Goal: Transaction & Acquisition: Purchase product/service

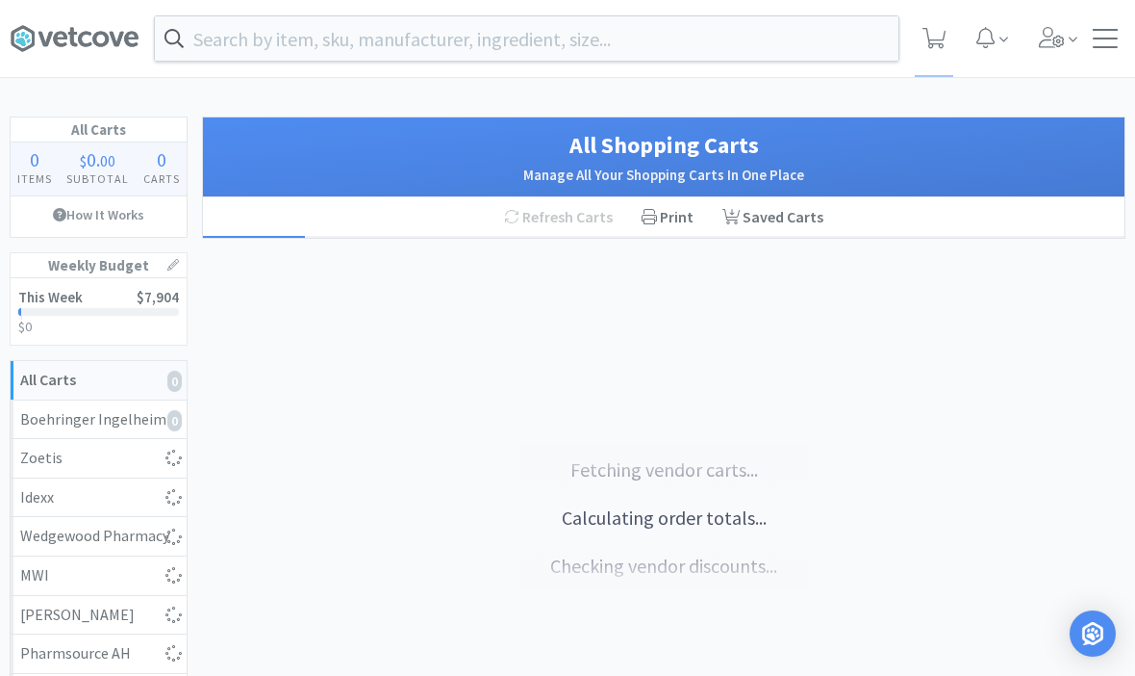
select select "1"
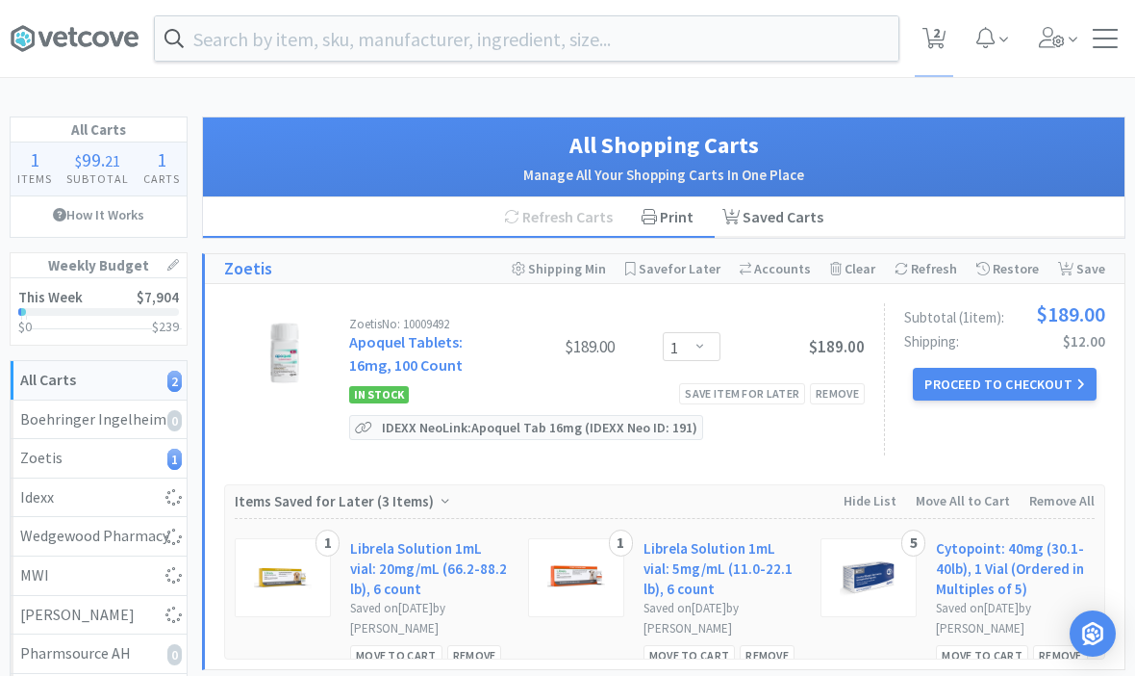
select select "1"
select select "3"
select select "1"
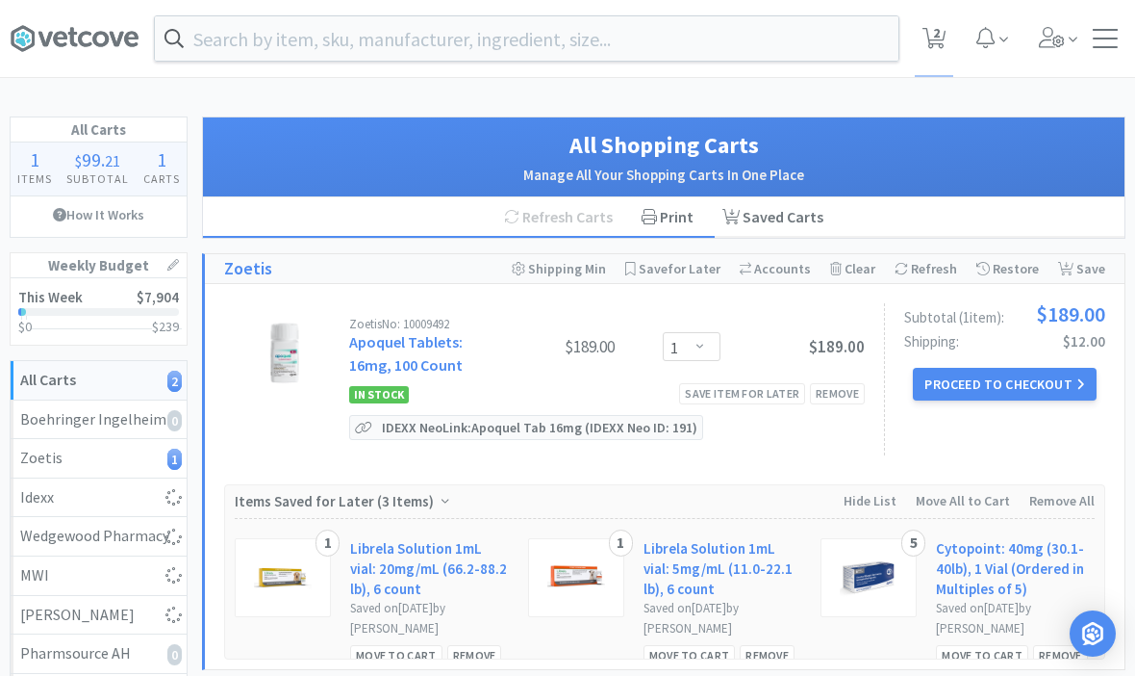
select select "1"
select select "10"
select select "6"
select select "2"
select select "3"
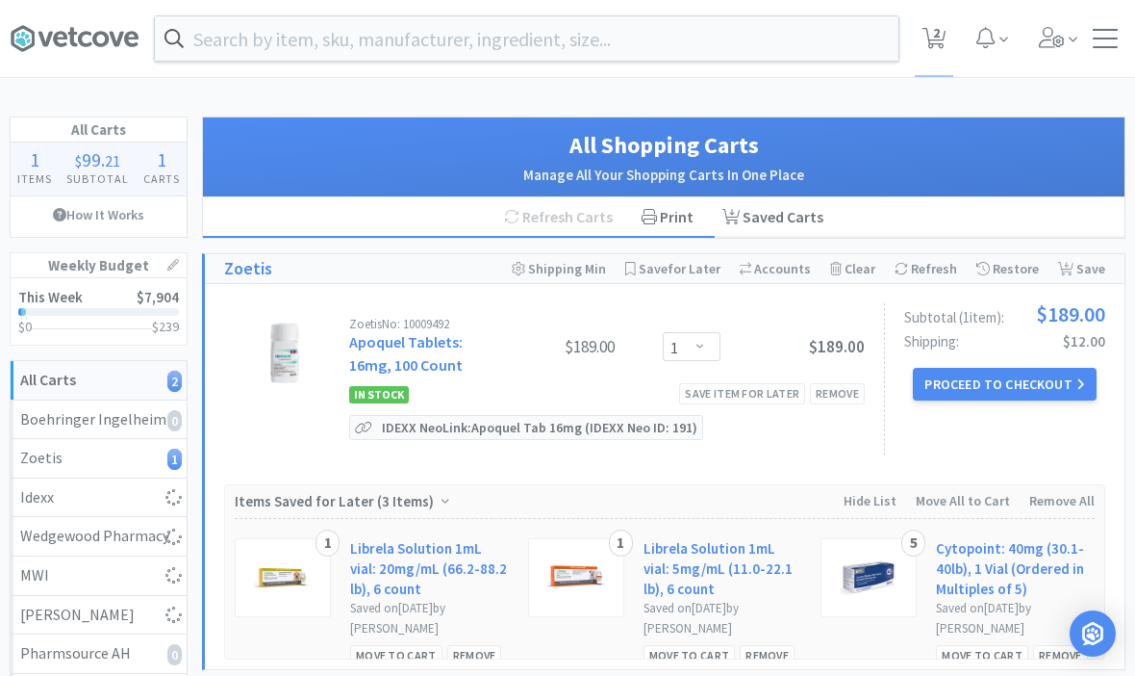
select select "1"
select select "8"
select select "3"
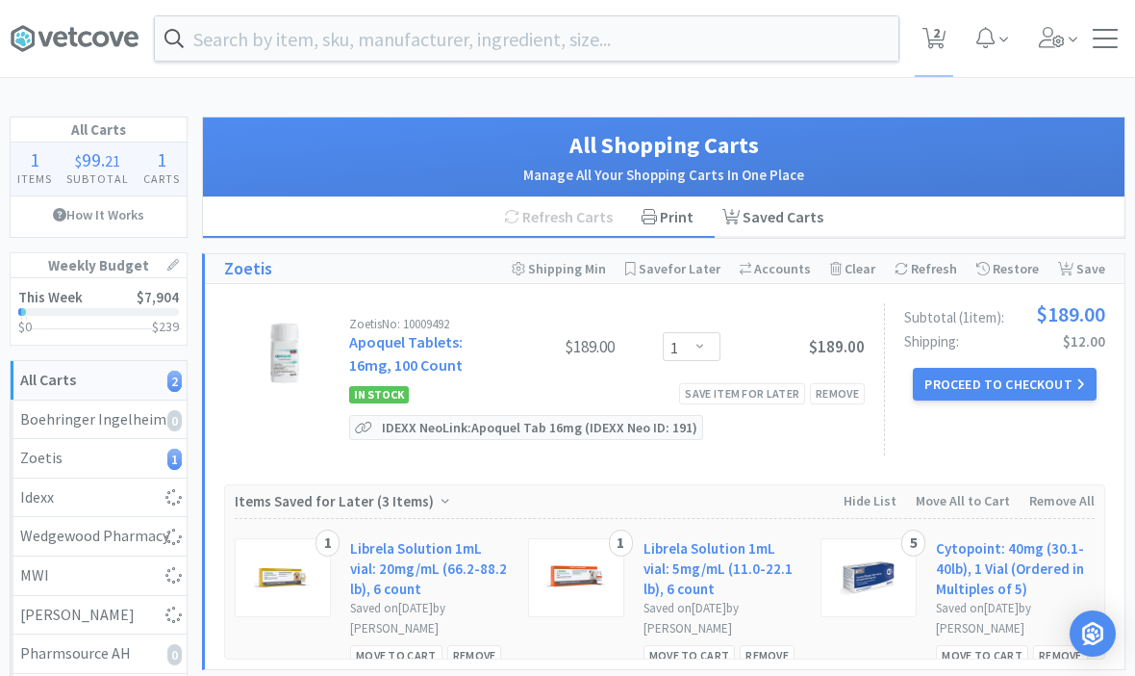
select select "3"
select select "2"
select select "1"
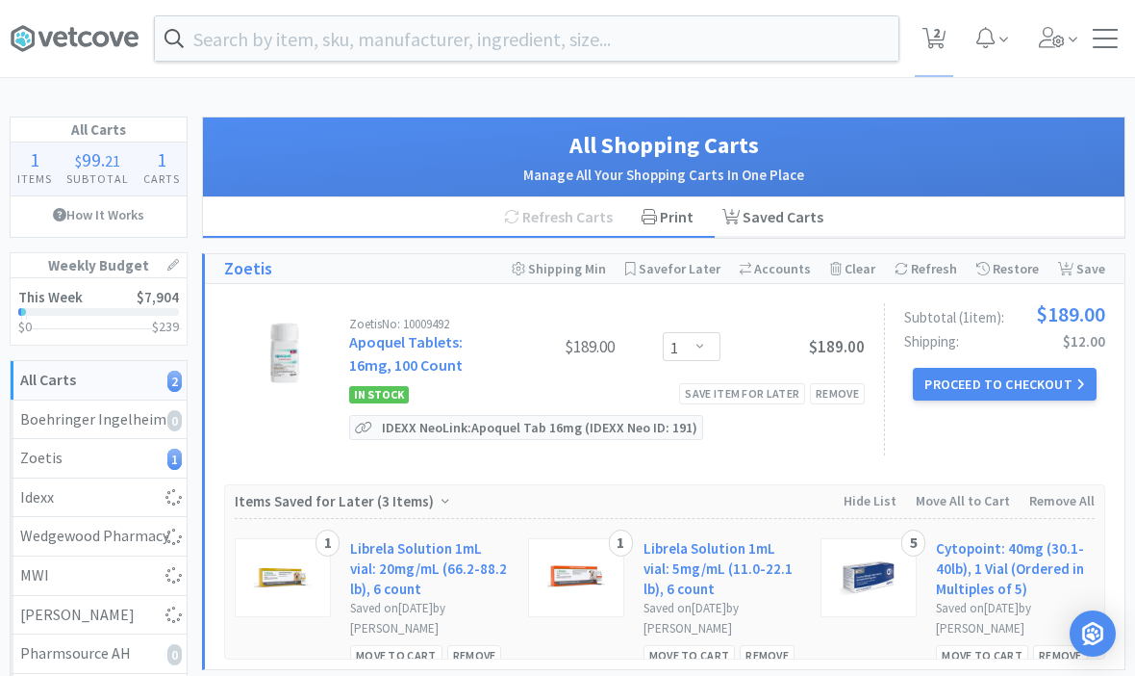
select select "1"
select select "4"
select select "10"
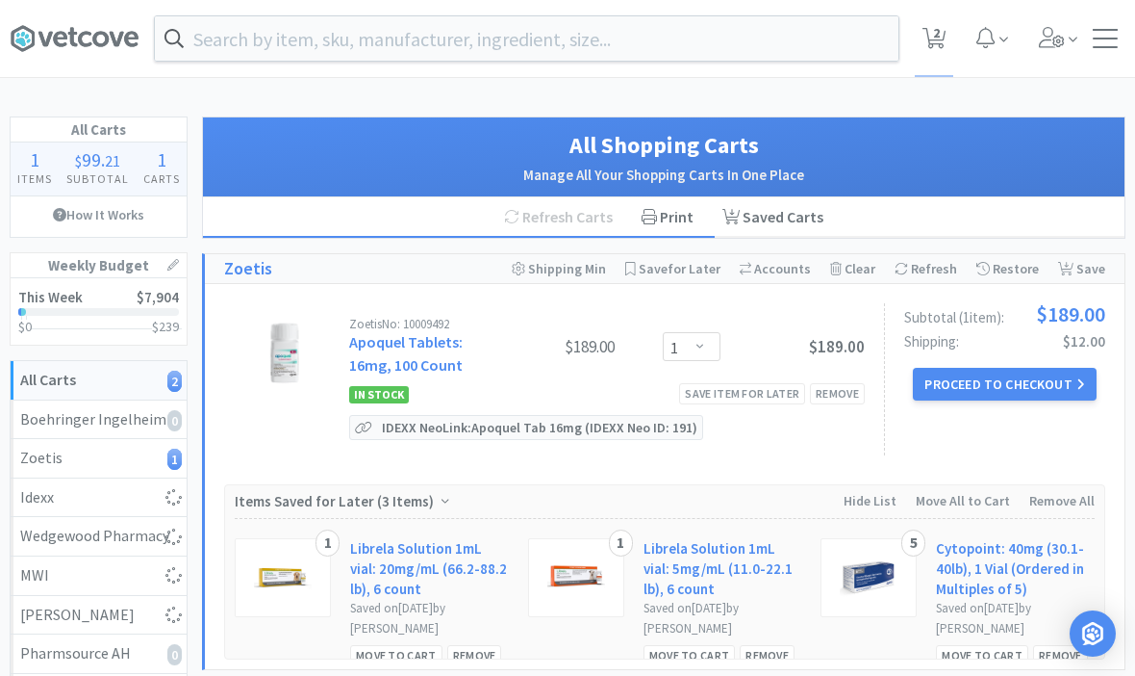
select select "1"
select select "3"
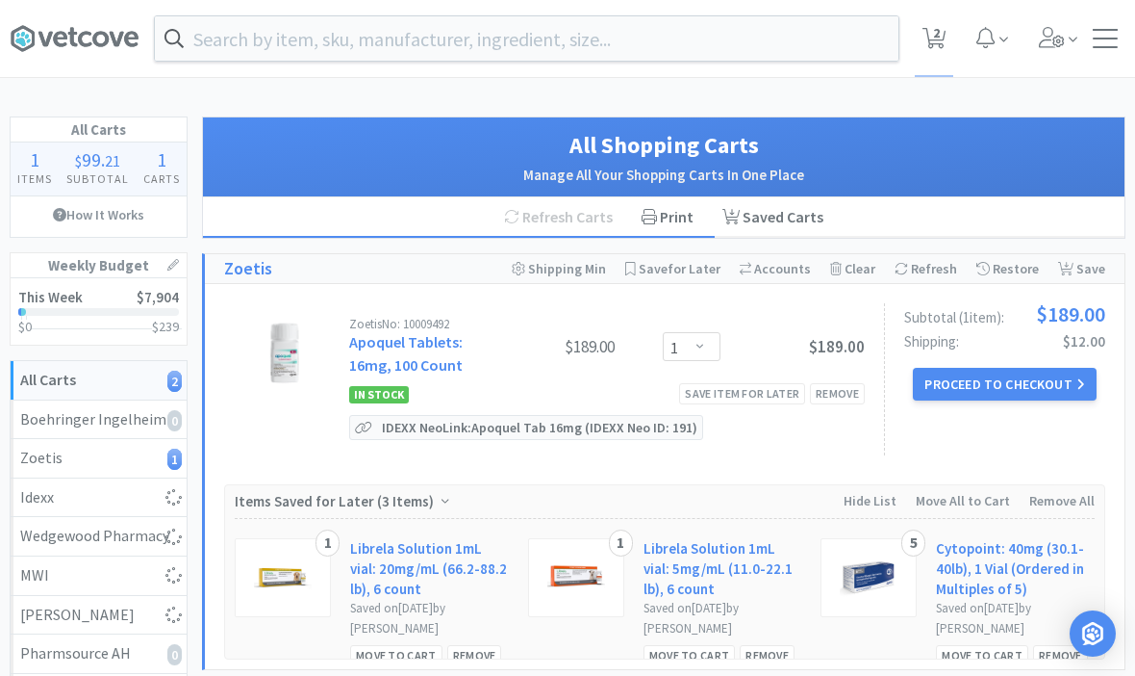
select select "5"
select select "1"
select select "2"
select select "4"
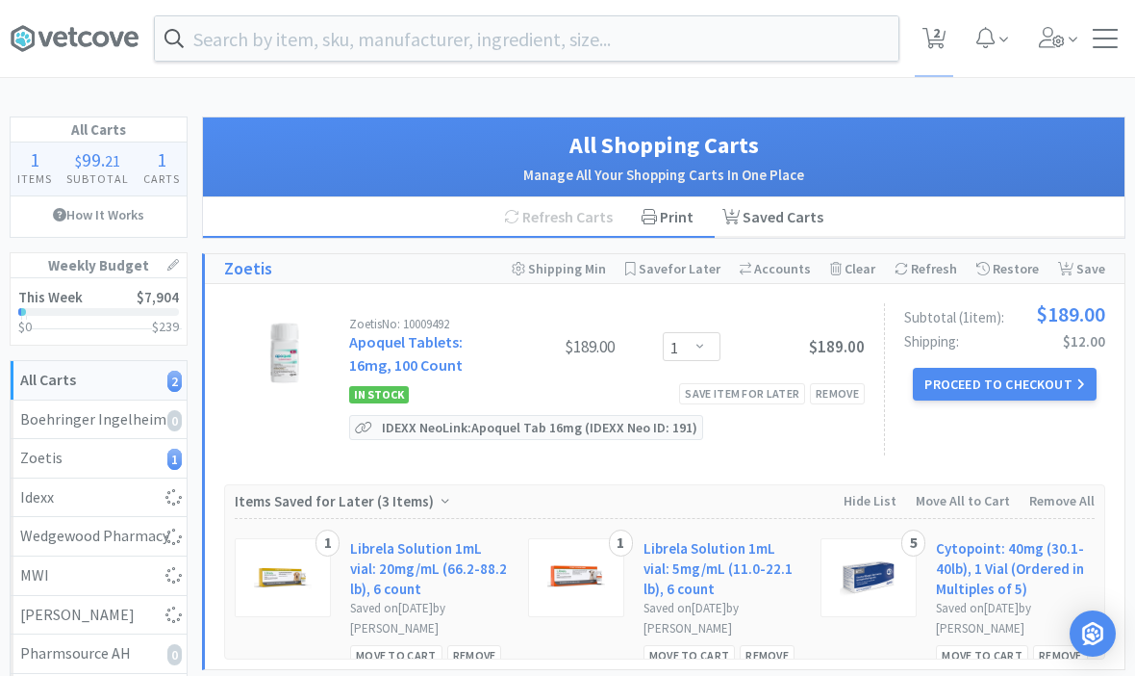
select select "1"
select select "4"
select select "5"
select select "3"
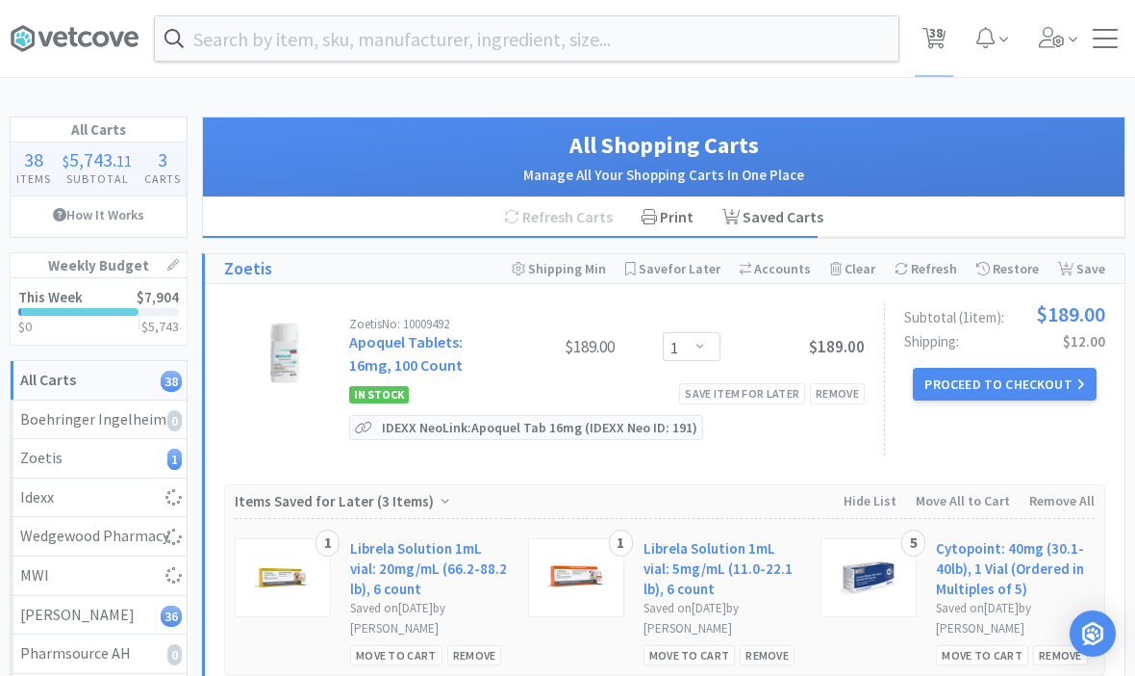
select select "3"
select select "1"
select select "5"
select select "1"
select select "3"
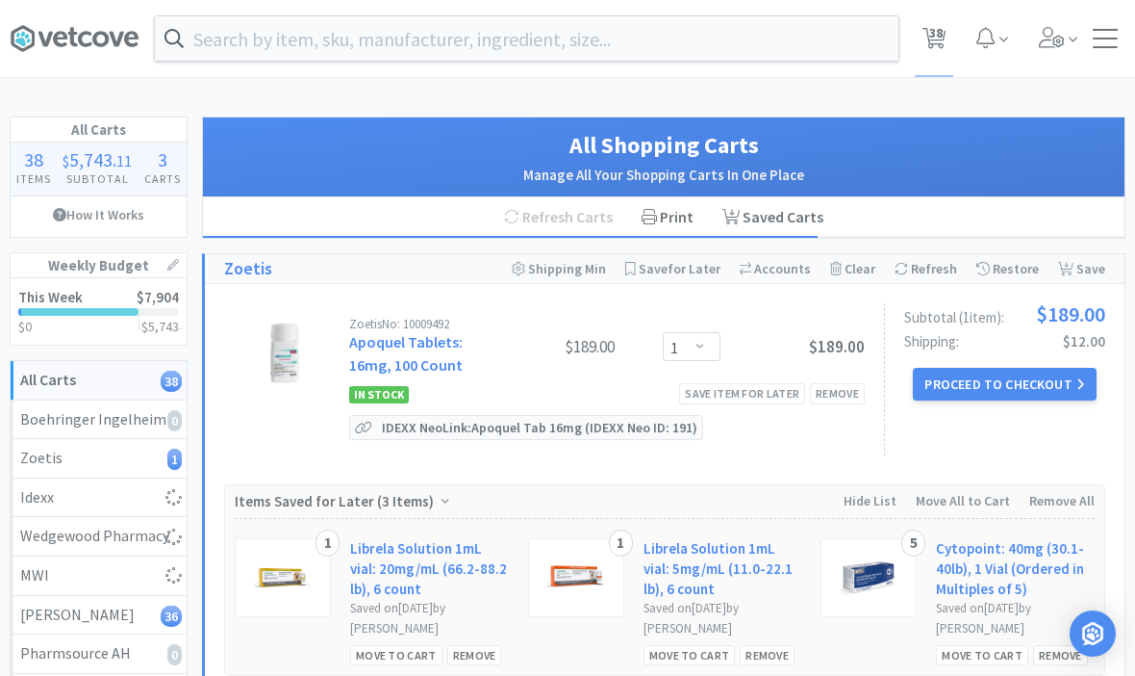
select select "1"
select select "3"
select select "1"
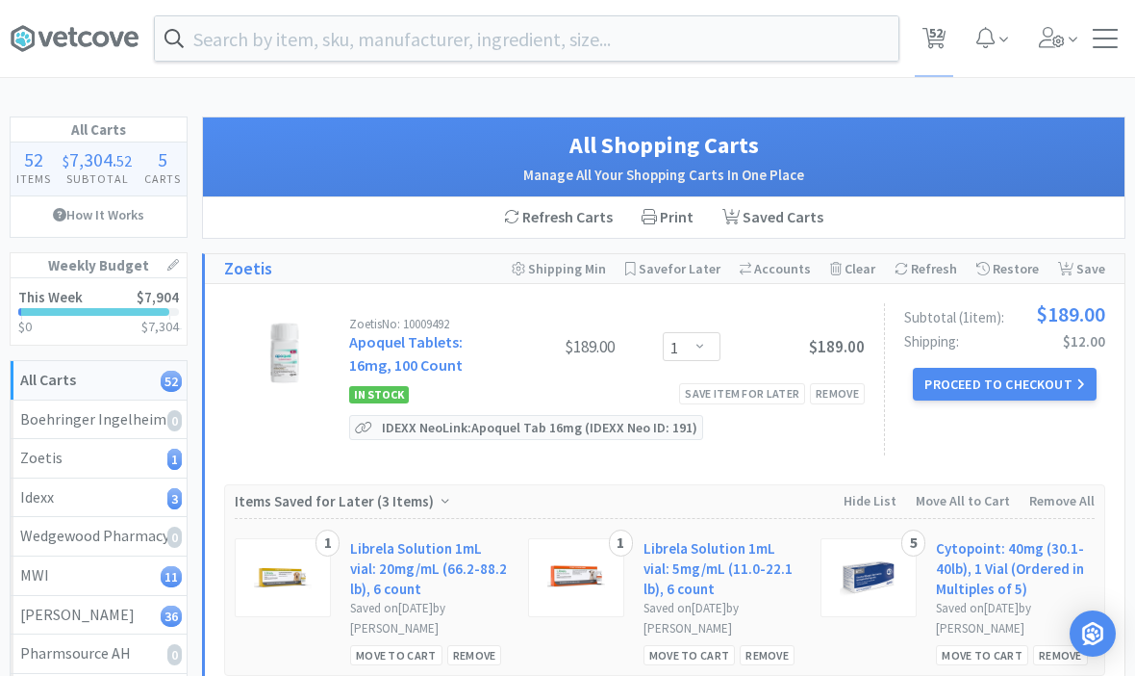
click at [176, 274] on link at bounding box center [173, 264] width 12 height 23
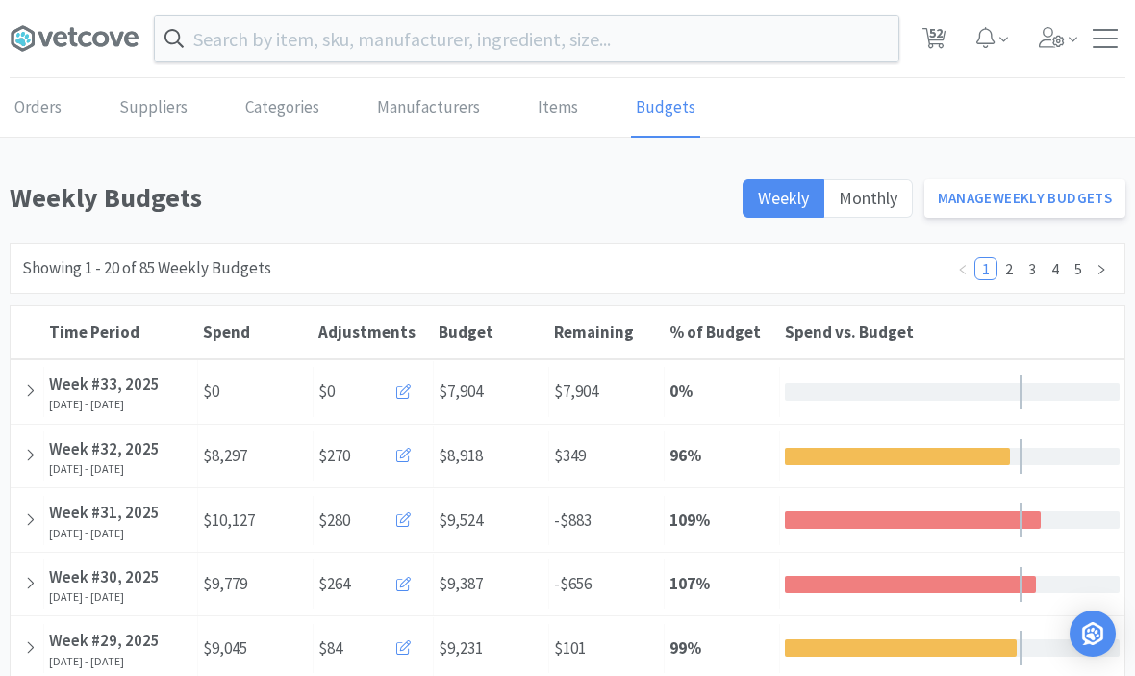
click at [409, 398] on span at bounding box center [403, 391] width 14 height 18
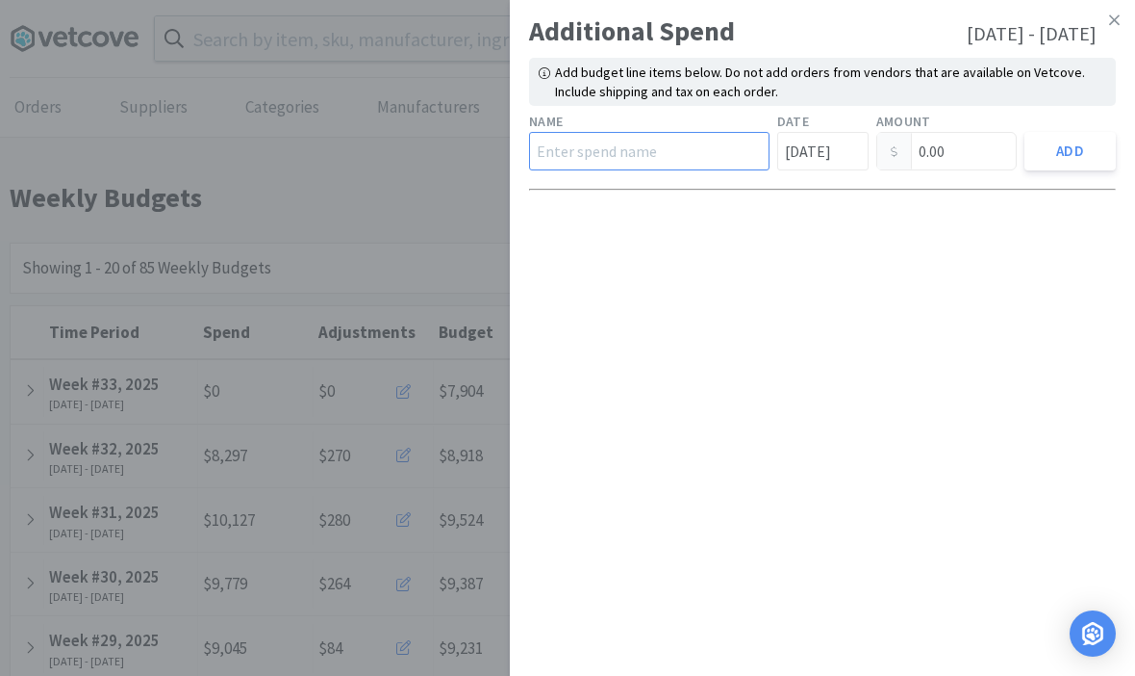
click at [668, 152] on input "text" at bounding box center [649, 151] width 241 height 38
type input "384.37"
click at [972, 158] on input "0.00" at bounding box center [948, 151] width 140 height 37
type input "0"
type input "384.37"
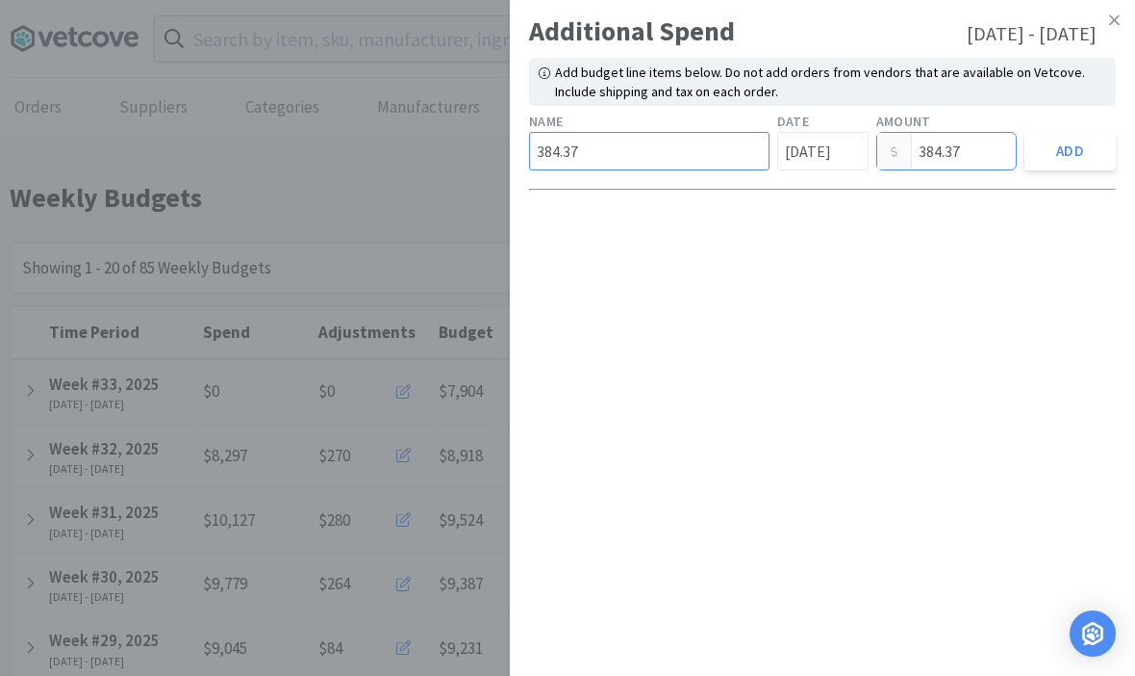
click at [660, 154] on input "384.37" at bounding box center [649, 151] width 241 height 38
type input "3"
type input "Royal Canin"
click at [956, 340] on div "Additional Spend Aug 11, 2025 - Aug 17, 2025 Add budget line items below. Do no…" at bounding box center [822, 338] width 625 height 676
click at [1050, 157] on button "Add" at bounding box center [1070, 151] width 91 height 38
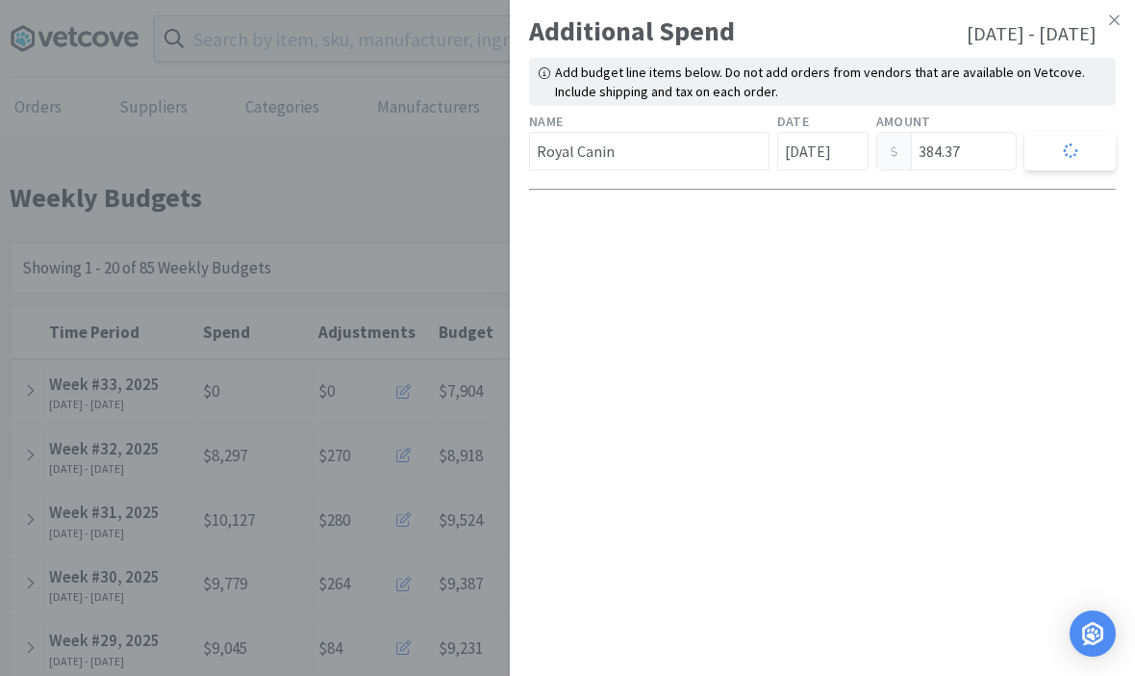
type input "0.00"
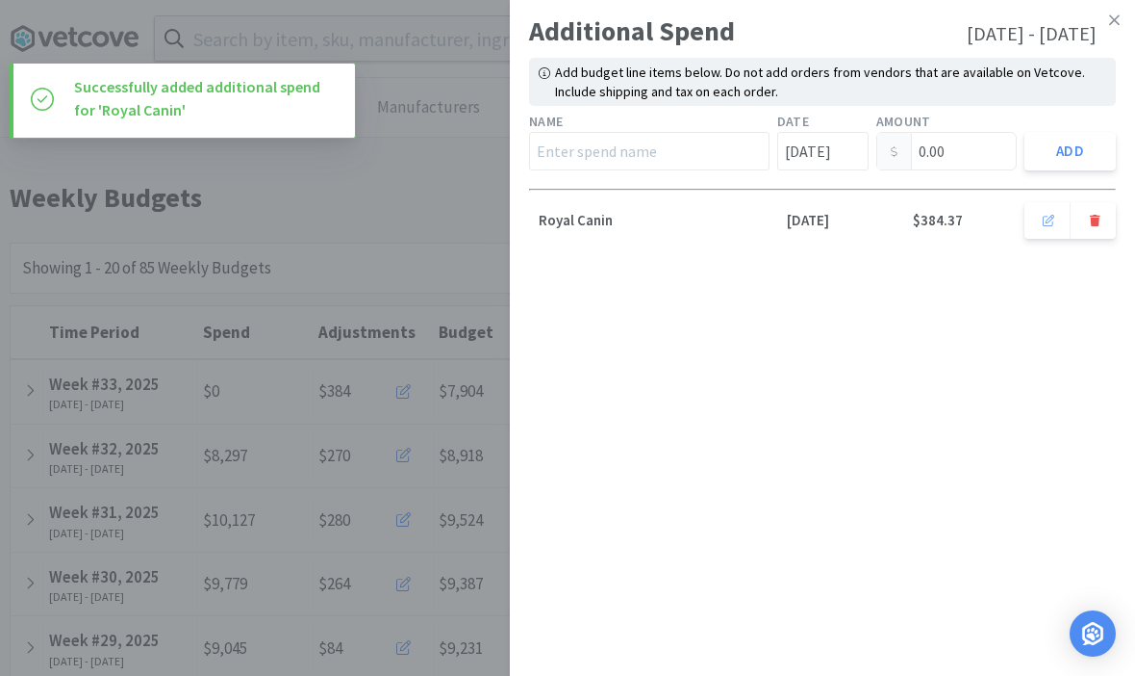
click at [1116, 21] on icon at bounding box center [1115, 19] width 11 height 11
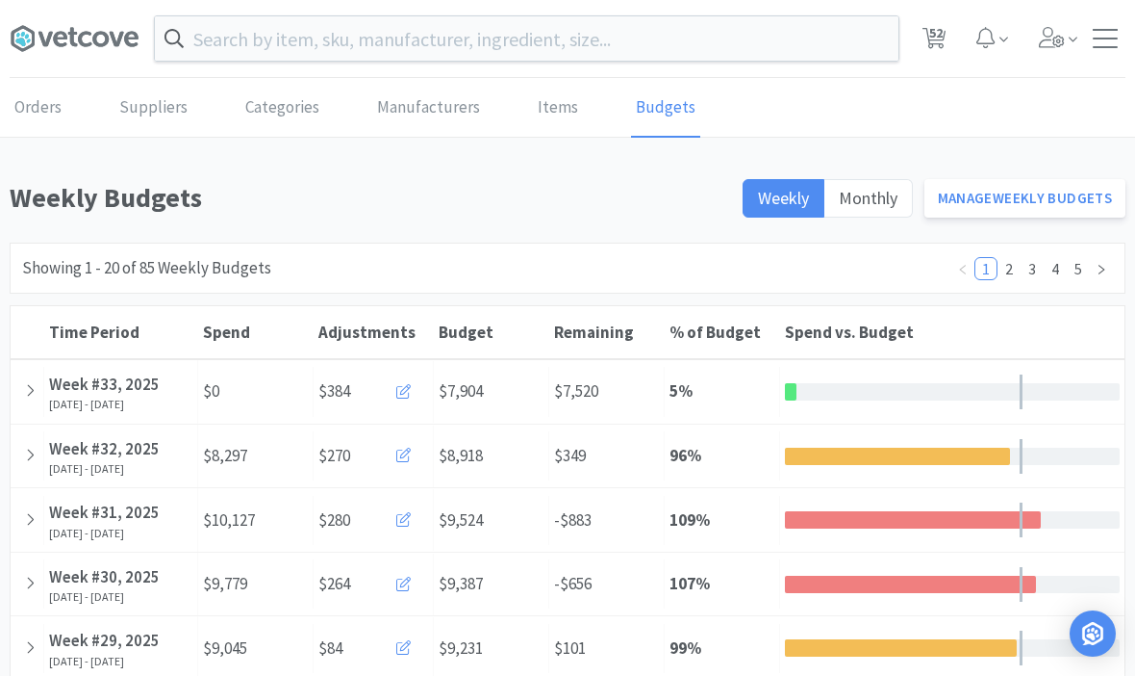
click at [949, 33] on span "52" at bounding box center [934, 38] width 39 height 77
select select "1"
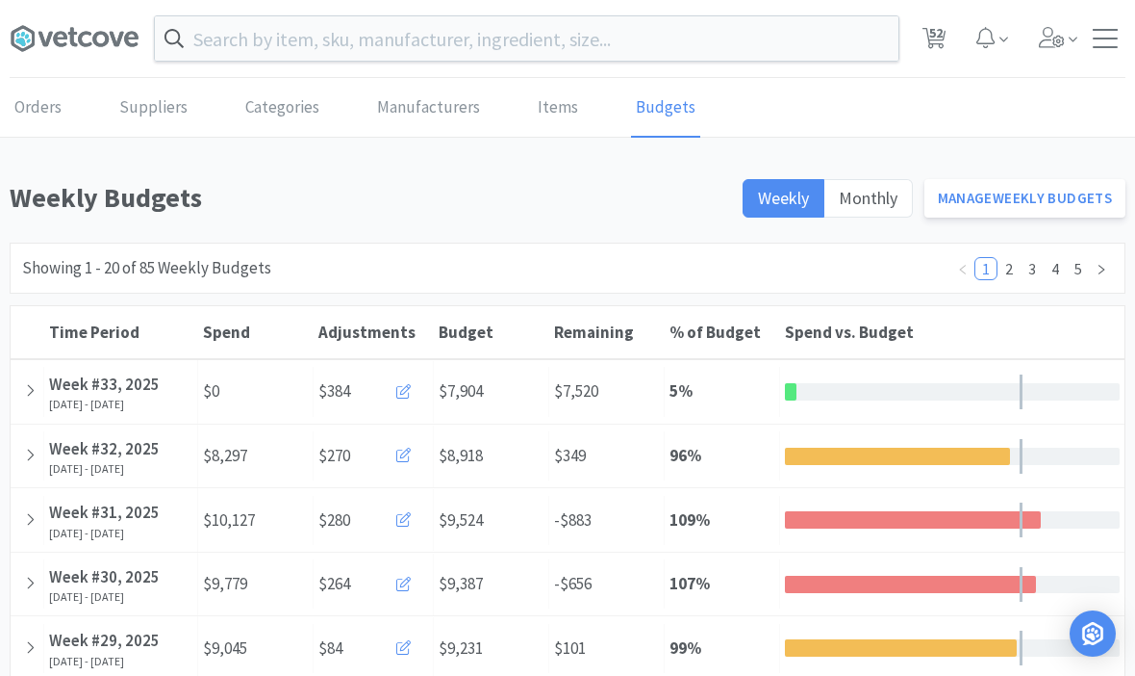
select select "1"
select select "4"
select select "5"
select select "3"
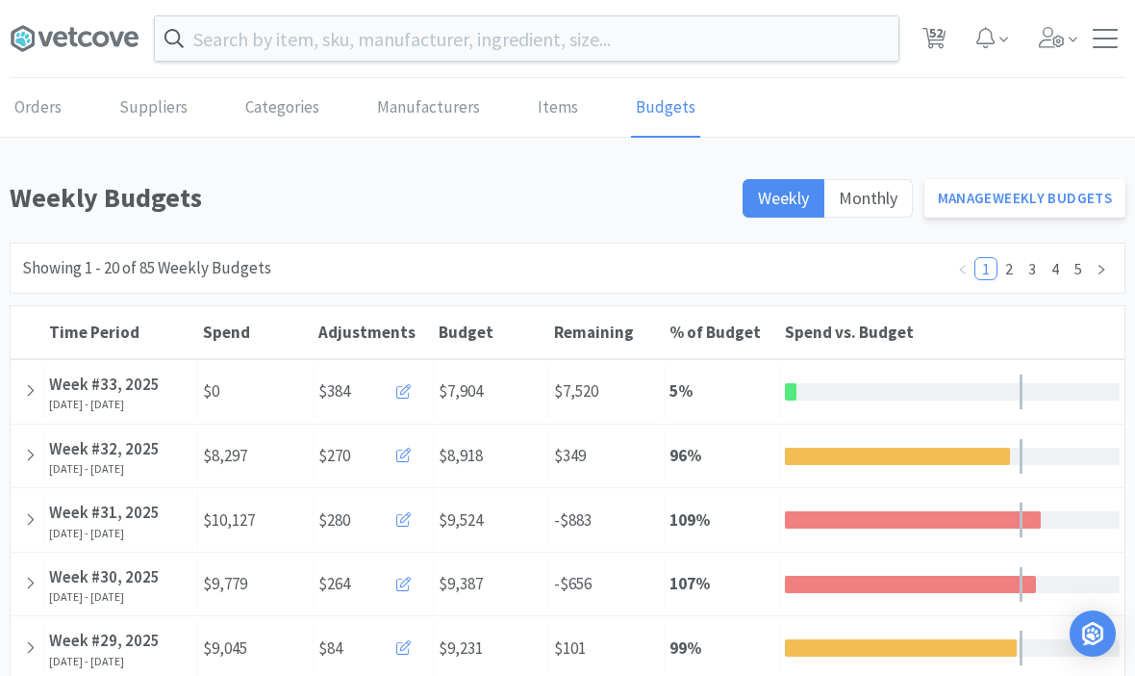
select select "1"
select select "5"
select select "1"
select select "3"
select select "1"
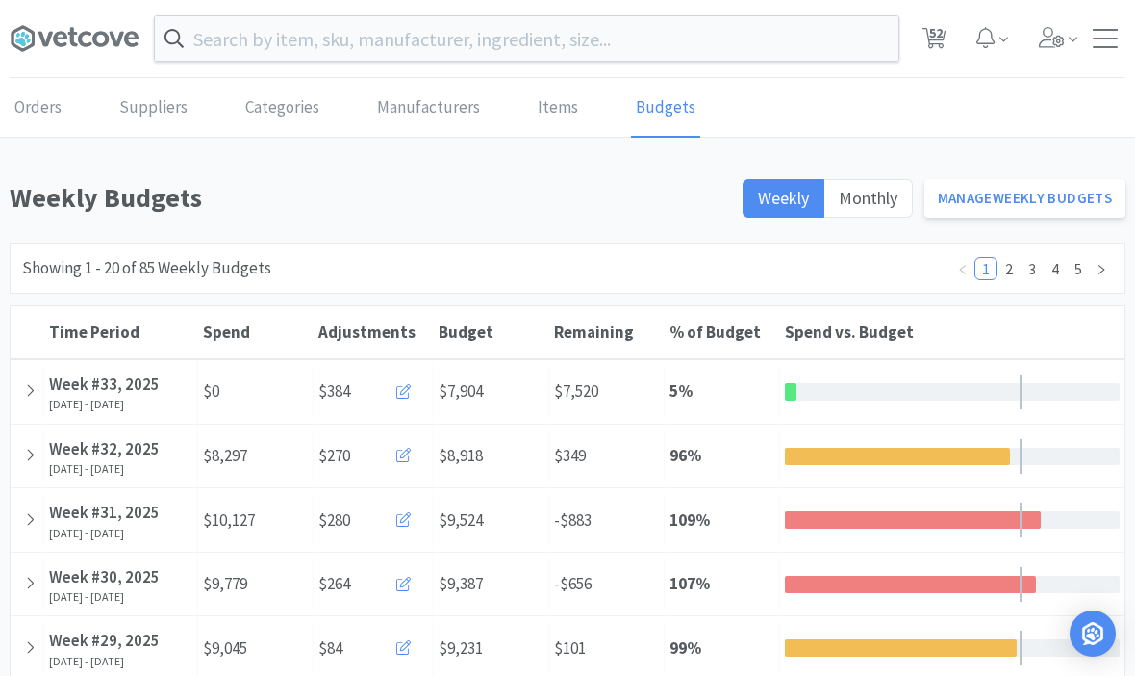
select select "3"
select select "1"
select select "3"
select select "1"
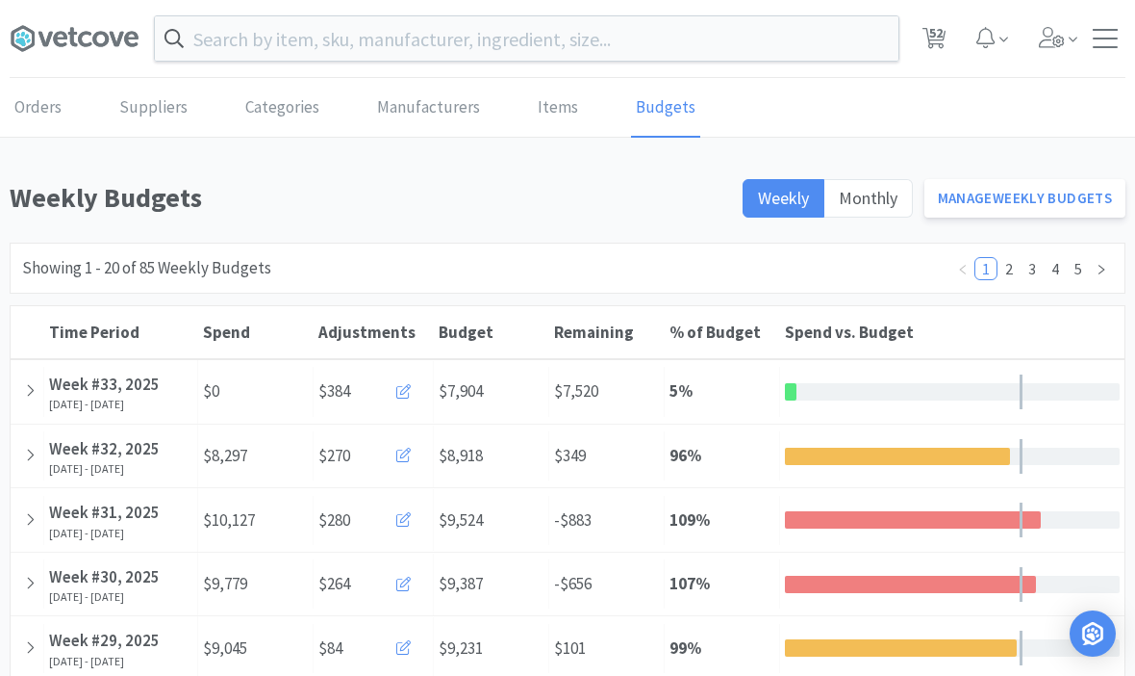
select select "1"
select select "10"
select select "6"
select select "2"
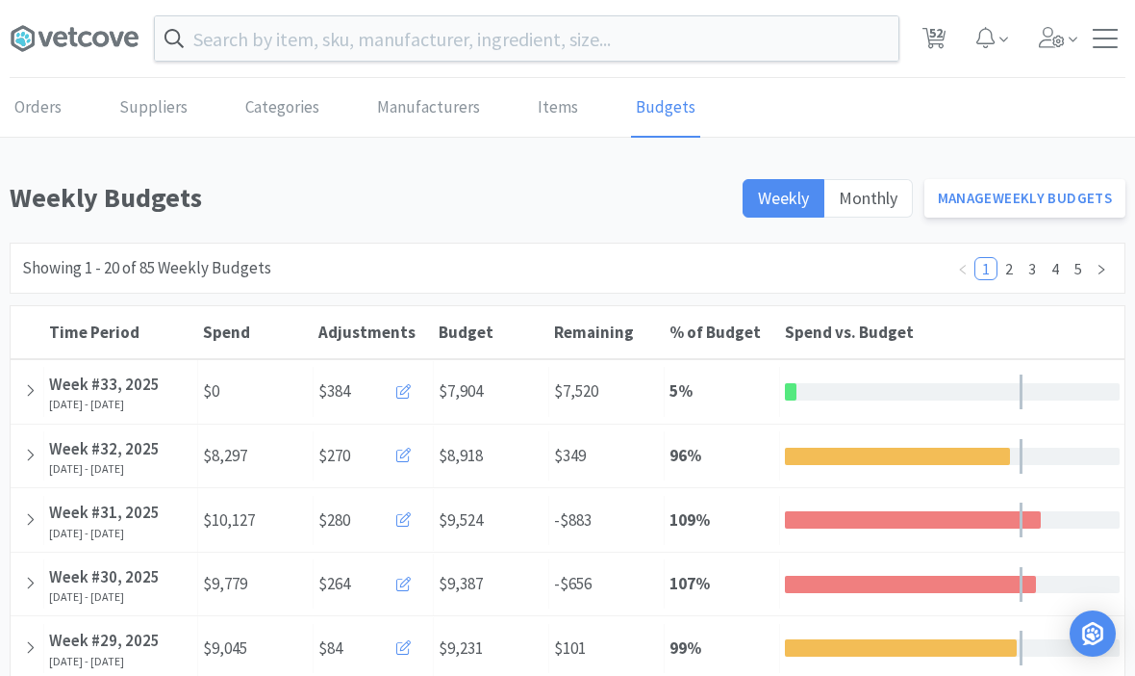
select select "3"
select select "1"
select select "8"
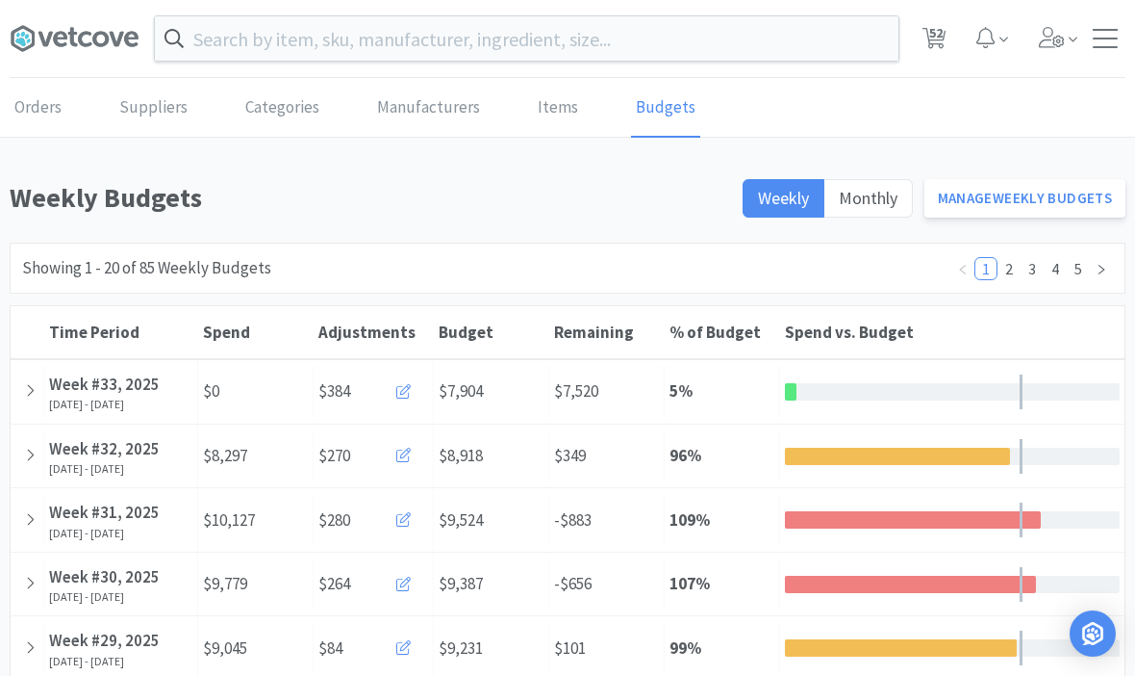
select select "3"
select select "2"
select select "1"
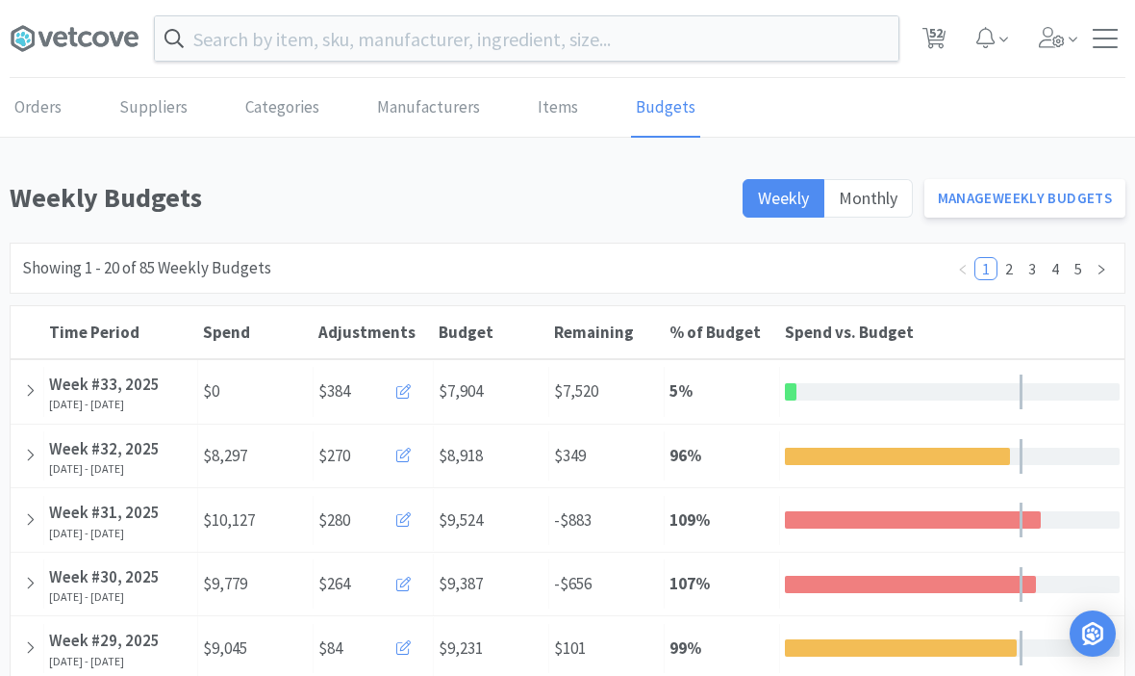
select select "1"
select select "4"
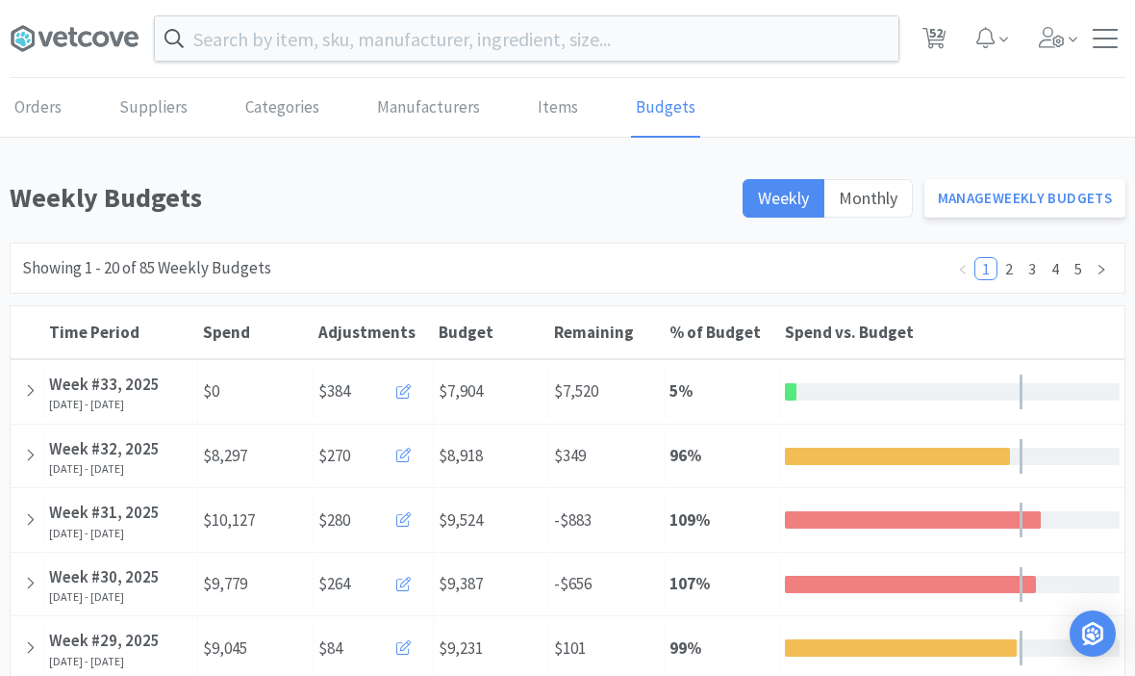
select select "10"
select select "1"
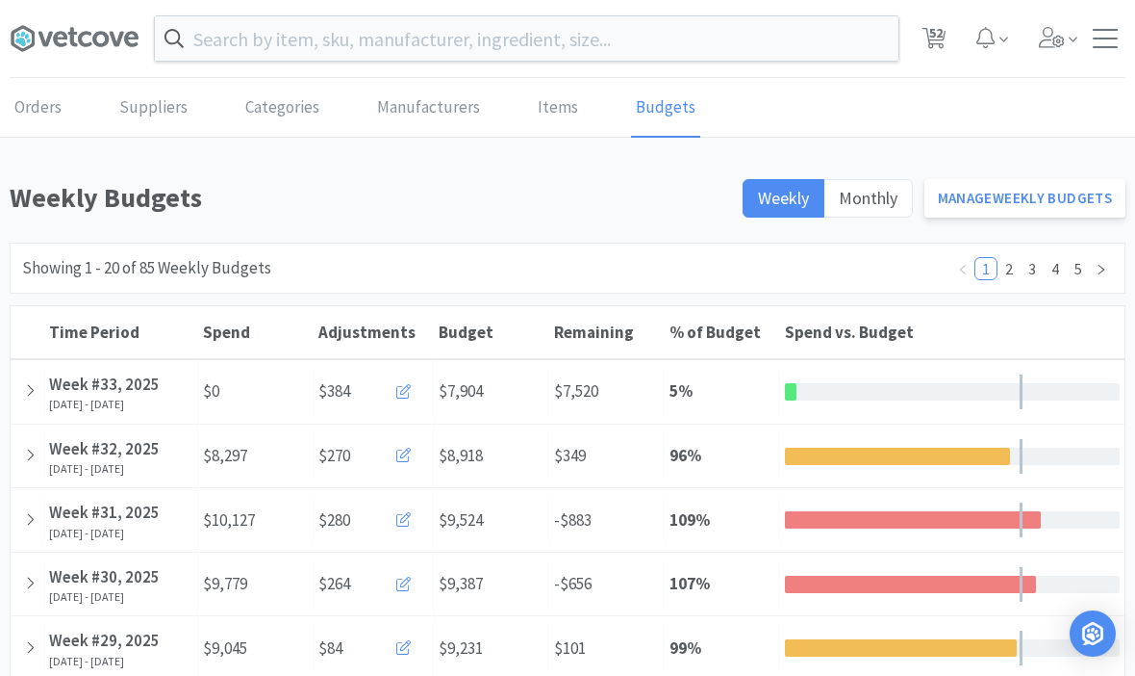
select select "3"
select select "5"
select select "1"
select select "2"
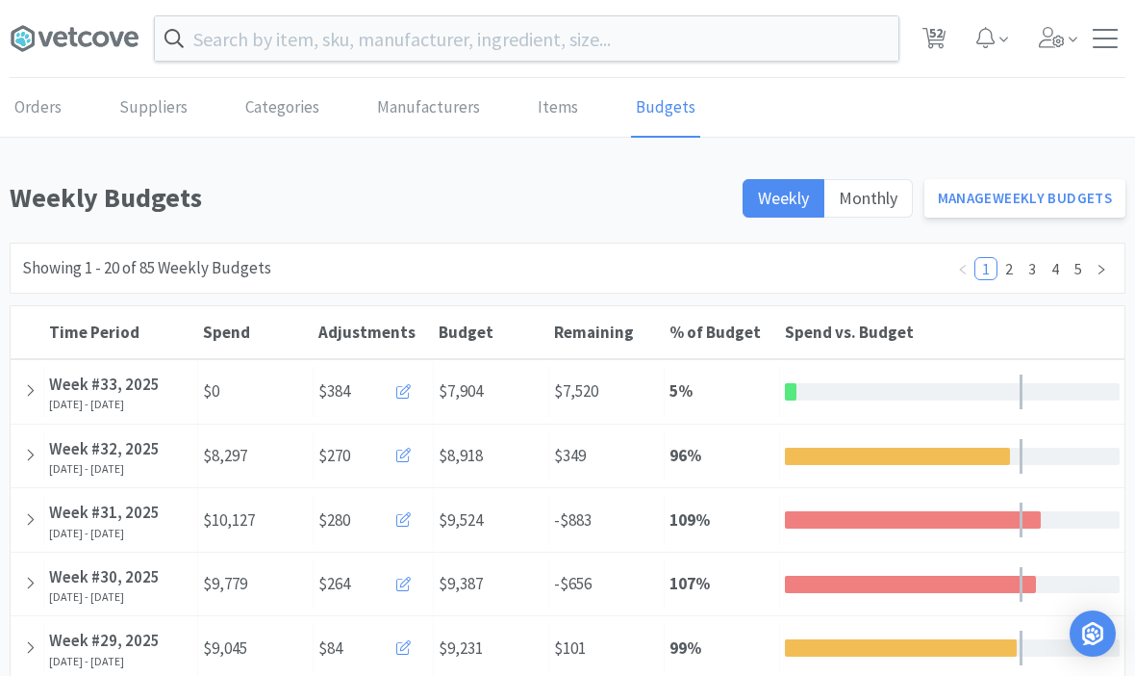
select select "4"
select select "1"
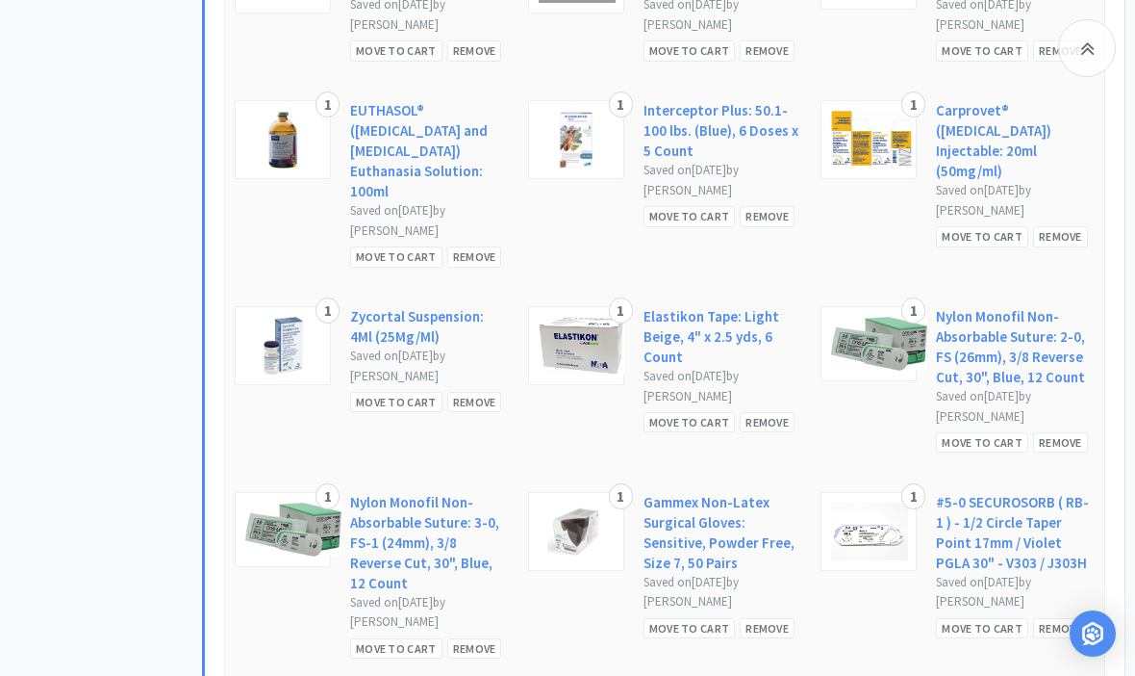
scroll to position [4376, 0]
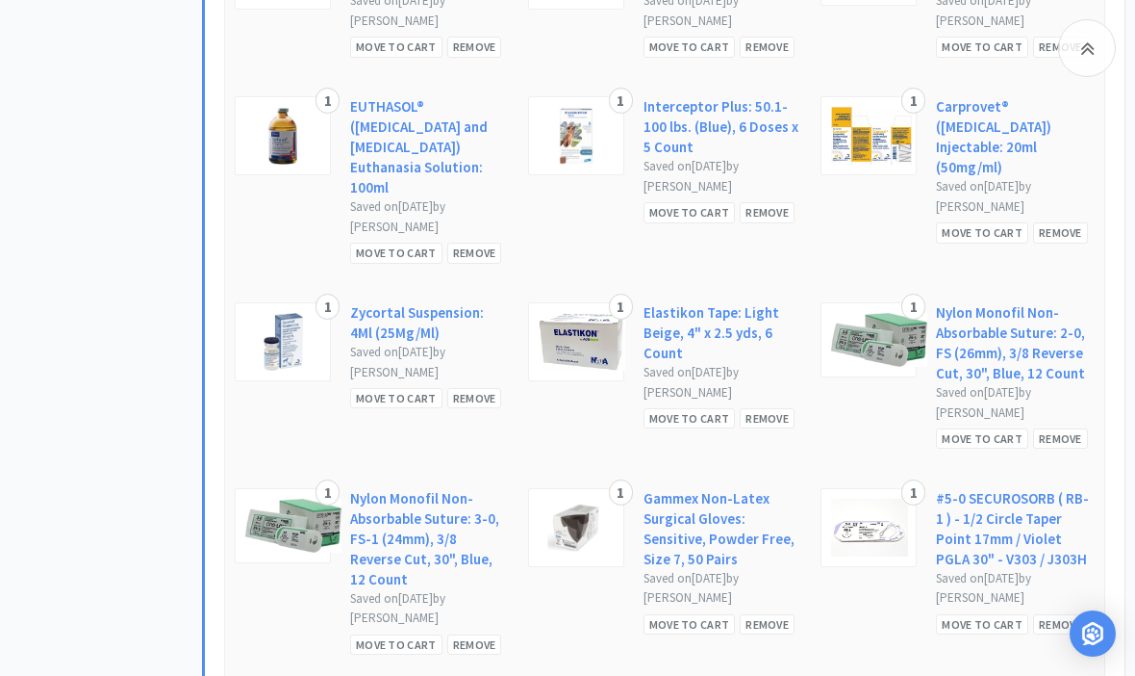
click at [1063, 614] on div "Remove" at bounding box center [1060, 624] width 55 height 20
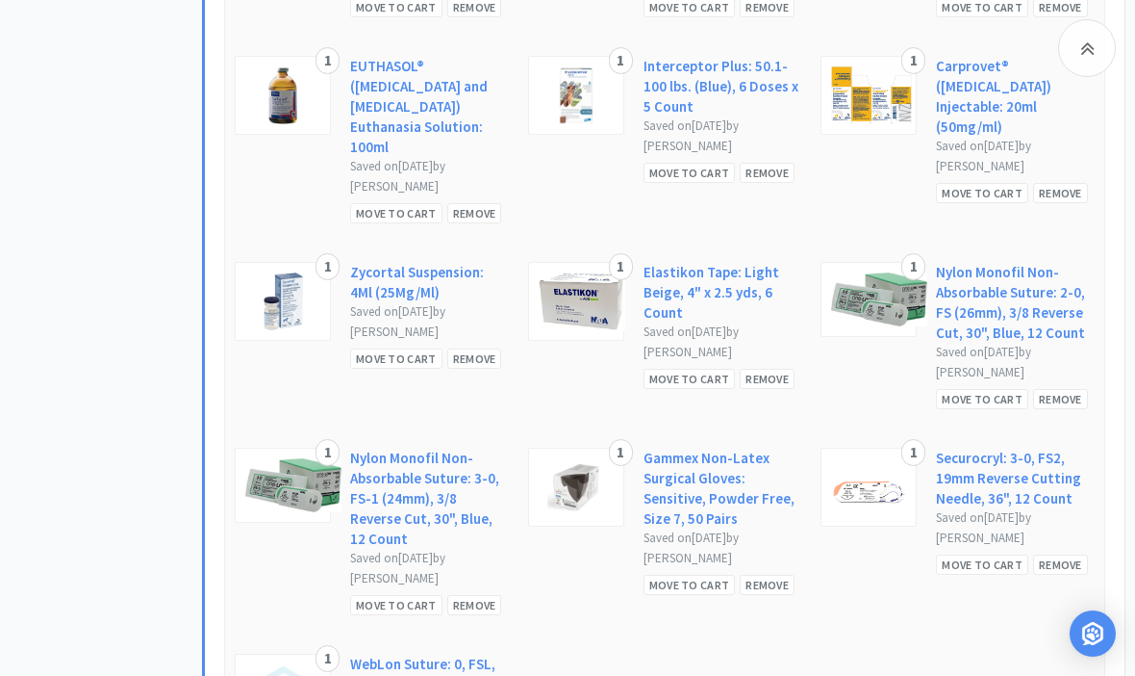
click at [1066, 554] on div "Remove" at bounding box center [1060, 564] width 55 height 20
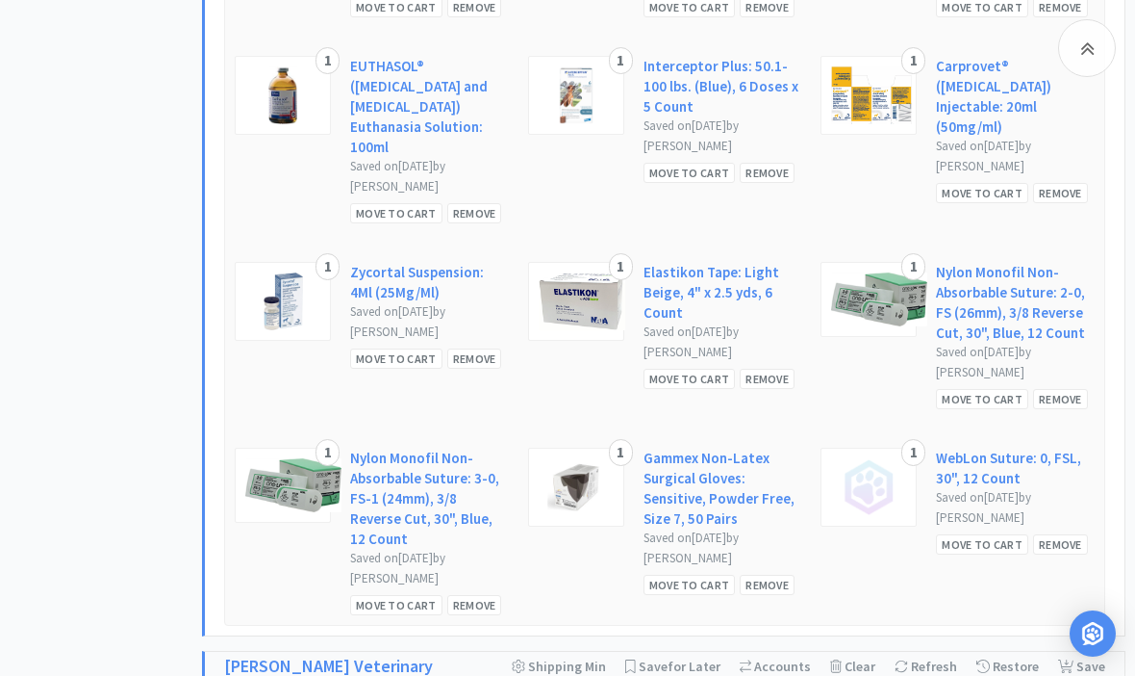
click at [1058, 534] on div "Remove" at bounding box center [1060, 544] width 55 height 20
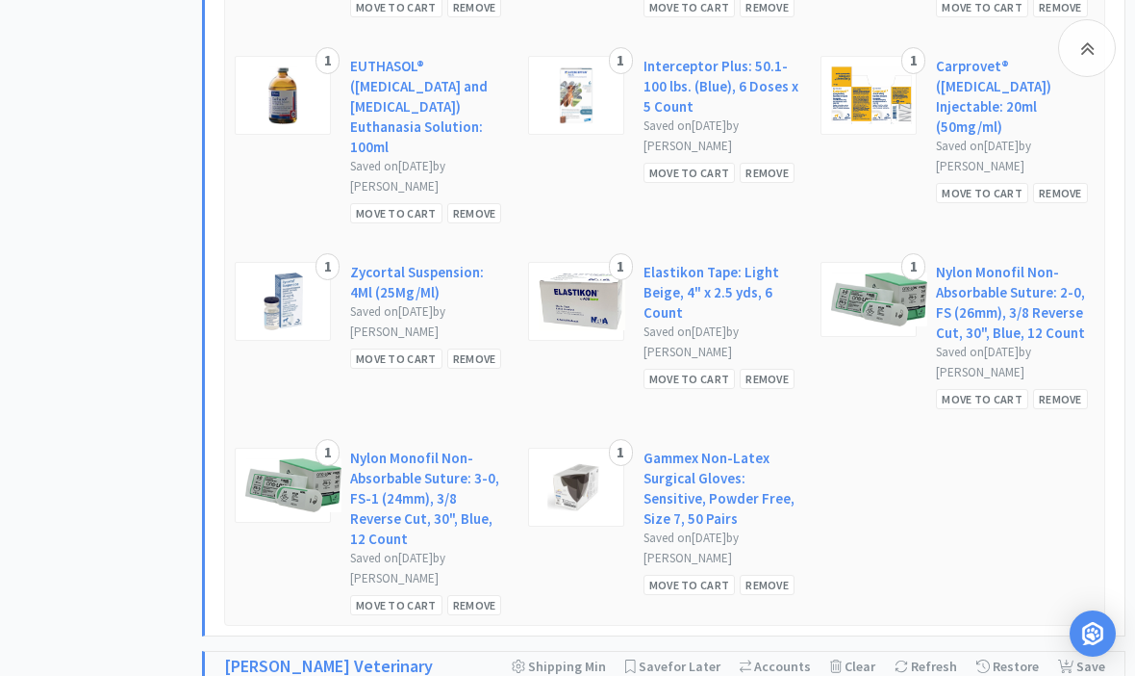
click at [1050, 389] on div "Remove" at bounding box center [1060, 399] width 55 height 20
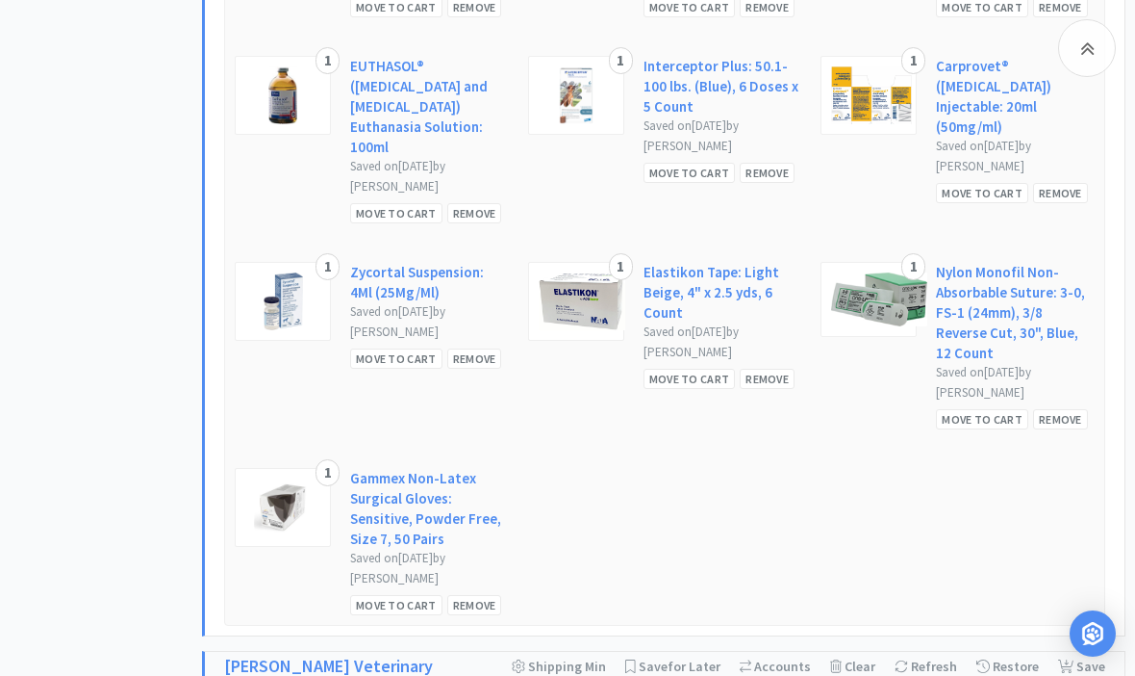
click at [791, 369] on div "Remove" at bounding box center [767, 379] width 55 height 20
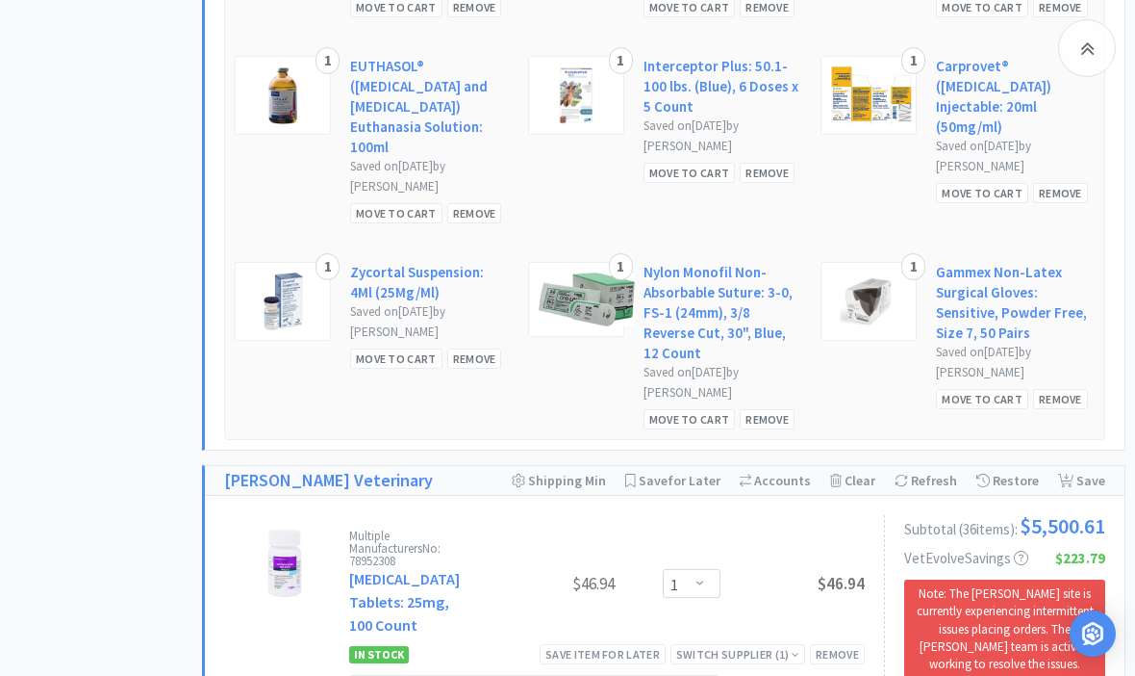
click at [774, 409] on div "Remove" at bounding box center [767, 419] width 55 height 20
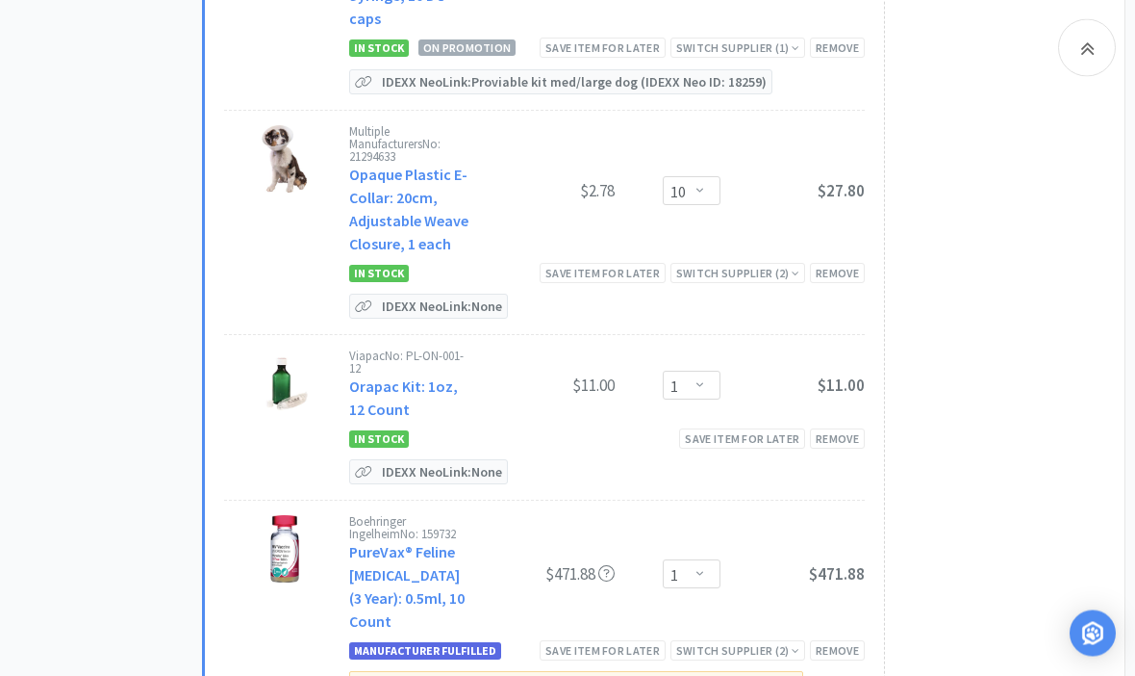
scroll to position [9787, 0]
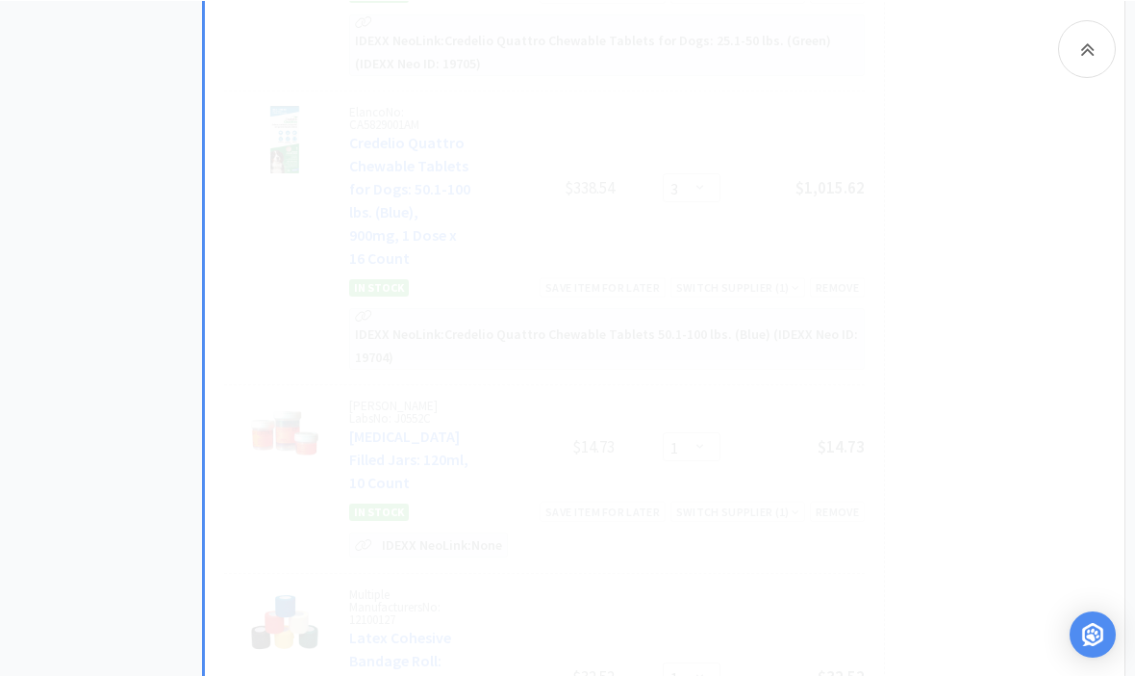
scroll to position [6746, 0]
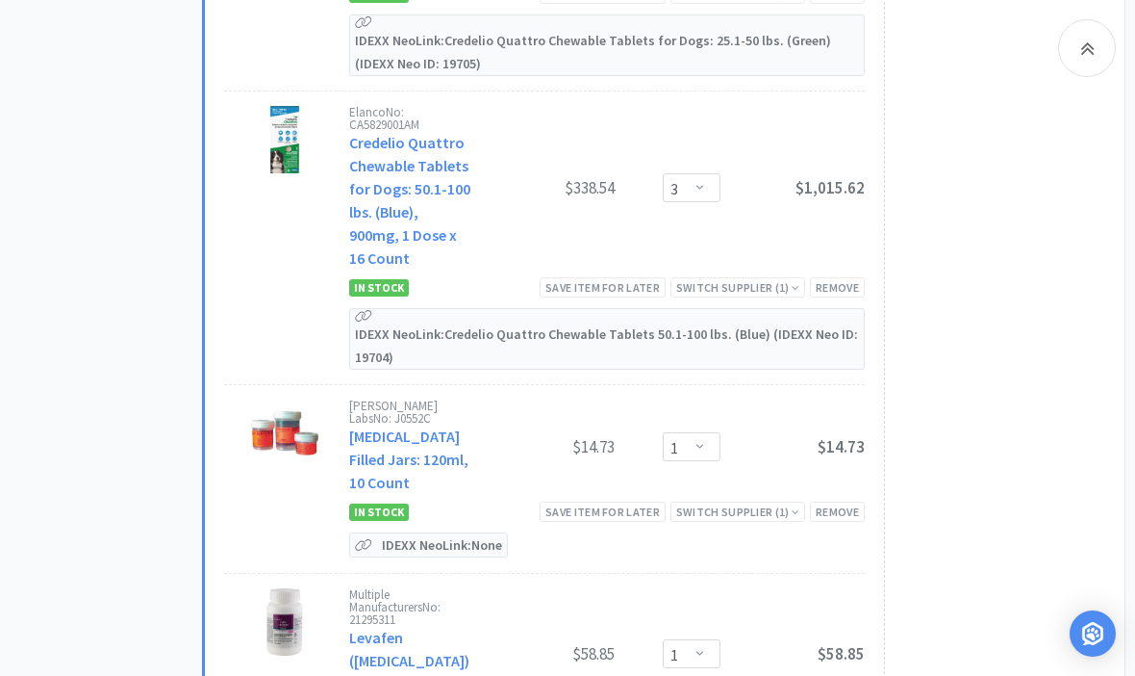
select select "8"
select select "3"
select select "2"
select select "1"
select select "4"
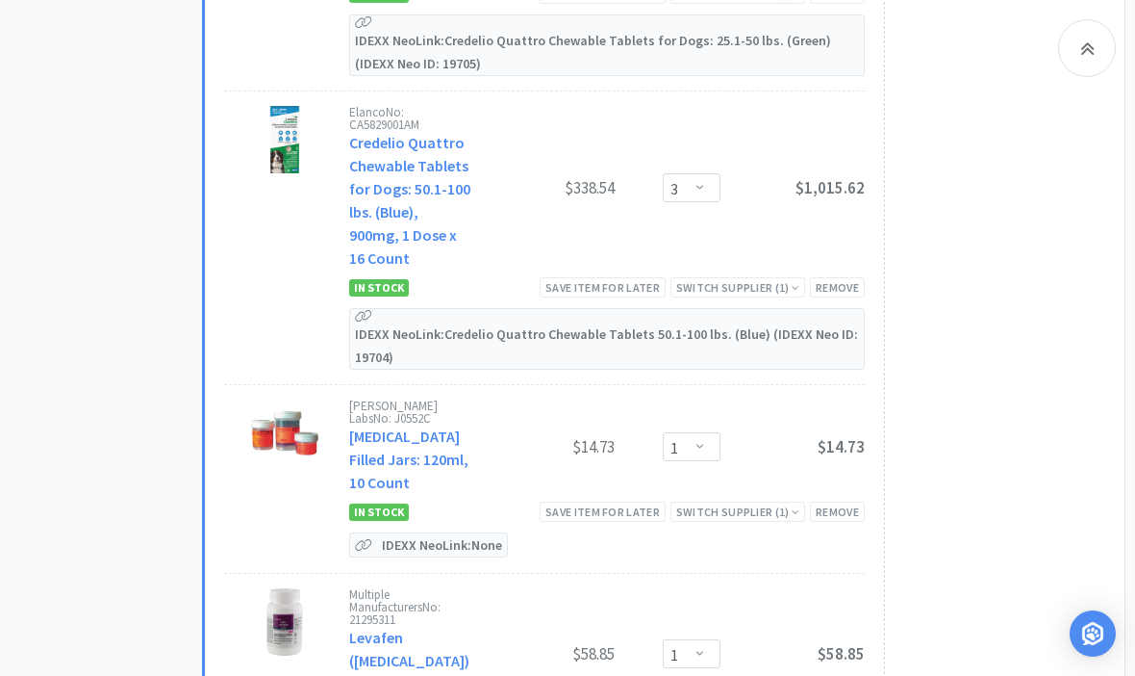
select select "10"
select select "1"
select select "3"
select select "5"
select select "1"
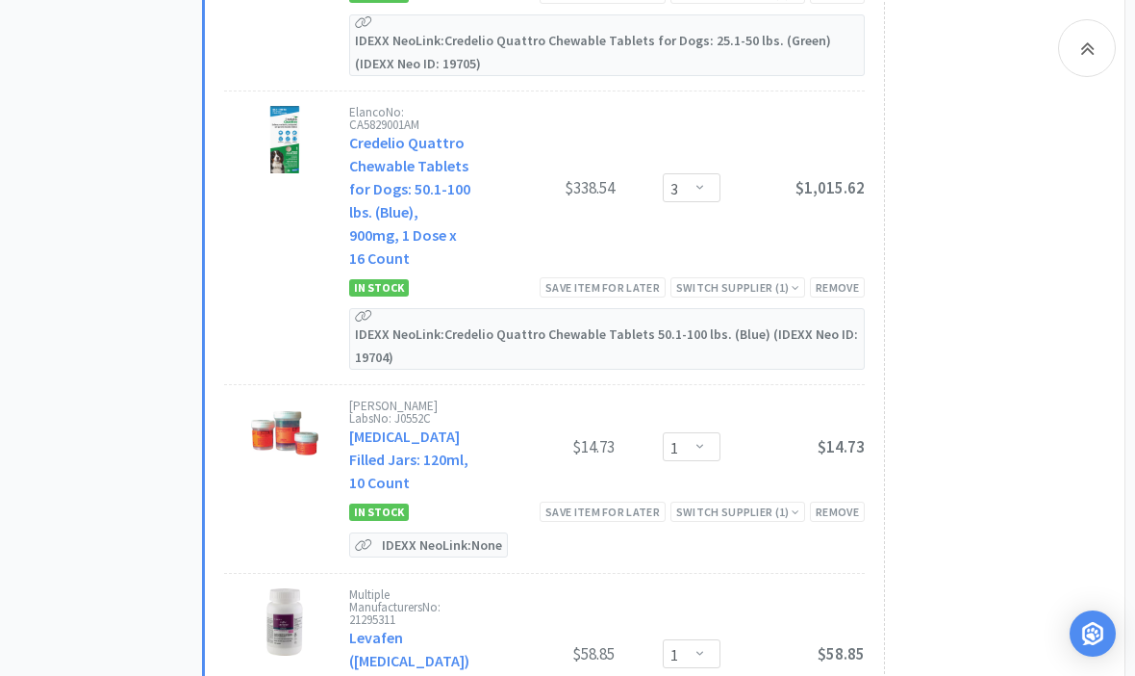
select select "2"
select select "4"
select select "1"
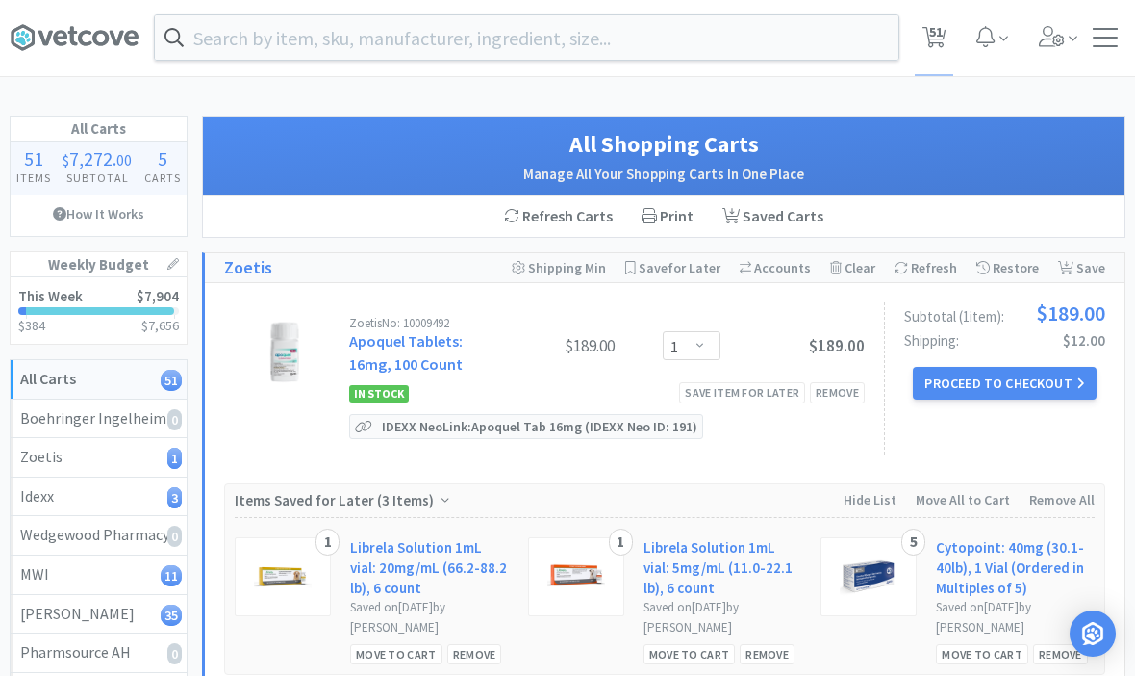
scroll to position [0, 0]
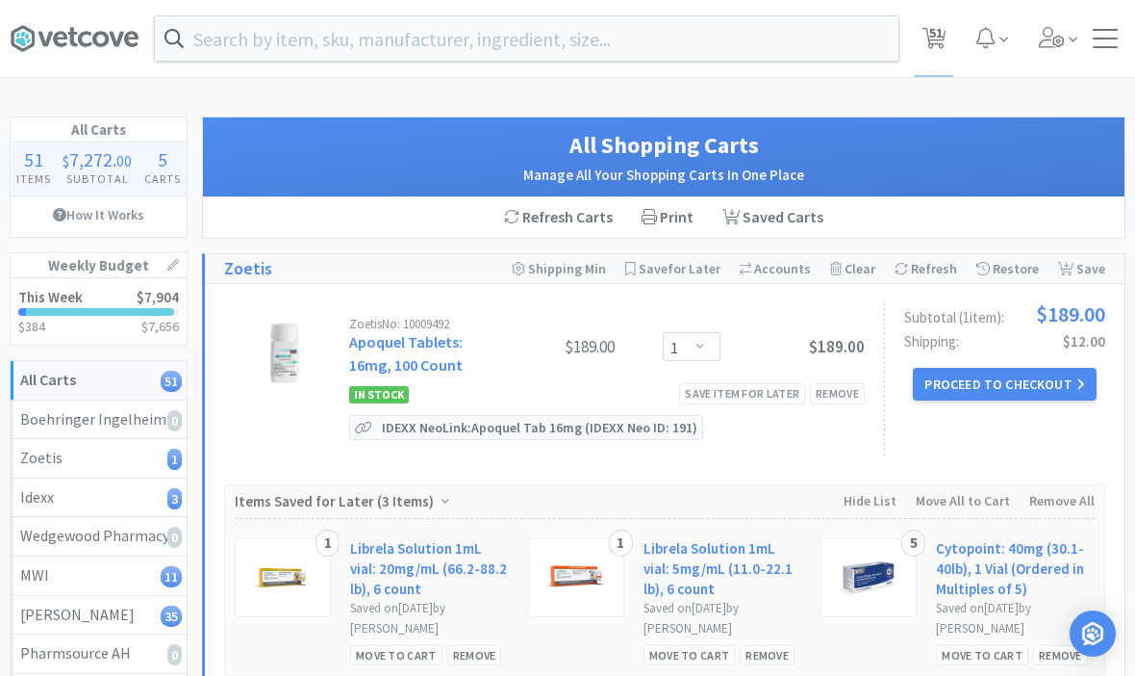
click at [723, 45] on input "text" at bounding box center [527, 38] width 744 height 44
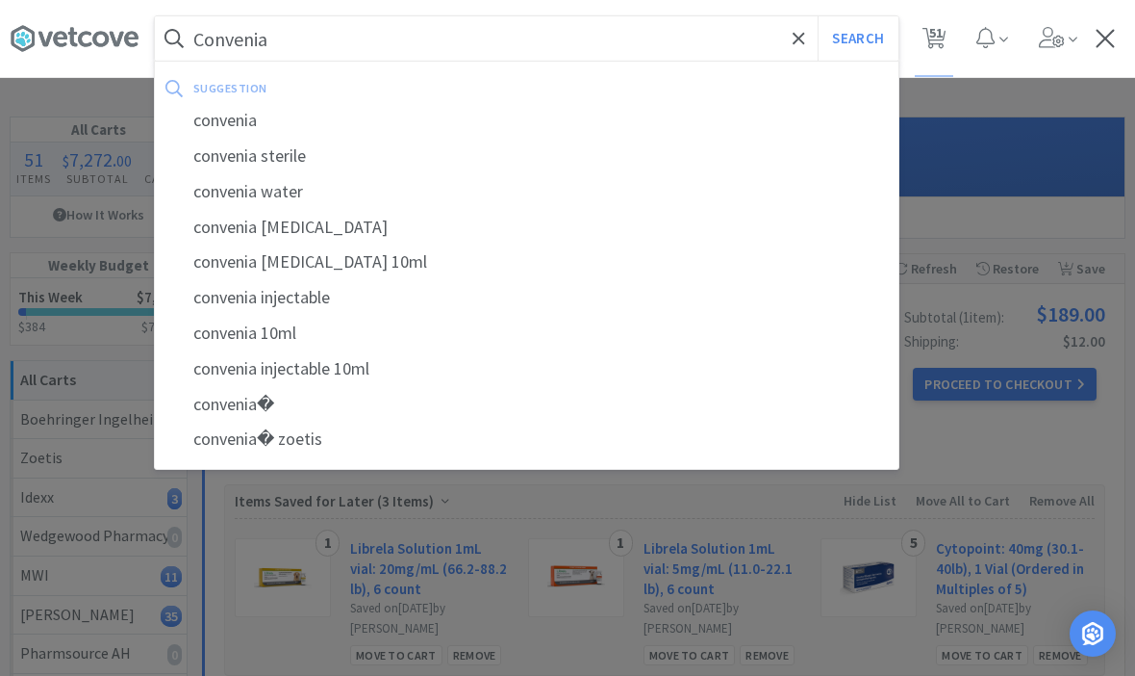
click at [232, 127] on div "convenia" at bounding box center [527, 121] width 744 height 36
type input "convenia"
select select "1"
select select "4"
select select "5"
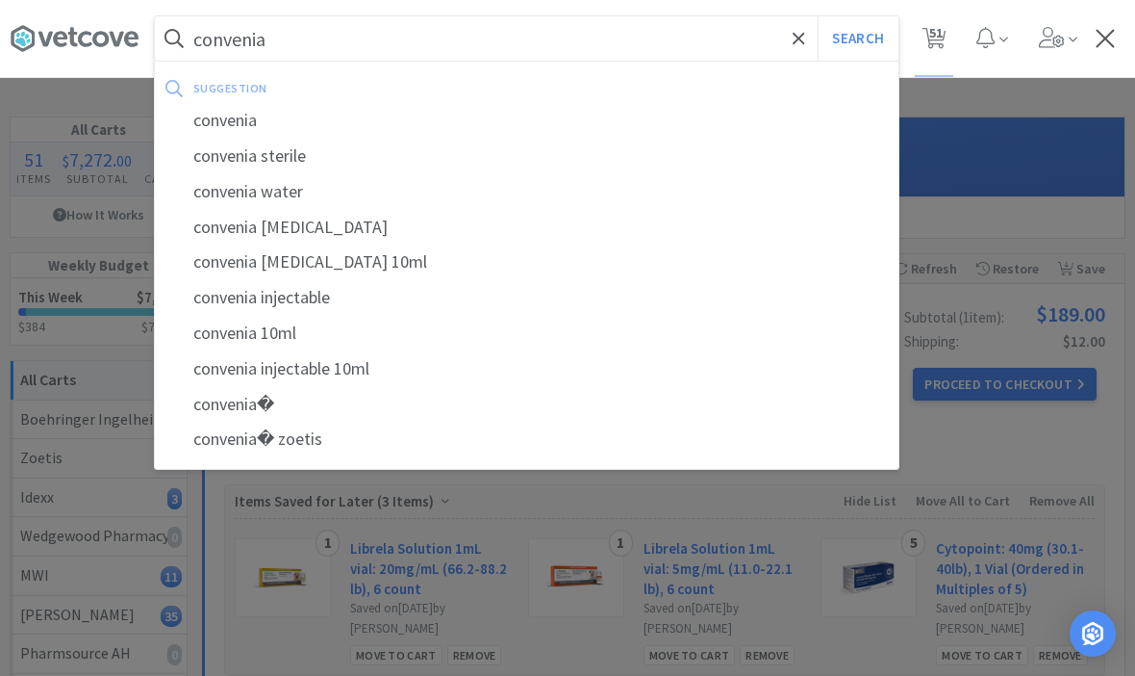
select select "3"
select select "1"
select select "5"
select select "1"
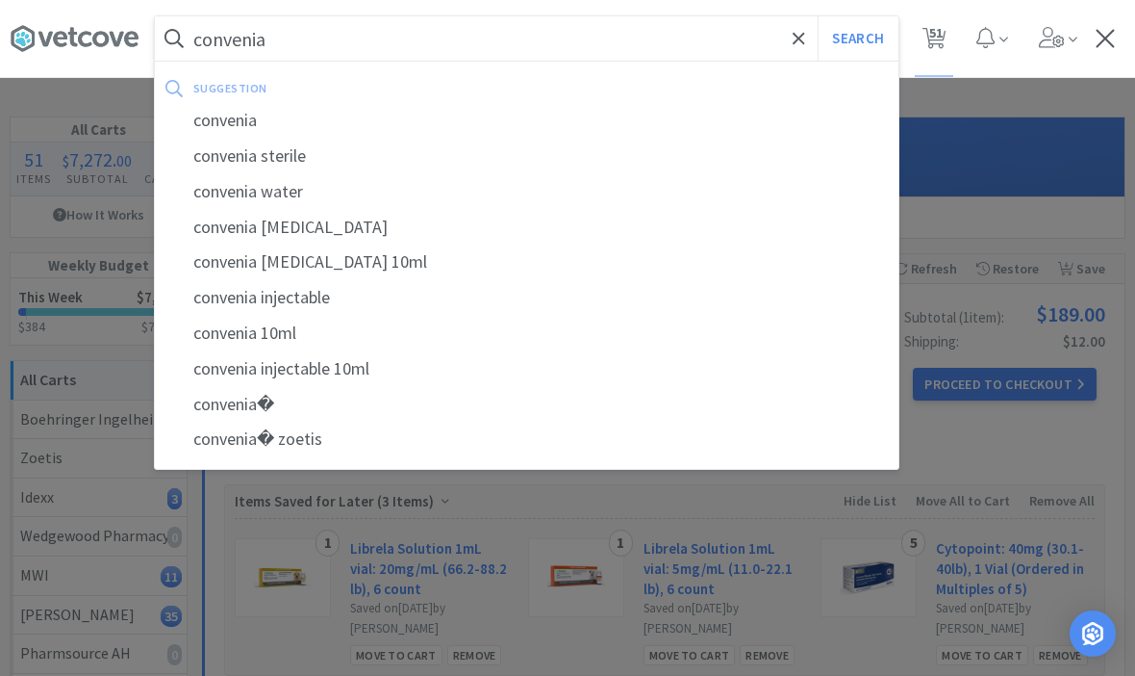
select select "3"
select select "1"
select select "3"
select select "1"
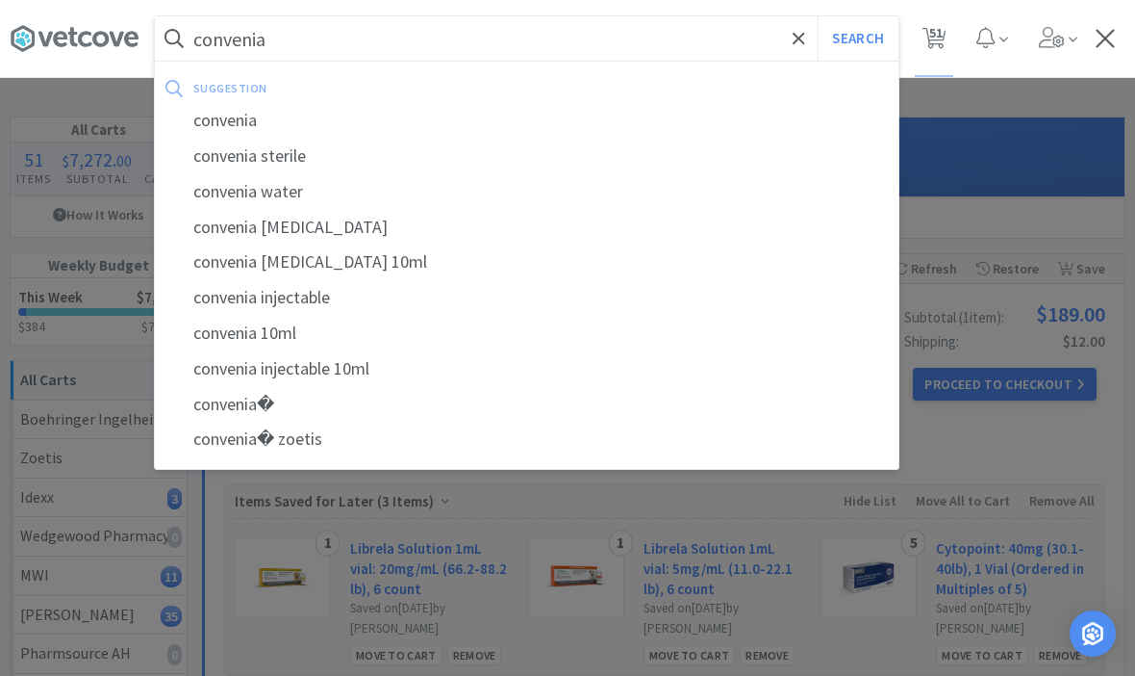
select select "3"
select select "1"
select select "10"
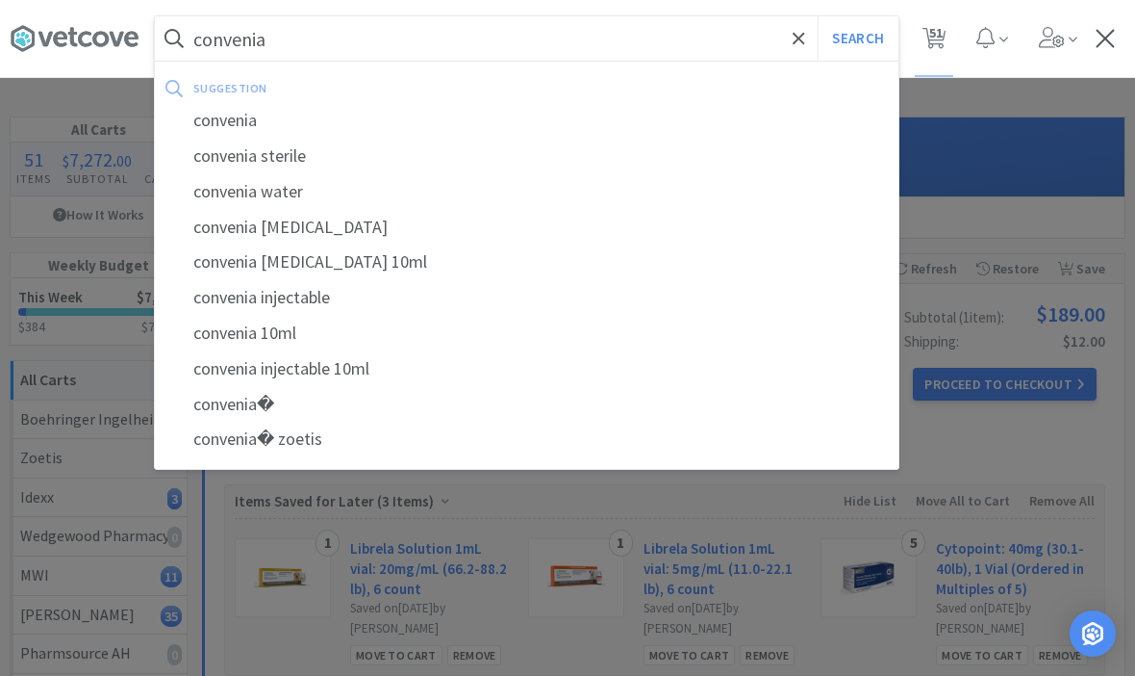
select select "6"
select select "2"
select select "3"
select select "1"
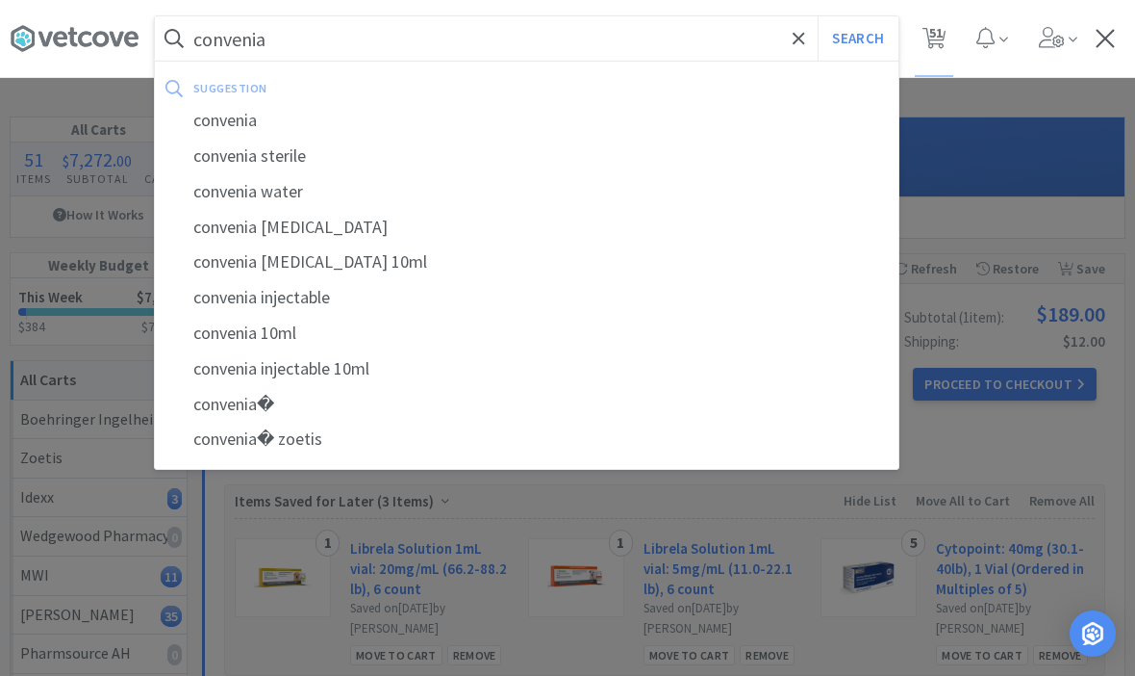
select select "8"
select select "3"
select select "2"
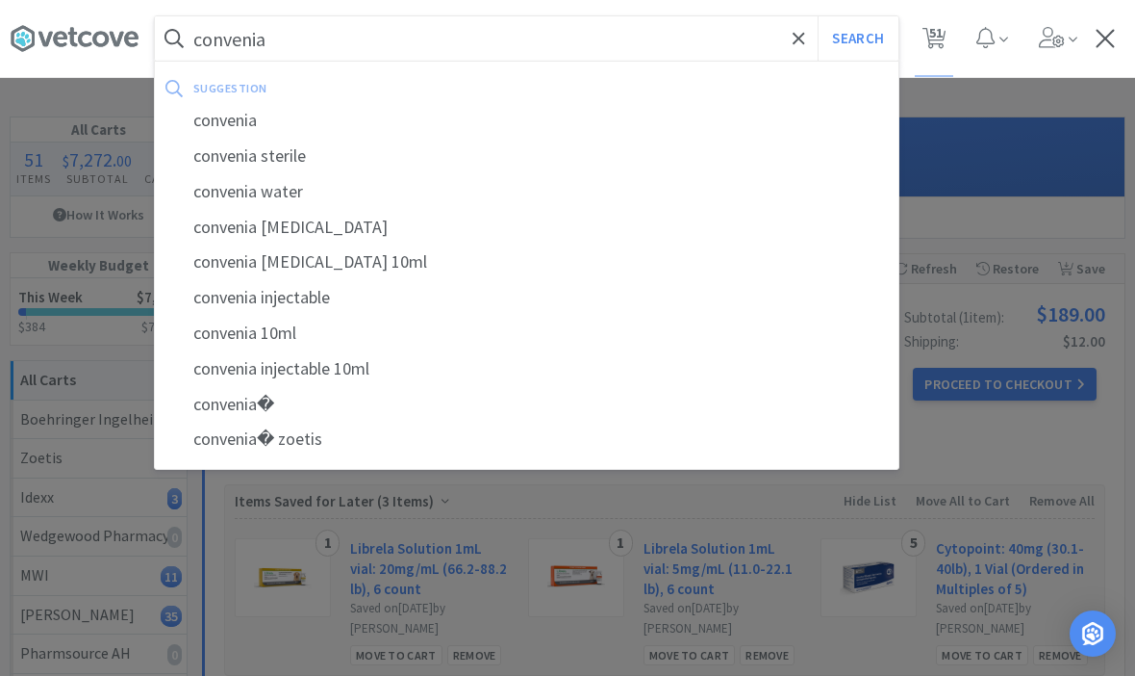
select select "1"
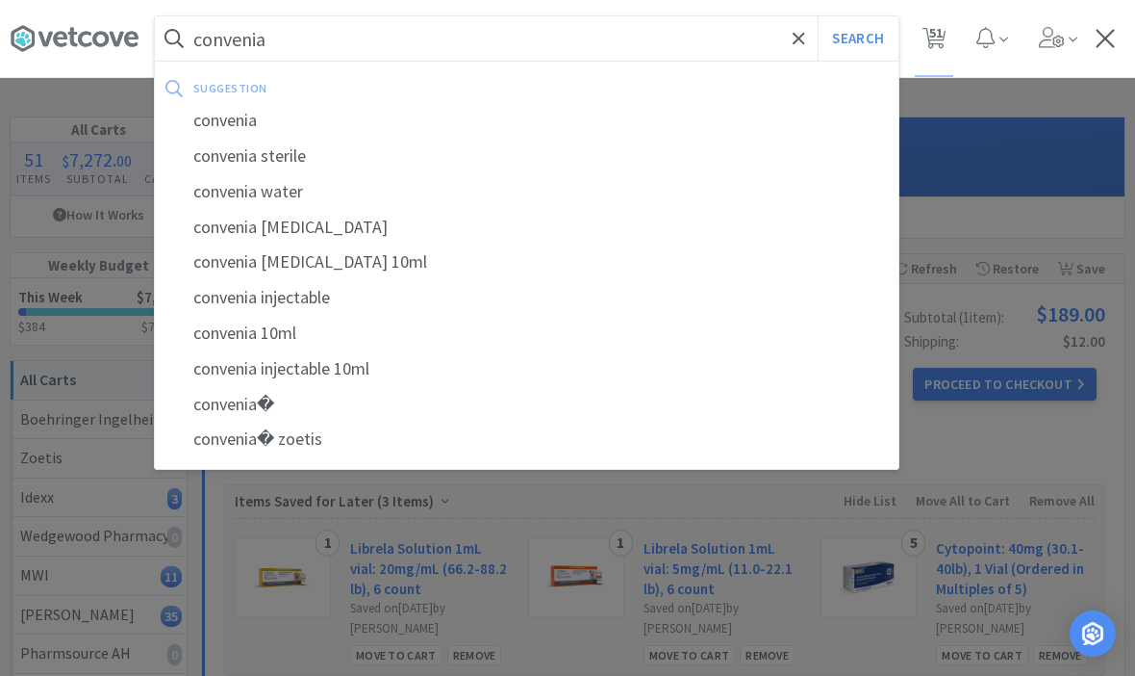
select select "4"
select select "10"
select select "1"
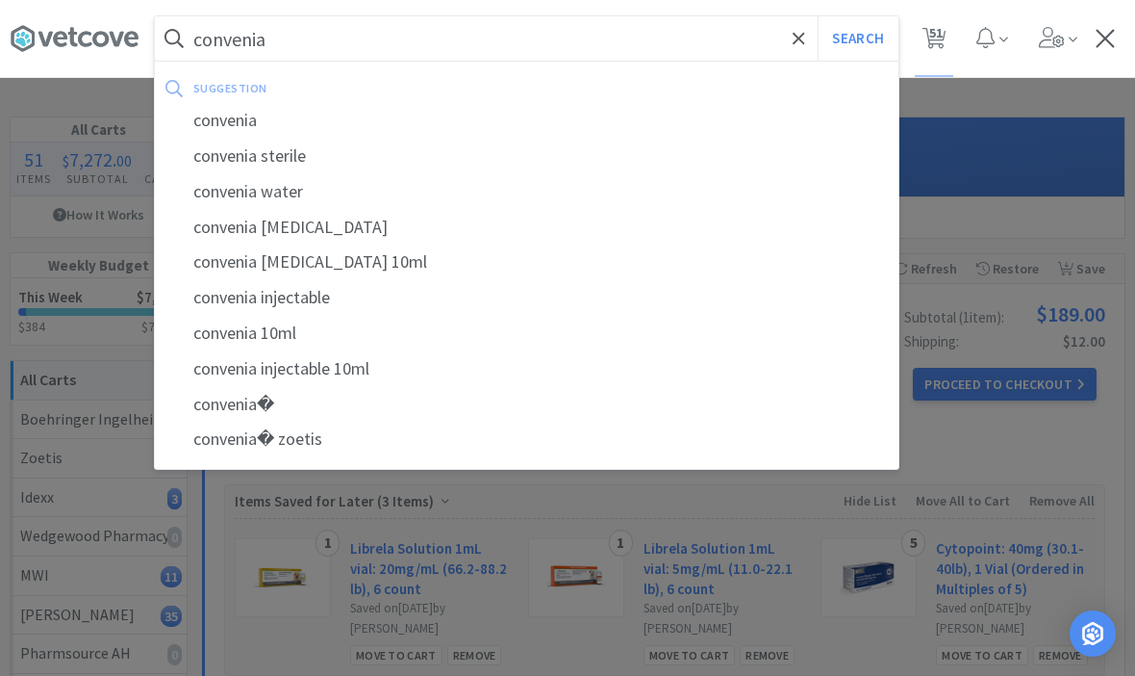
select select "1"
select select "3"
select select "5"
select select "1"
select select "2"
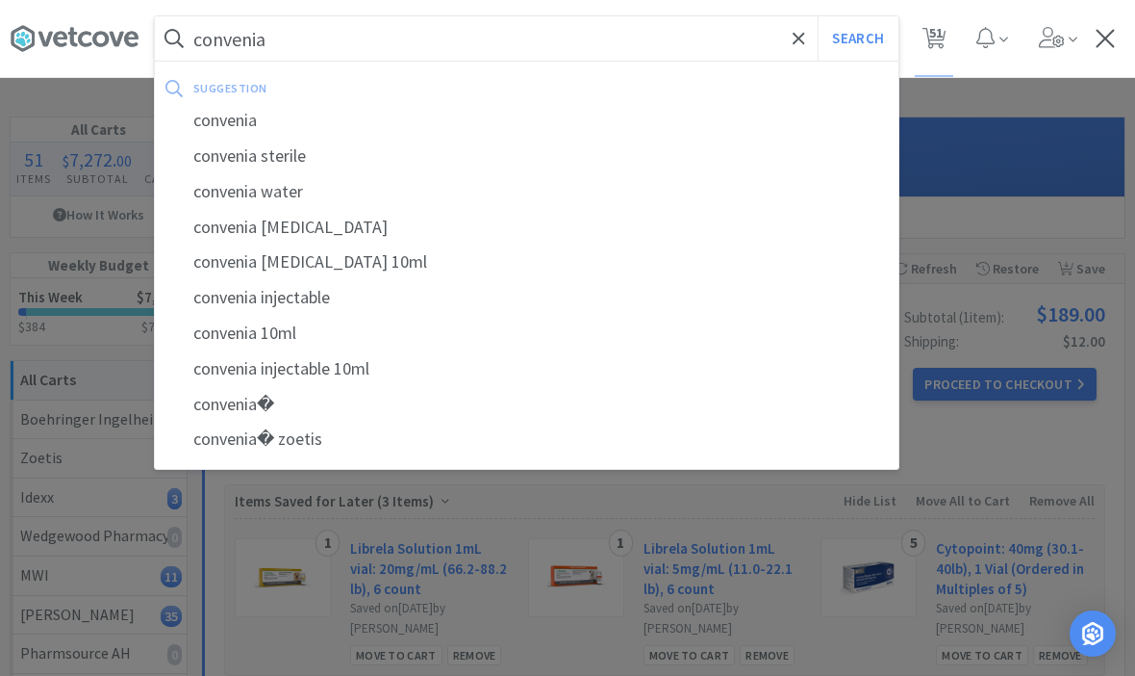
select select "2"
select select "4"
select select "1"
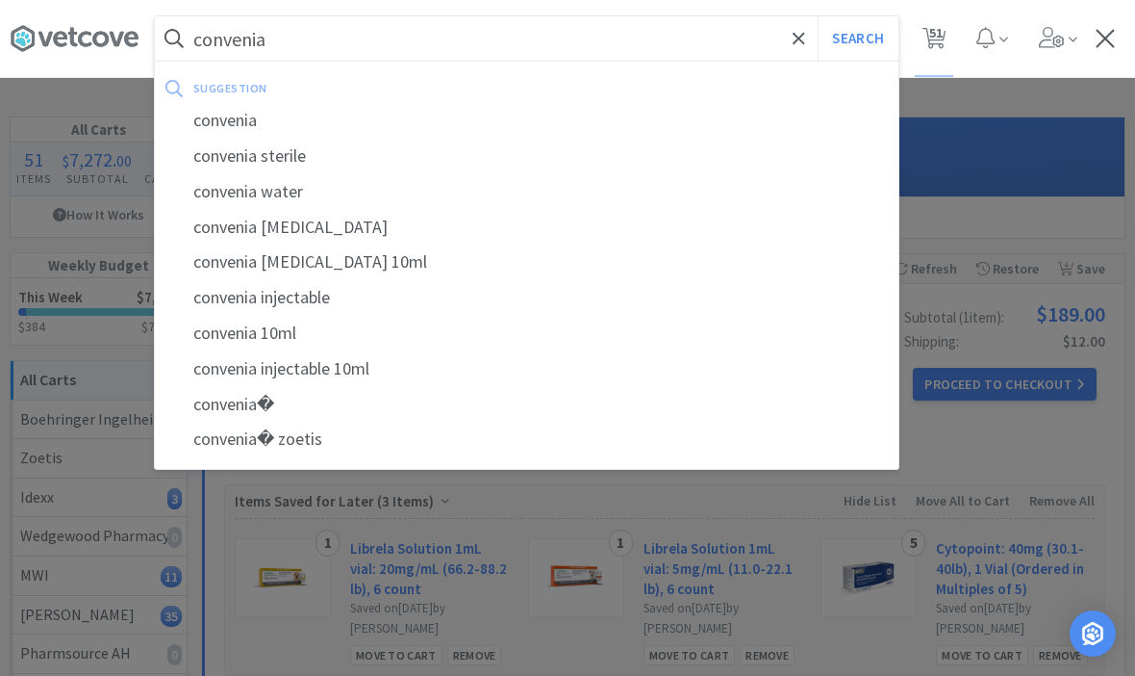
select select "1"
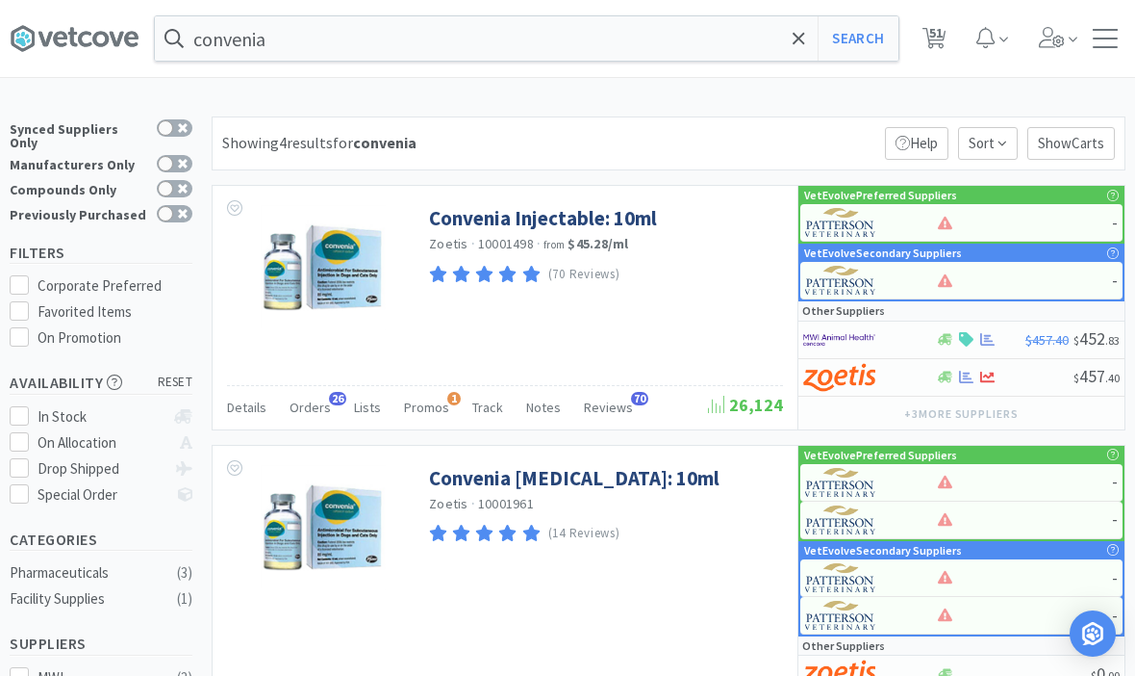
click at [636, 211] on link "Convenia Injectable: 10ml" at bounding box center [543, 218] width 228 height 26
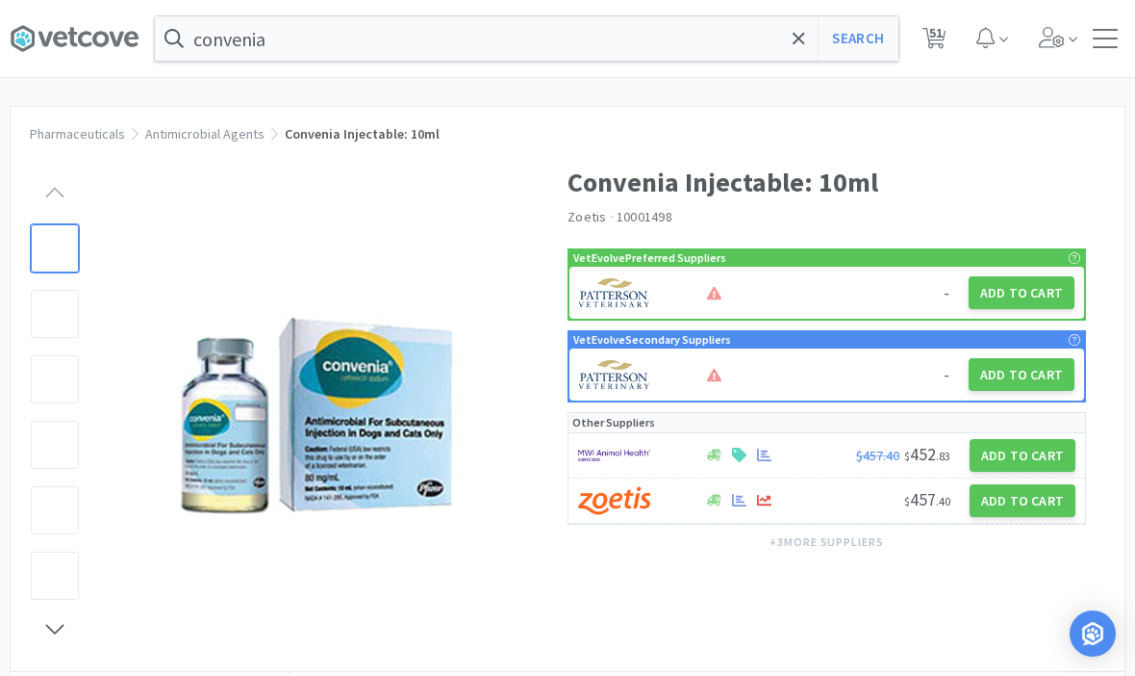
scroll to position [16, 0]
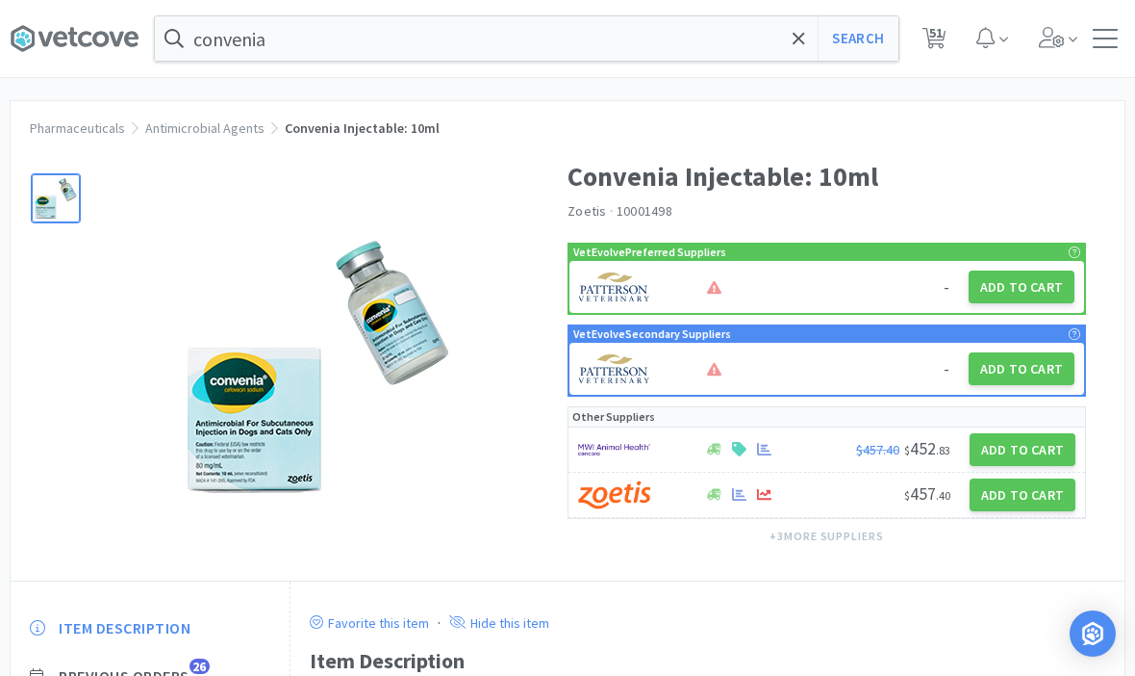
click at [1022, 483] on button "Add to Cart" at bounding box center [1023, 494] width 106 height 33
select select "1"
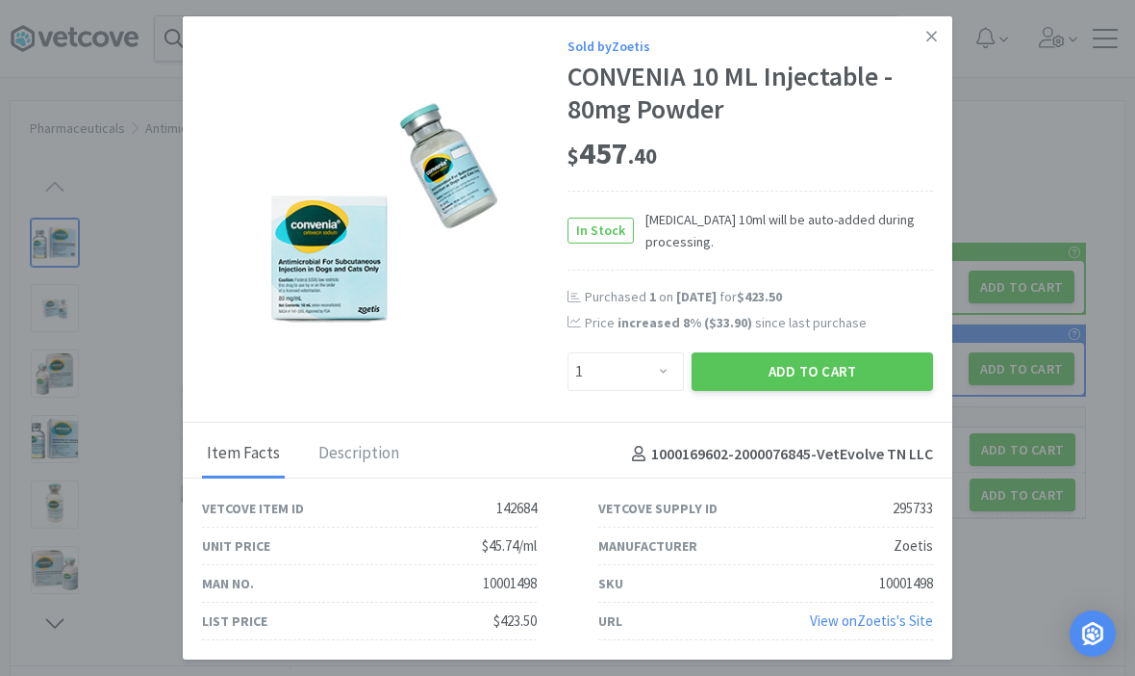
click at [817, 391] on button "Add to Cart" at bounding box center [813, 371] width 242 height 38
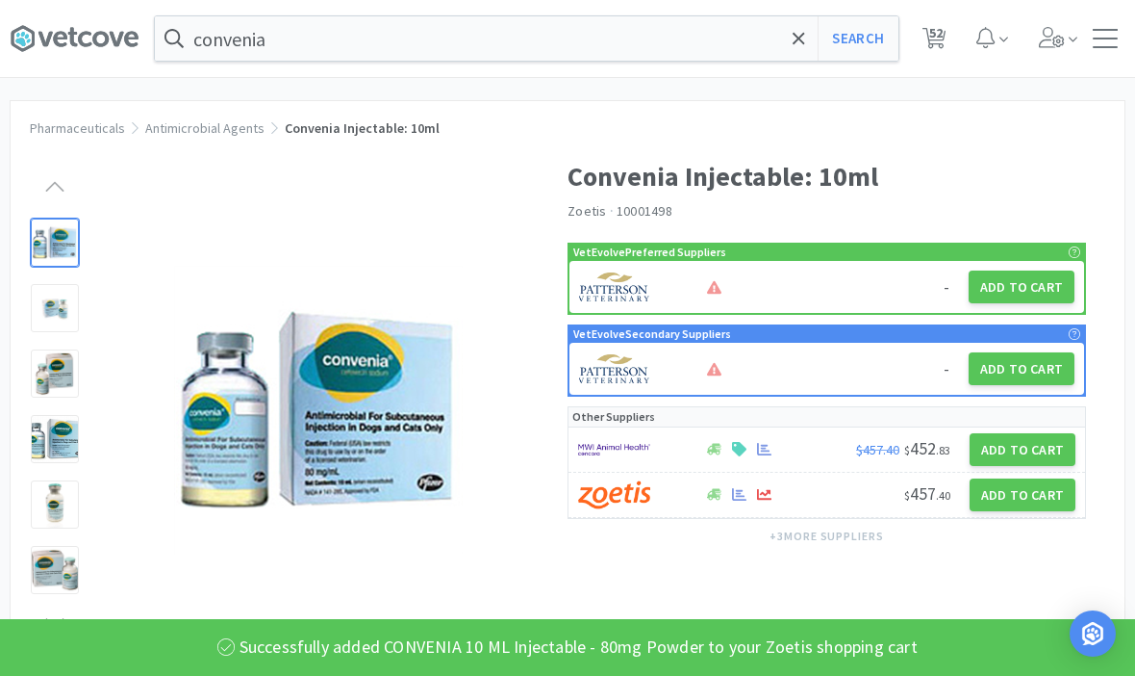
scroll to position [0, 0]
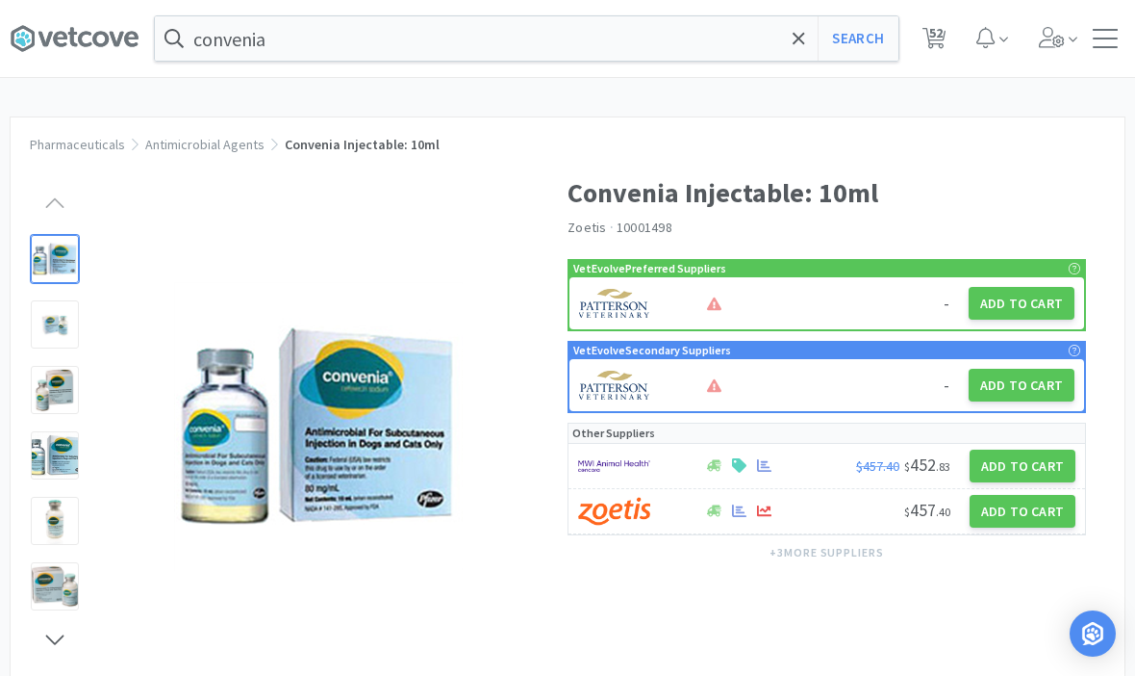
click at [943, 42] on span "52" at bounding box center [936, 32] width 13 height 77
select select "1"
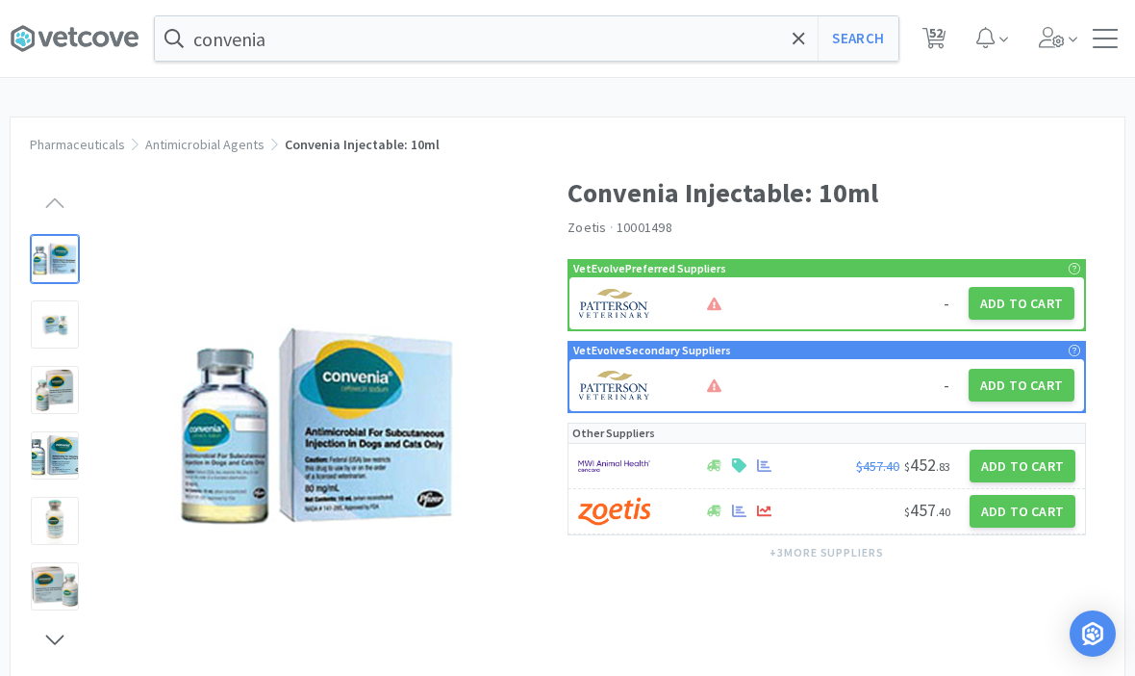
select select "1"
select select "4"
select select "5"
select select "3"
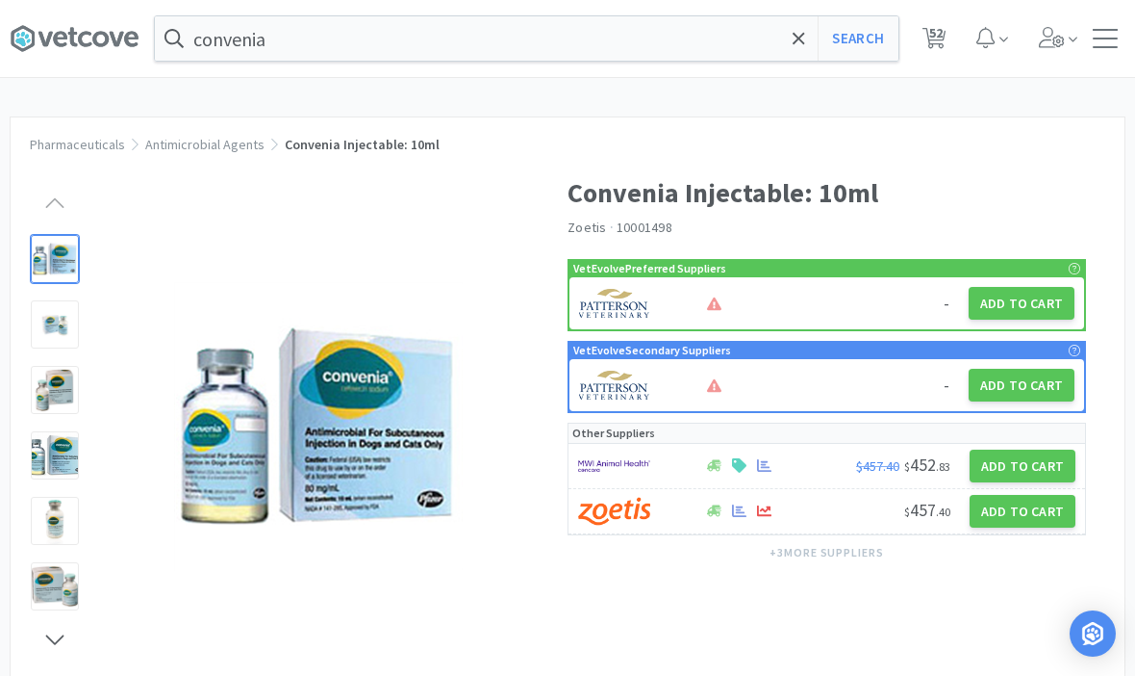
select select "3"
select select "1"
select select "5"
select select "1"
select select "3"
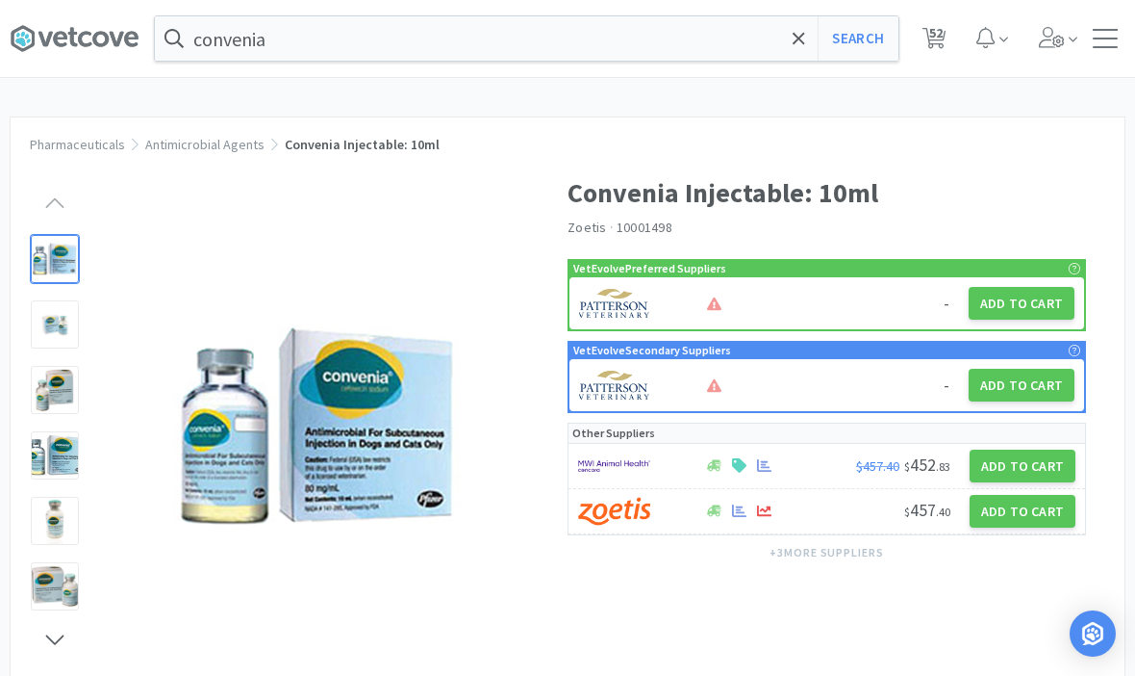
select select "1"
select select "3"
select select "1"
select select "3"
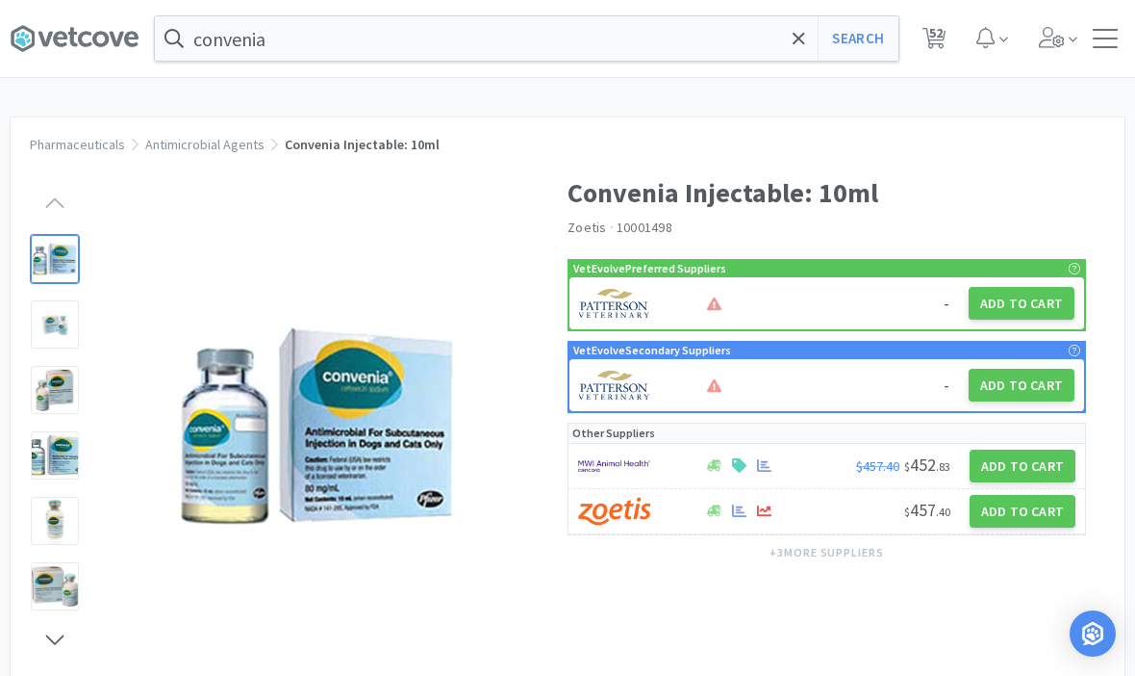
select select "1"
select select "10"
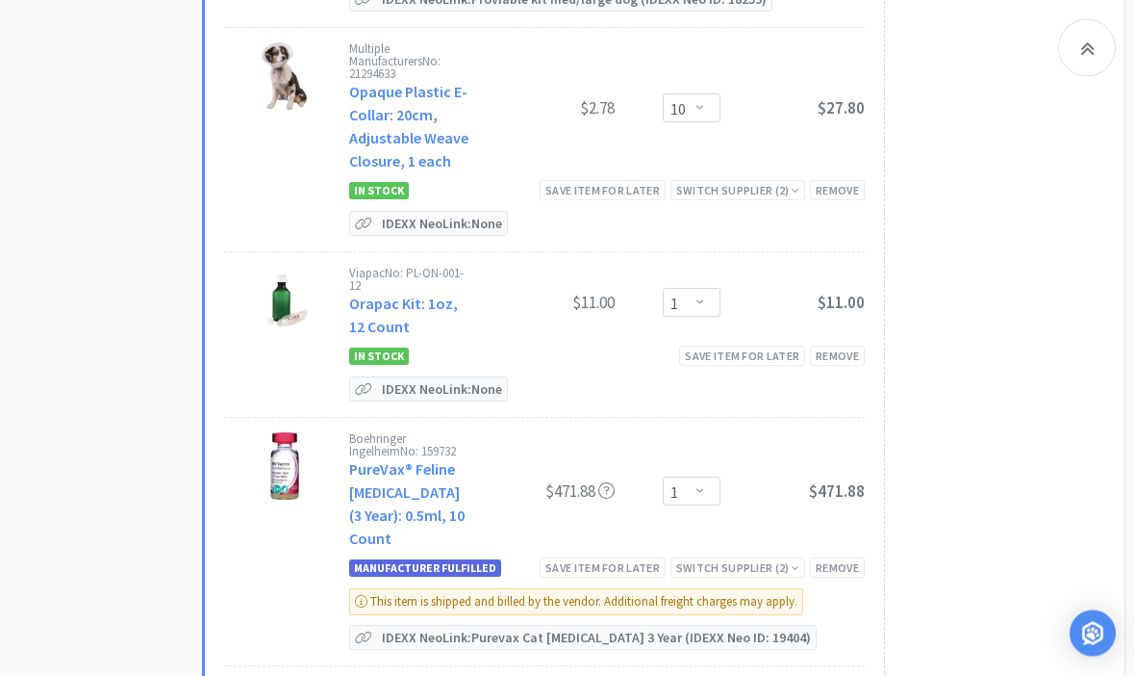
scroll to position [9754, 0]
click at [578, 556] on div "Save item for later" at bounding box center [603, 566] width 126 height 20
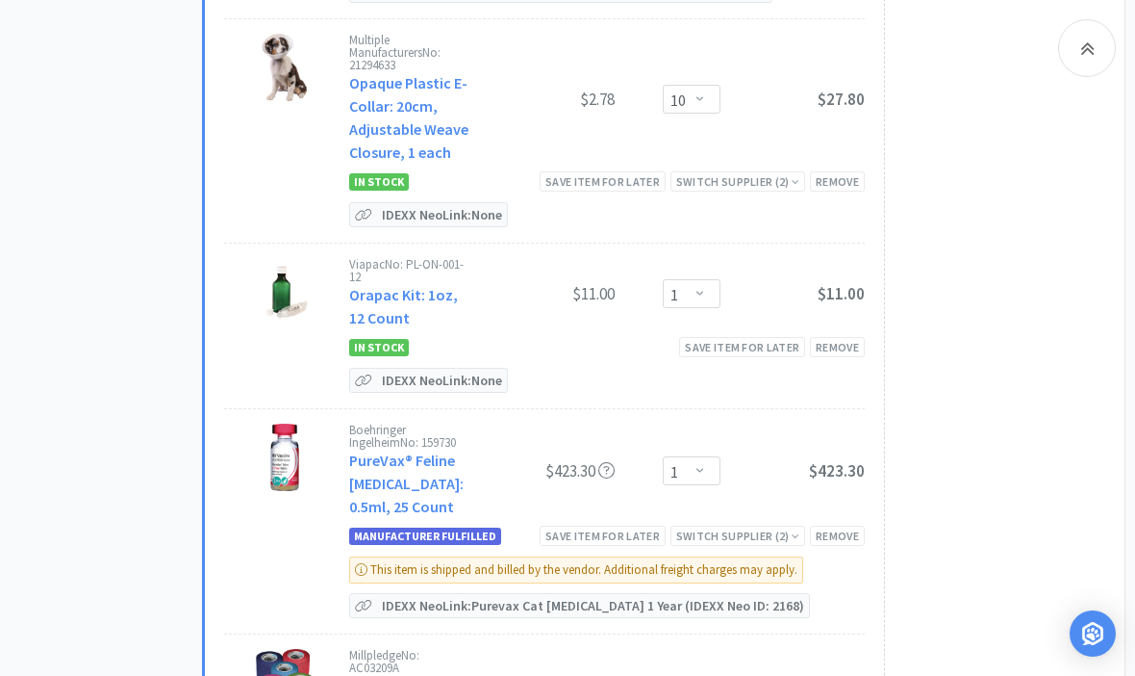
scroll to position [9760, 0]
click at [618, 526] on div "Save item for later" at bounding box center [603, 536] width 126 height 20
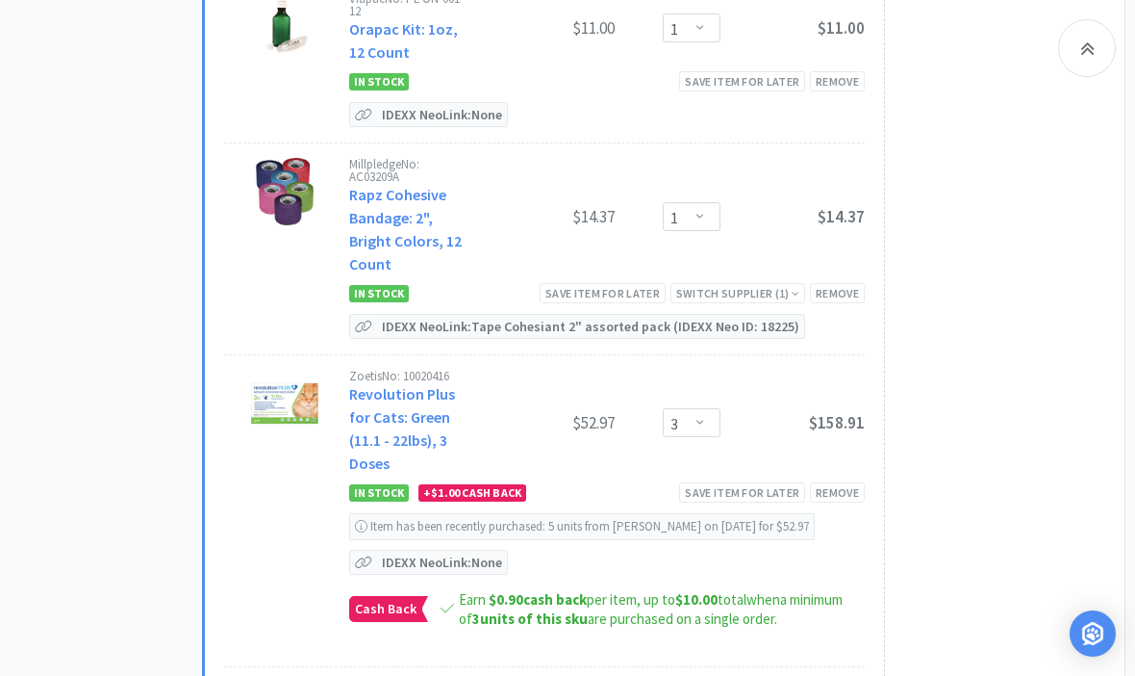
scroll to position [10026, 0]
click at [696, 409] on select "Enter Quantity 1 2 3 4 5 6 7 8 9 10 11 12 13 14 15 16 17 18 19 20 Enter Quantity" at bounding box center [692, 423] width 58 height 29
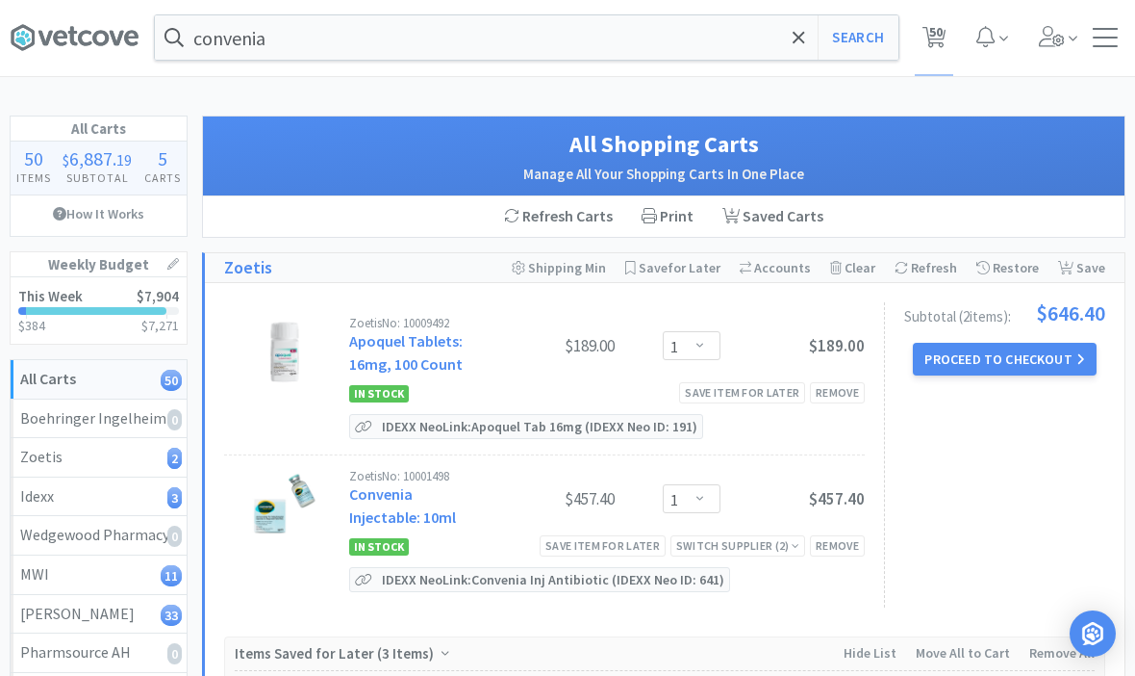
scroll to position [0, 0]
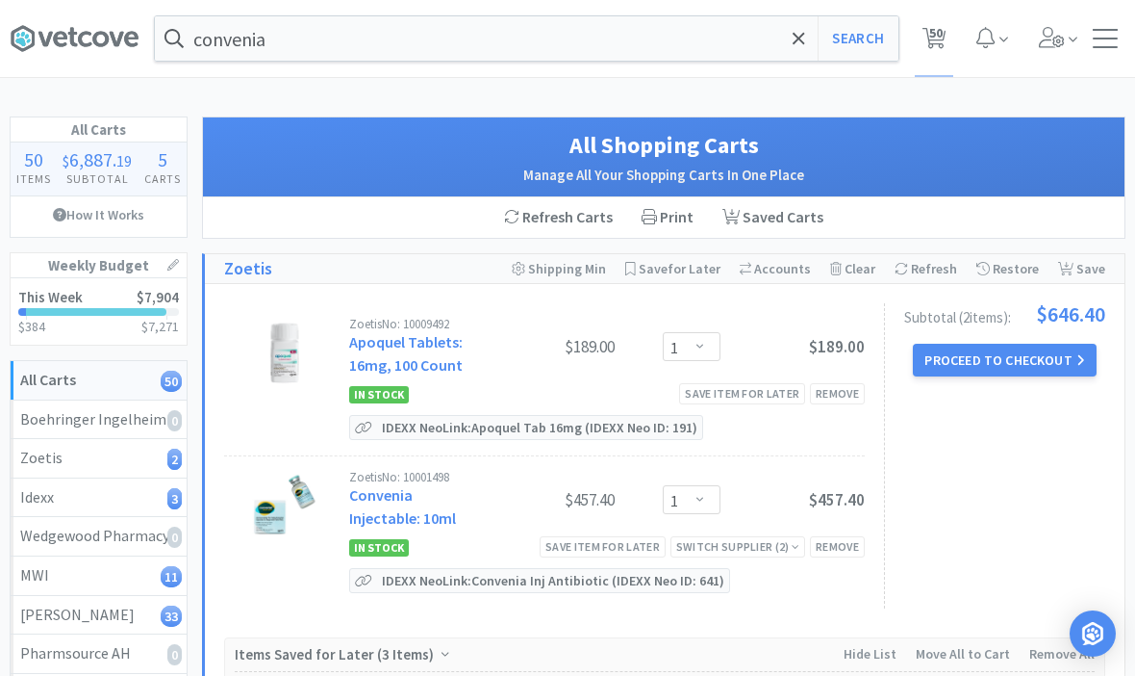
click at [794, 39] on icon at bounding box center [799, 38] width 13 height 19
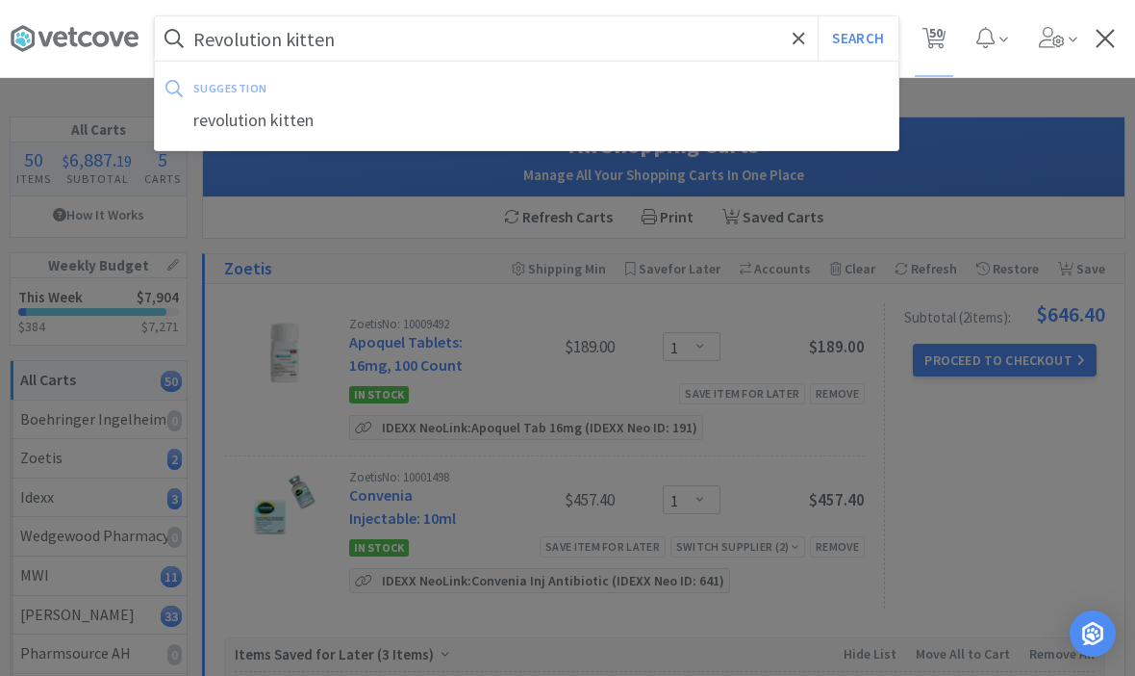
click at [857, 38] on button "Search" at bounding box center [858, 38] width 80 height 44
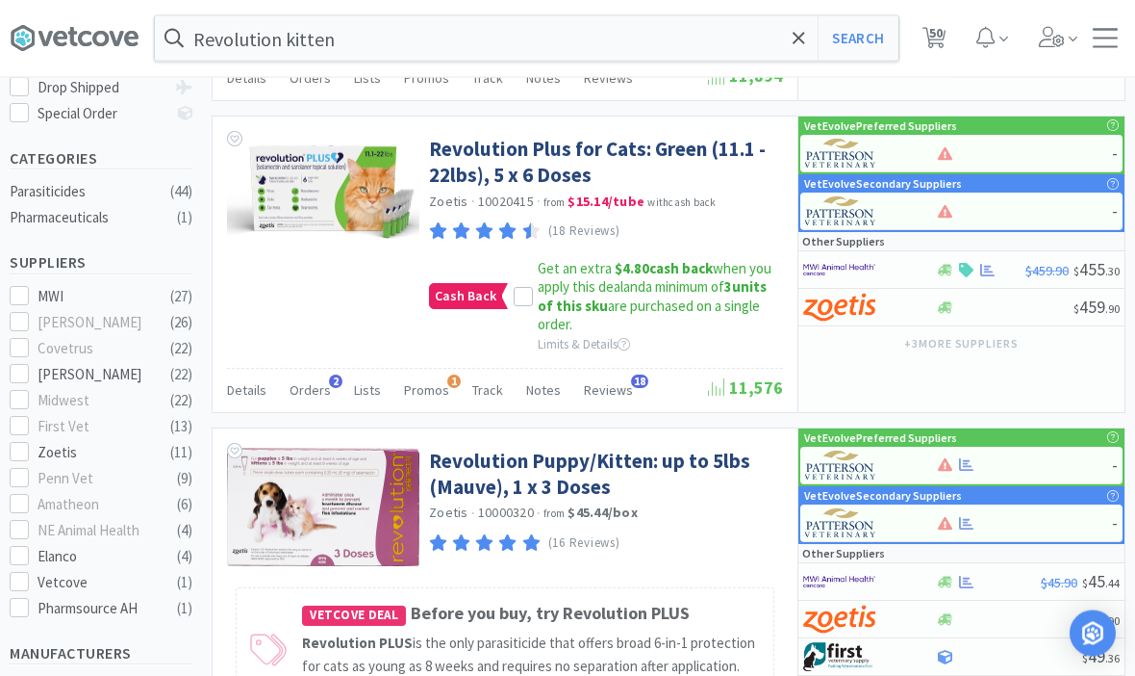
scroll to position [381, 0]
click at [490, 472] on link "Revolution Puppy/Kitten: up to 5lbs (Mauve), 1 x 3 Doses" at bounding box center [603, 473] width 349 height 53
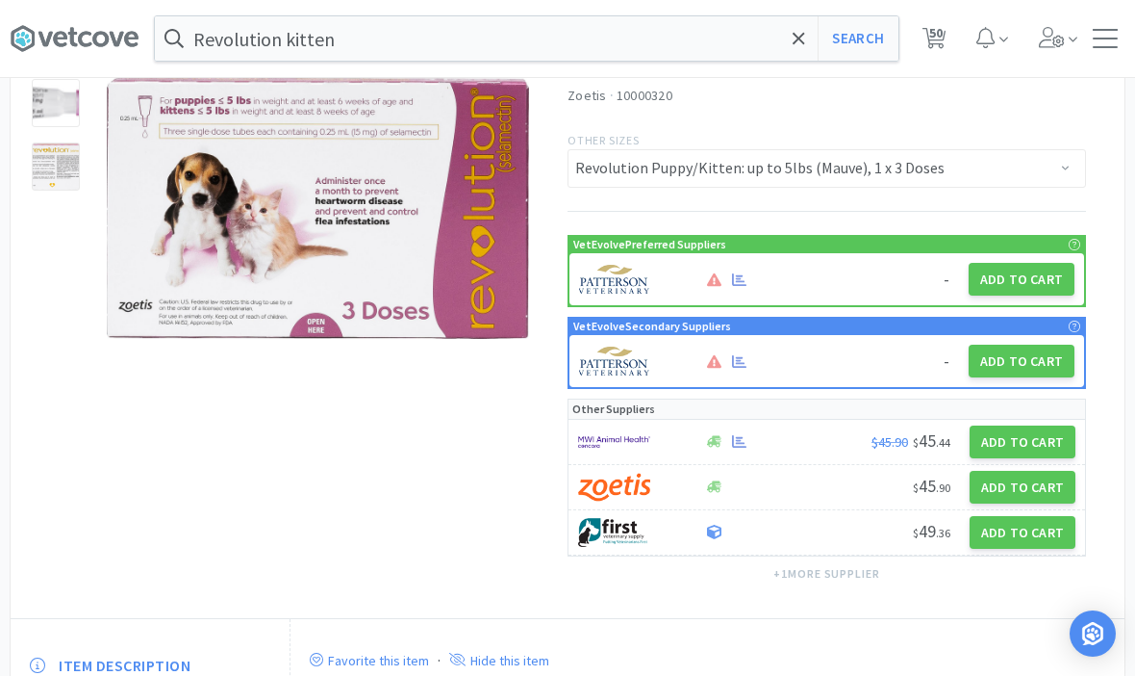
scroll to position [212, 0]
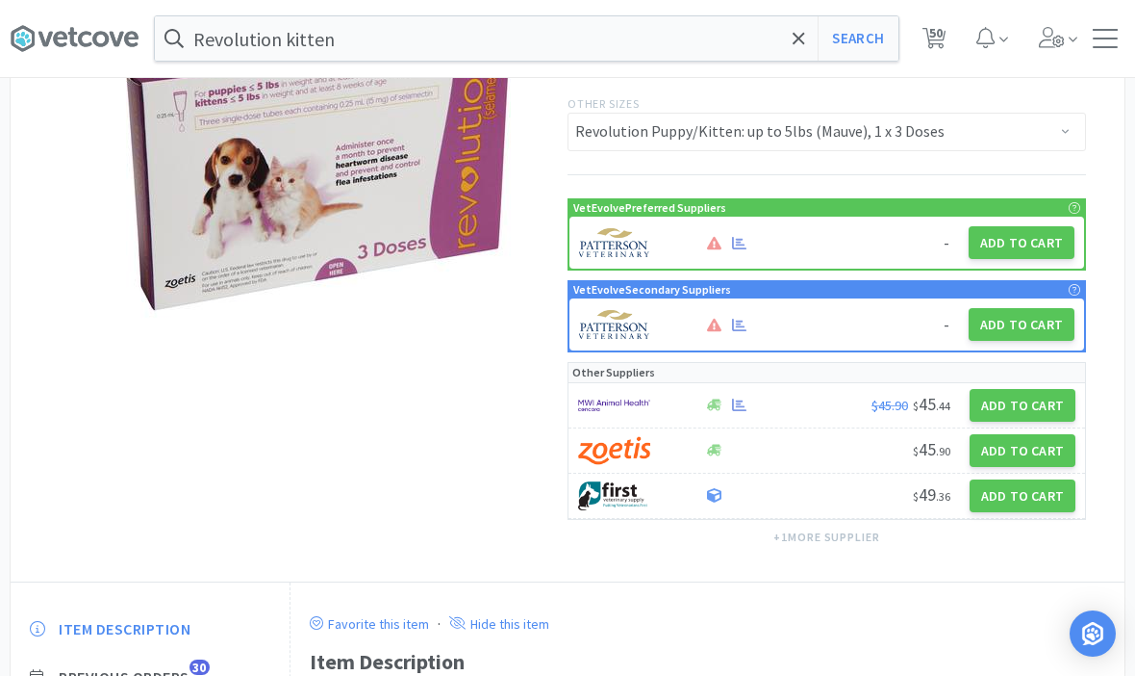
click at [1031, 248] on button "Add to Cart" at bounding box center [1022, 242] width 106 height 33
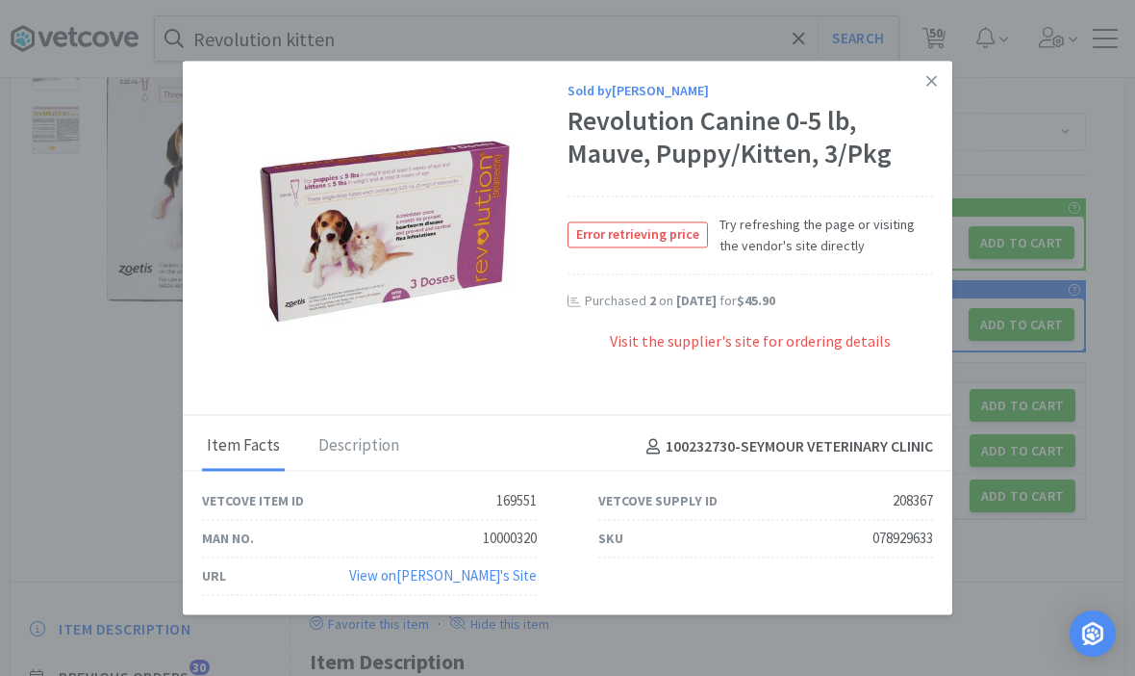
click at [947, 102] on link at bounding box center [932, 81] width 34 height 41
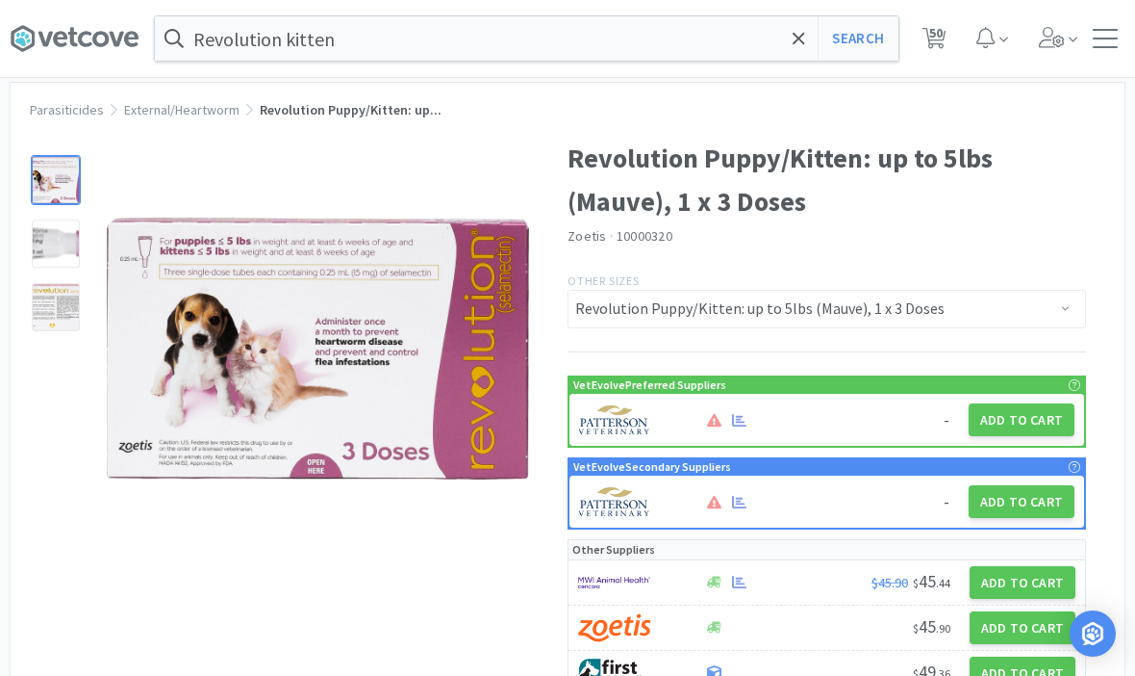
scroll to position [38, 0]
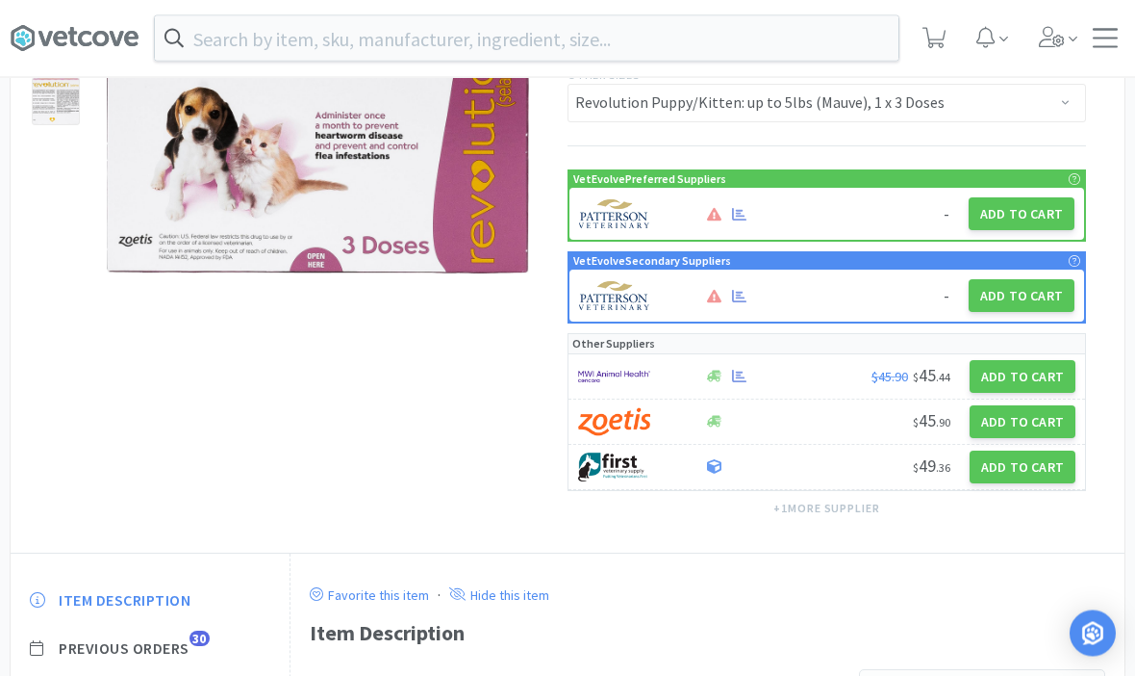
scroll to position [241, 0]
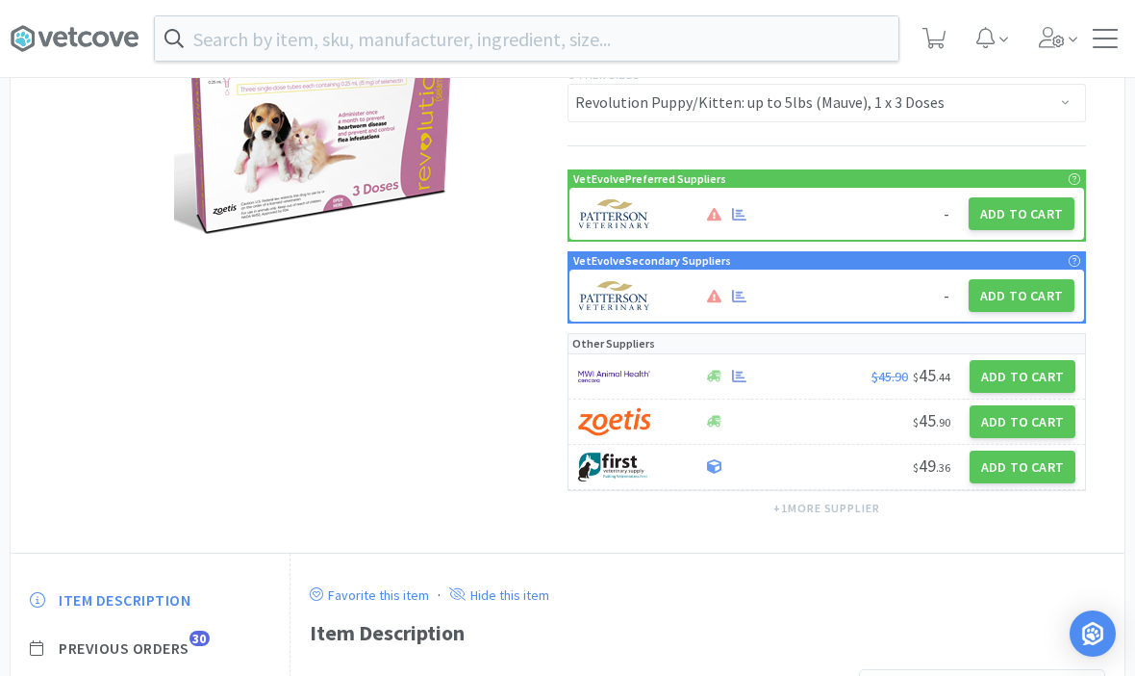
click at [1020, 422] on button "Add to Cart" at bounding box center [1023, 421] width 106 height 33
select select "5"
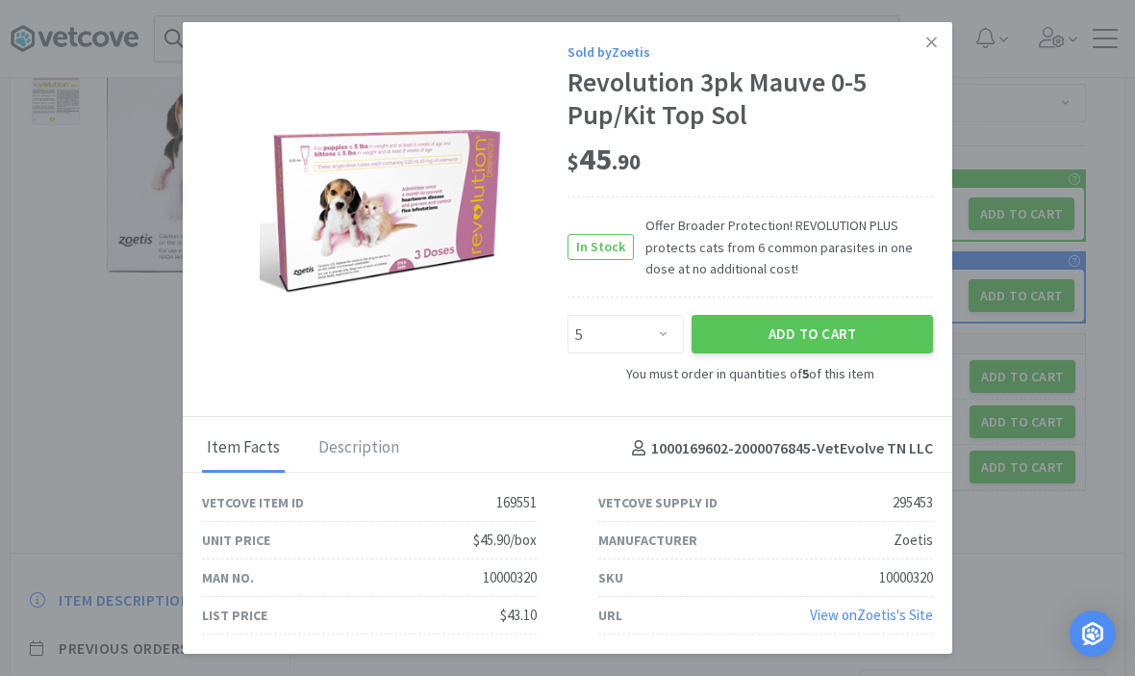
click at [941, 64] on link at bounding box center [932, 42] width 34 height 41
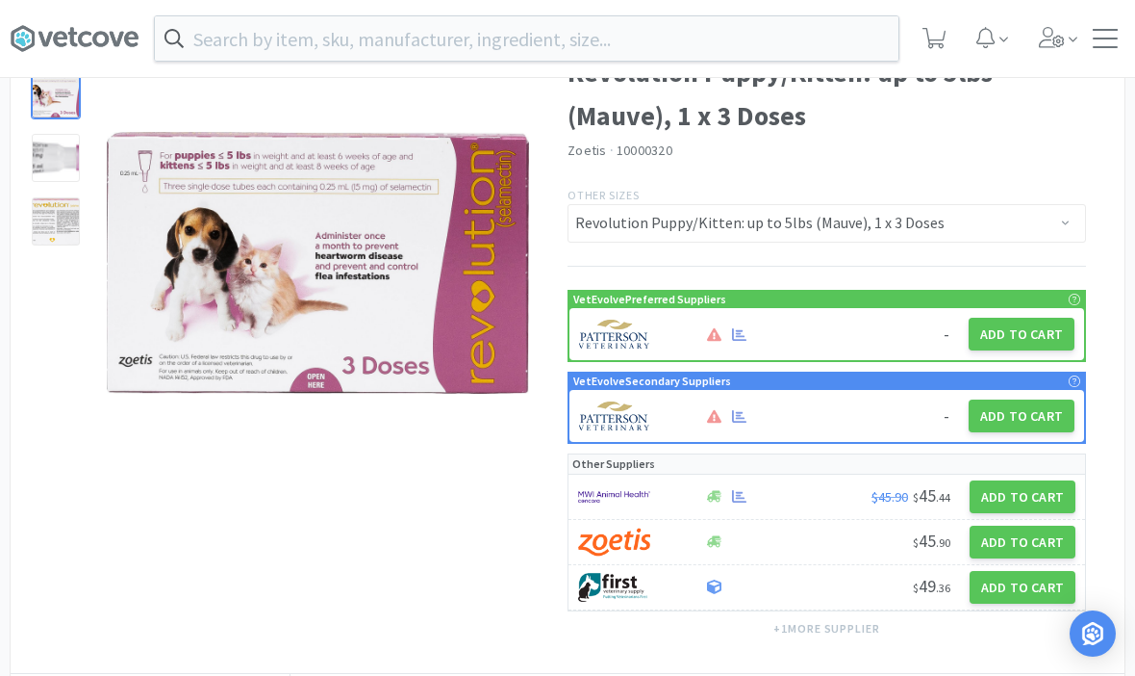
scroll to position [0, 0]
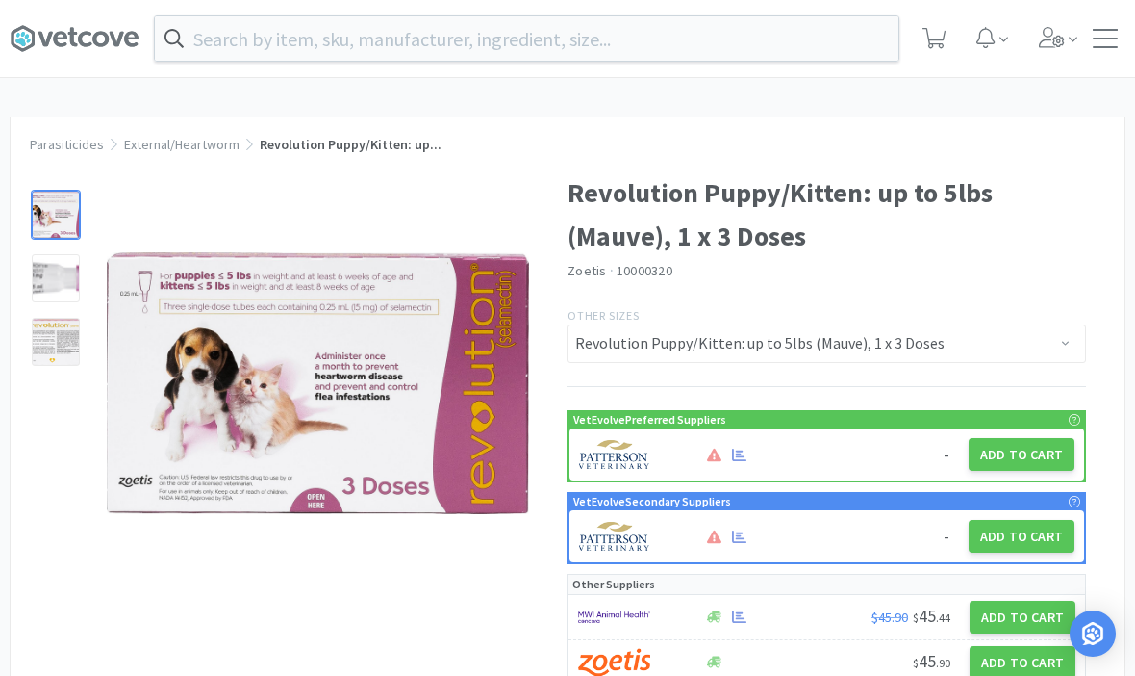
click at [919, 49] on span at bounding box center [934, 38] width 39 height 77
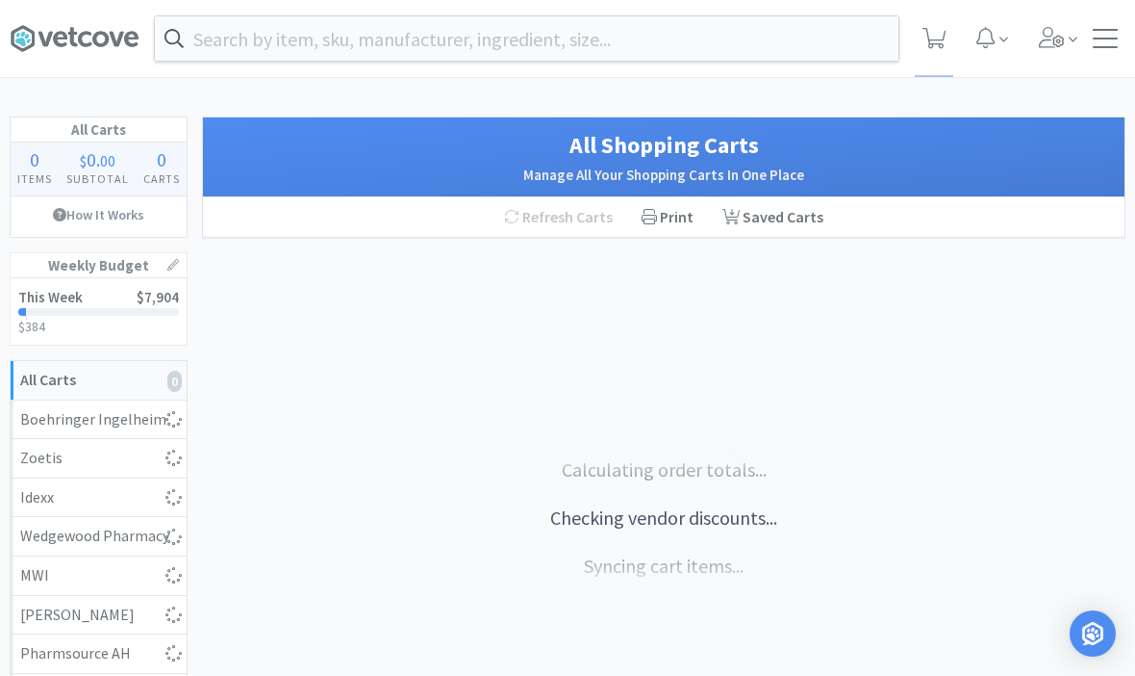
select select "1"
select select "3"
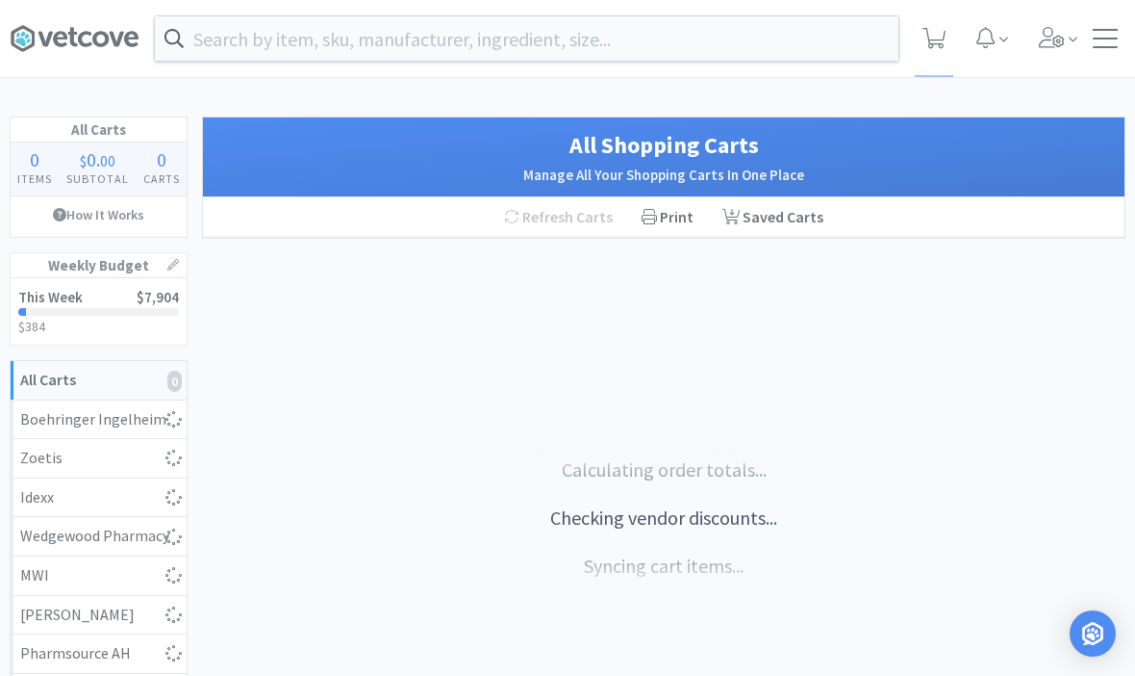
select select "1"
select select "10"
select select "6"
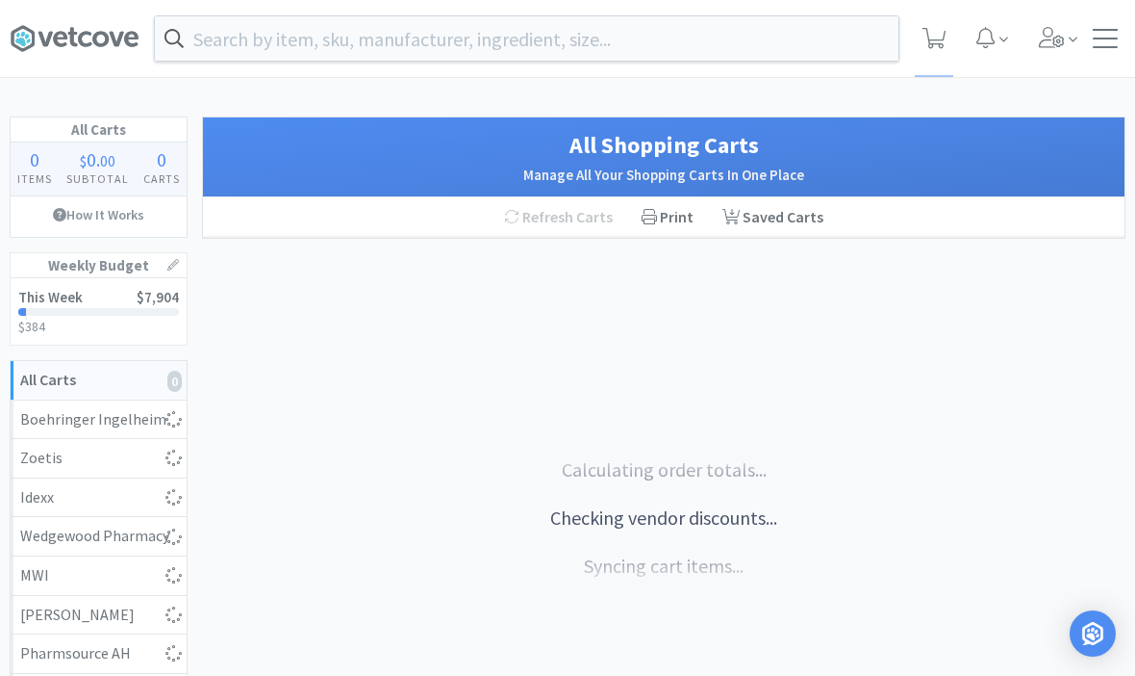
select select "2"
select select "3"
select select "1"
select select "8"
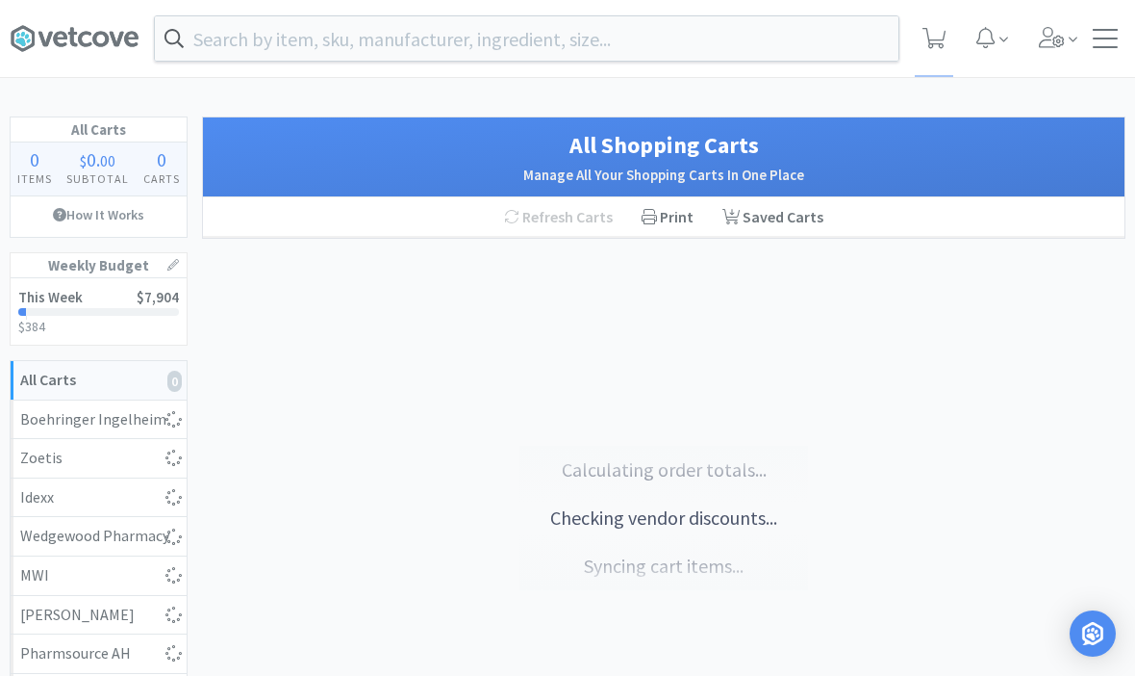
select select "3"
select select "2"
select select "1"
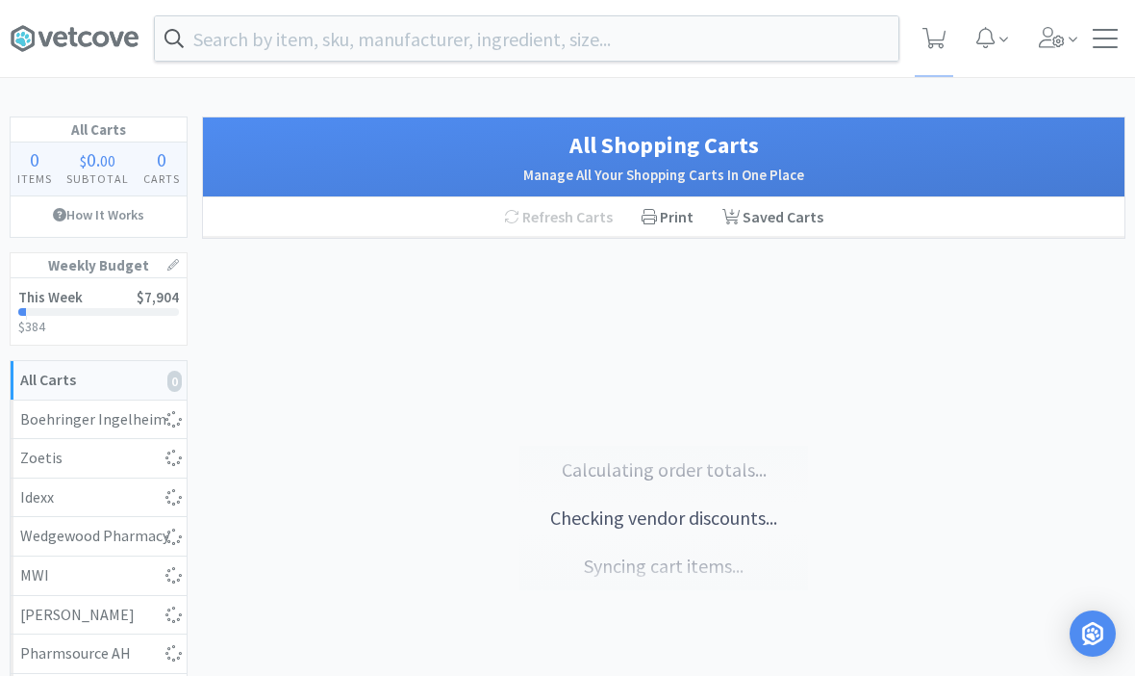
select select "1"
select select "4"
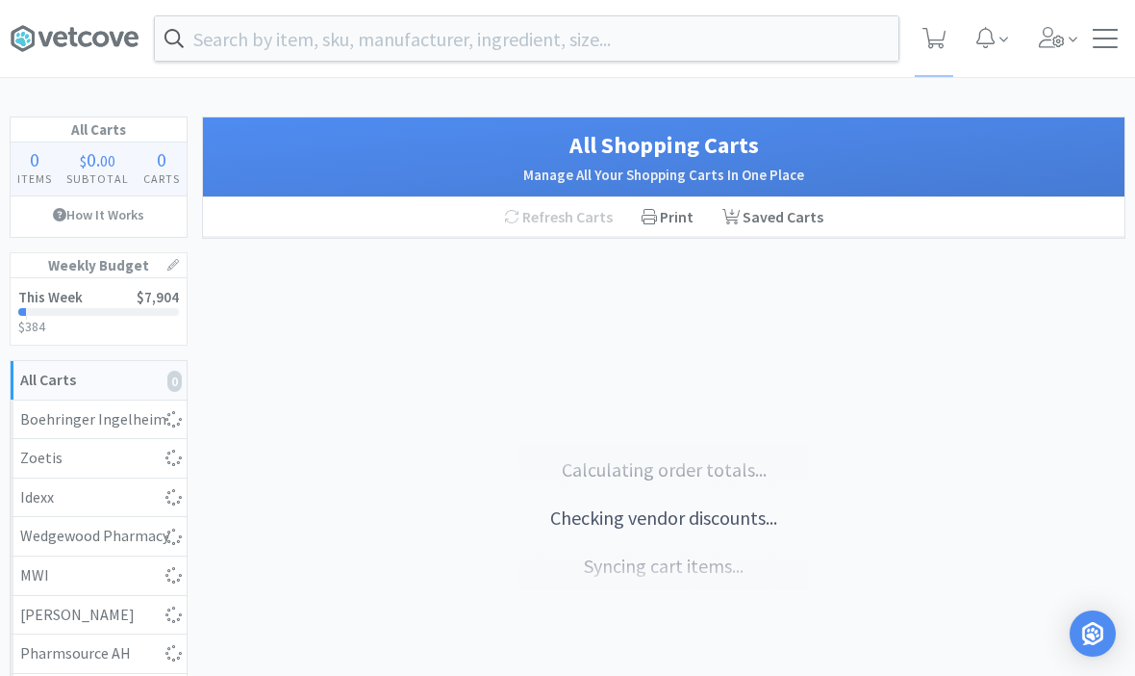
select select "10"
select select "1"
select select "4"
select select "5"
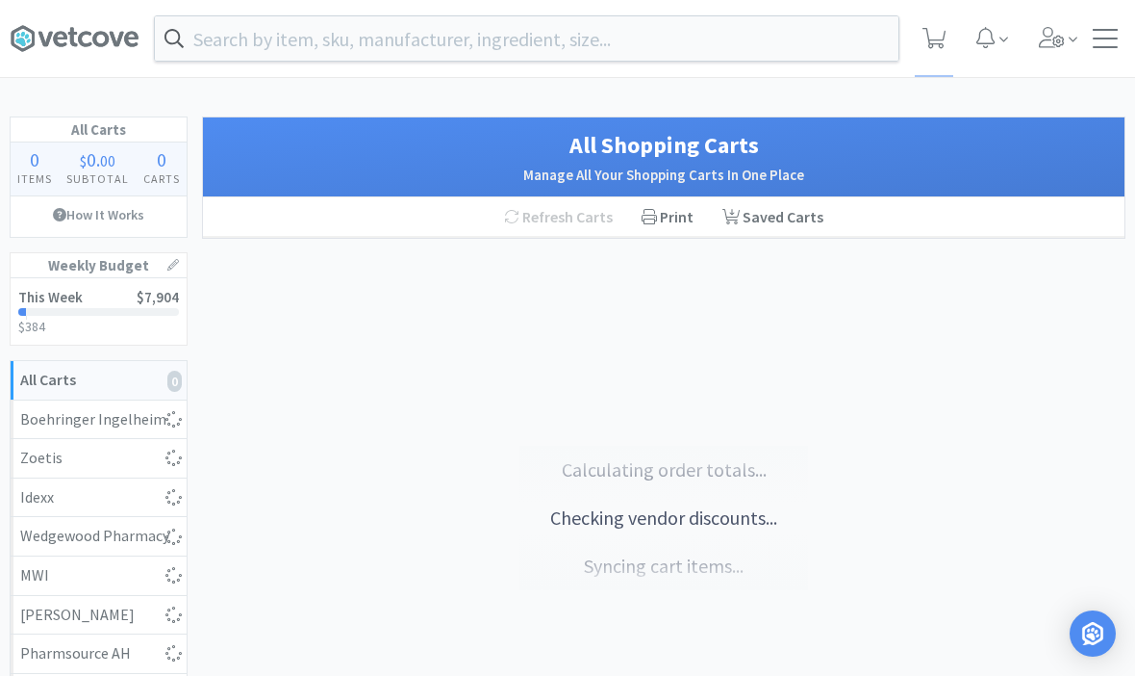
select select "1"
select select "2"
select select "4"
select select "1"
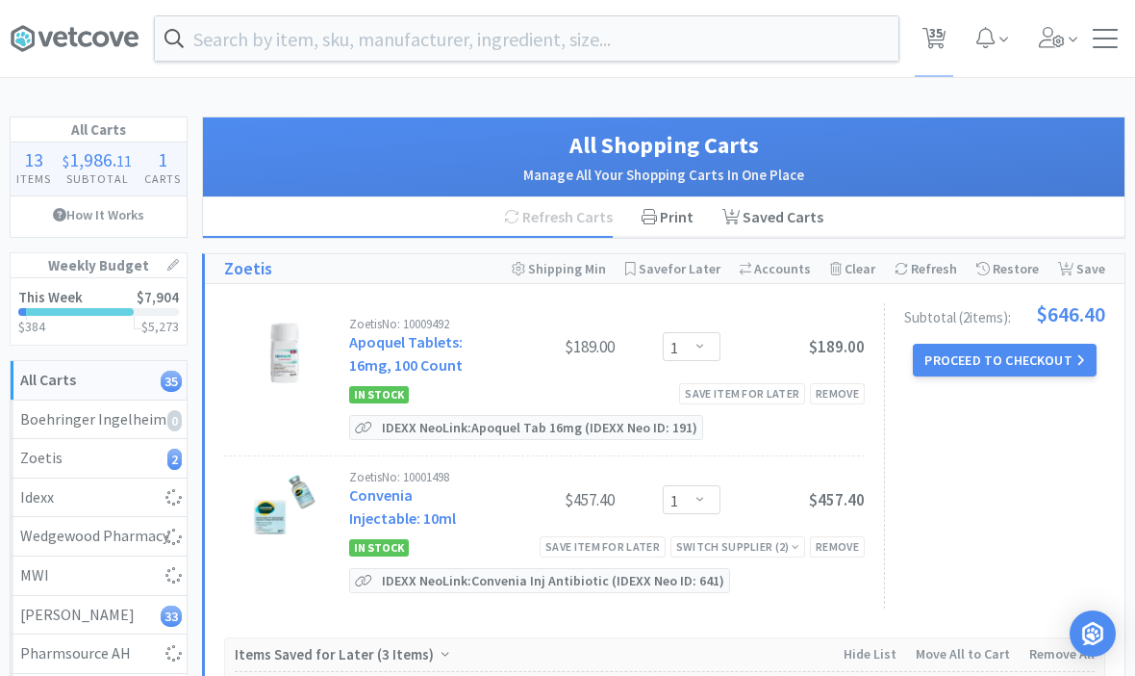
select select "1"
select select "4"
select select "5"
select select "3"
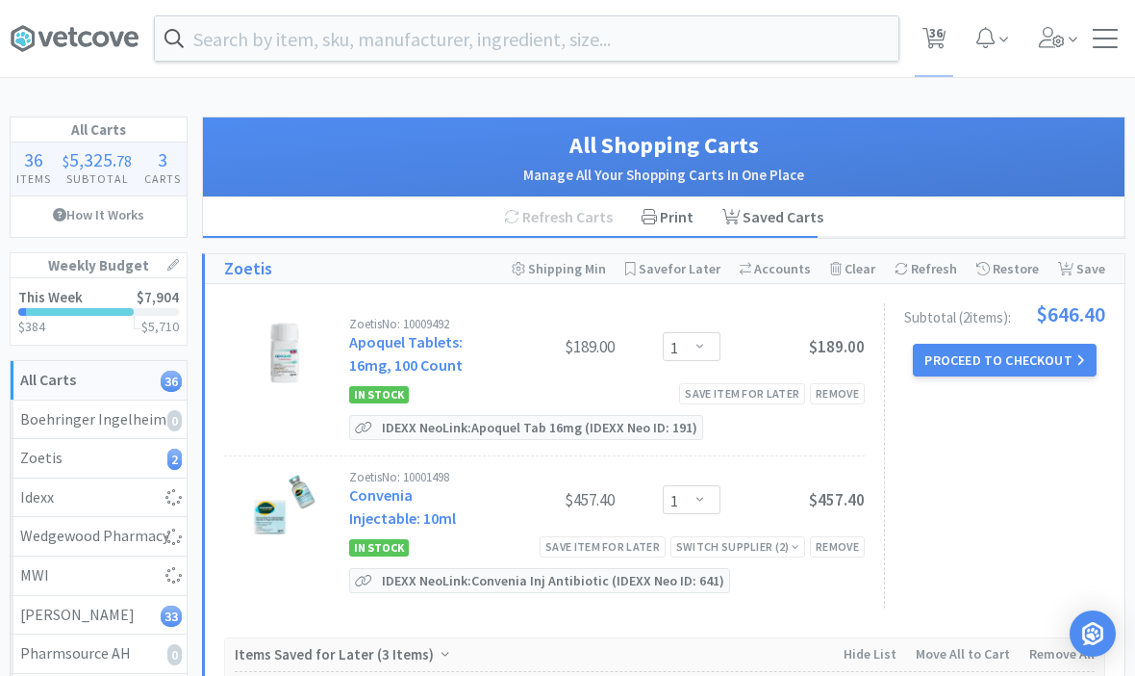
select select "3"
select select "1"
select select "5"
select select "1"
select select "3"
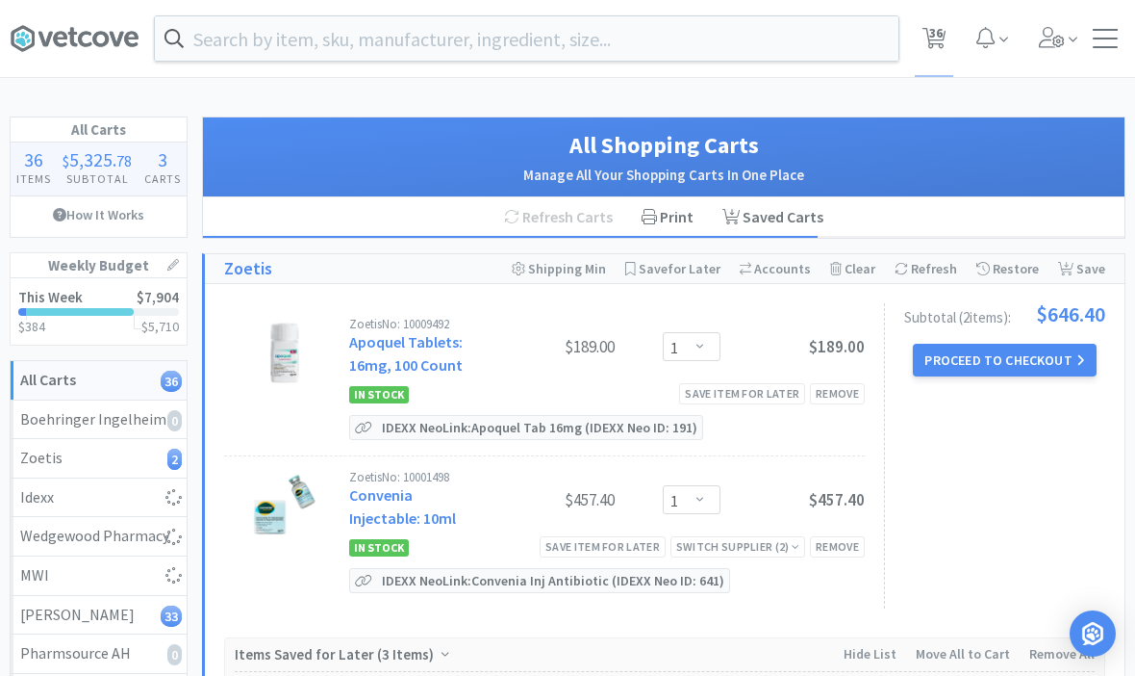
select select "1"
select select "3"
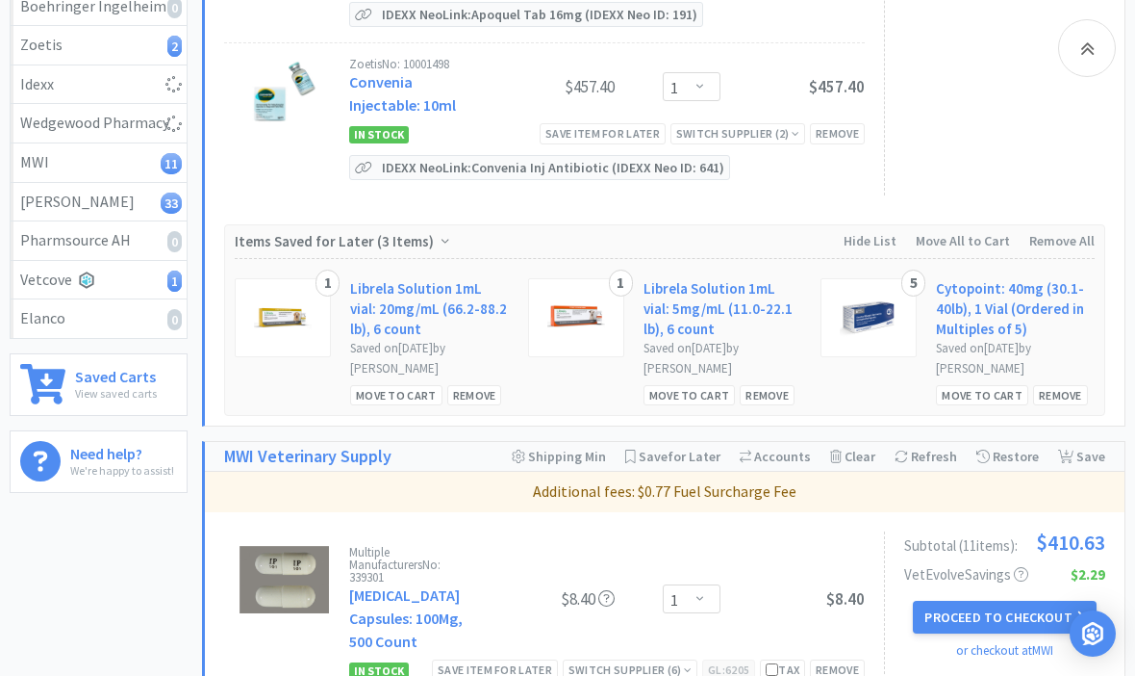
scroll to position [428, 0]
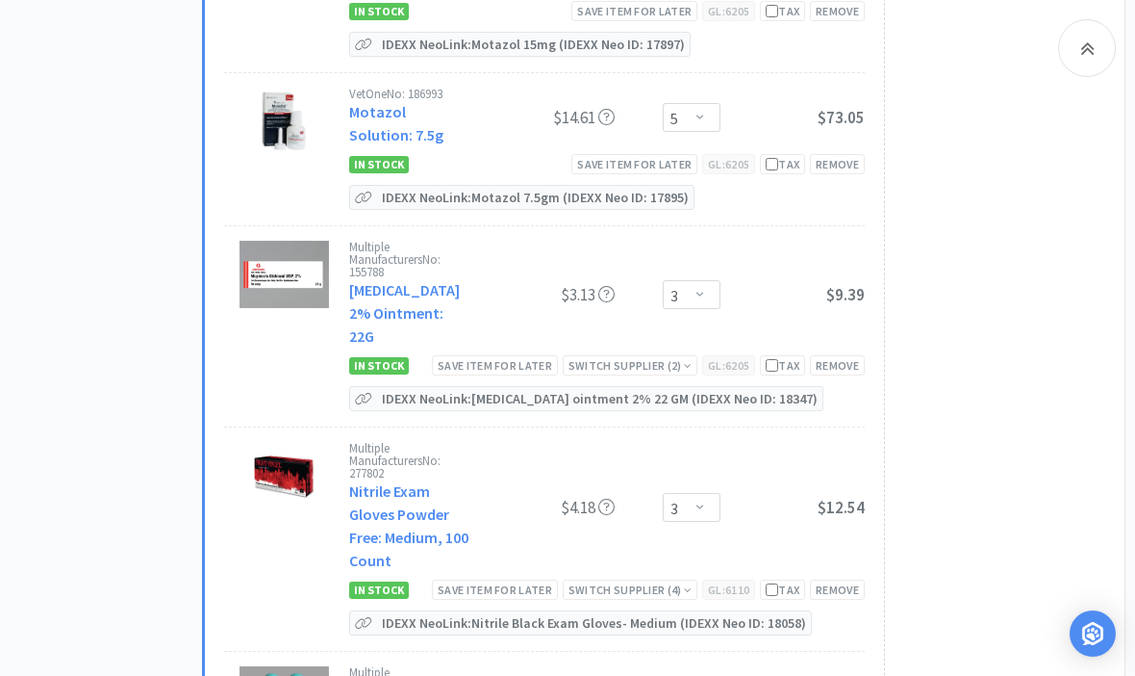
select select "1"
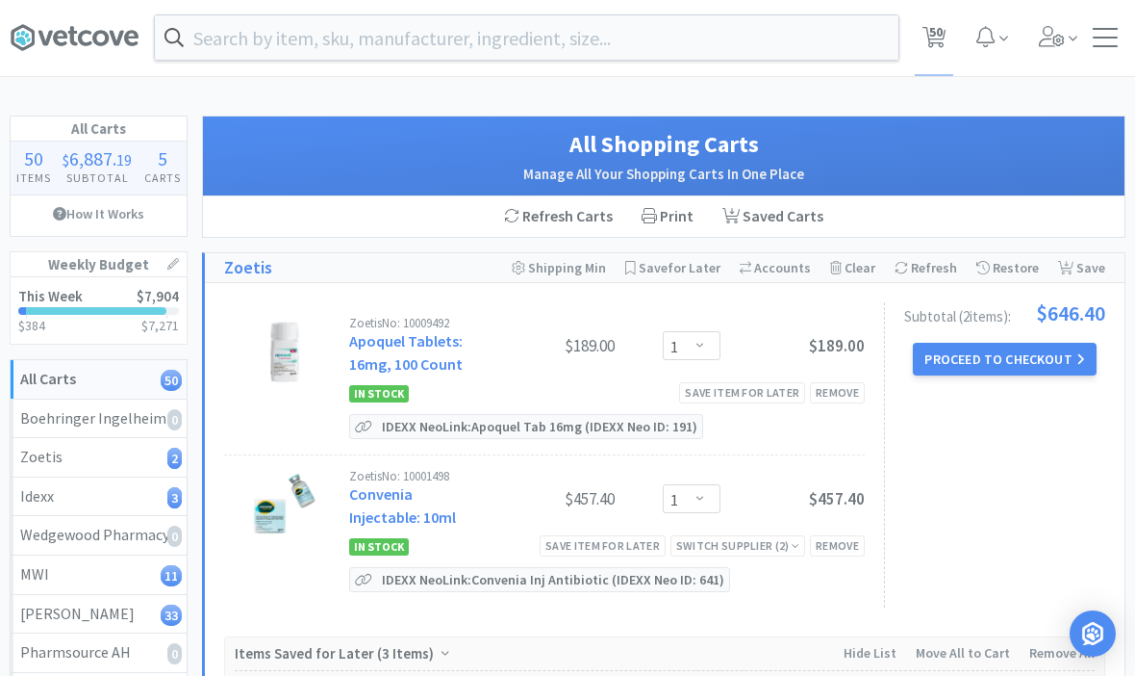
scroll to position [0, 0]
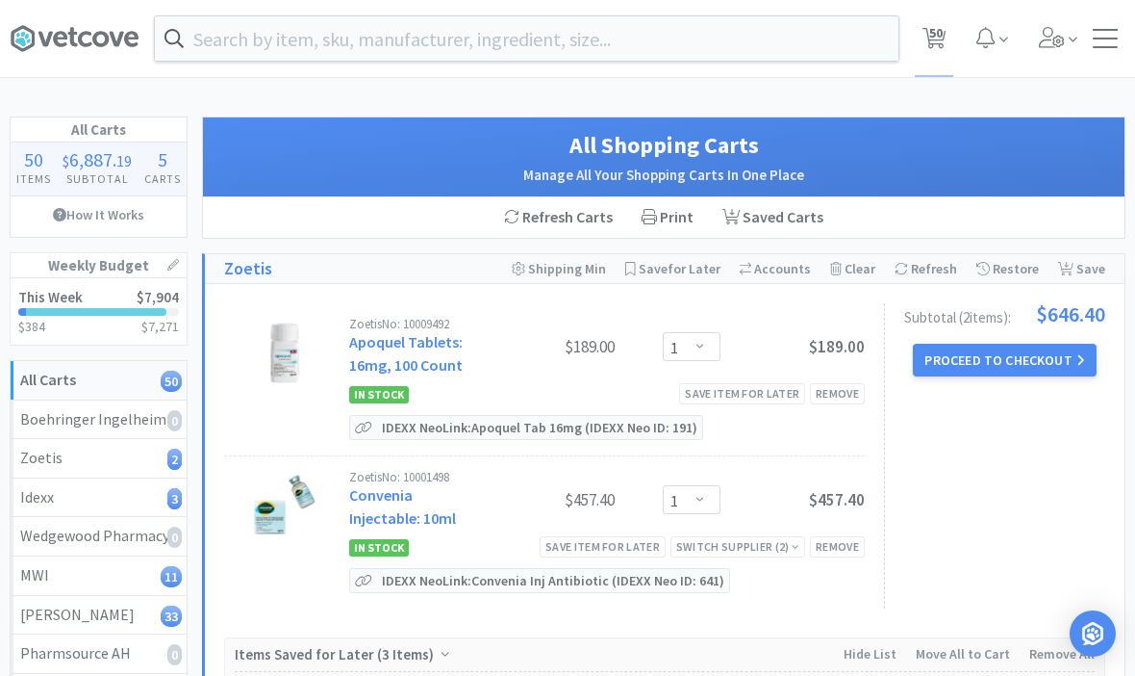
click at [775, 39] on input "text" at bounding box center [527, 38] width 744 height 44
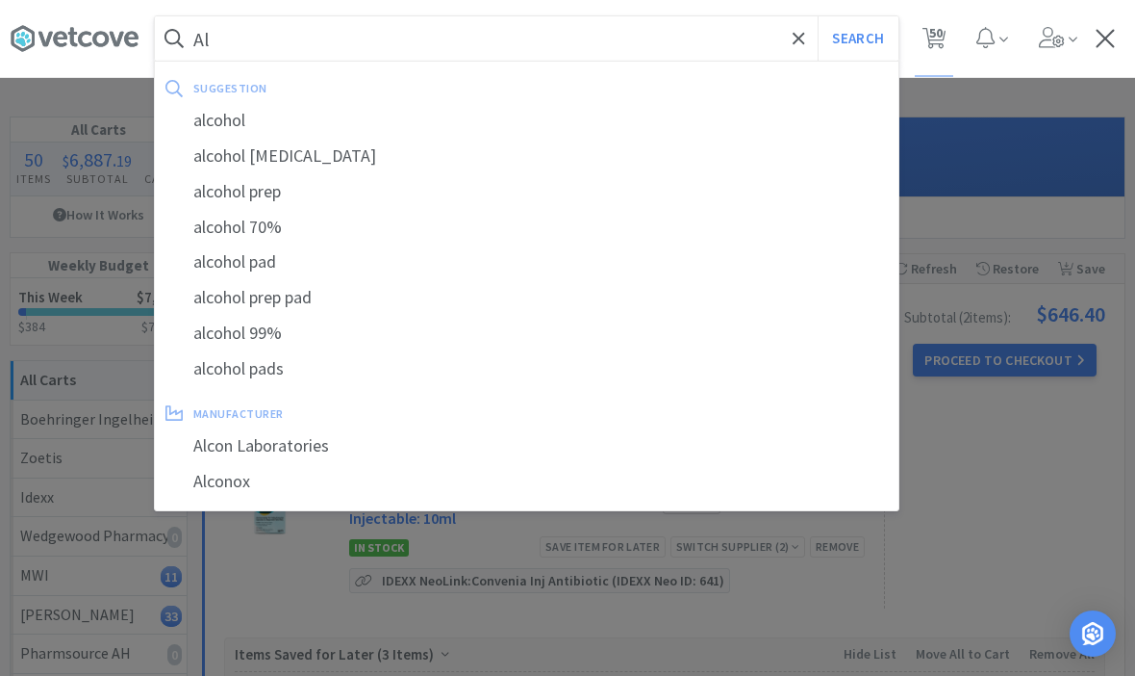
type input "A"
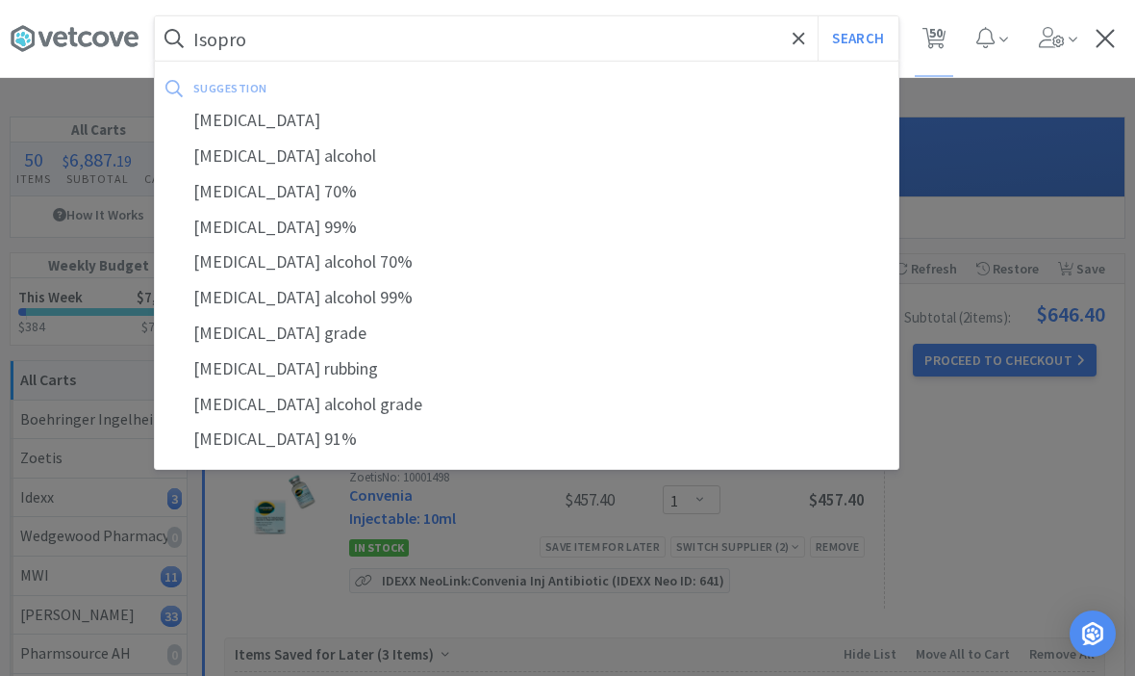
click at [260, 154] on div "[MEDICAL_DATA] alcohol" at bounding box center [527, 157] width 744 height 36
type input "[MEDICAL_DATA] alcohol"
select select "1"
select select "4"
select select "5"
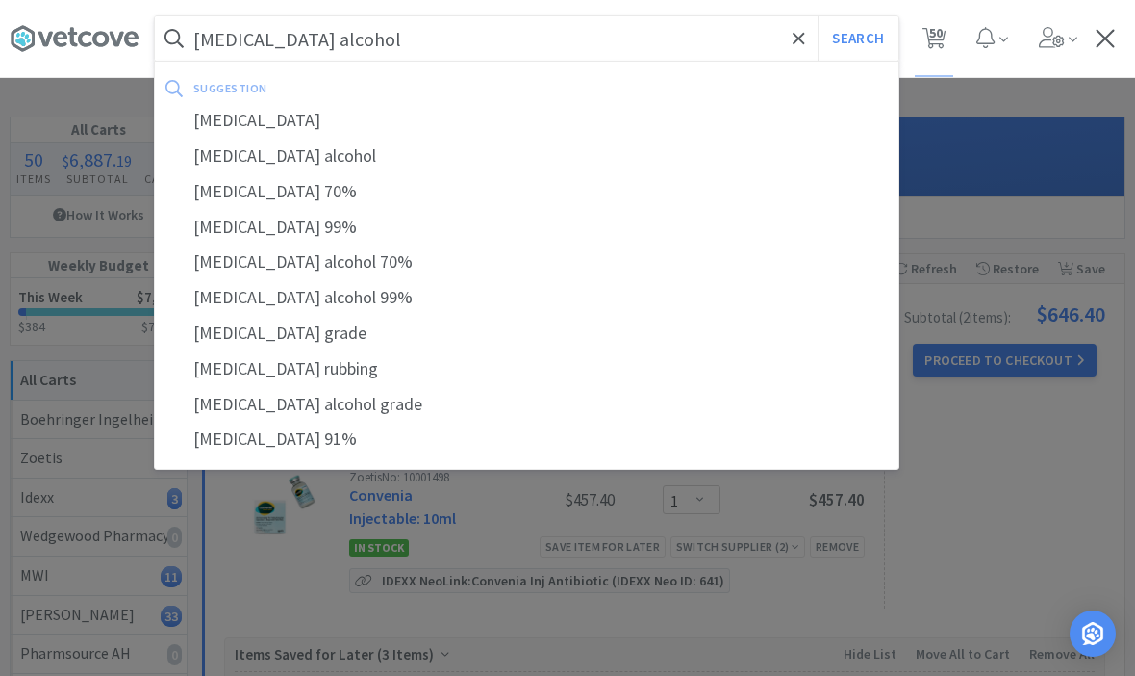
select select "3"
select select "1"
select select "5"
select select "1"
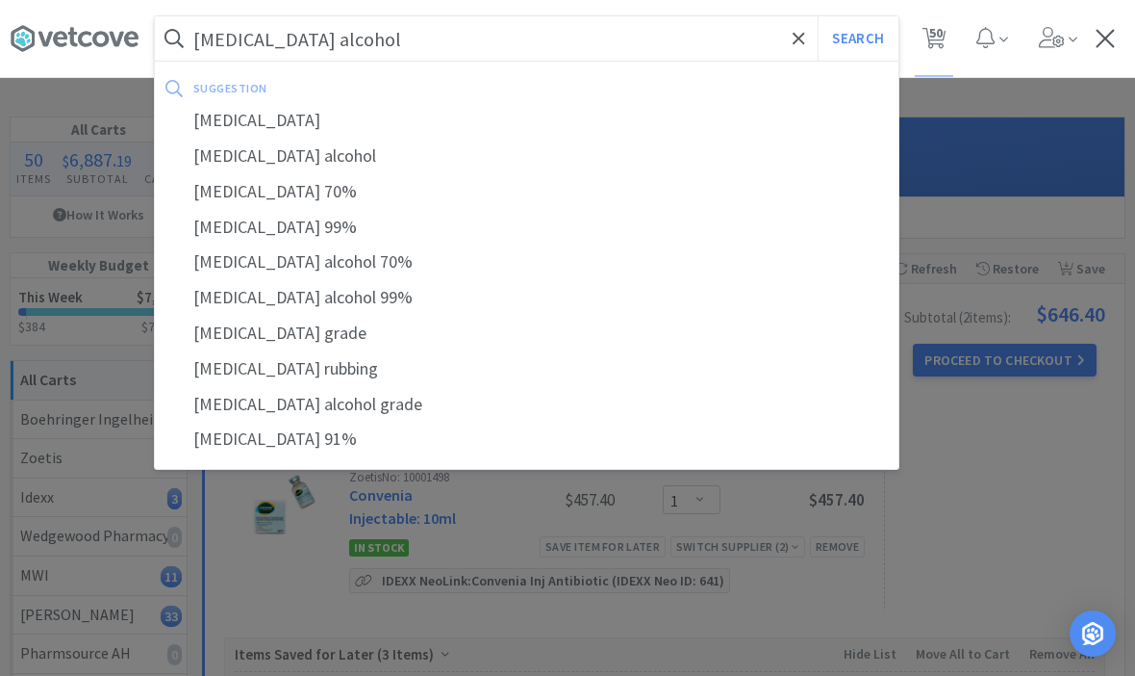
select select "3"
select select "1"
select select "3"
select select "1"
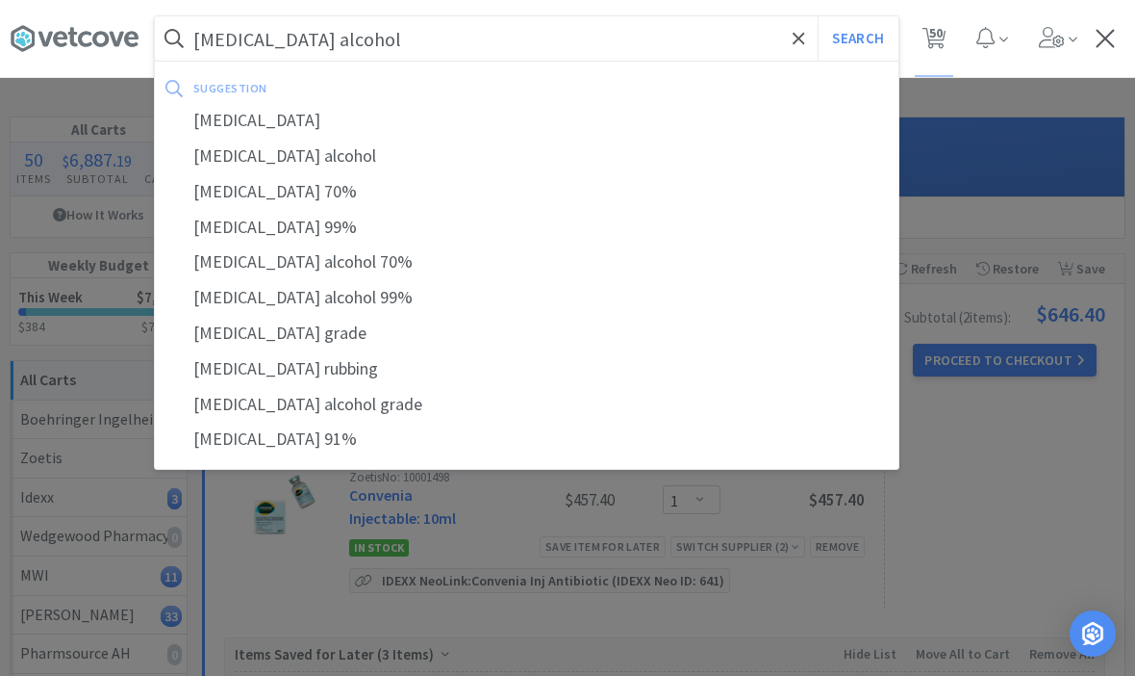
select select "3"
select select "1"
select select "10"
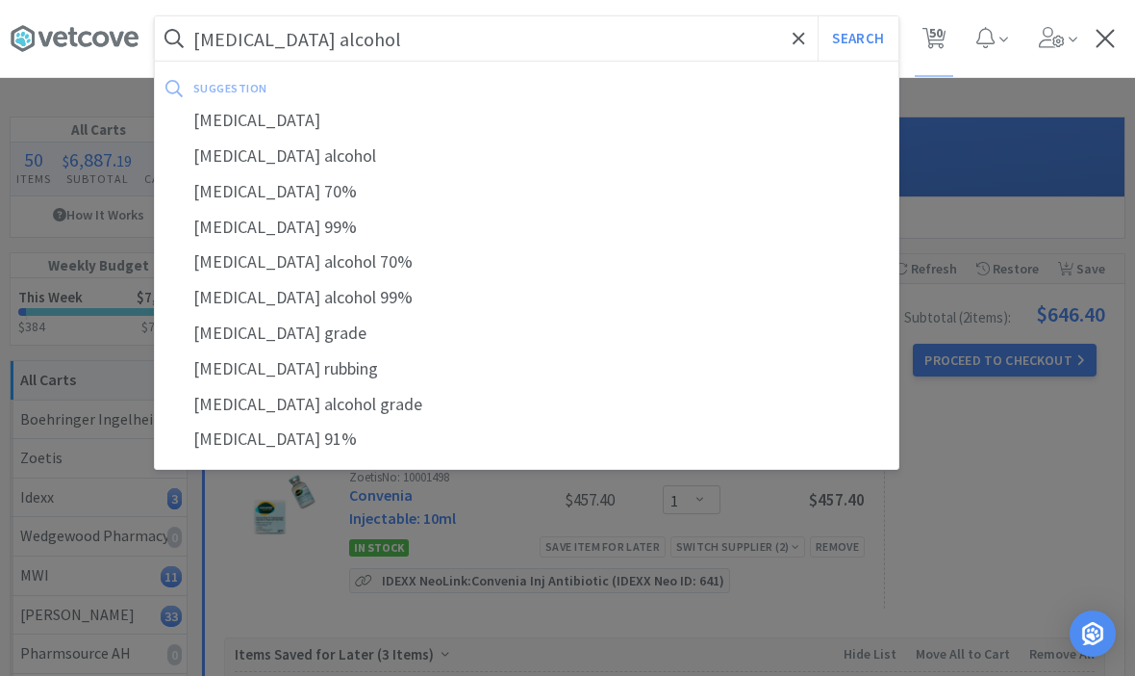
select select "6"
select select "2"
select select "3"
select select "1"
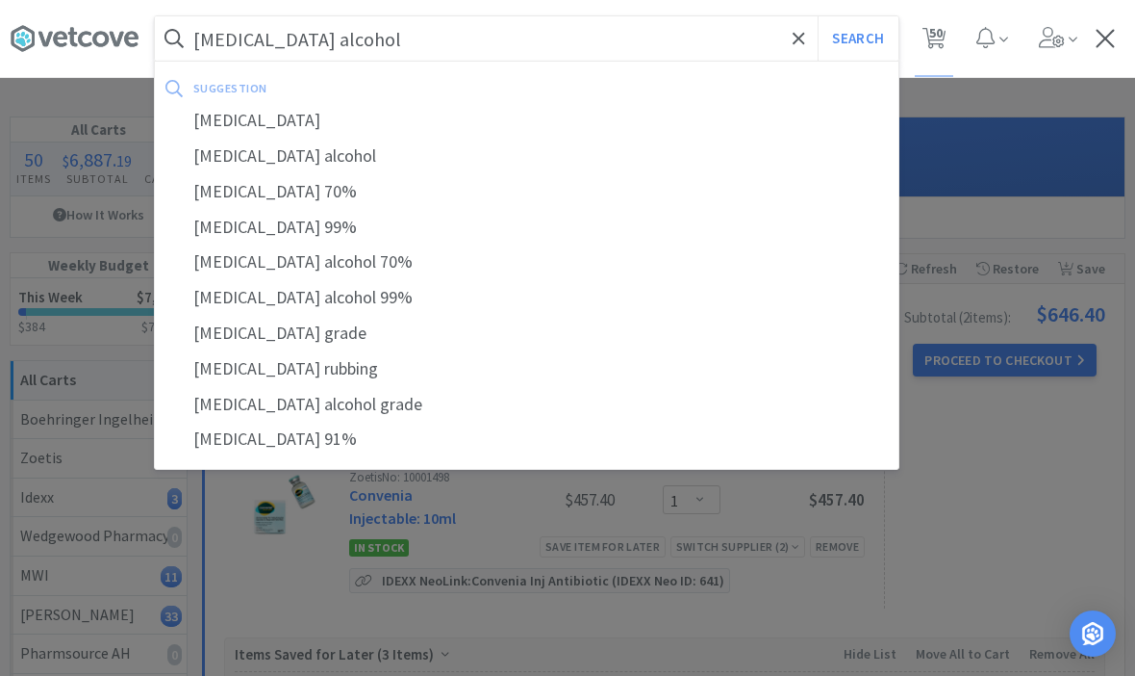
select select "8"
select select "3"
select select "2"
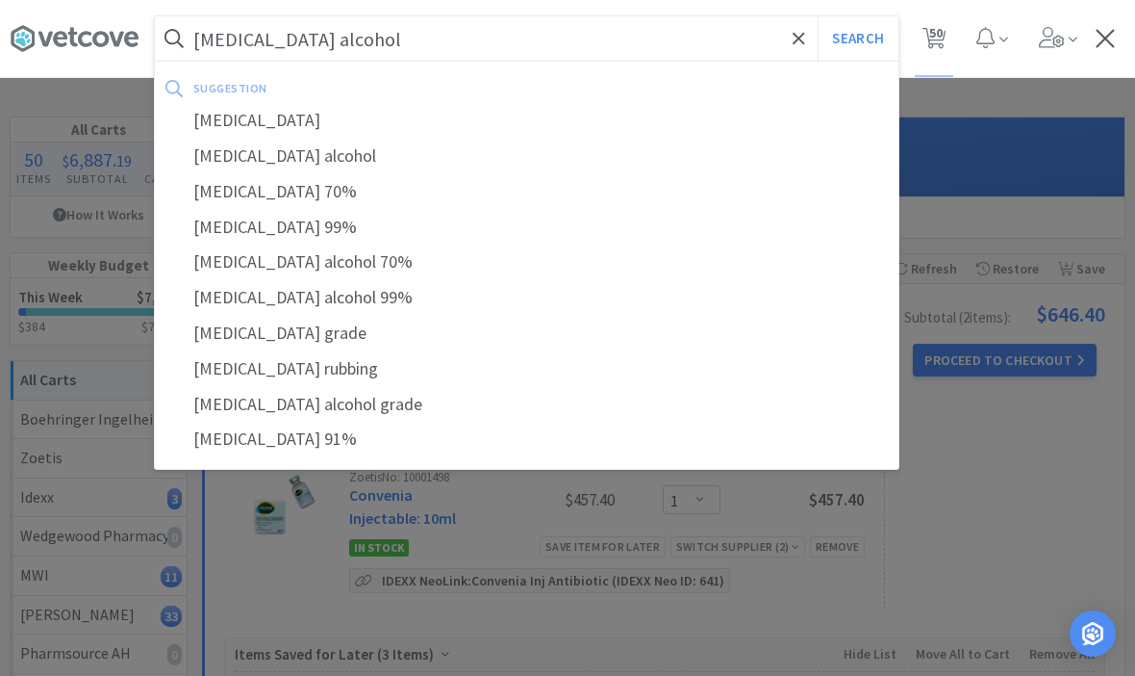
select select "1"
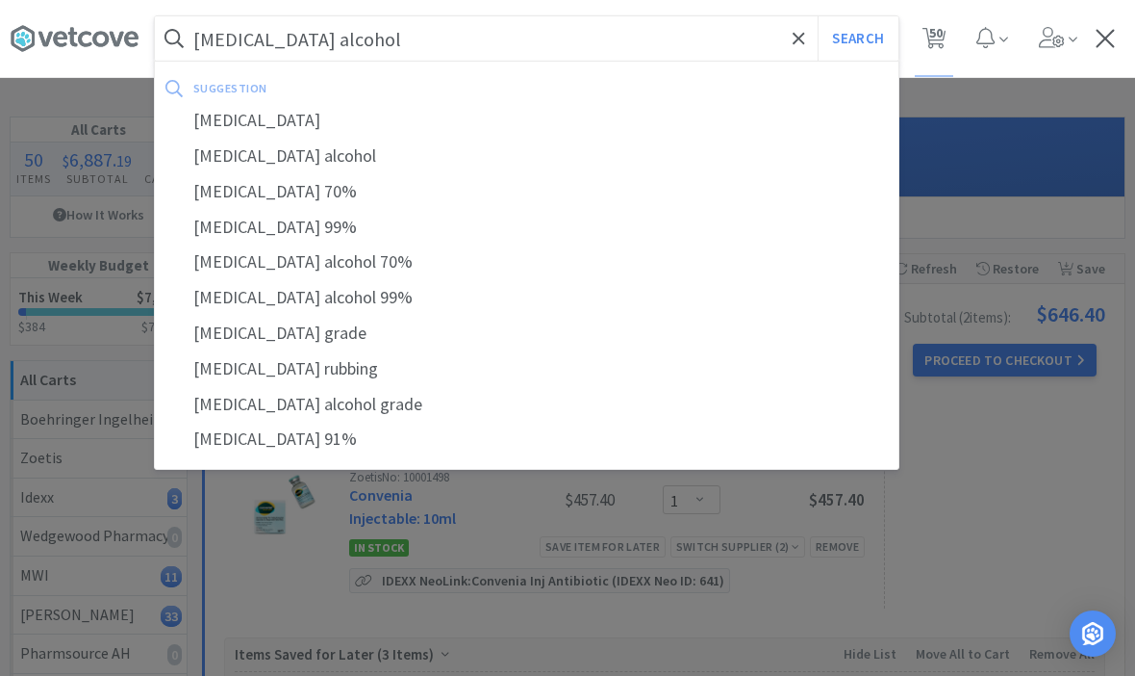
select select "4"
select select "10"
select select "1"
select select "4"
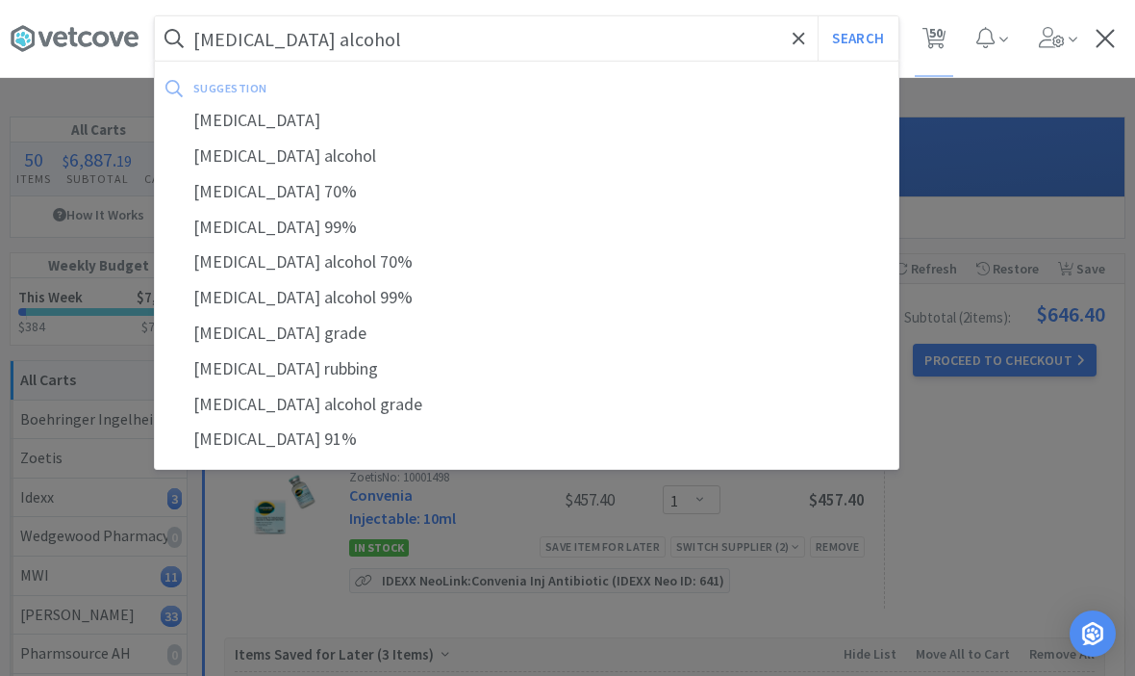
select select "5"
select select "1"
select select "2"
select select "4"
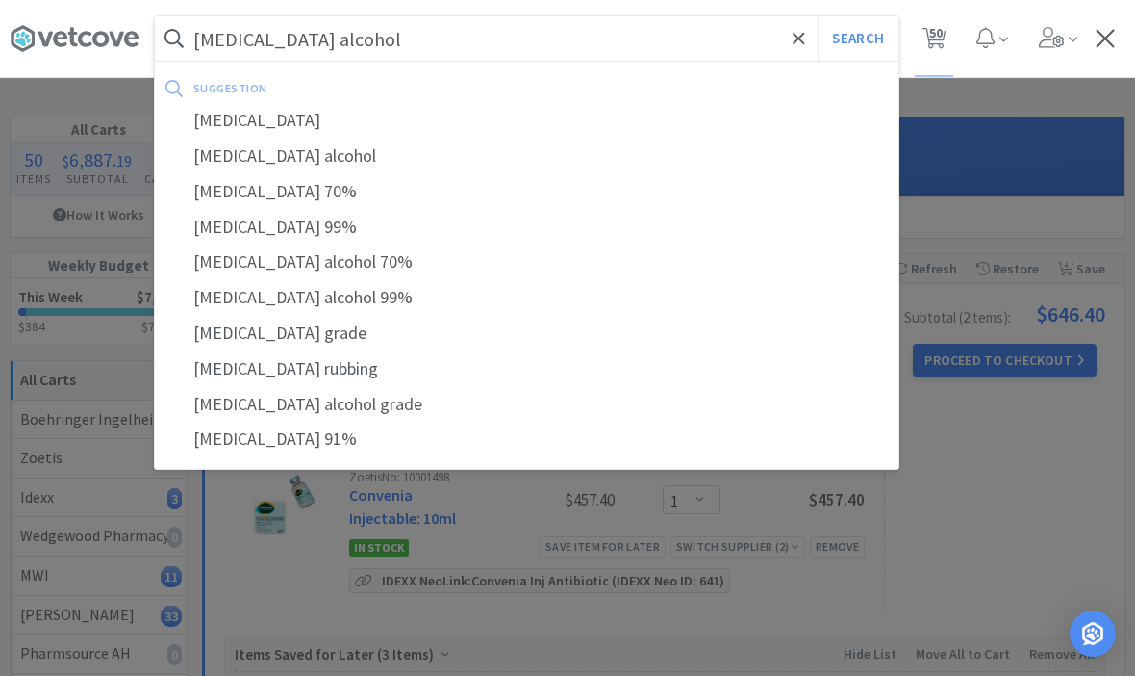
select select "1"
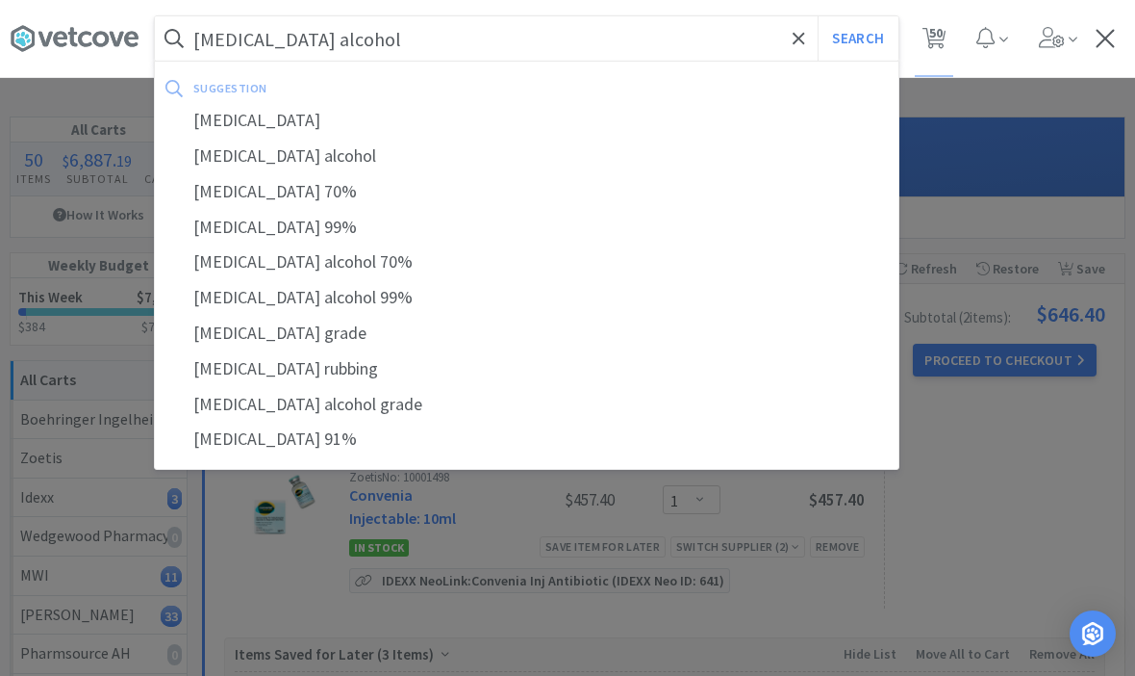
select select "1"
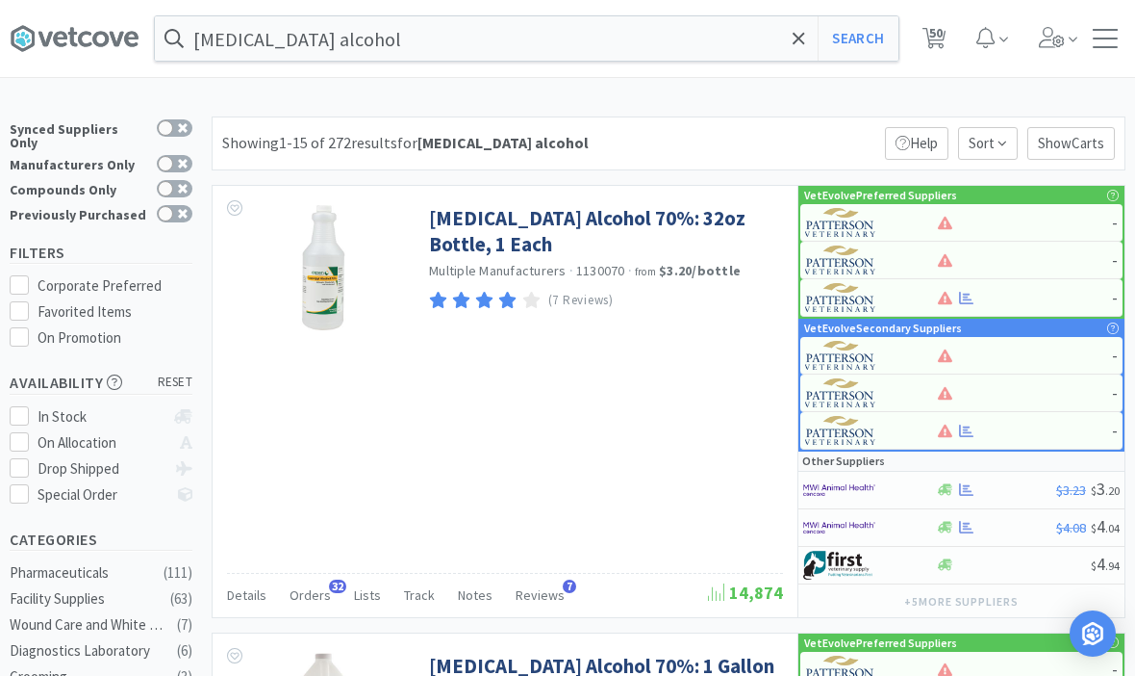
click at [807, 38] on span at bounding box center [799, 38] width 22 height 40
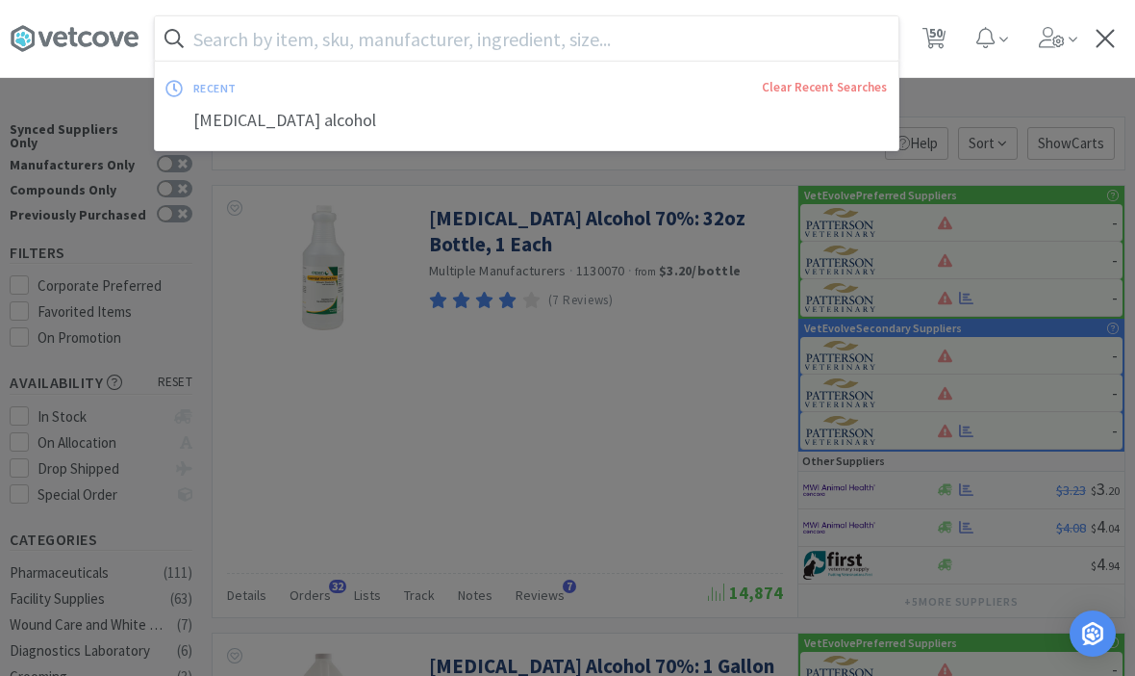
click at [868, 38] on input "text" at bounding box center [527, 38] width 744 height 44
click at [859, 44] on input "text" at bounding box center [527, 38] width 744 height 44
click at [853, 43] on input "text" at bounding box center [527, 38] width 744 height 44
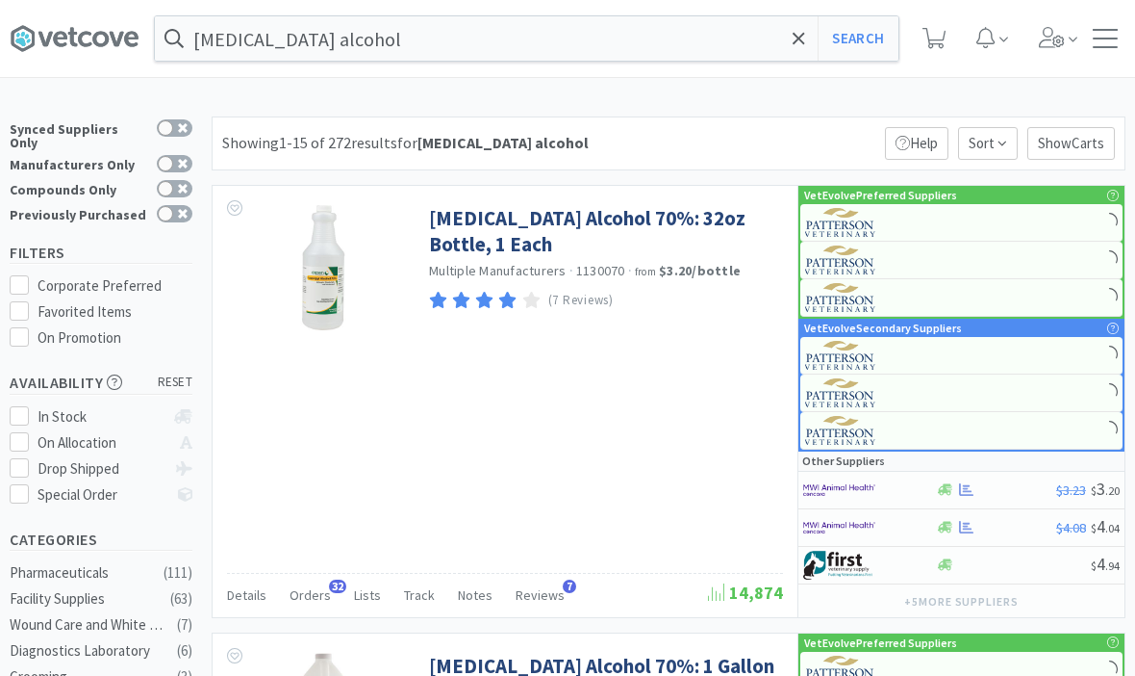
select select "1"
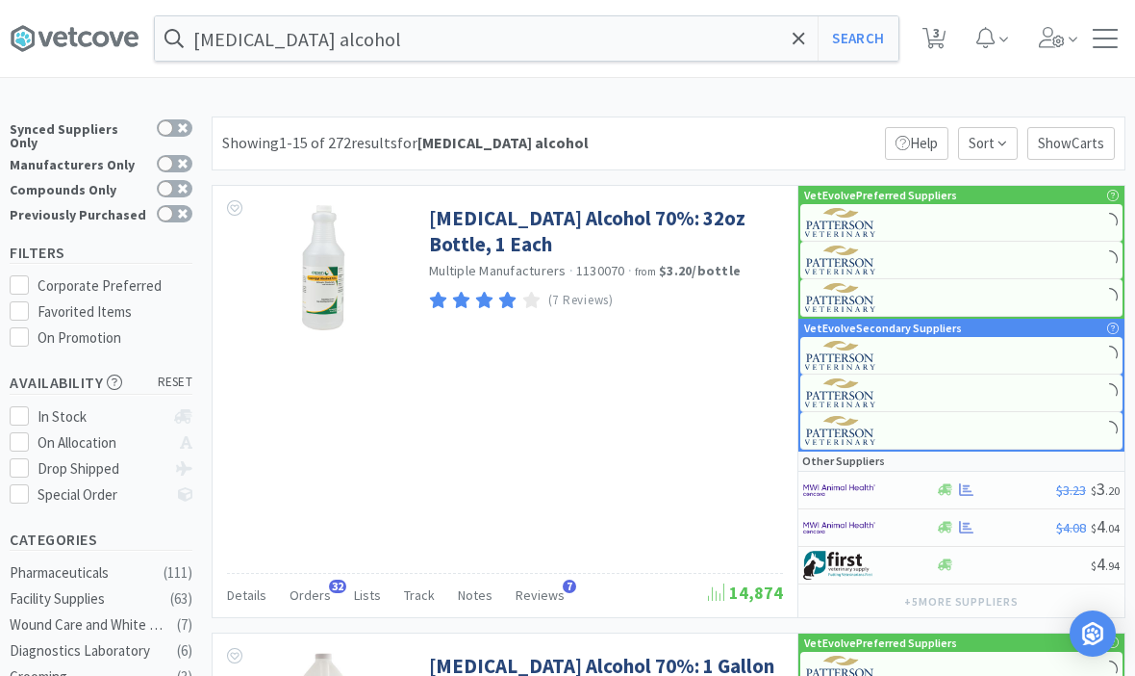
select select "3"
select select "1"
select select "10"
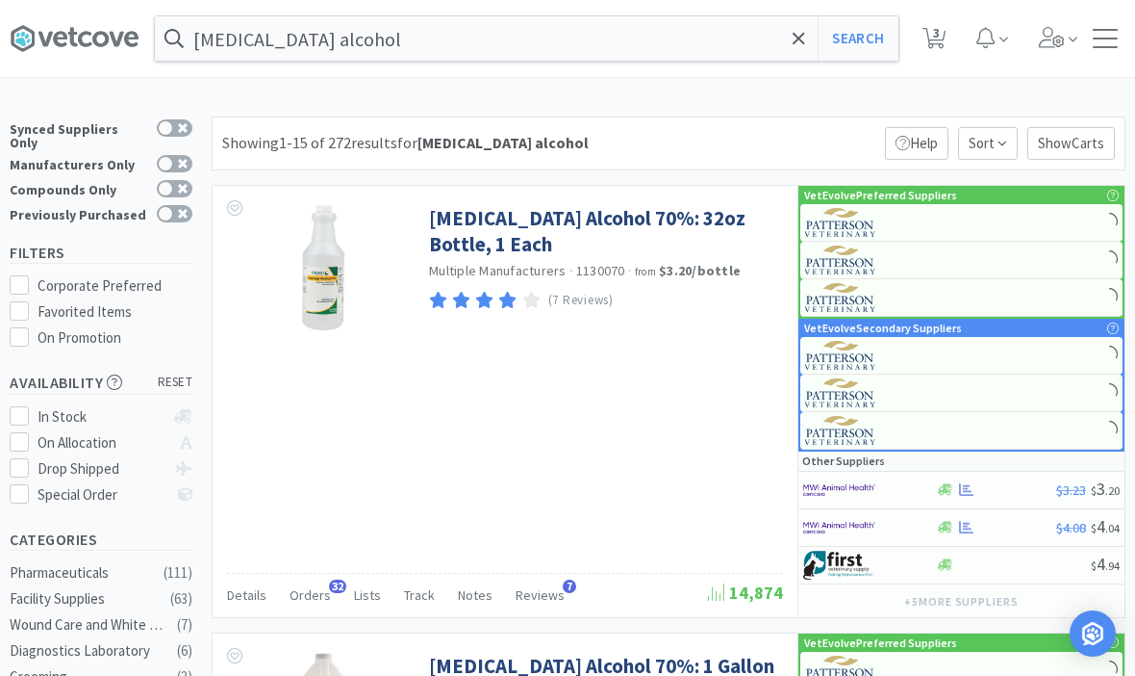
select select "6"
select select "2"
select select "3"
select select "1"
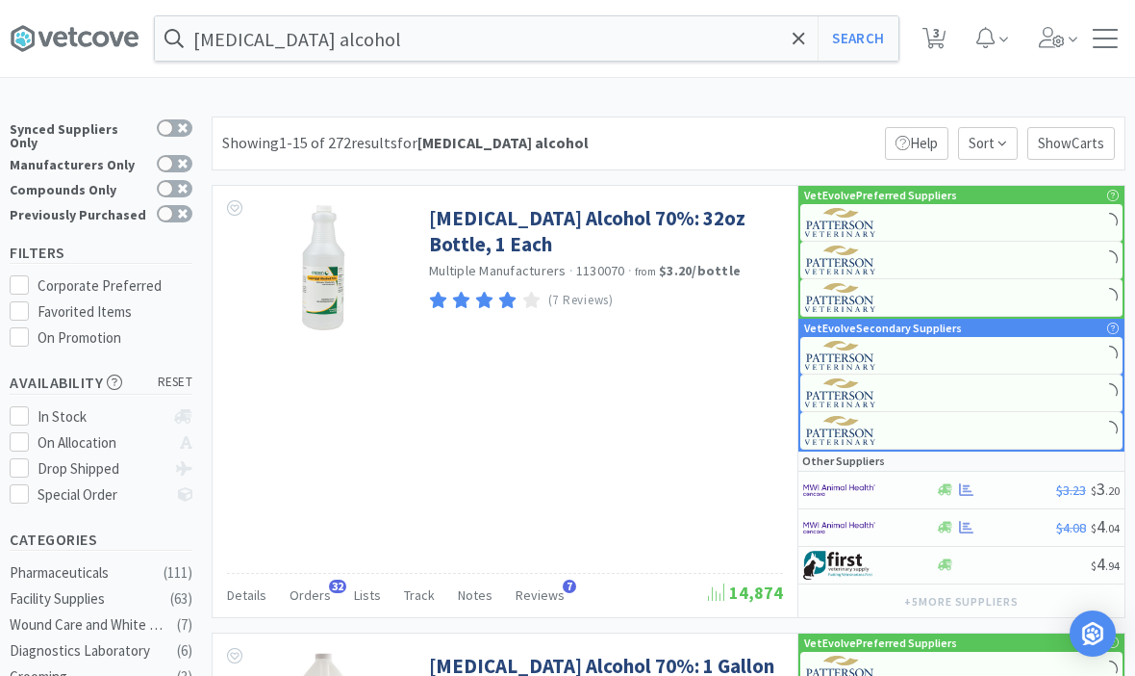
select select "8"
select select "3"
select select "2"
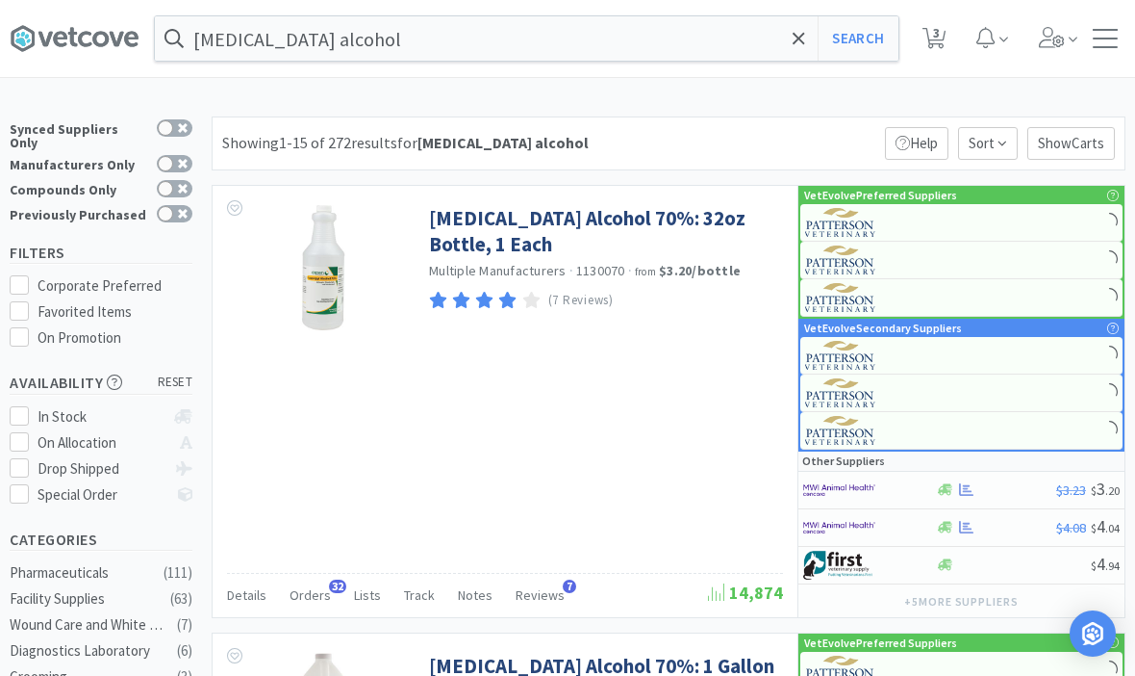
select select "1"
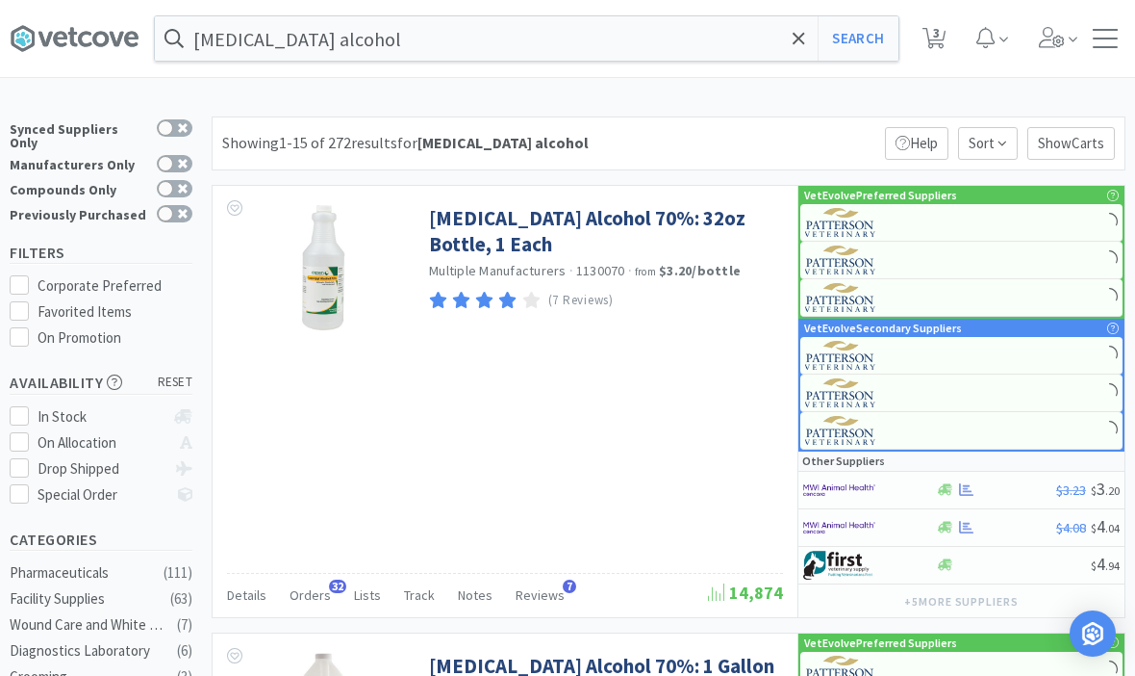
select select "4"
select select "10"
select select "1"
select select "4"
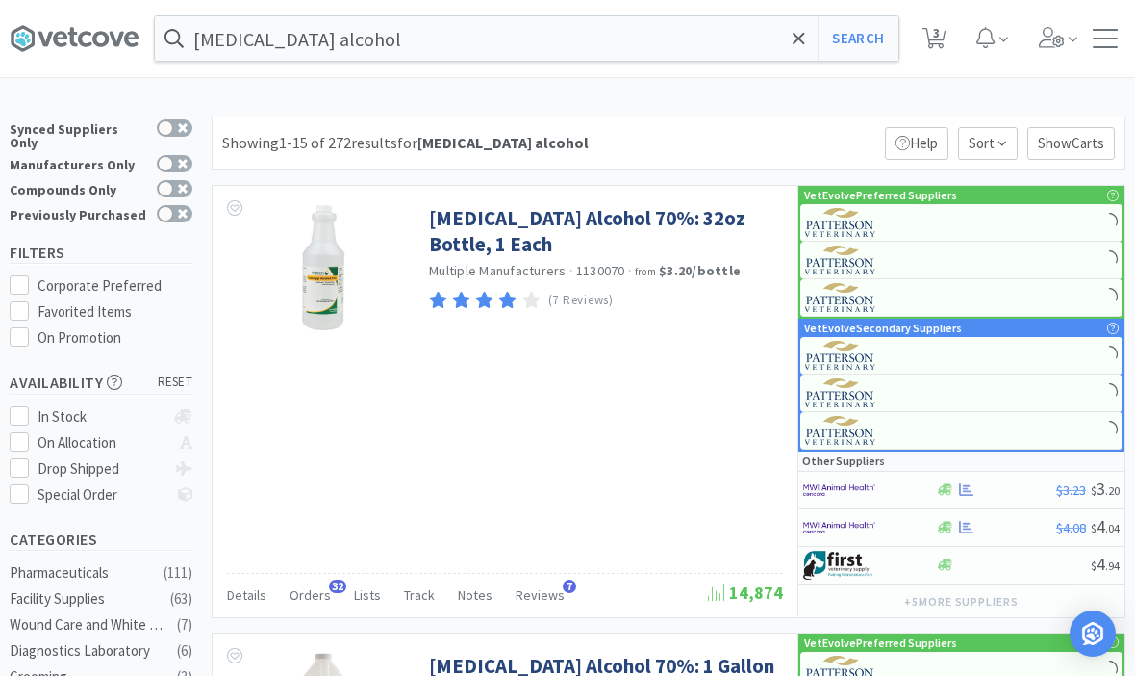
select select "5"
select select "1"
select select "2"
select select "4"
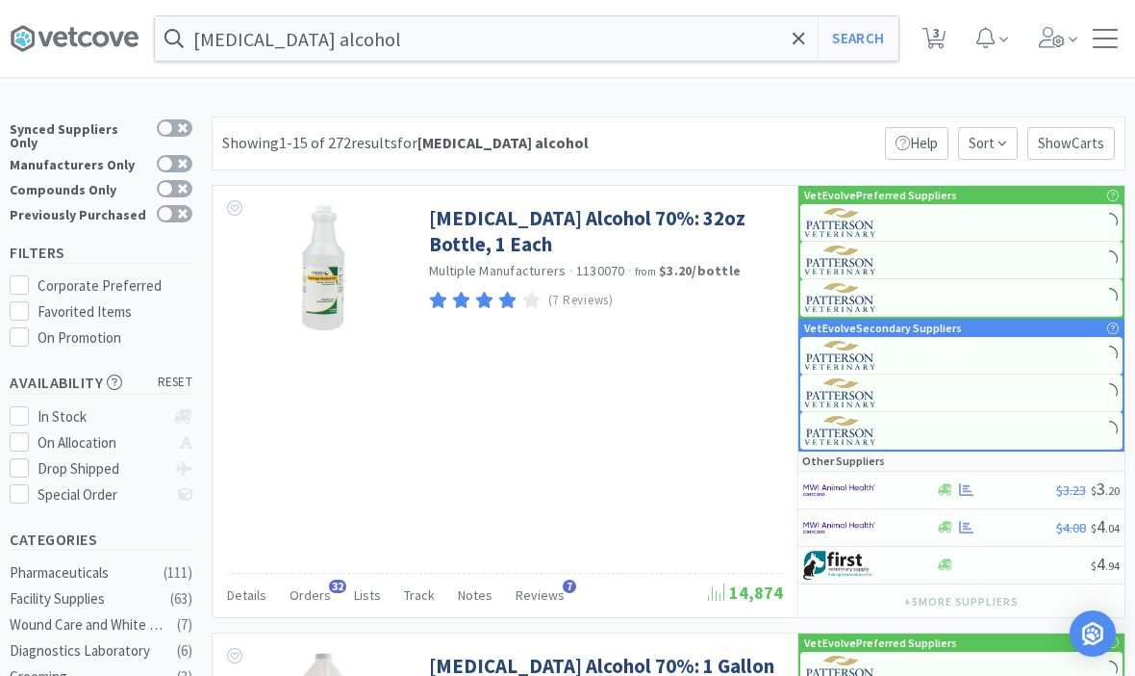
select select "1"
click at [795, 44] on icon at bounding box center [799, 38] width 13 height 19
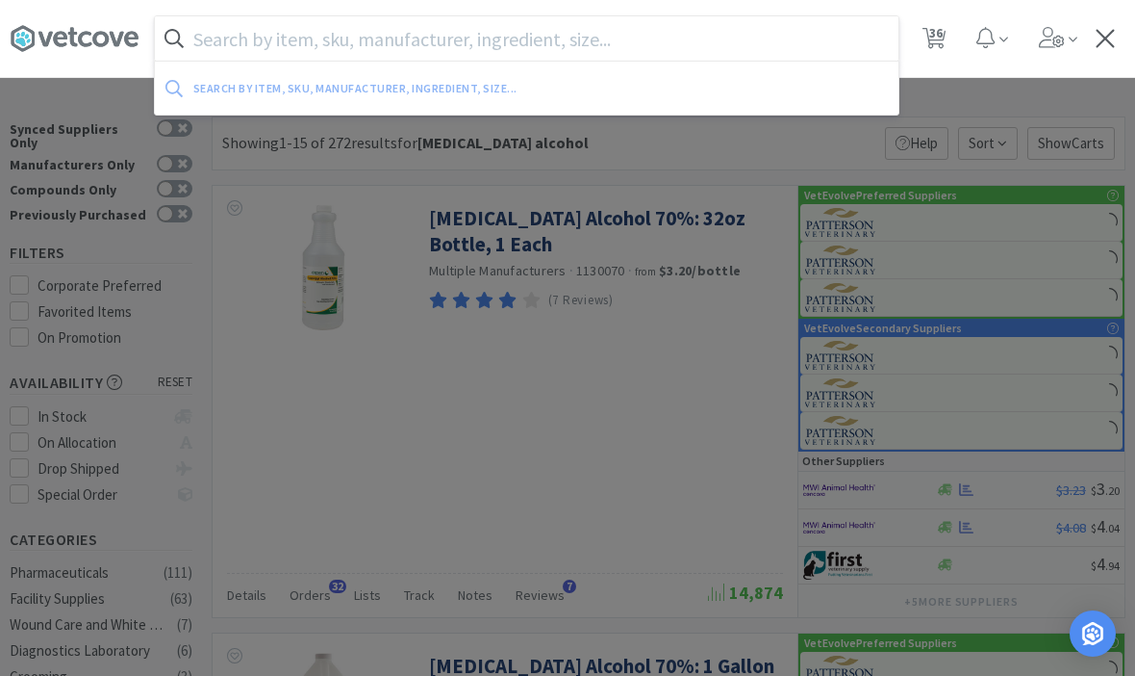
select select "1"
select select "4"
select select "5"
select select "3"
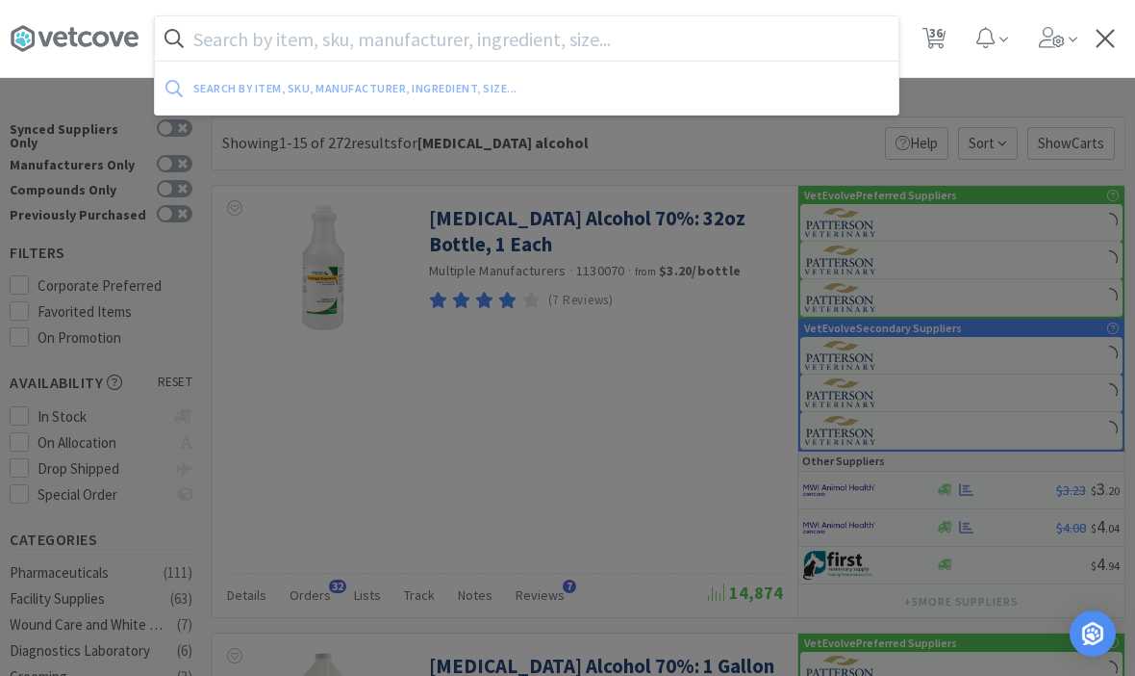
select select "1"
select select "5"
select select "1"
select select "3"
select select "1"
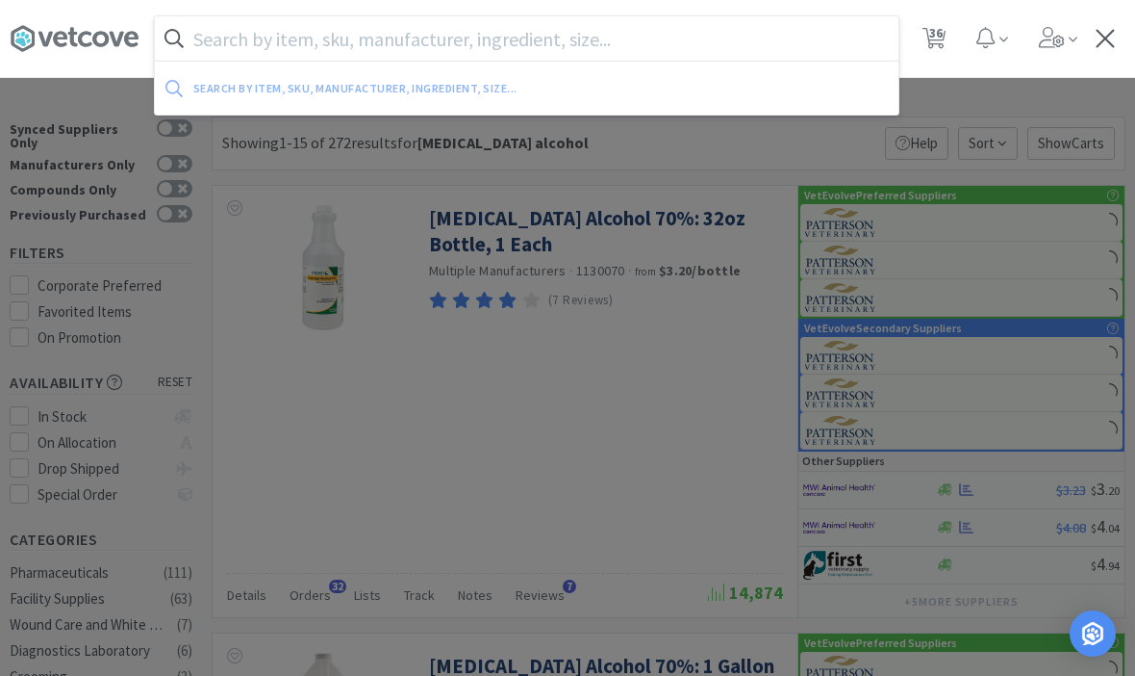
select select "3"
select select "1"
select select "4"
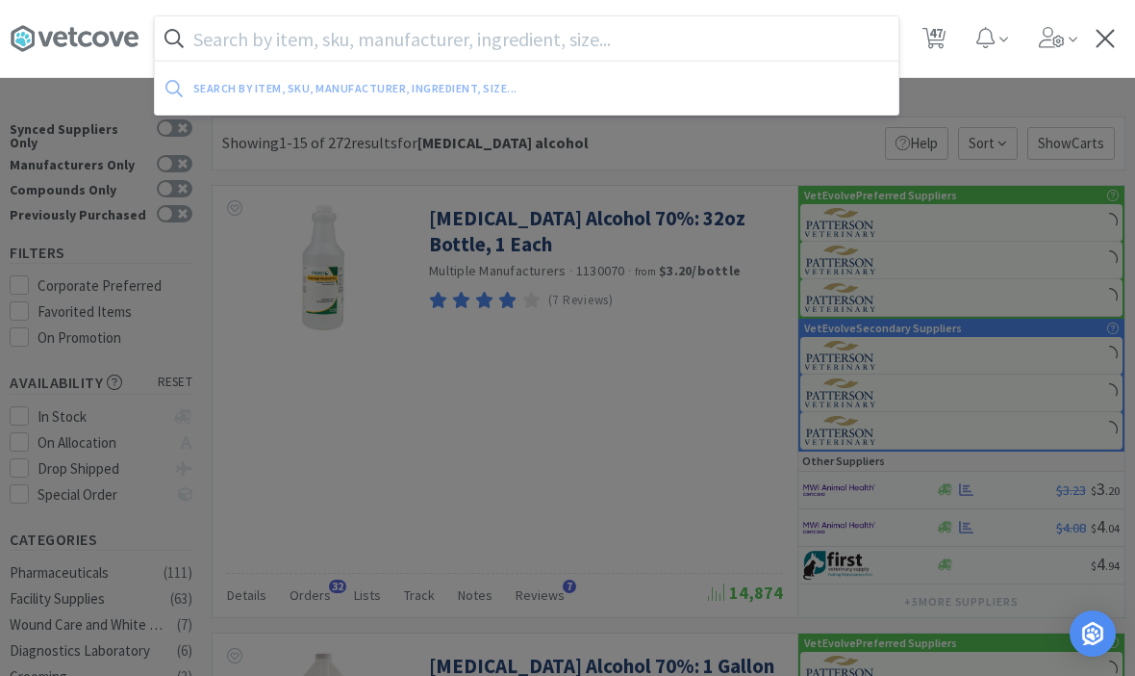
select select "5"
select select "3"
select select "1"
select select "5"
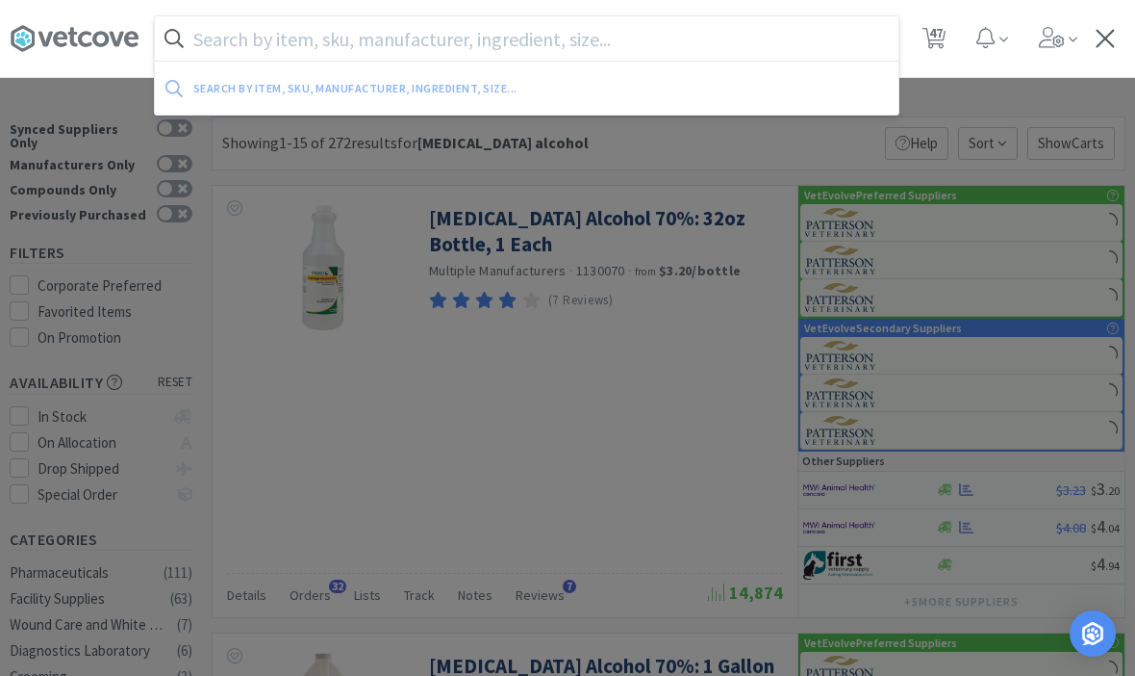
select select "1"
select select "3"
select select "1"
select select "3"
select select "1"
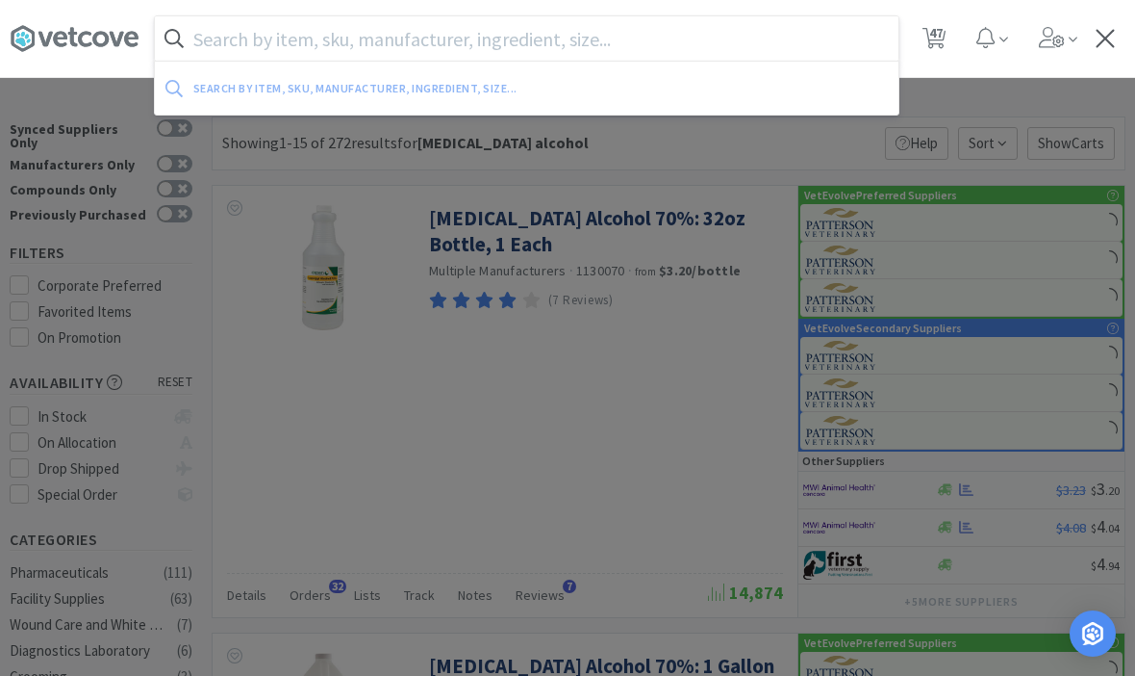
select select "1"
select select "3"
select select "1"
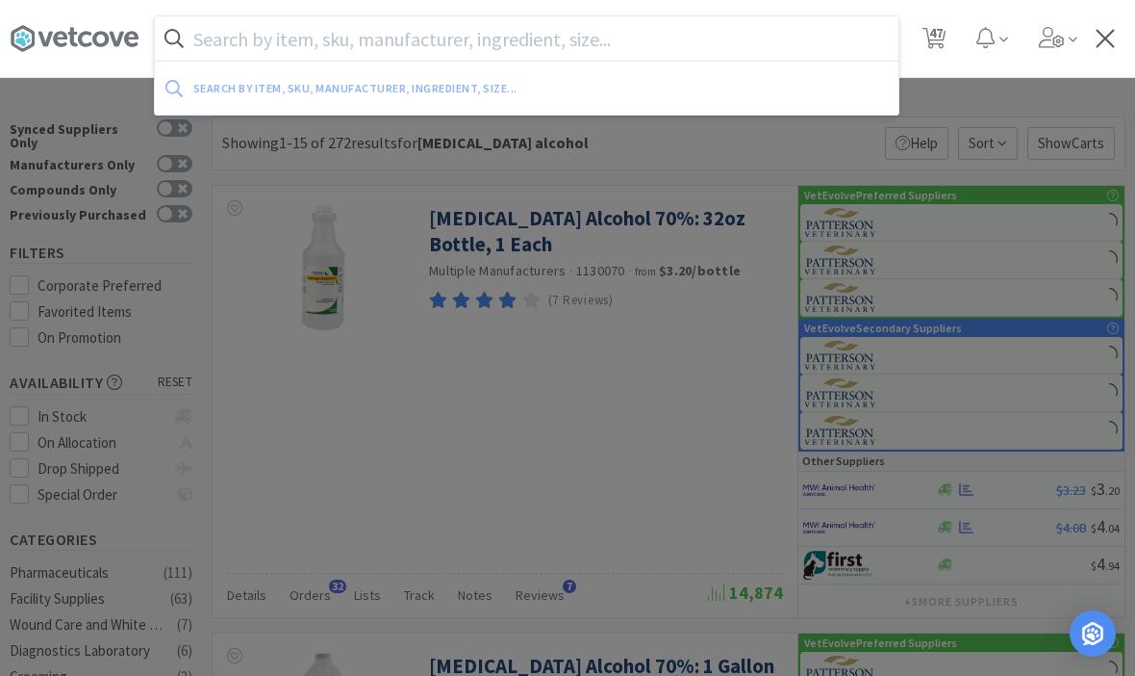
select select "10"
select select "6"
select select "2"
select select "3"
select select "1"
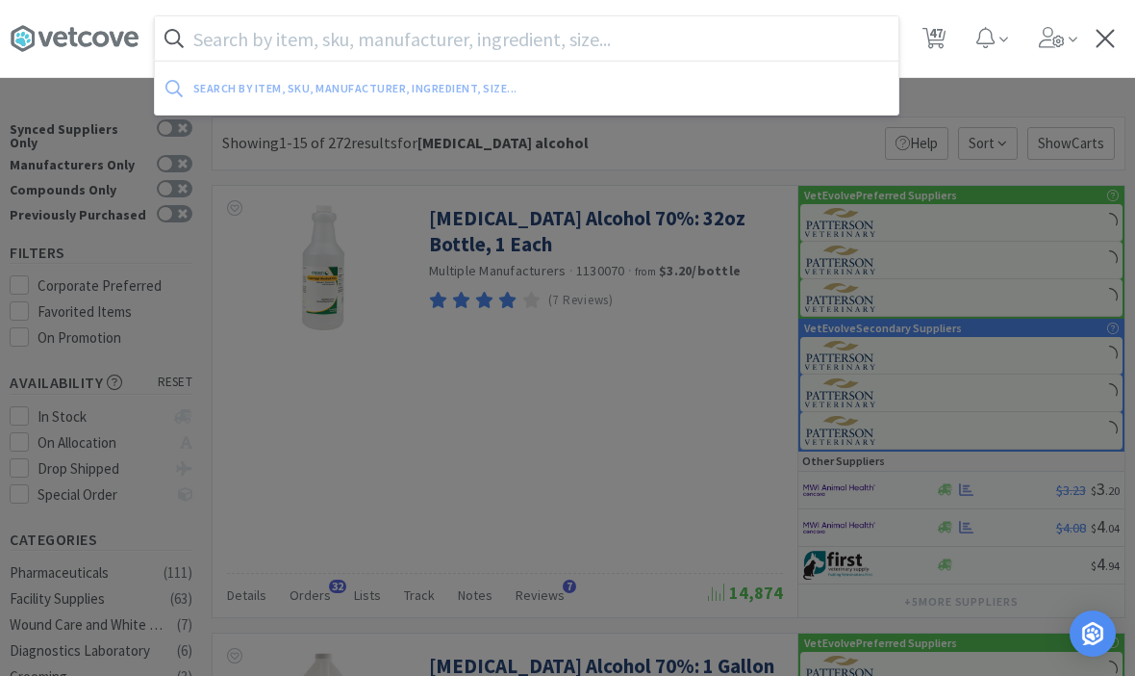
select select "1"
select select "8"
select select "3"
select select "2"
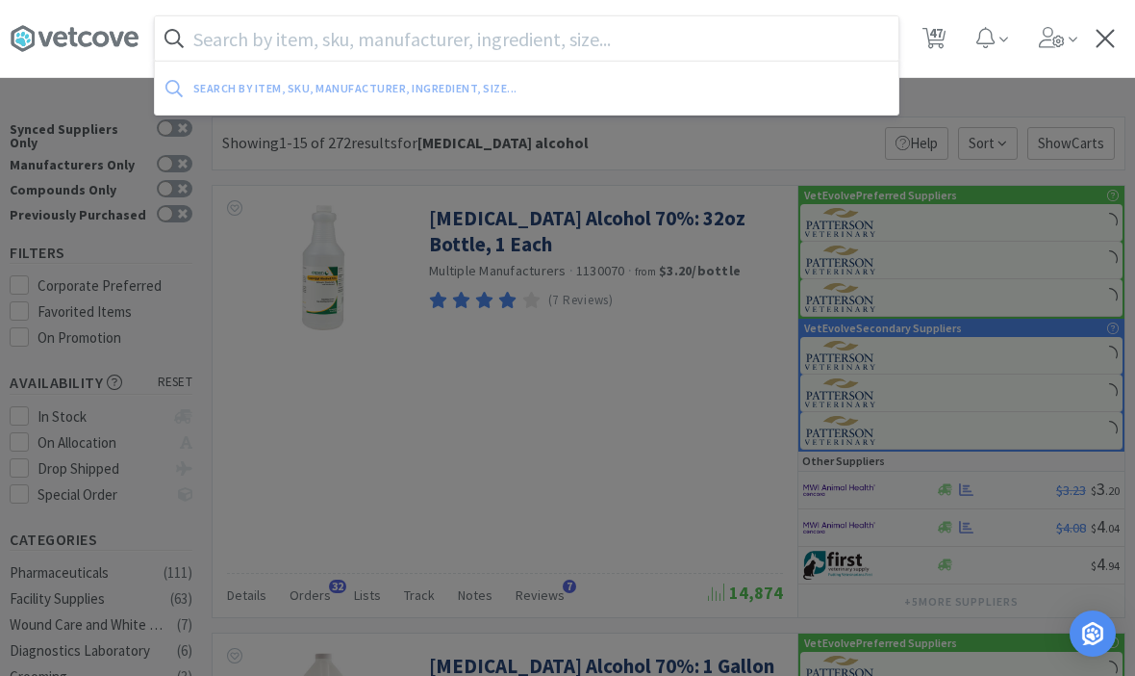
select select "2"
select select "1"
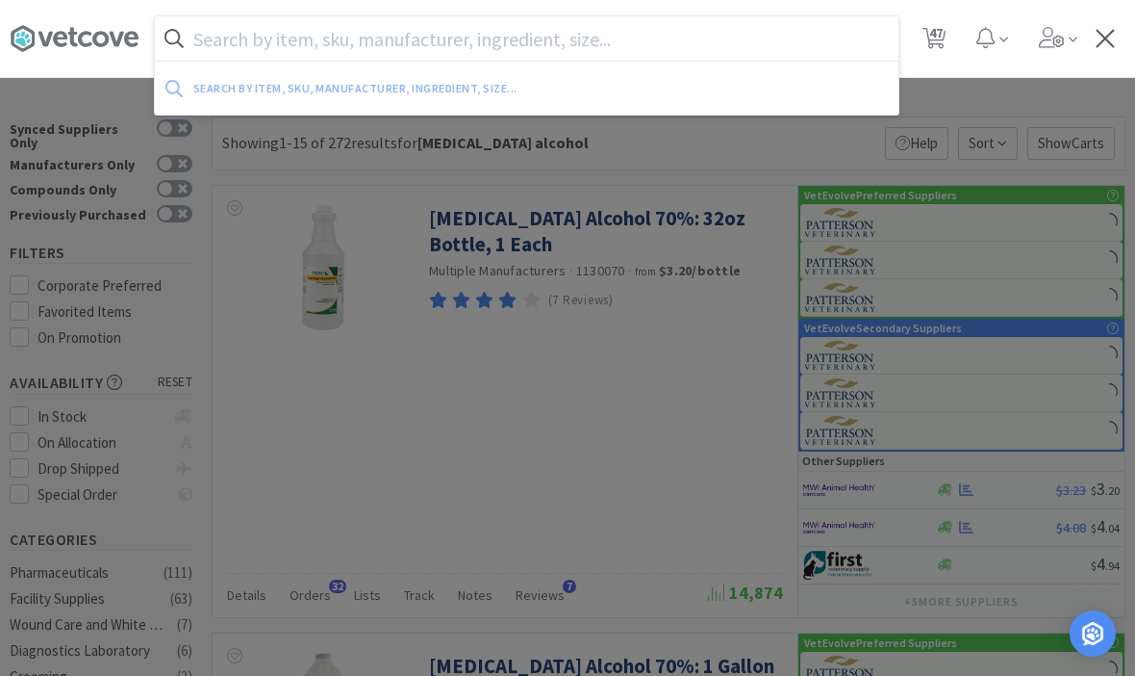
select select "1"
select select "4"
select select "10"
select select "1"
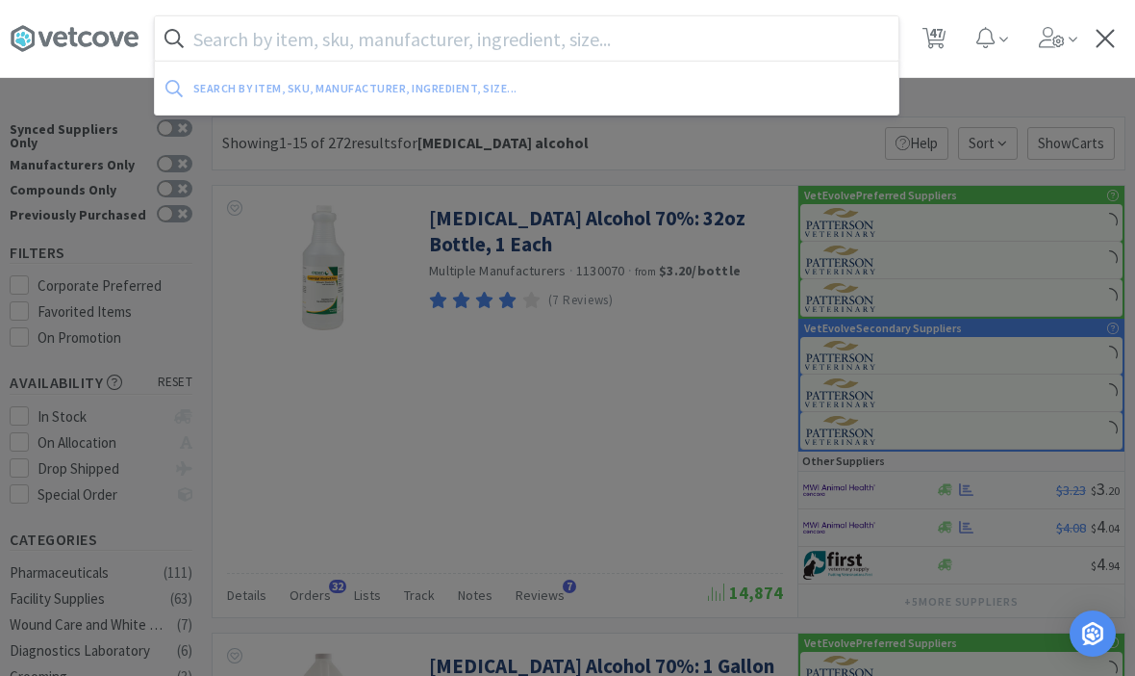
select select "4"
select select "5"
select select "1"
select select "2"
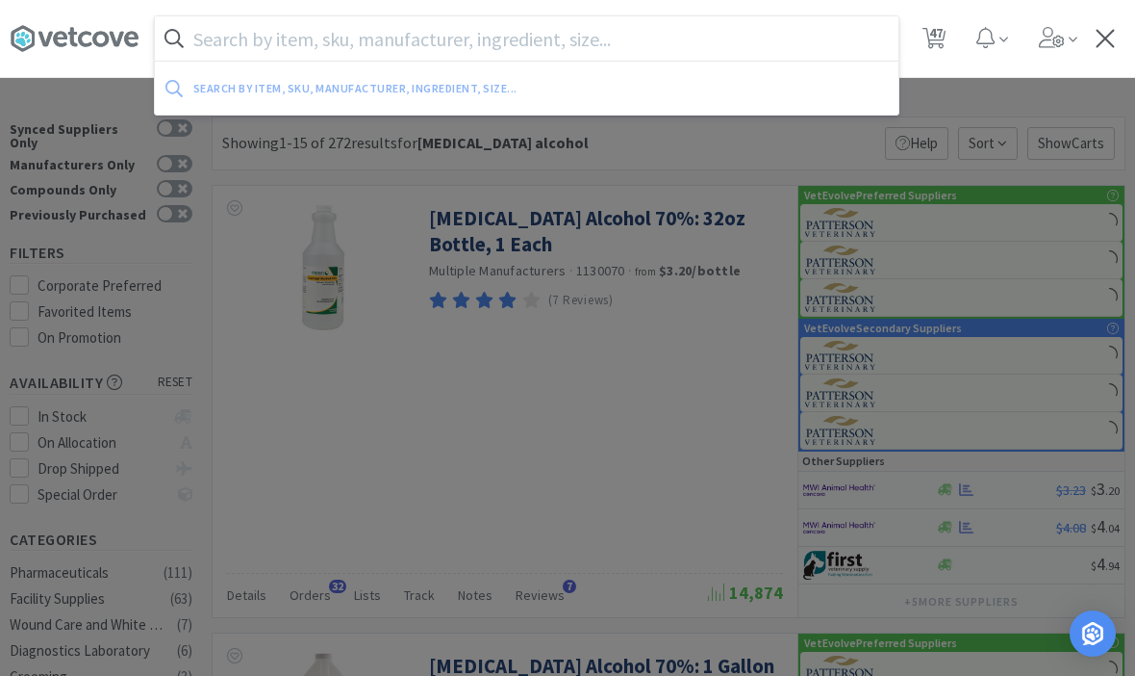
select select "4"
select select "1"
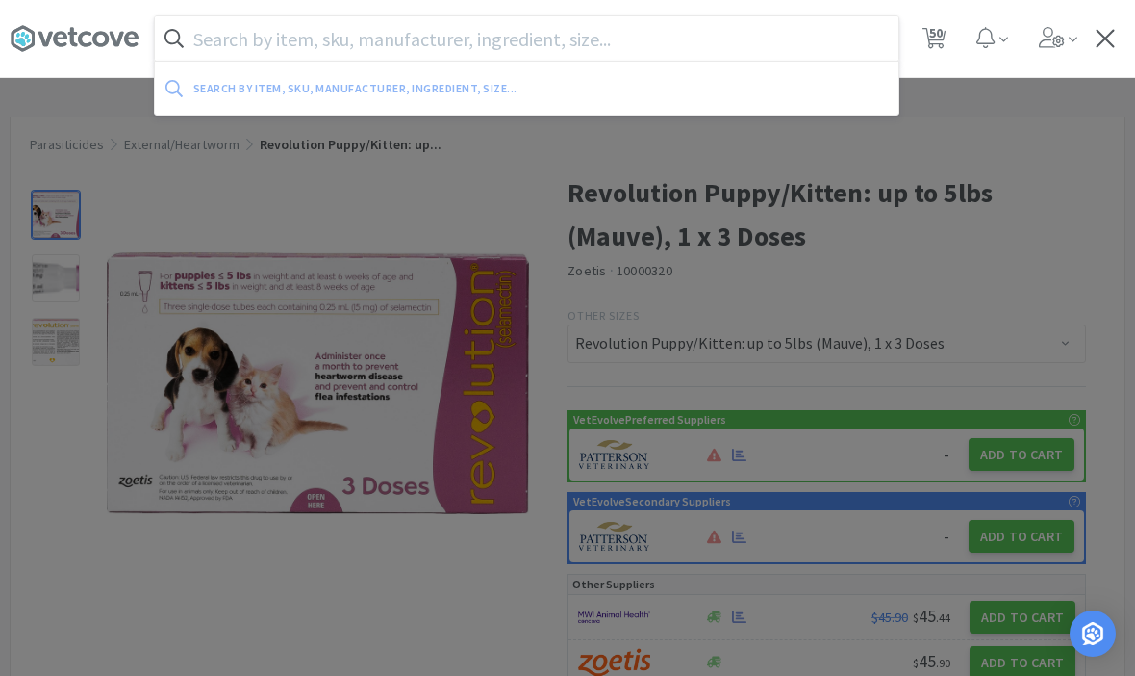
click at [1058, 133] on div at bounding box center [567, 338] width 1135 height 676
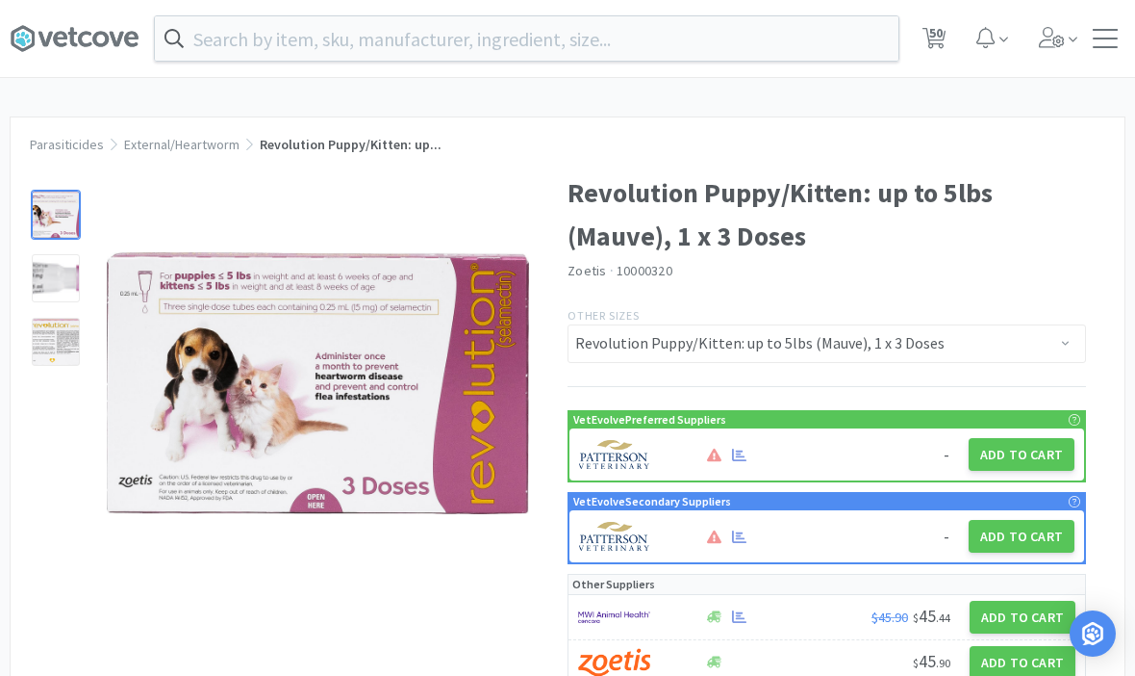
click at [939, 36] on span "50" at bounding box center [936, 32] width 13 height 77
select select "1"
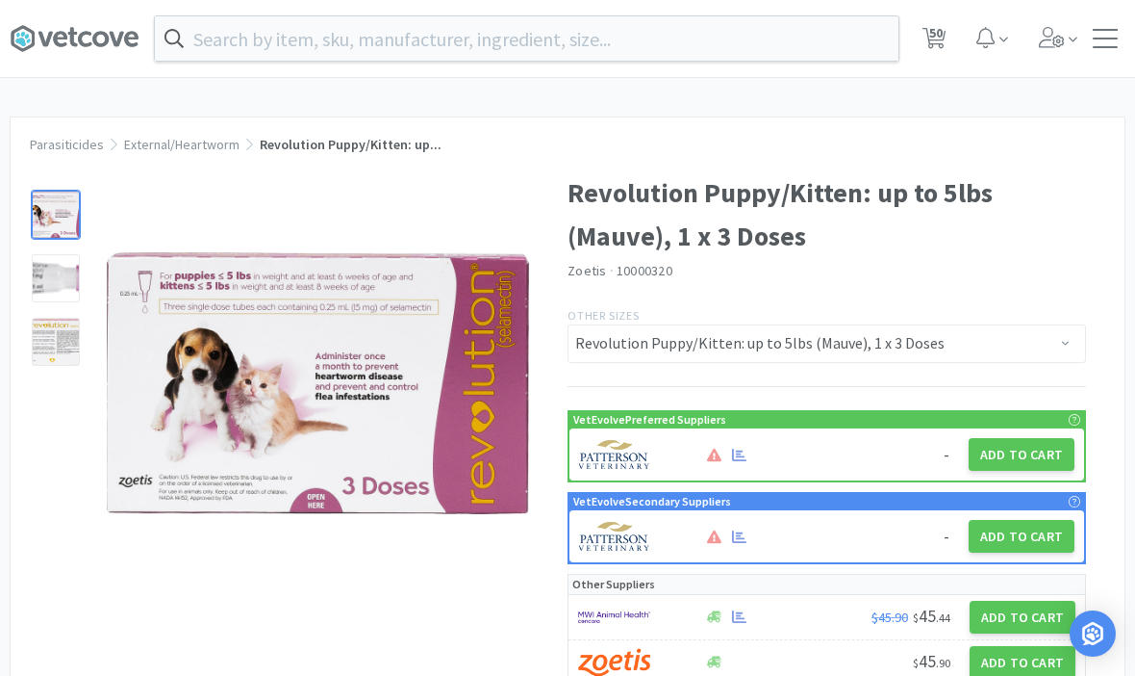
select select "1"
select select "4"
select select "5"
select select "3"
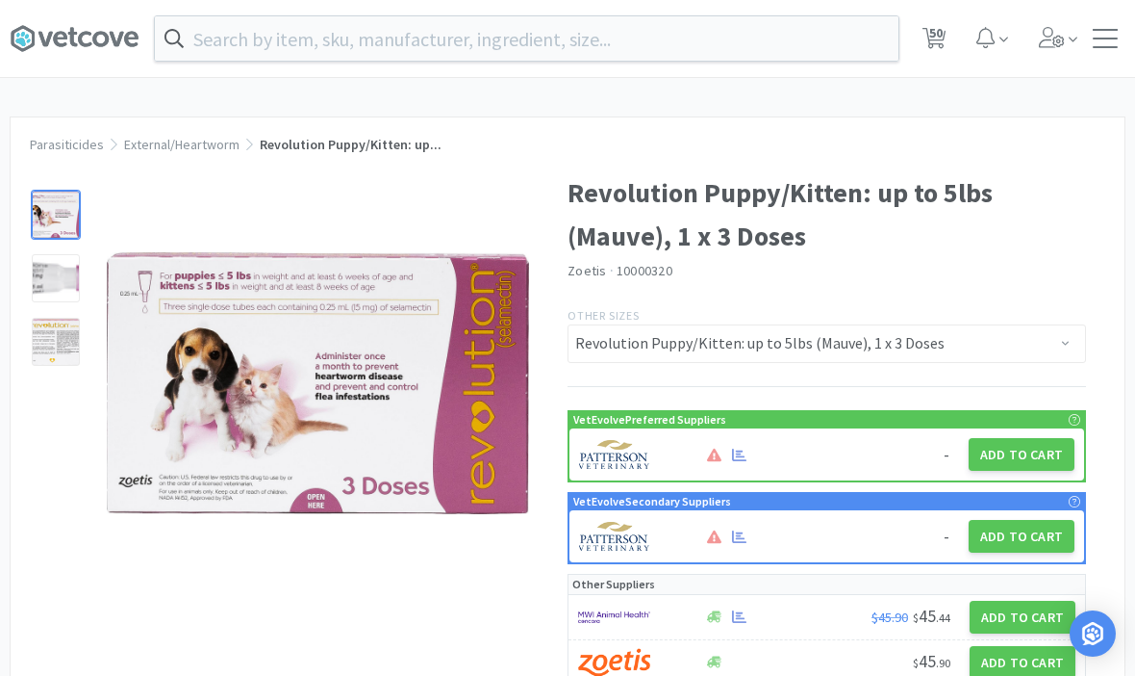
select select "3"
select select "1"
select select "5"
select select "1"
select select "3"
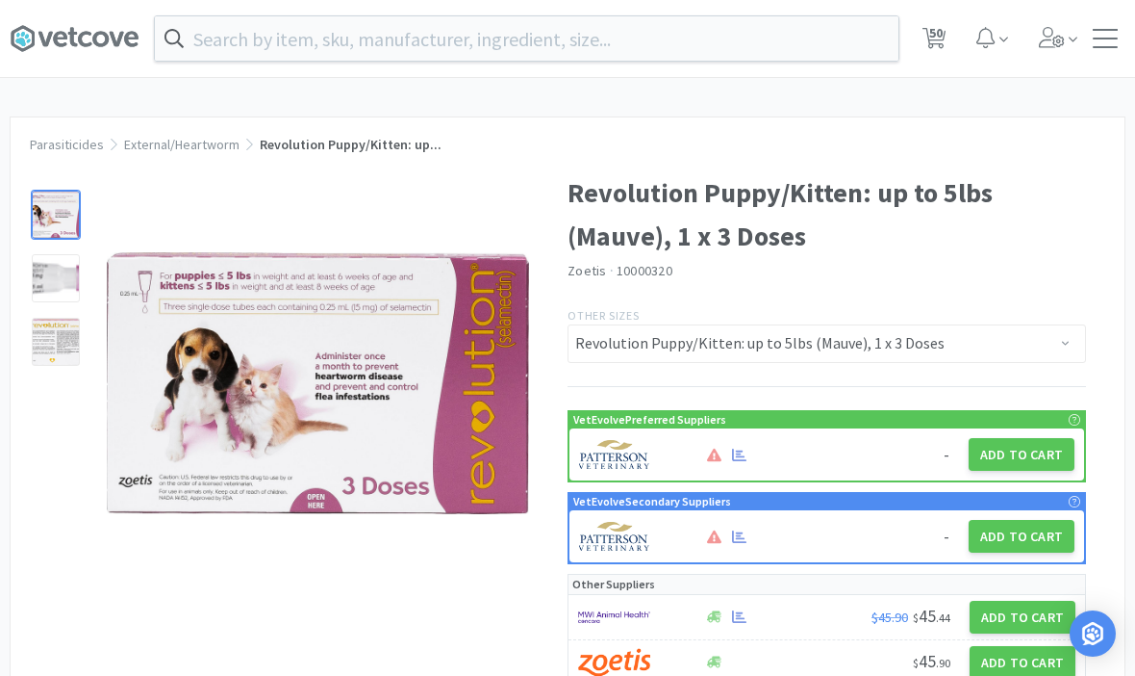
select select "1"
select select "3"
select select "1"
select select "3"
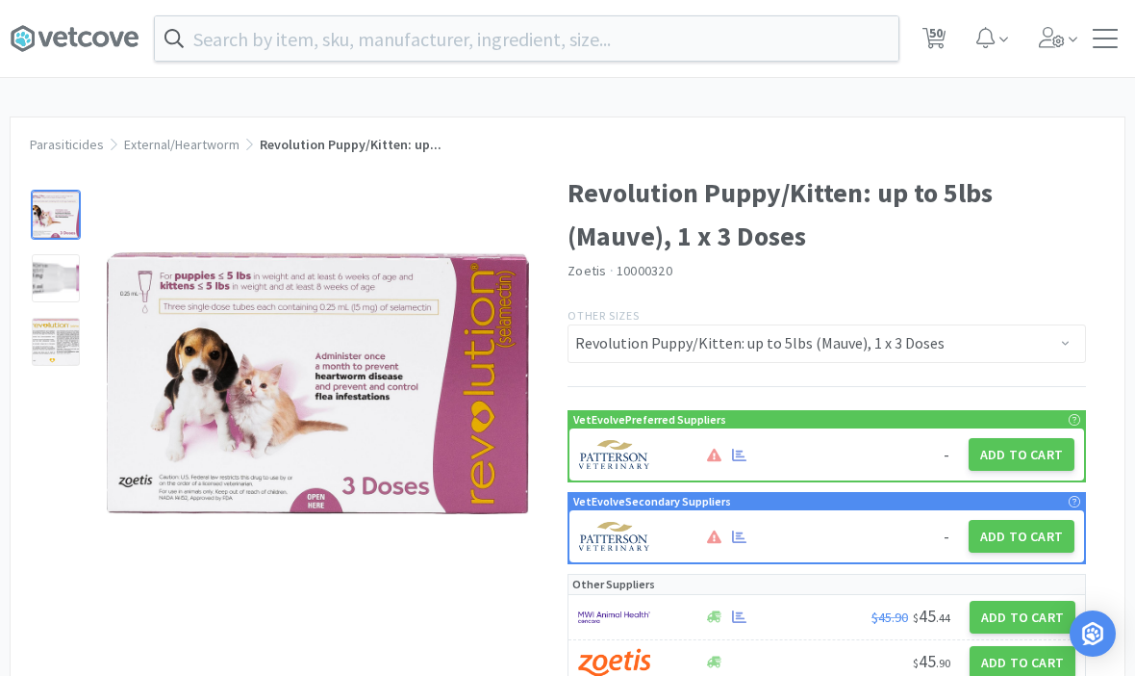
select select "1"
select select "10"
select select "6"
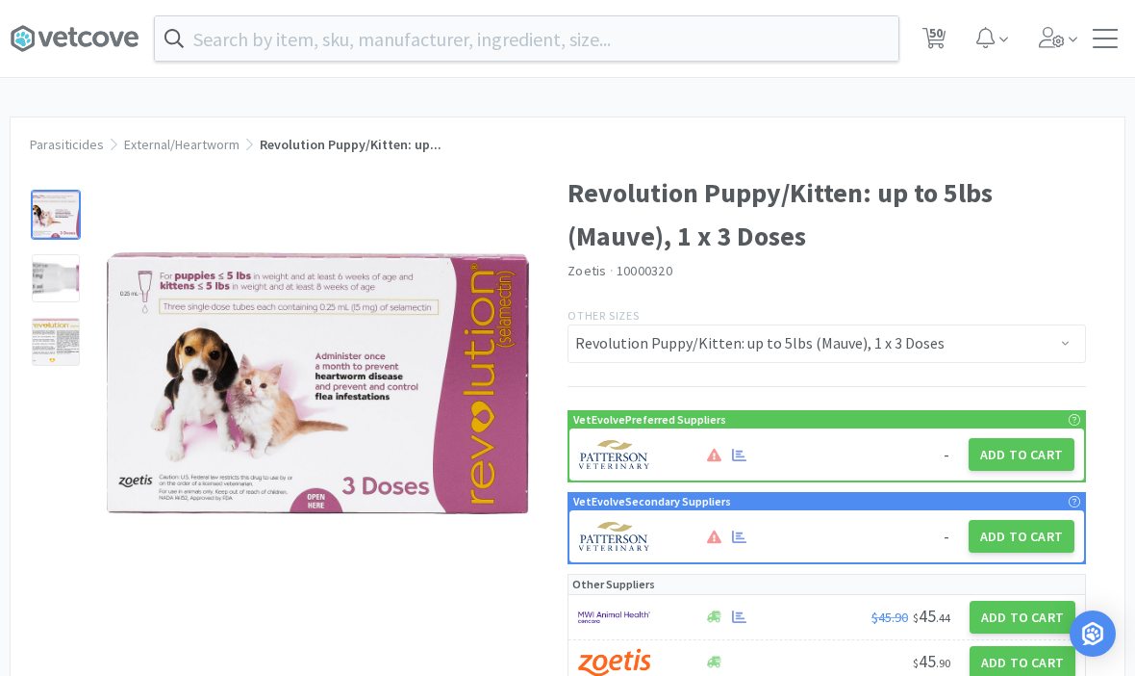
select select "2"
select select "3"
select select "1"
select select "8"
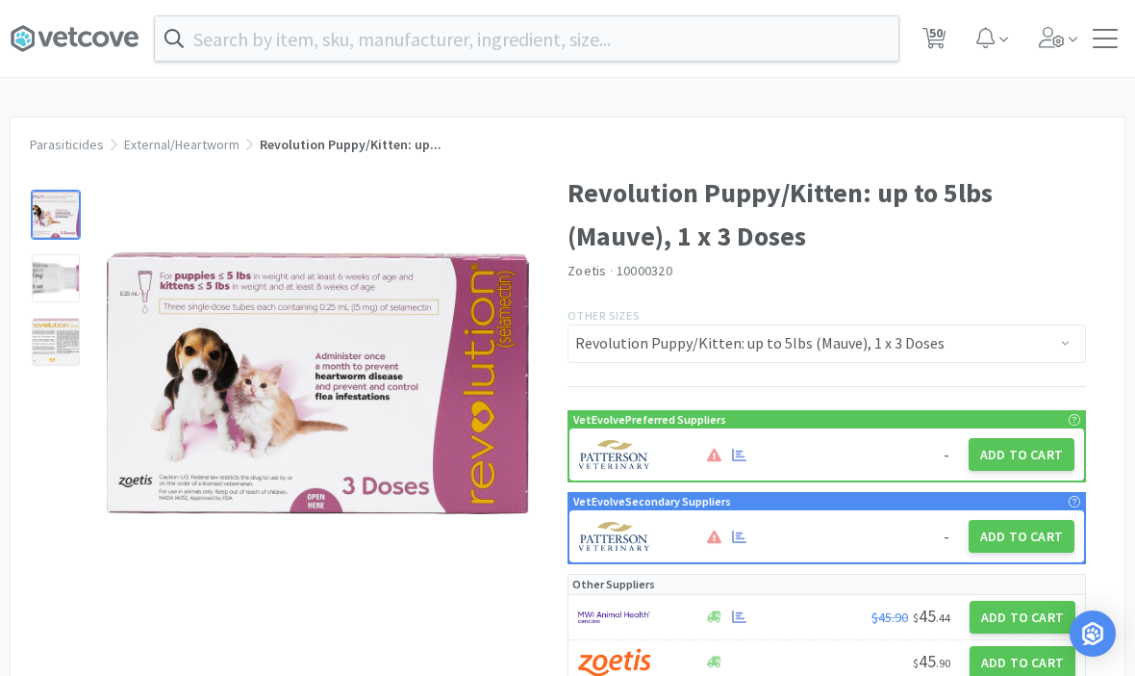
select select "3"
select select "2"
select select "1"
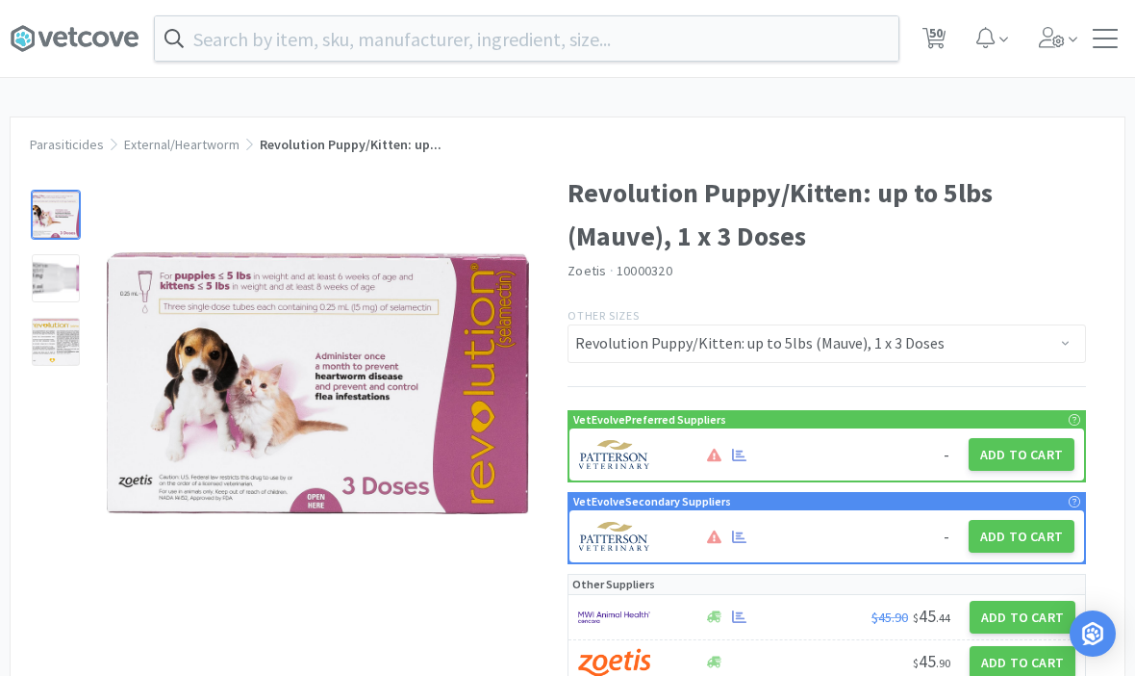
select select "1"
select select "4"
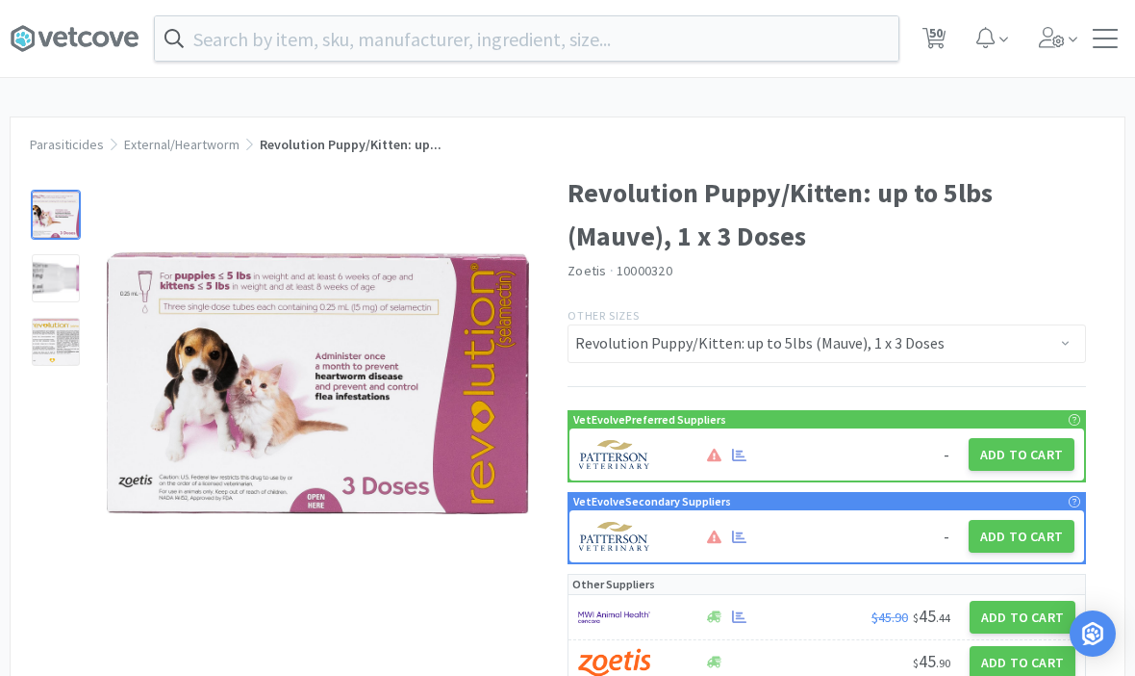
select select "10"
select select "1"
select select "4"
select select "5"
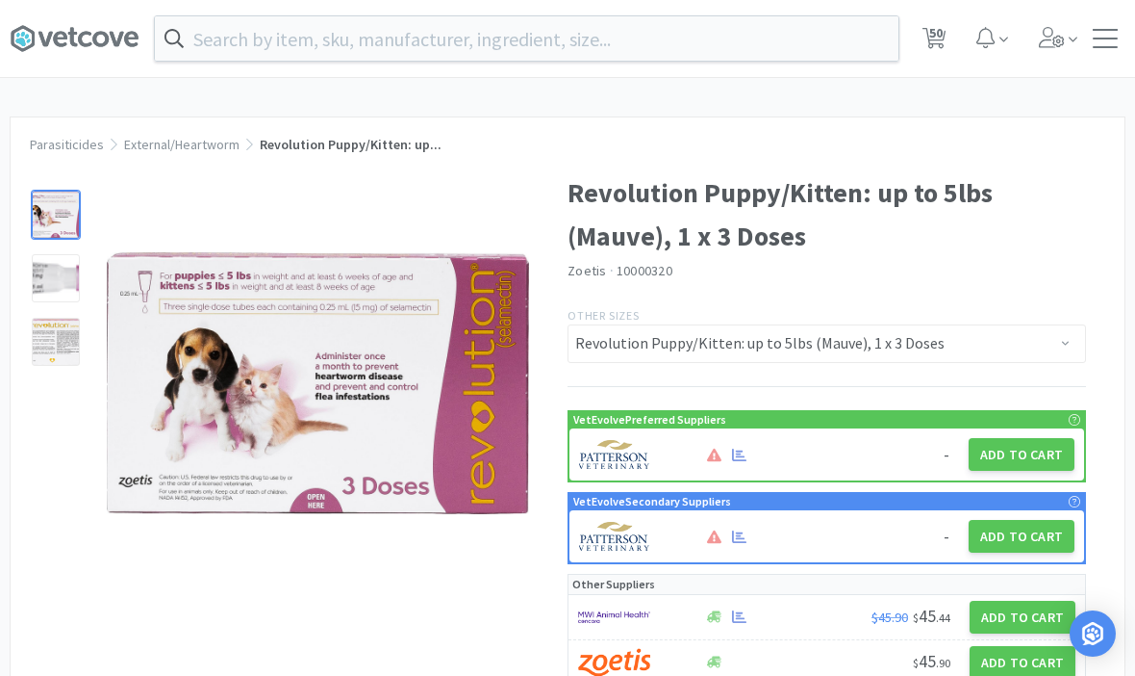
select select "1"
select select "2"
select select "4"
select select "1"
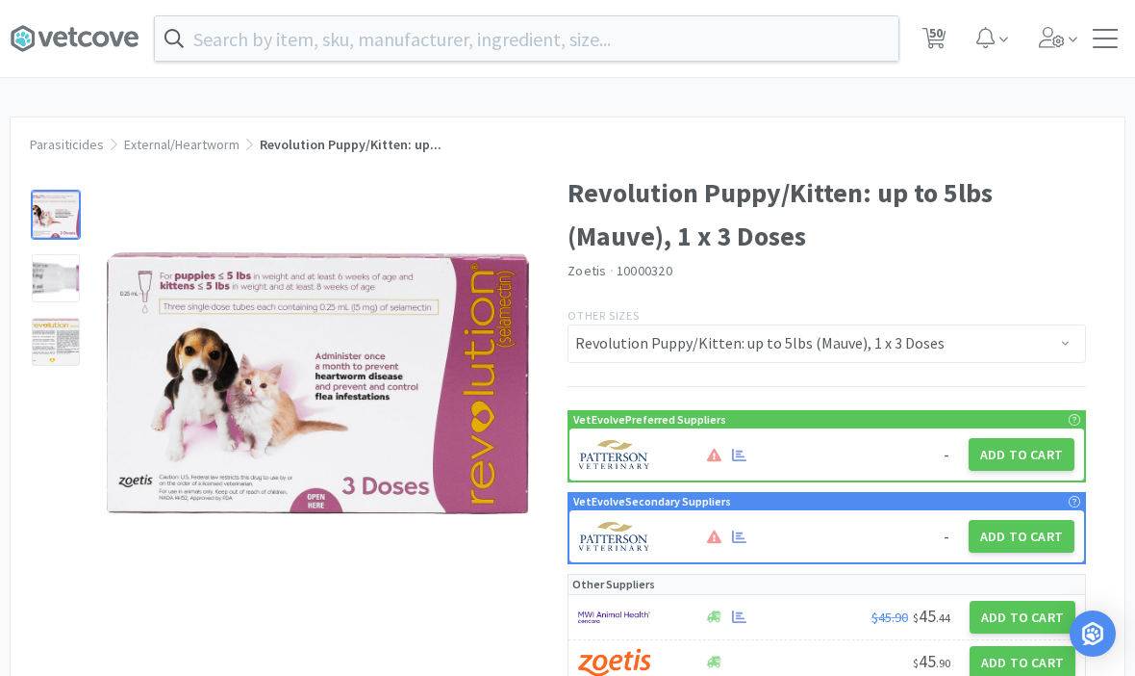
select select "1"
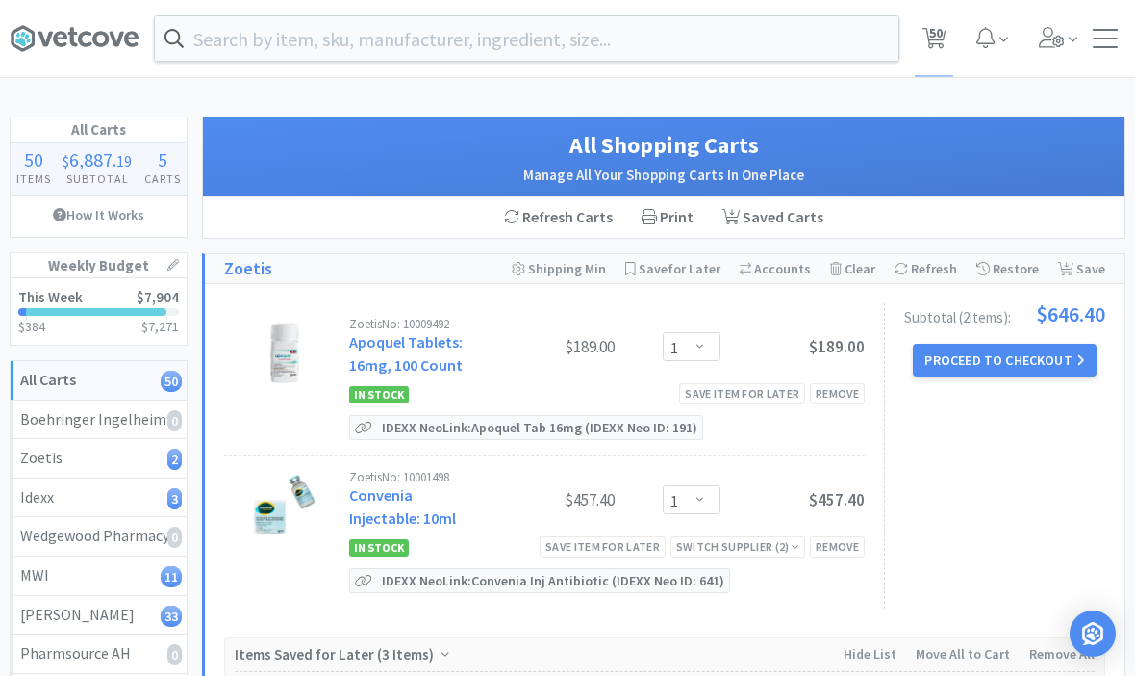
click at [783, 45] on input "text" at bounding box center [527, 38] width 744 height 44
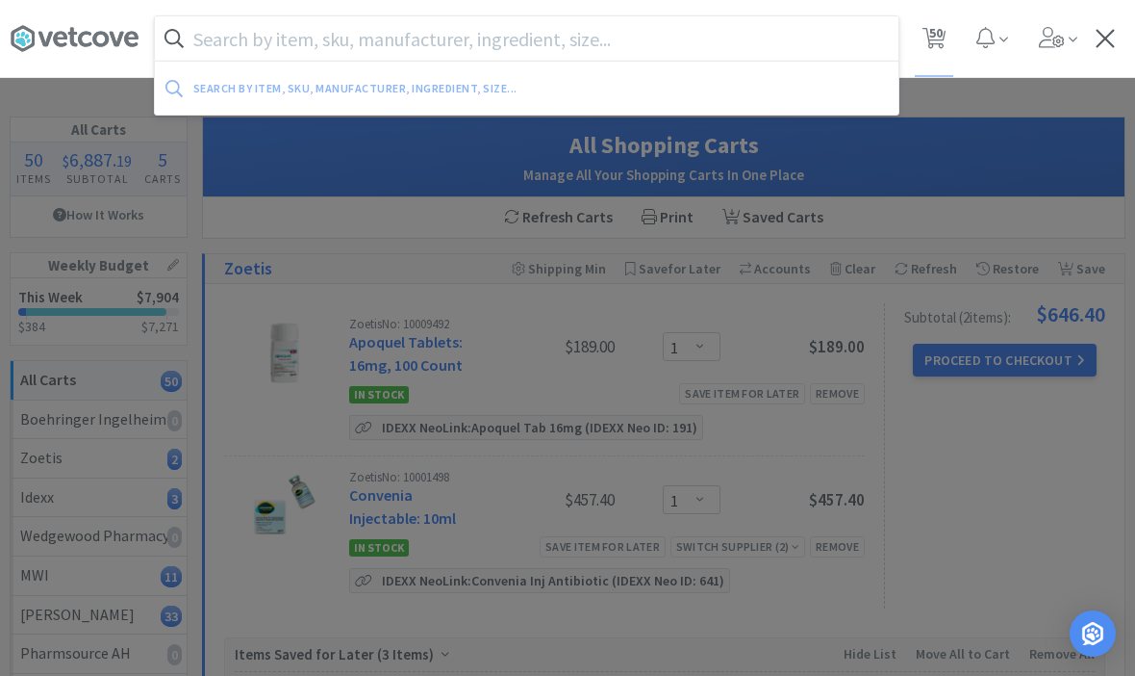
click at [1046, 488] on div at bounding box center [567, 338] width 1135 height 676
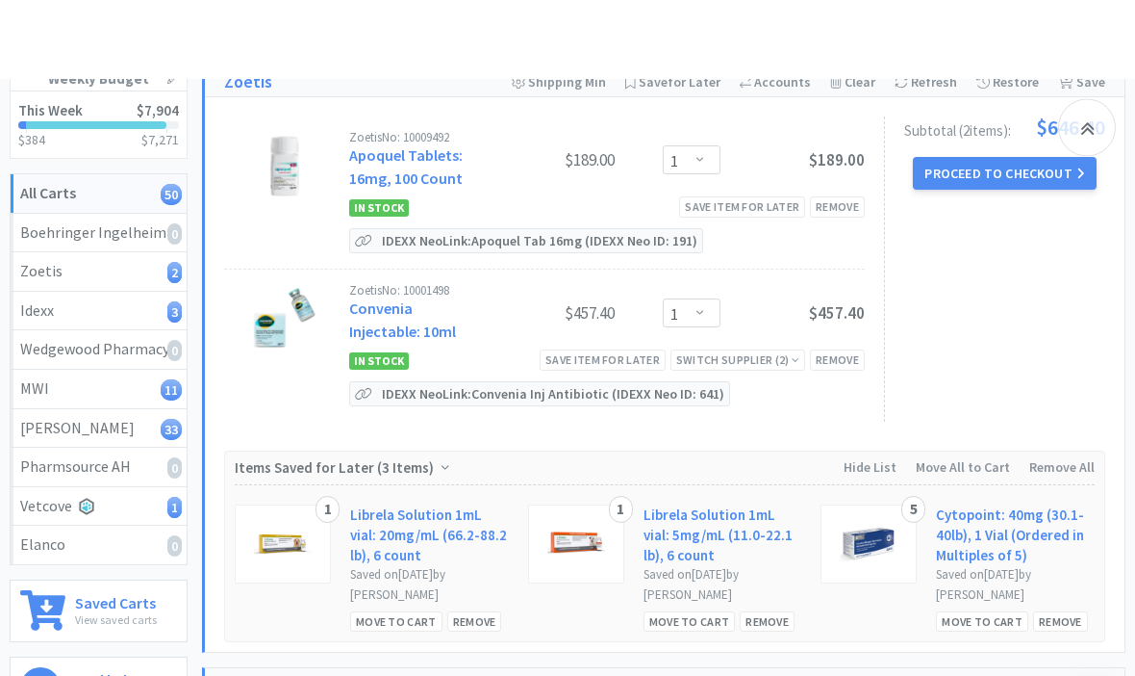
scroll to position [299, 0]
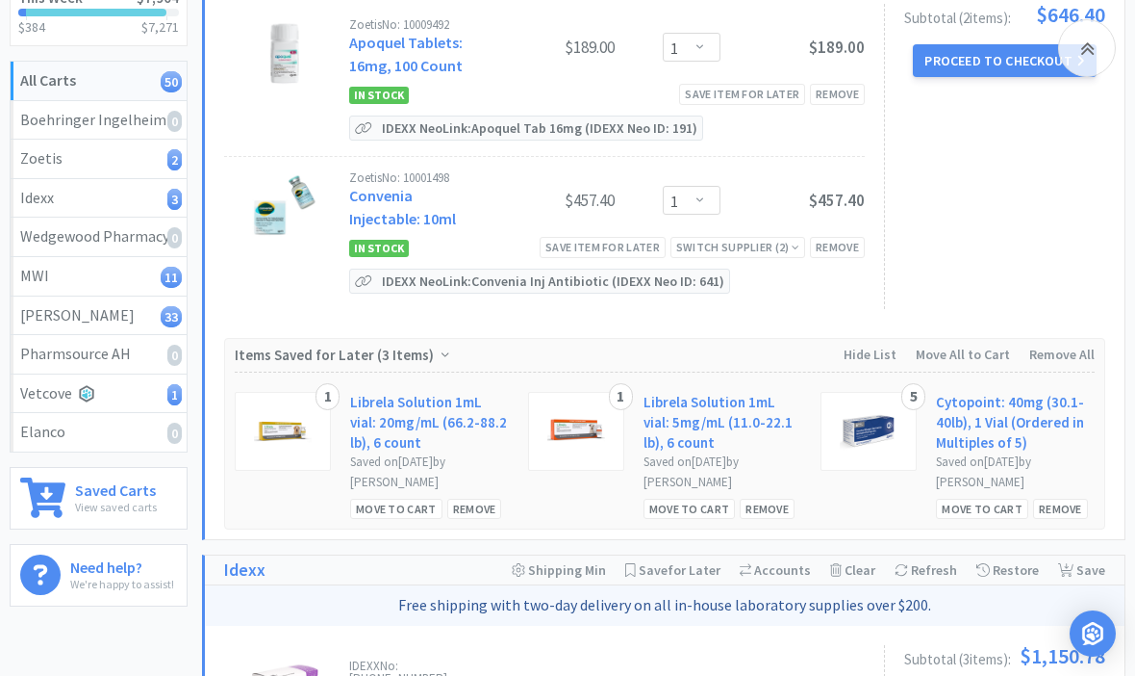
click at [702, 513] on div "Move to Cart" at bounding box center [690, 508] width 92 height 20
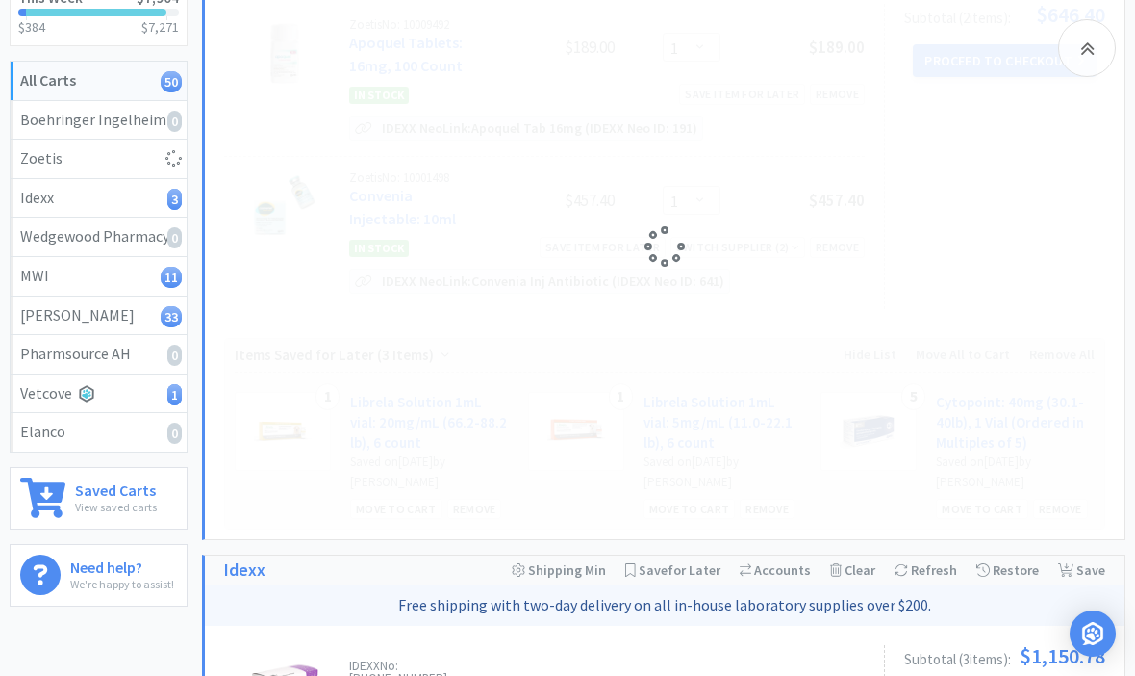
select select "1"
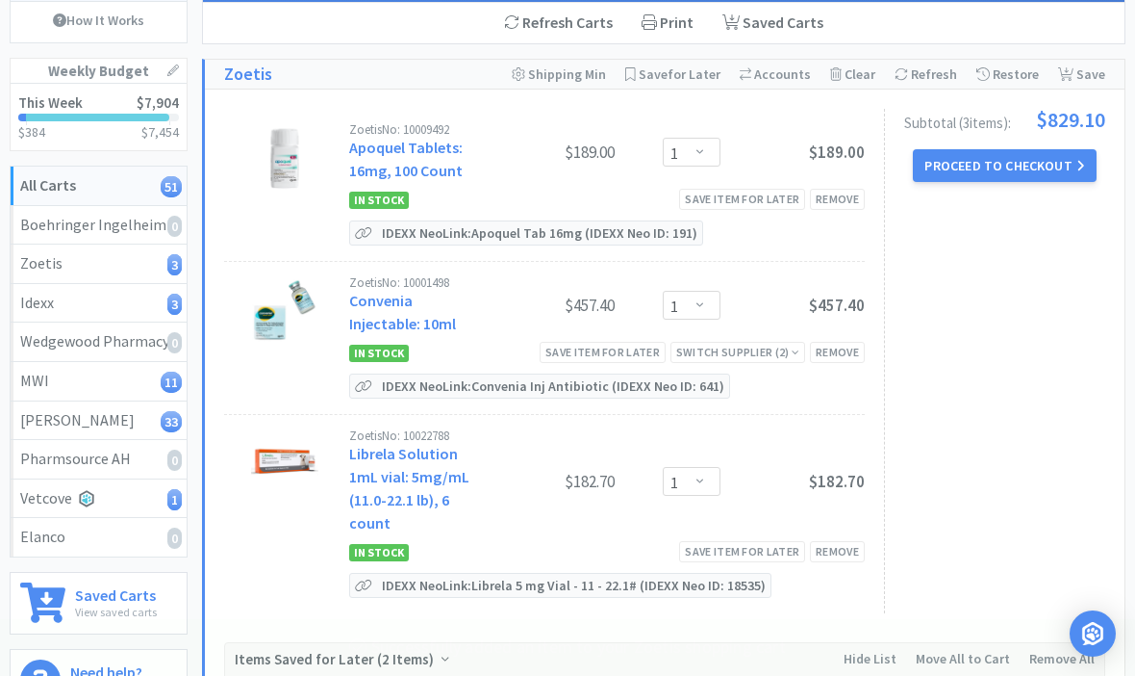
scroll to position [0, 0]
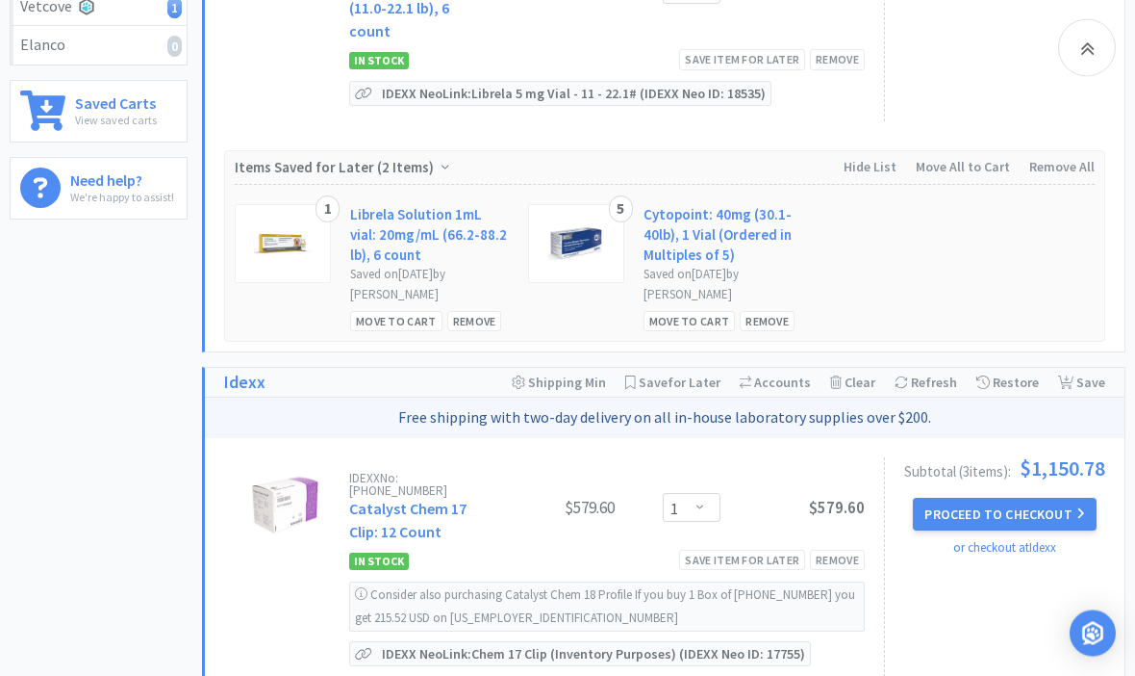
click at [407, 325] on div "Move to Cart" at bounding box center [396, 322] width 92 height 20
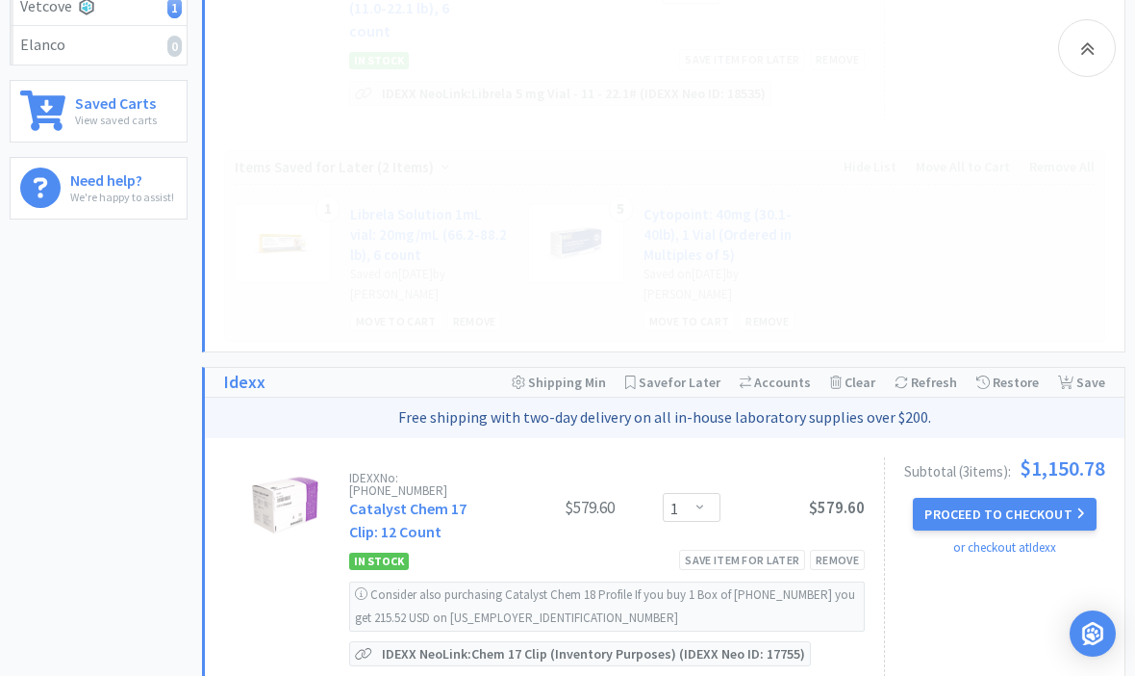
select select "1"
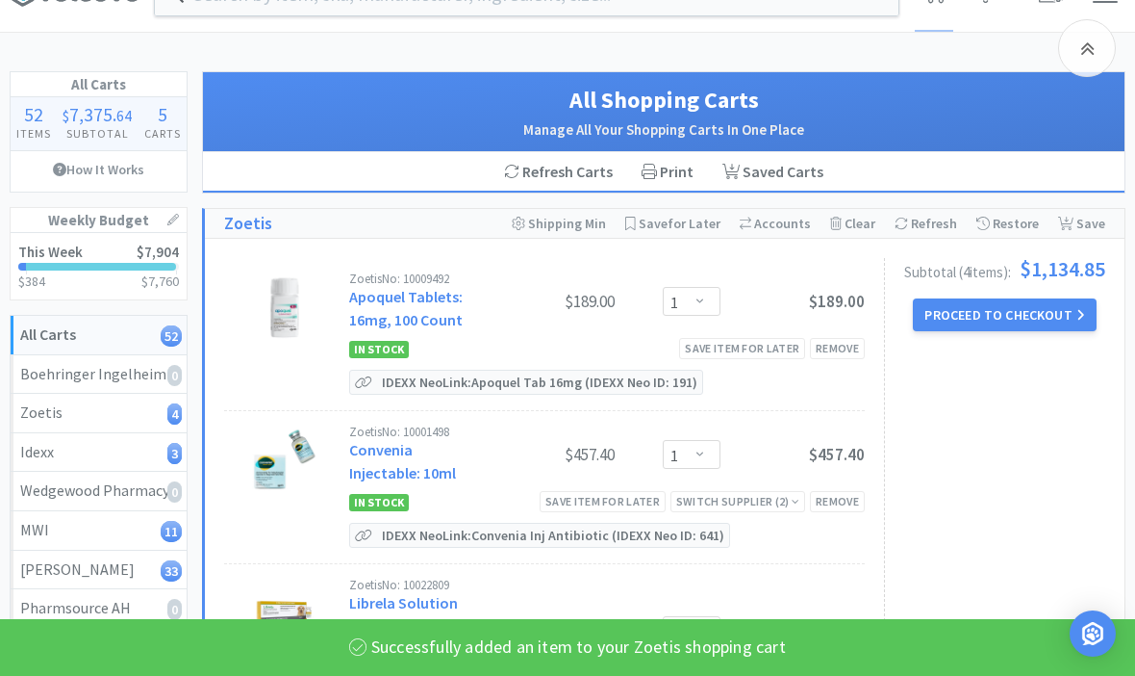
scroll to position [0, 0]
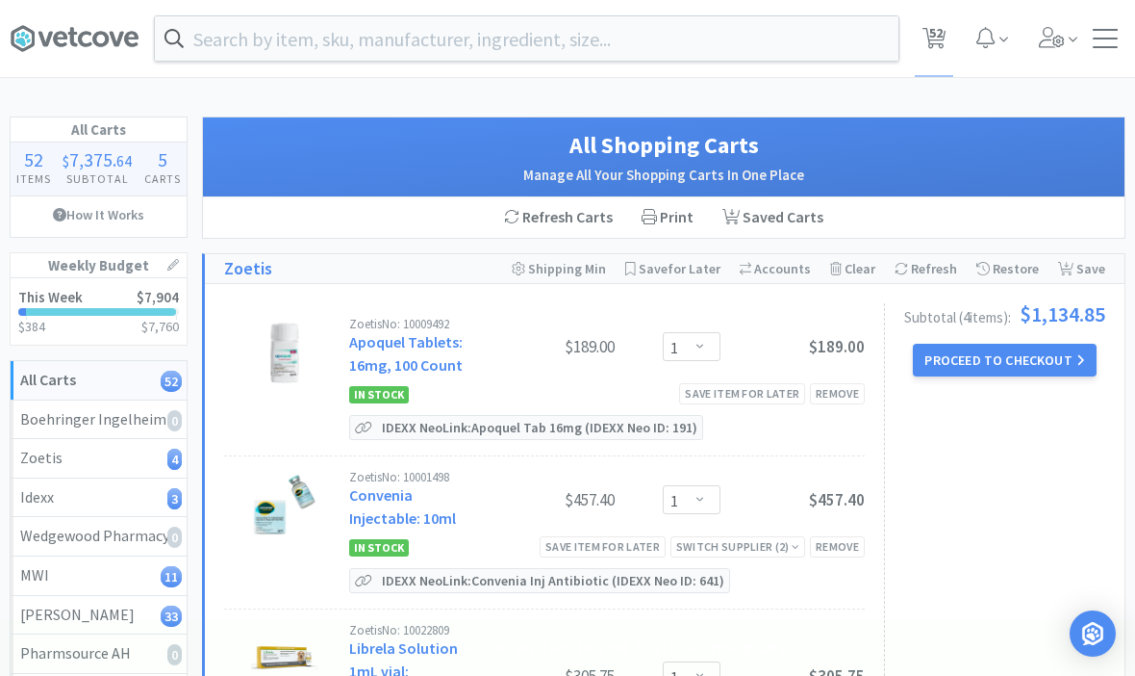
click at [631, 42] on input "text" at bounding box center [527, 38] width 744 height 44
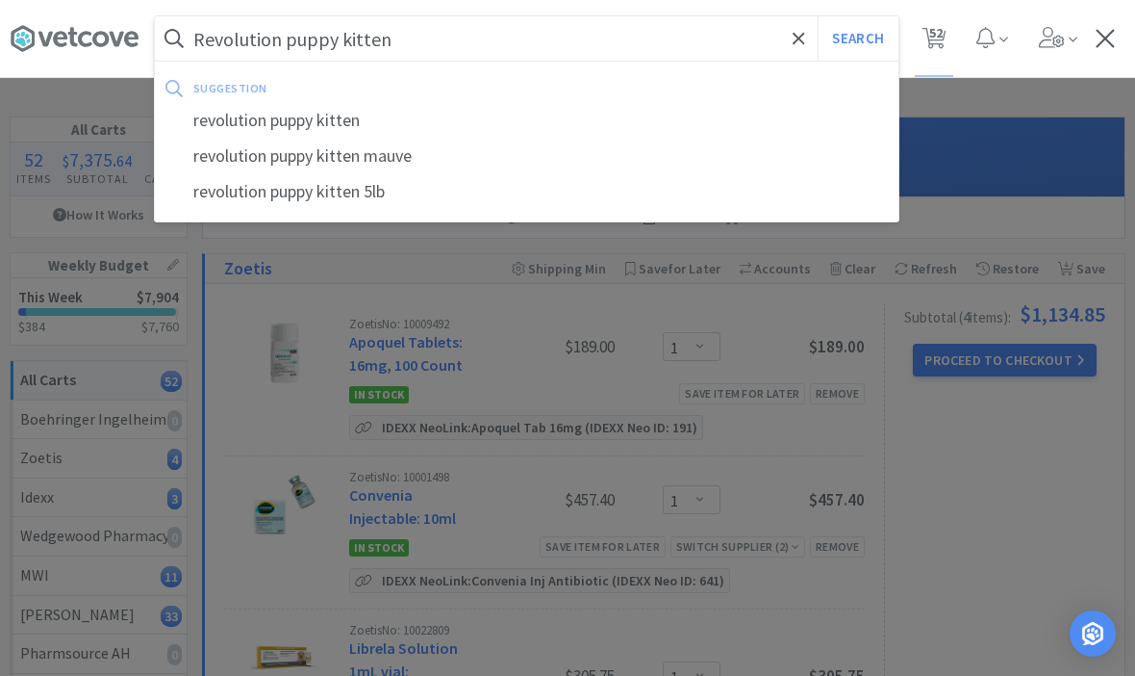
type input "Revolution puppy kitten"
click at [857, 38] on button "Search" at bounding box center [858, 38] width 80 height 44
select select "1"
select select "4"
select select "5"
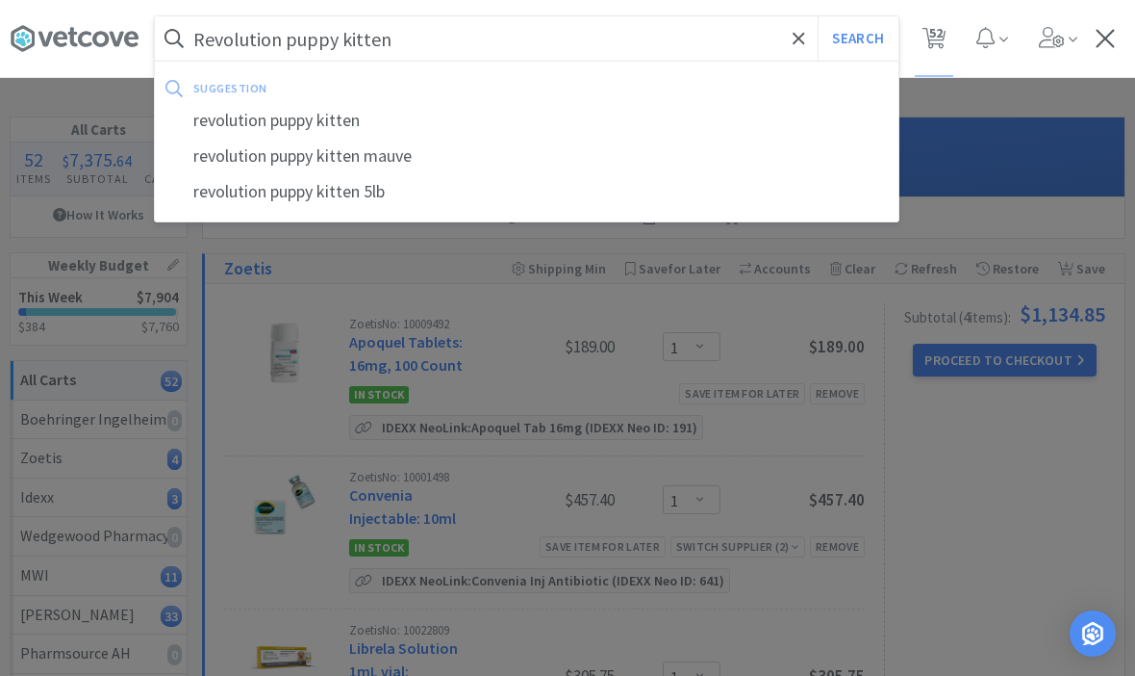
select select "3"
select select "1"
select select "5"
select select "1"
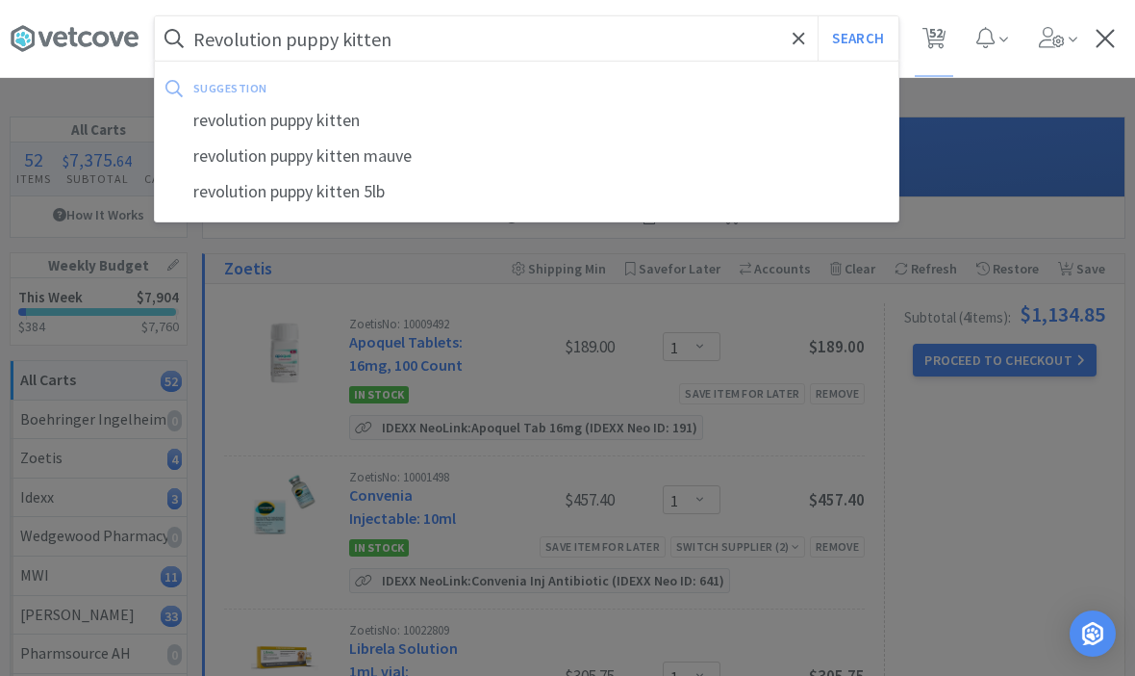
select select "3"
select select "1"
select select "3"
select select "1"
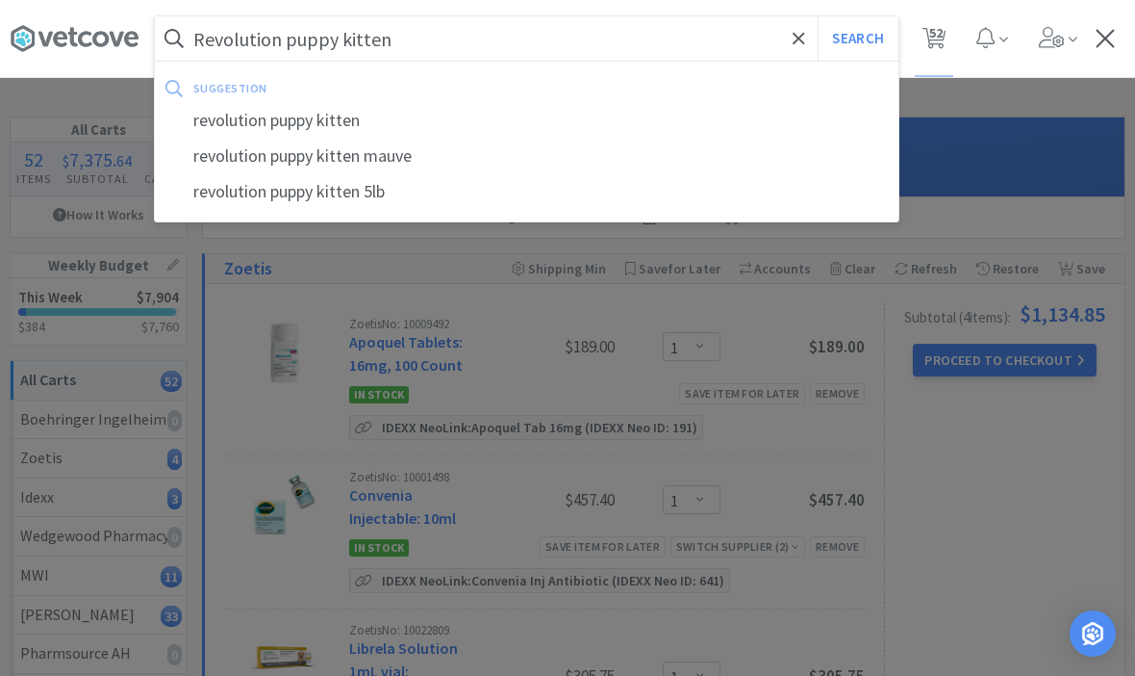
select select "3"
select select "1"
select select "10"
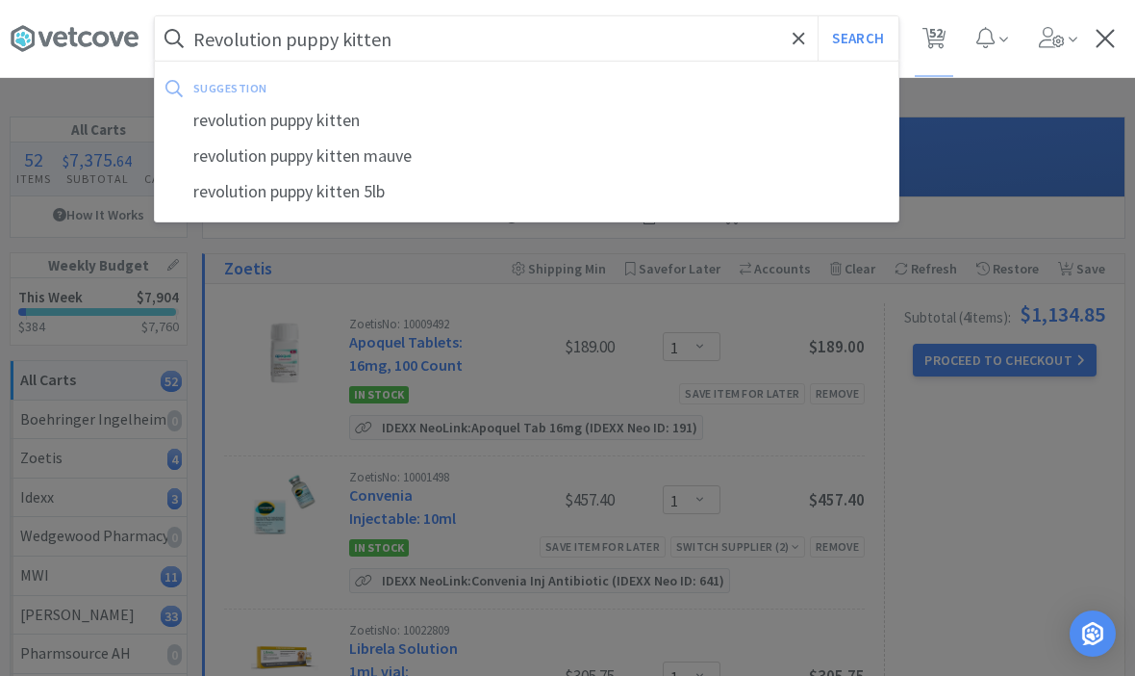
select select "6"
select select "2"
select select "3"
select select "1"
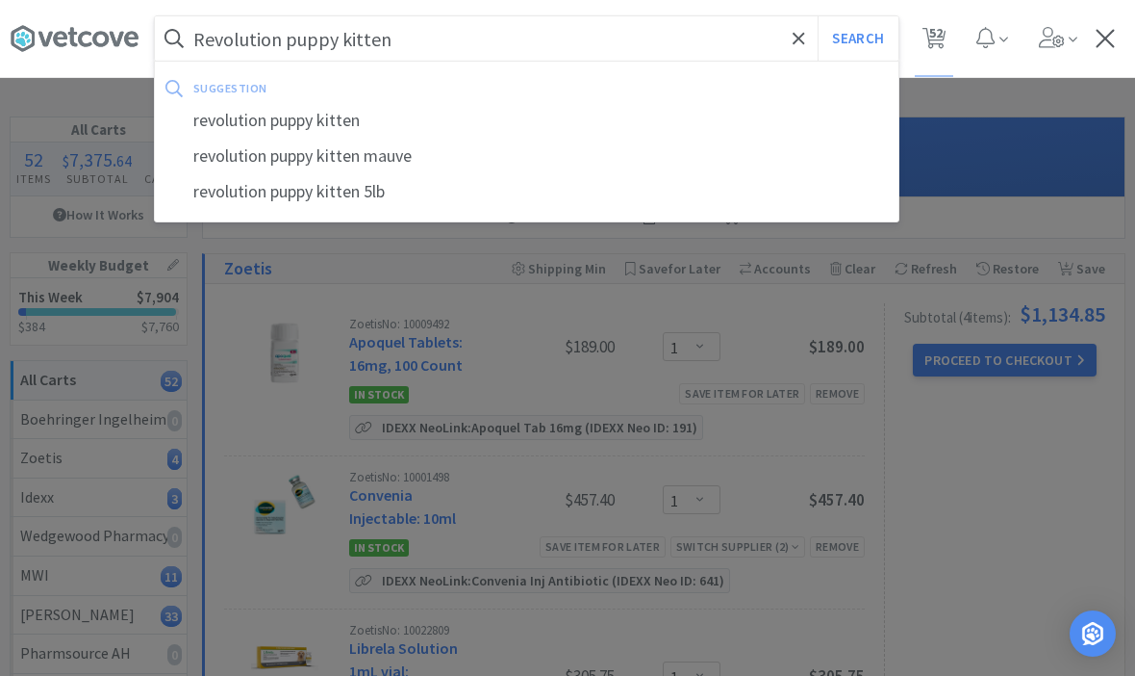
select select "8"
select select "3"
select select "2"
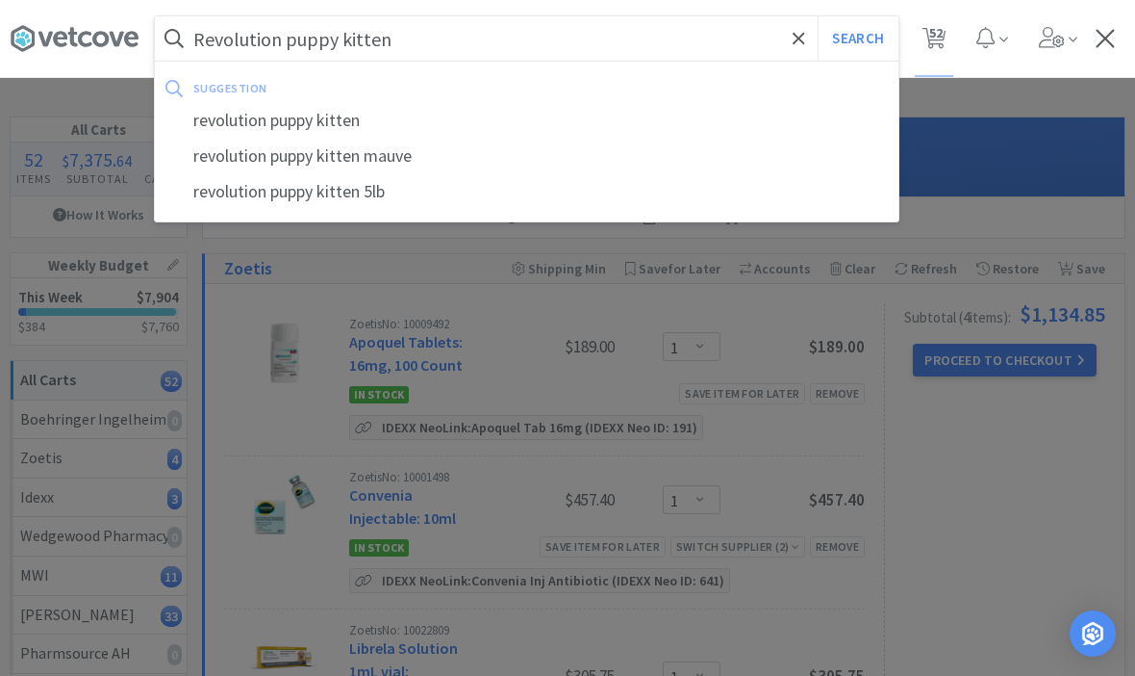
select select "1"
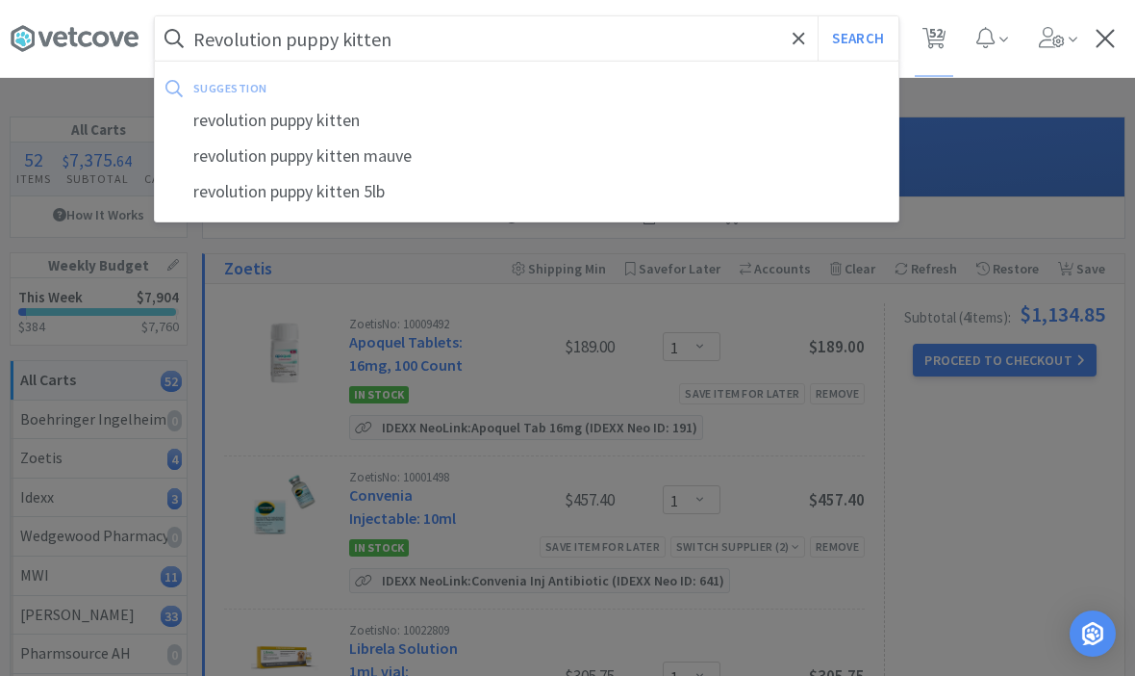
select select "4"
select select "10"
select select "1"
select select "4"
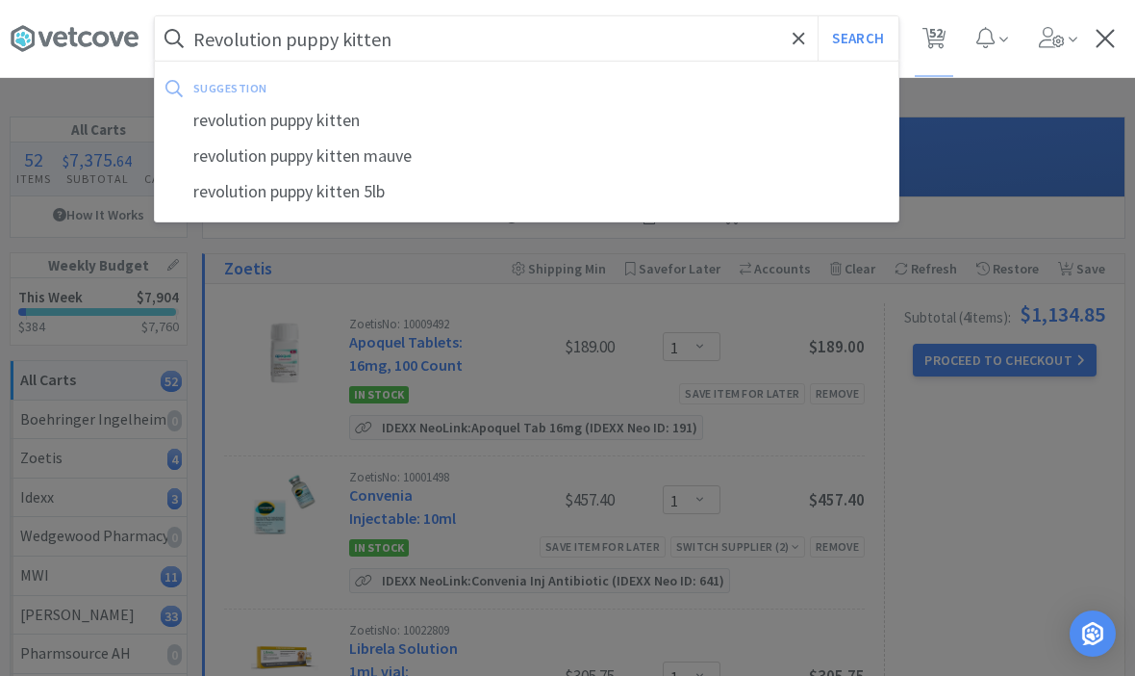
select select "5"
select select "1"
select select "2"
select select "4"
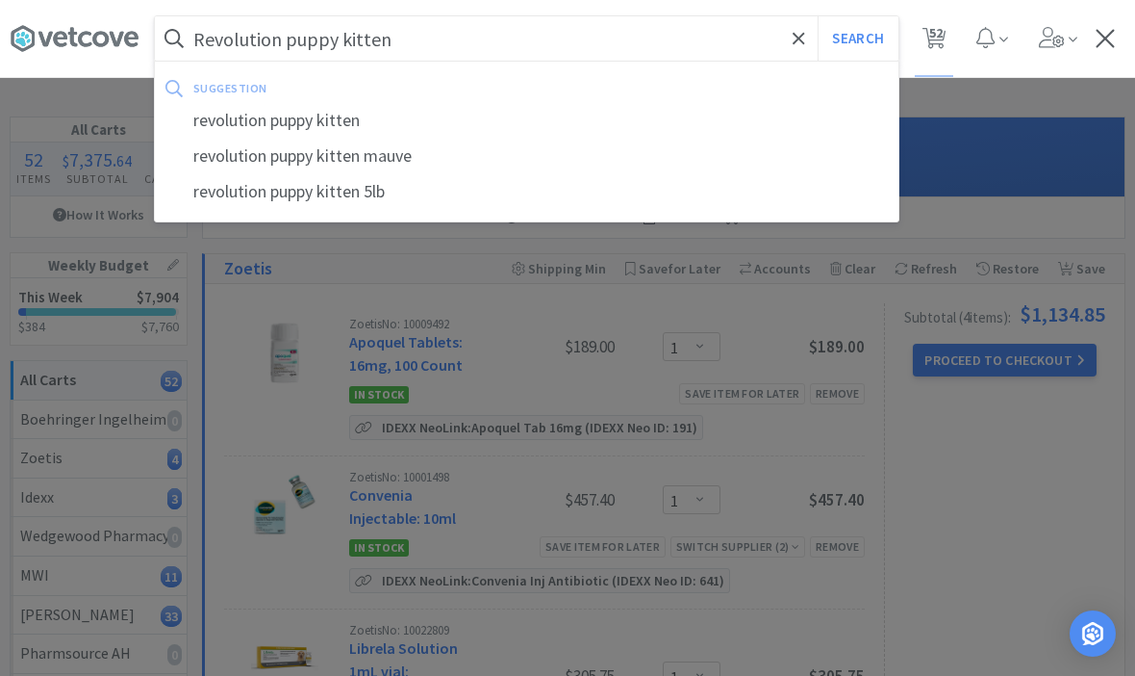
select select "1"
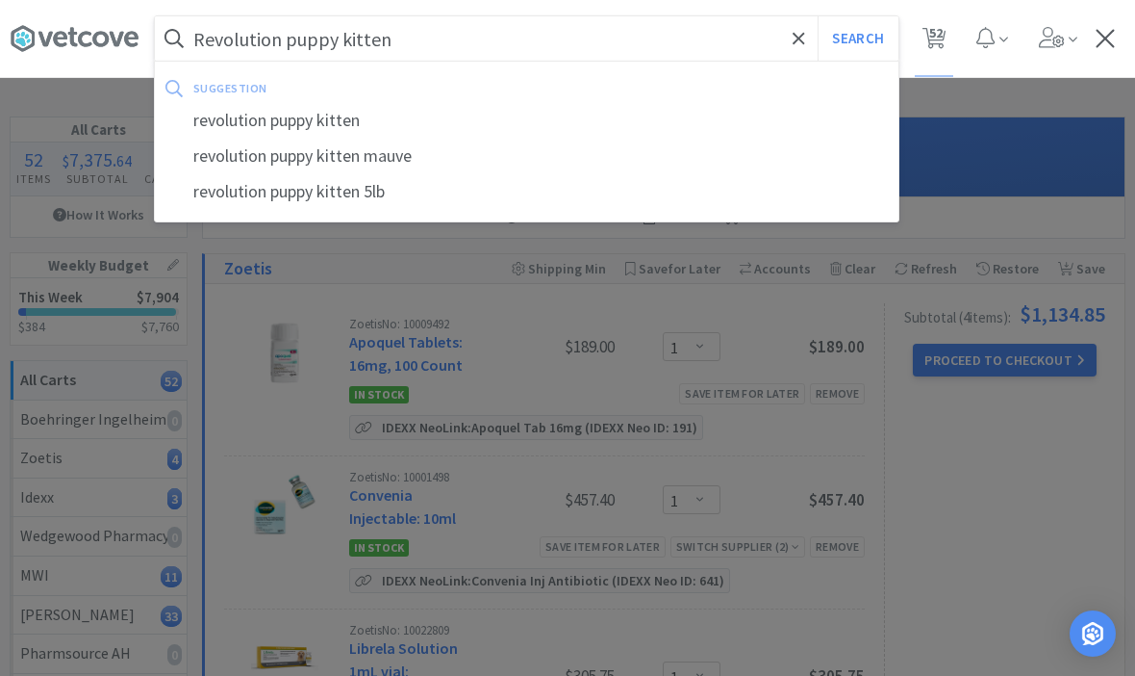
select select "1"
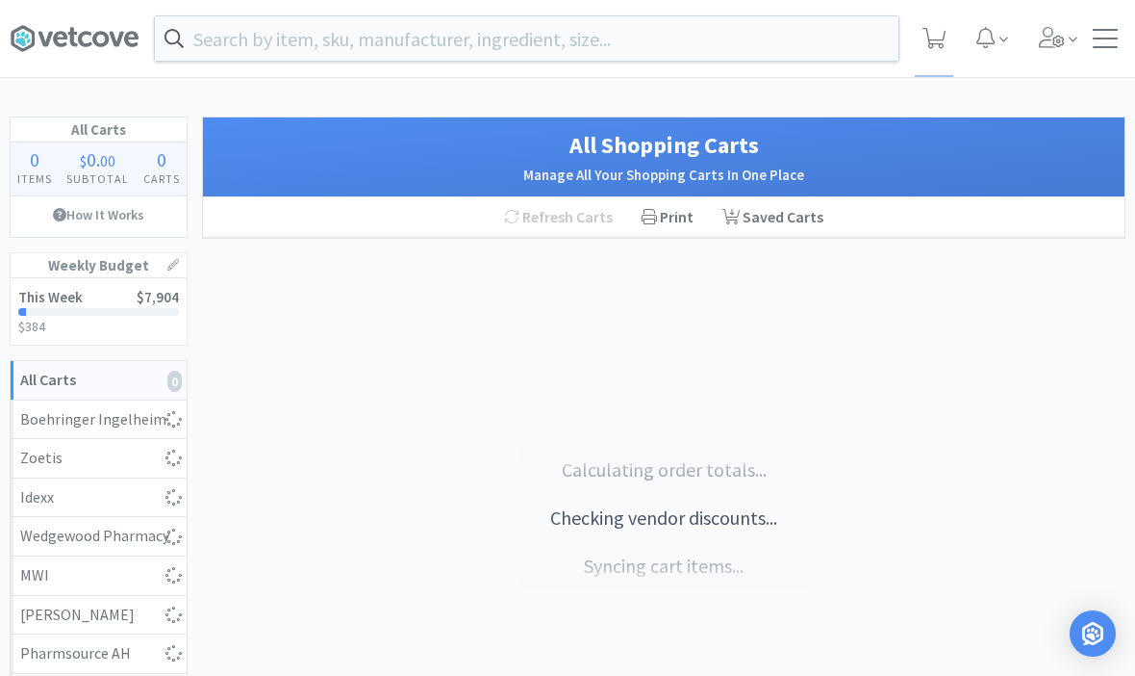
select select "1"
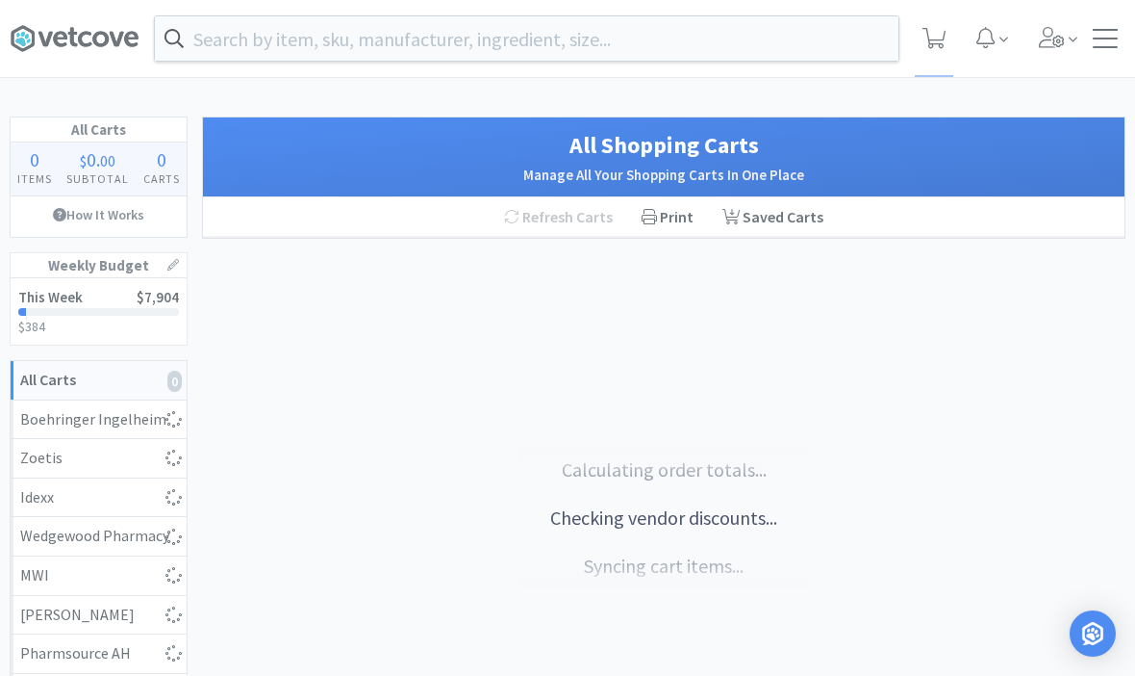
select select "1"
select select "4"
select select "5"
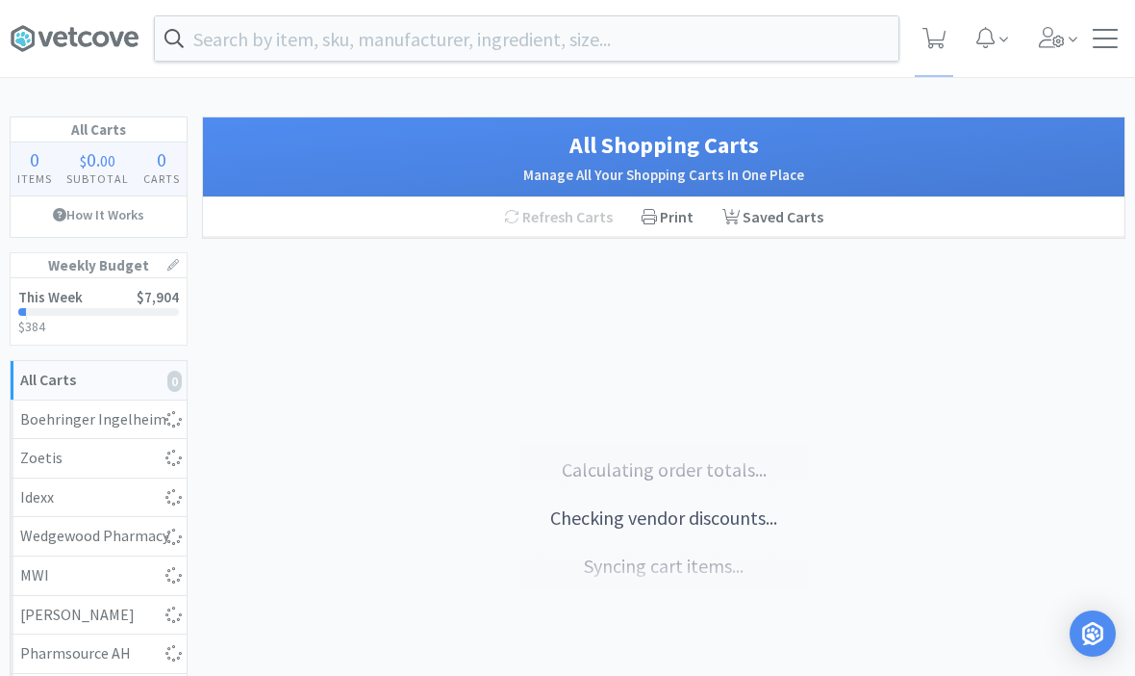
select select "3"
select select "1"
select select "5"
select select "1"
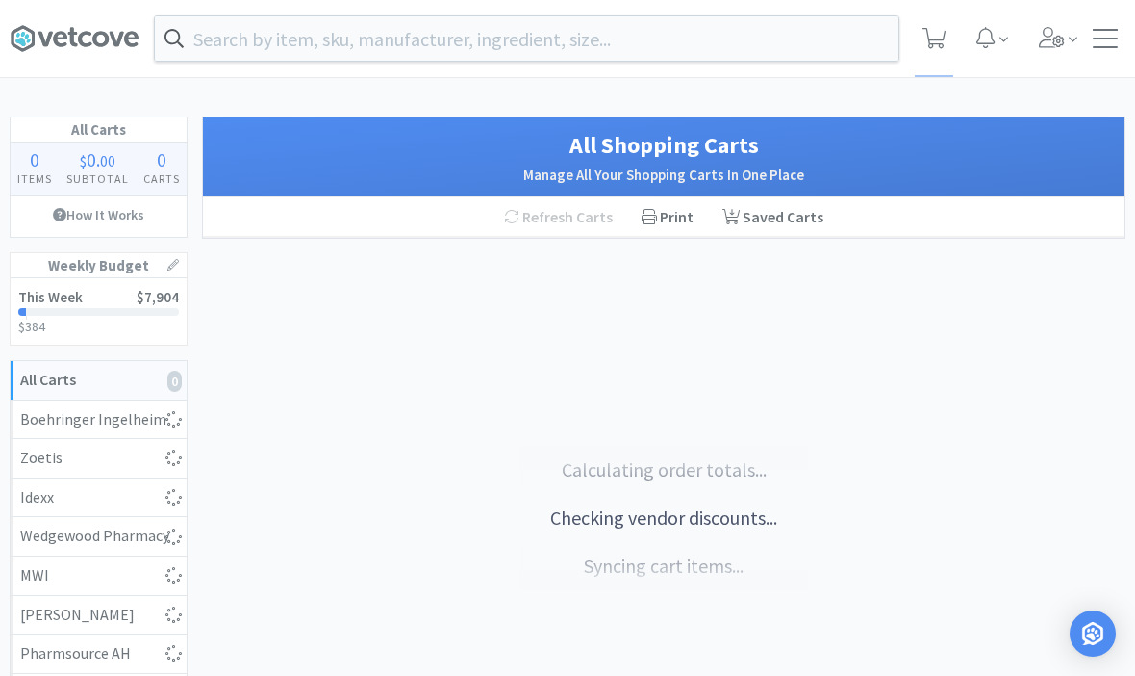
select select "3"
select select "1"
select select "3"
select select "1"
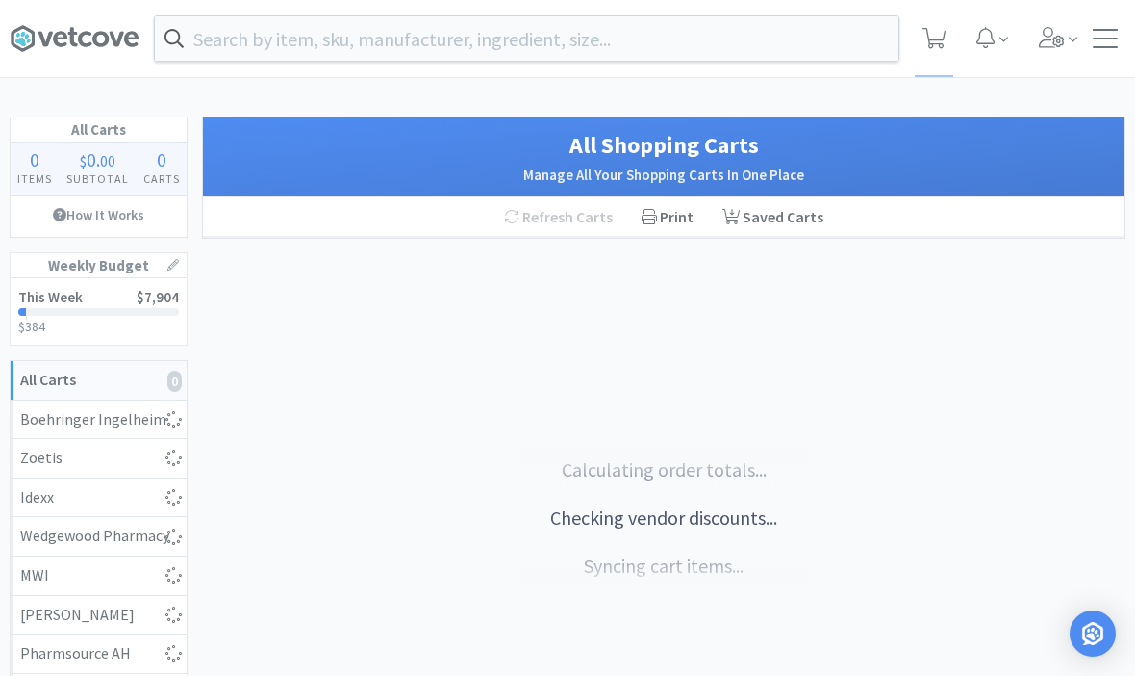
select select "3"
select select "1"
select select "10"
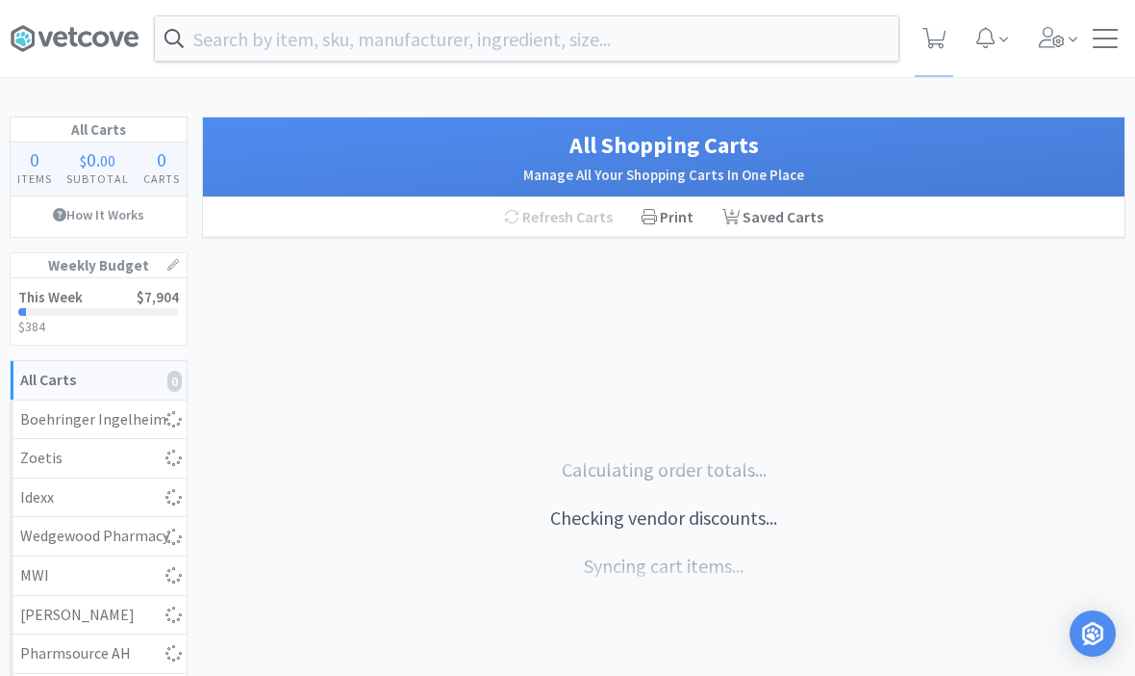
select select "6"
select select "2"
select select "3"
select select "1"
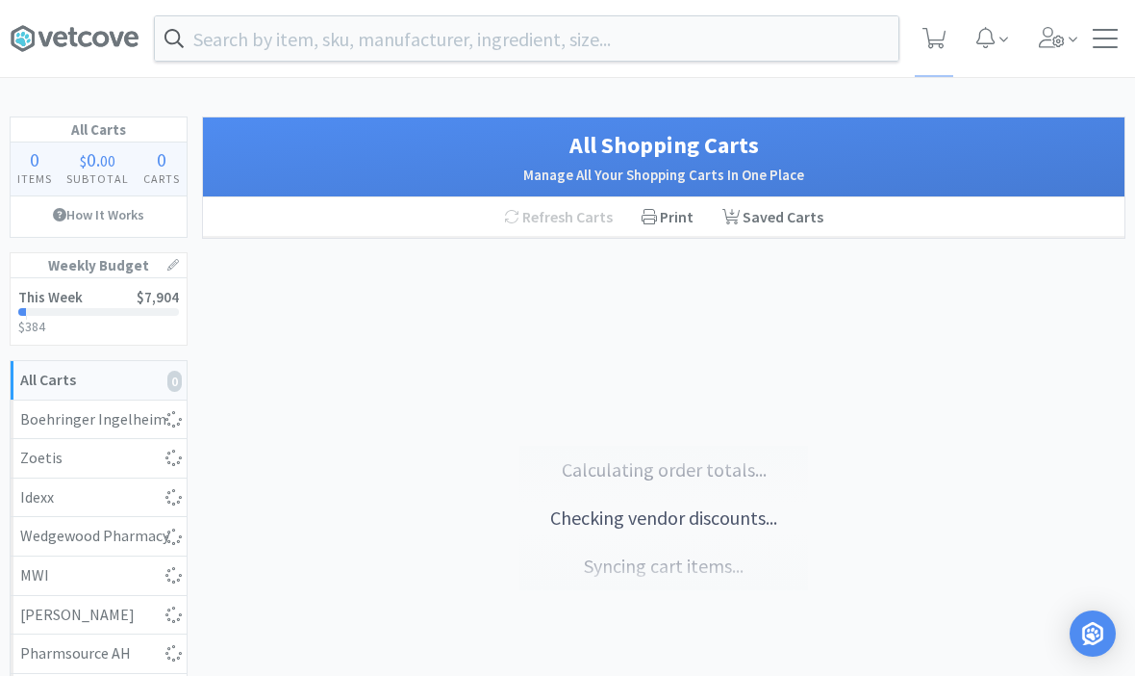
select select "8"
select select "3"
select select "2"
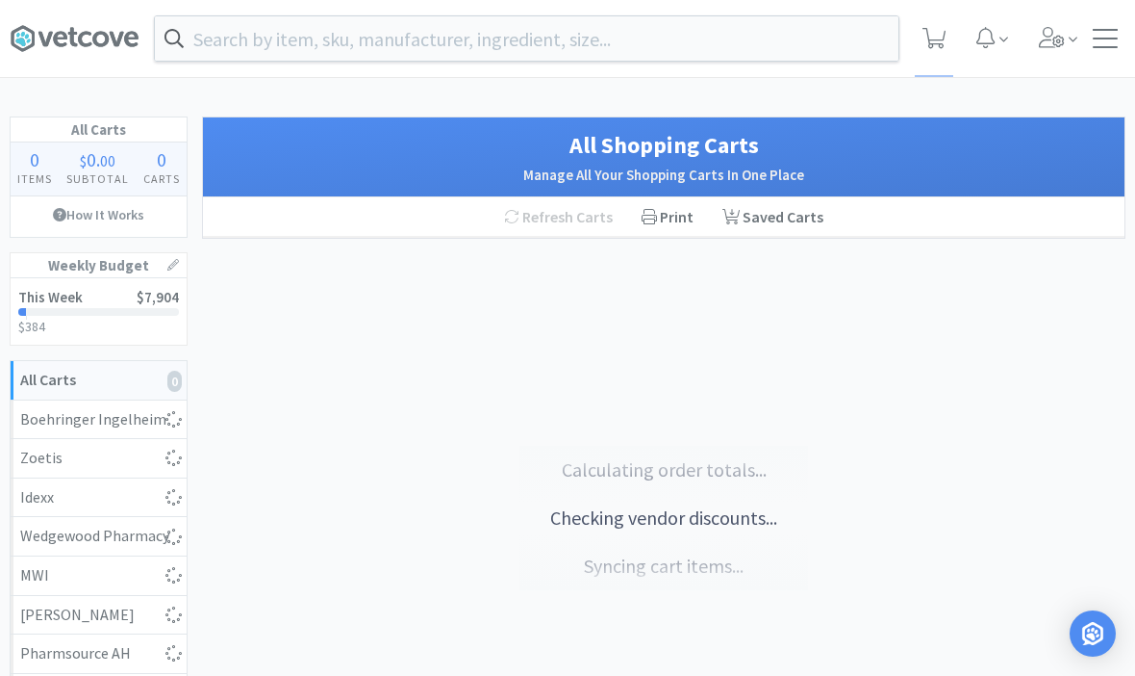
select select "1"
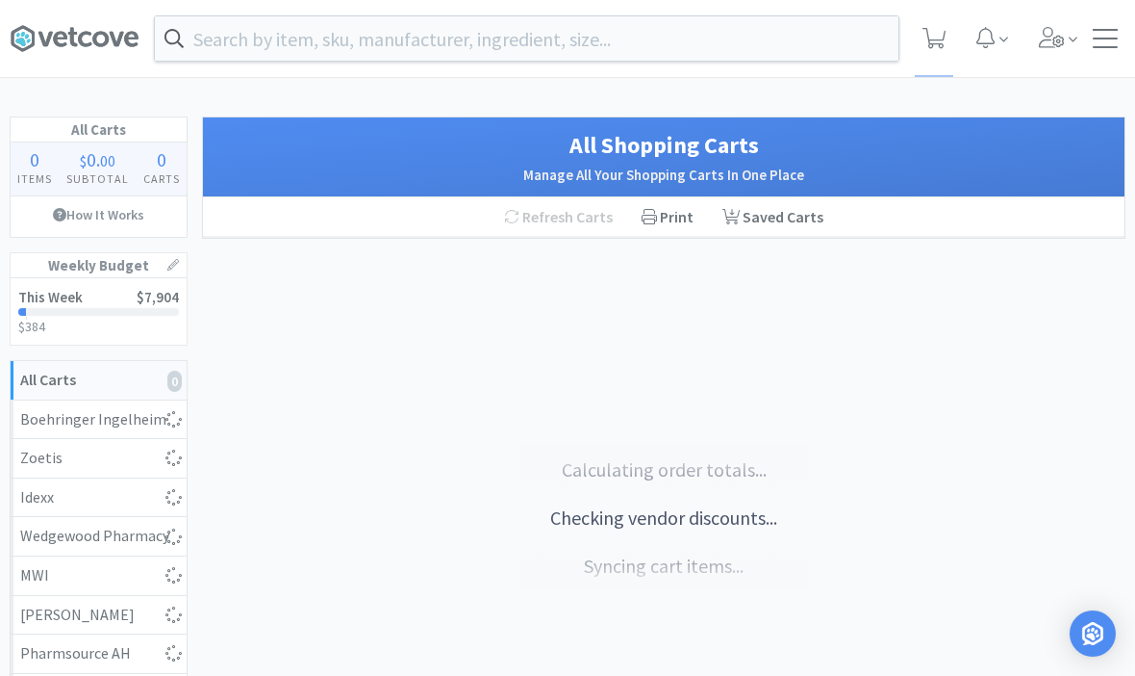
select select "4"
select select "10"
select select "1"
select select "4"
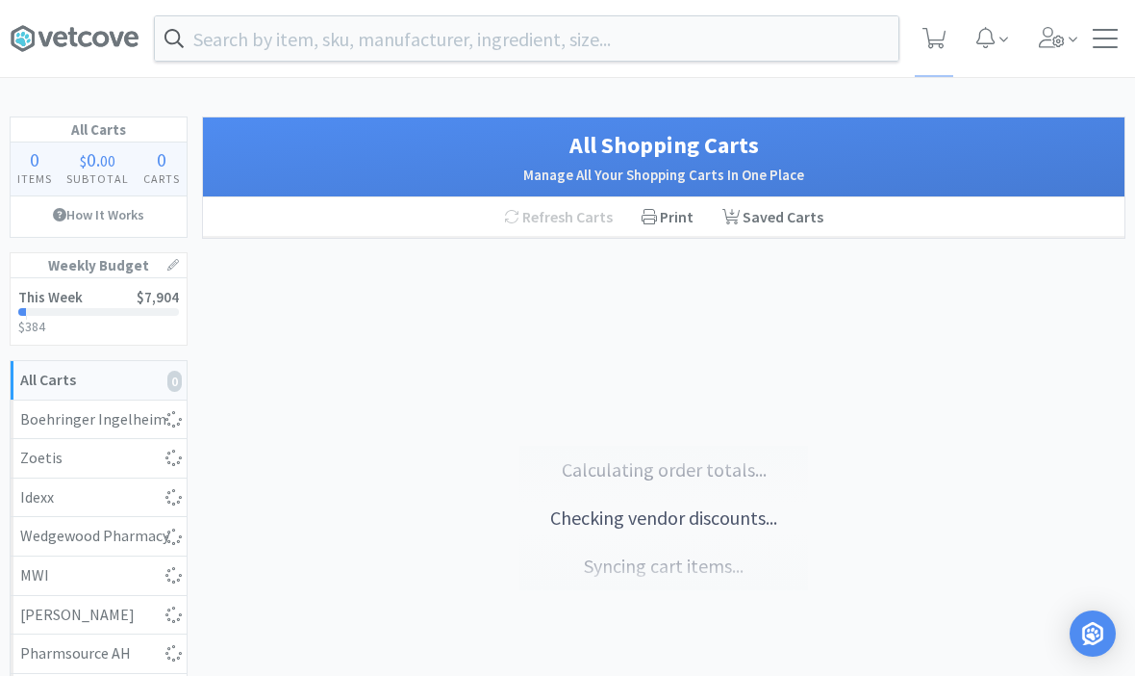
select select "5"
select select "1"
select select "2"
select select "4"
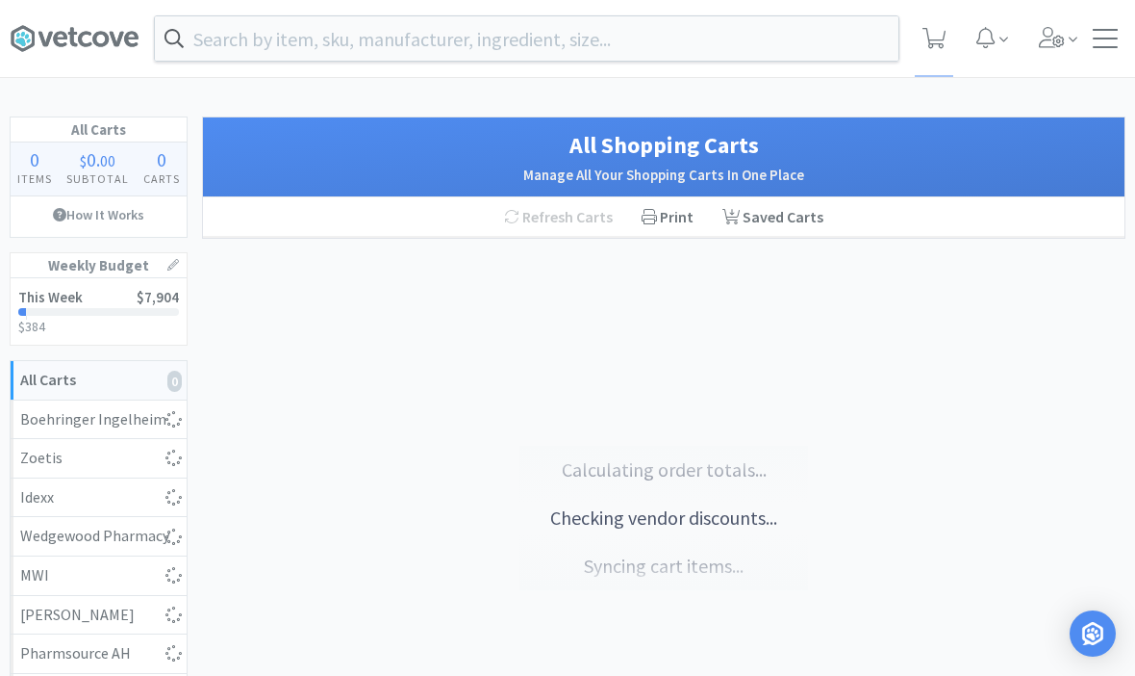
select select "1"
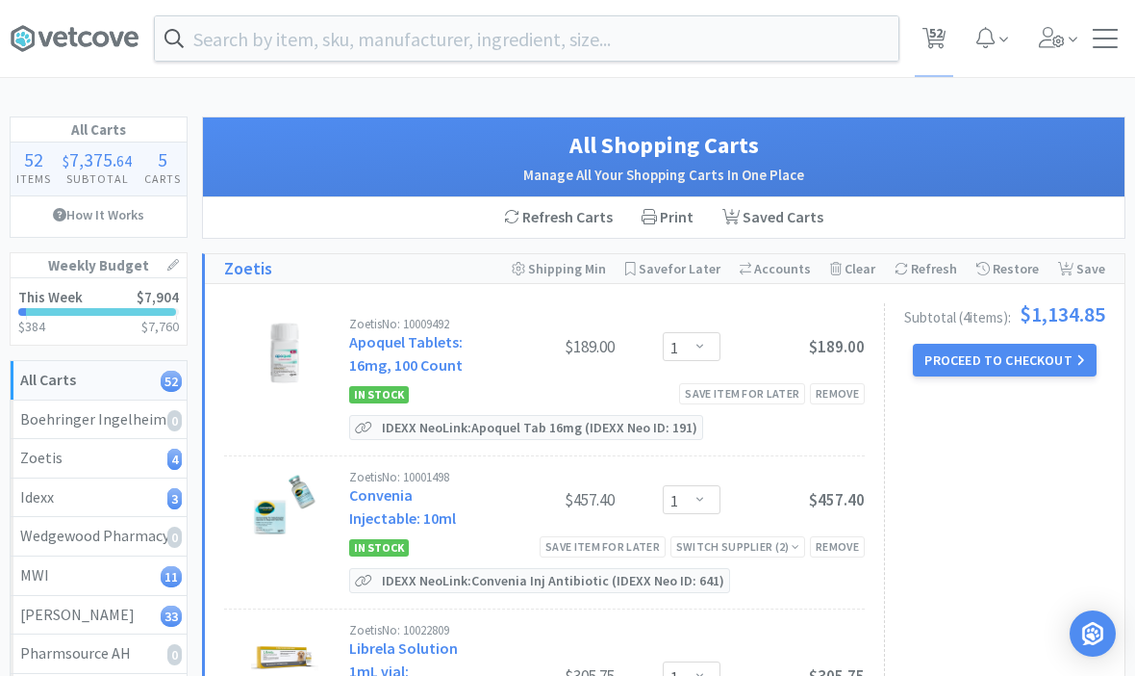
click at [718, 41] on input "text" at bounding box center [527, 38] width 744 height 44
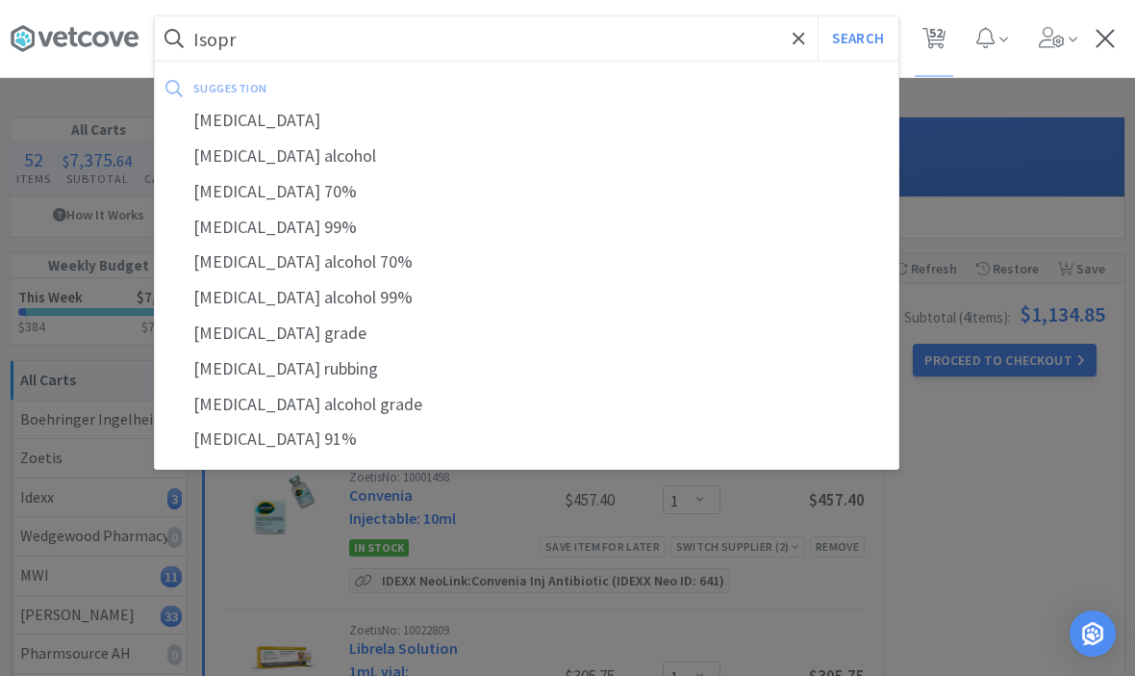
click at [225, 150] on div "[MEDICAL_DATA] alcohol" at bounding box center [527, 157] width 744 height 36
type input "[MEDICAL_DATA] alcohol"
select select "1"
select select "4"
select select "5"
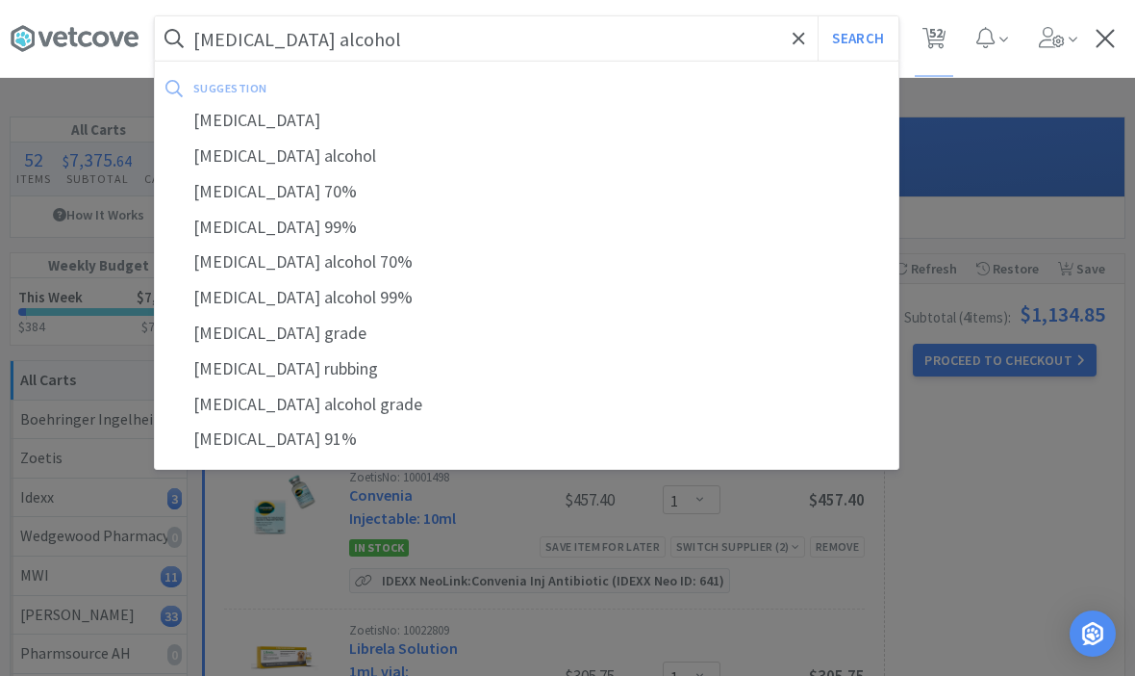
select select "3"
select select "1"
select select "5"
select select "1"
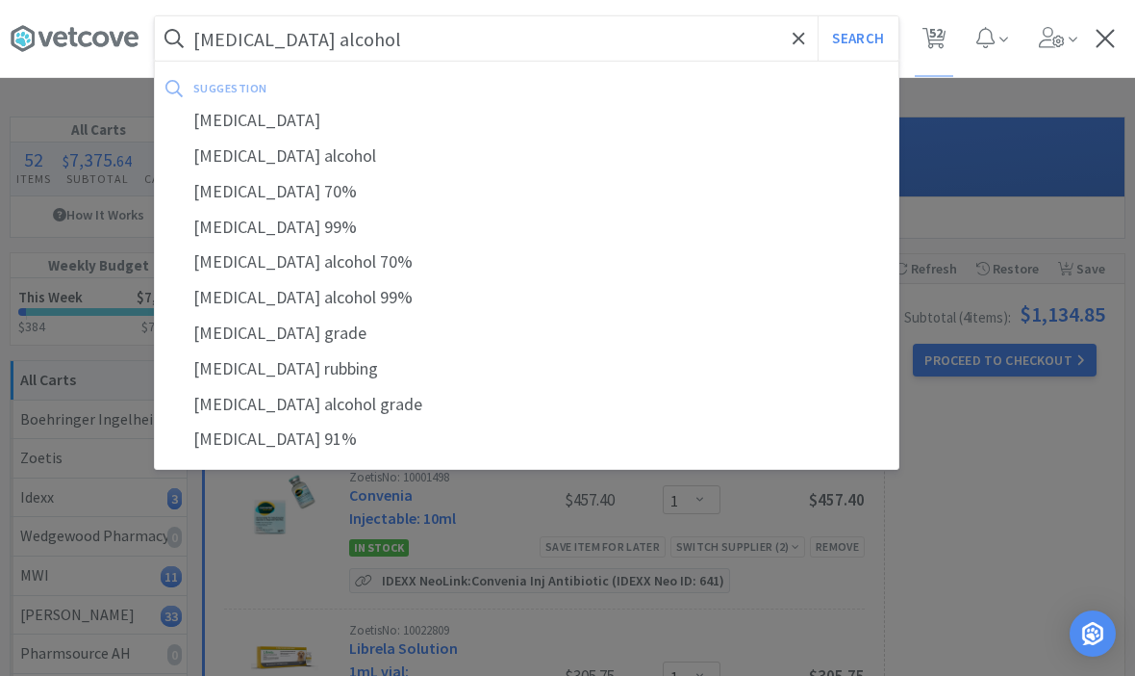
select select "3"
select select "1"
select select "3"
select select "1"
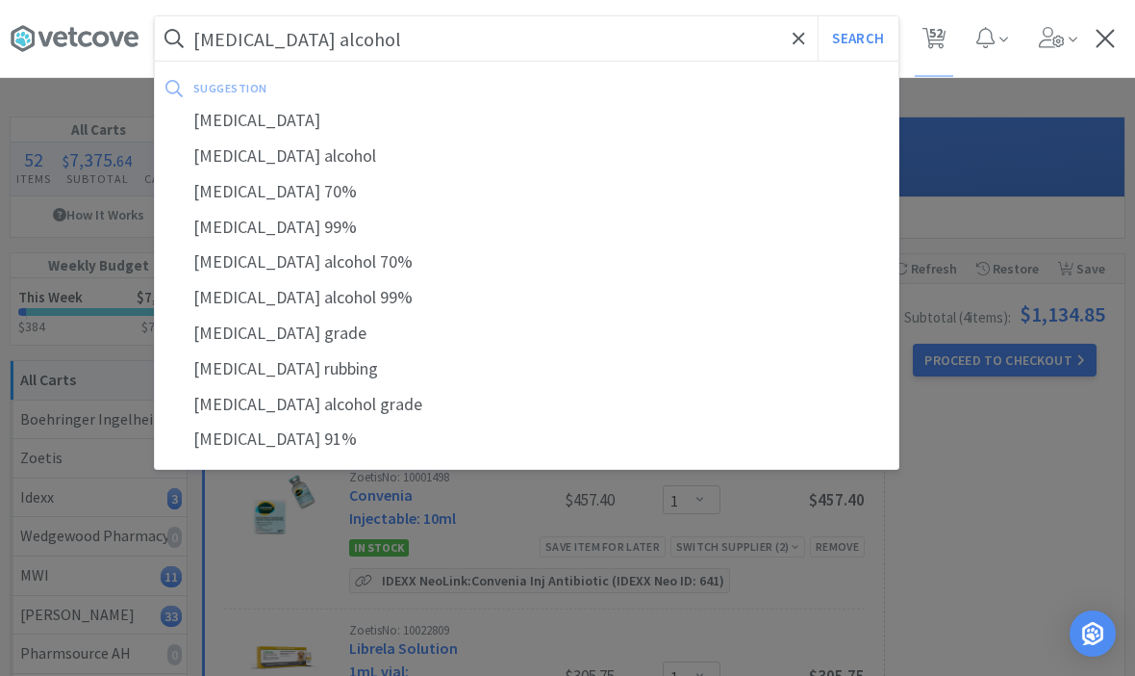
select select "3"
select select "1"
select select "10"
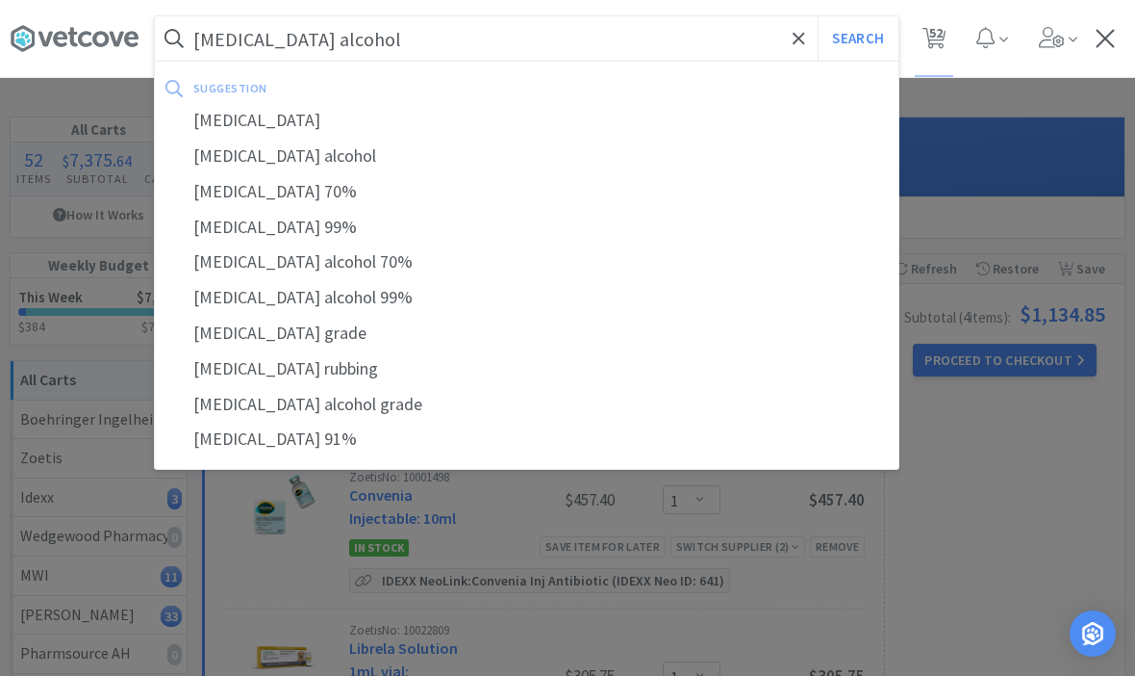
select select "6"
select select "2"
select select "3"
select select "1"
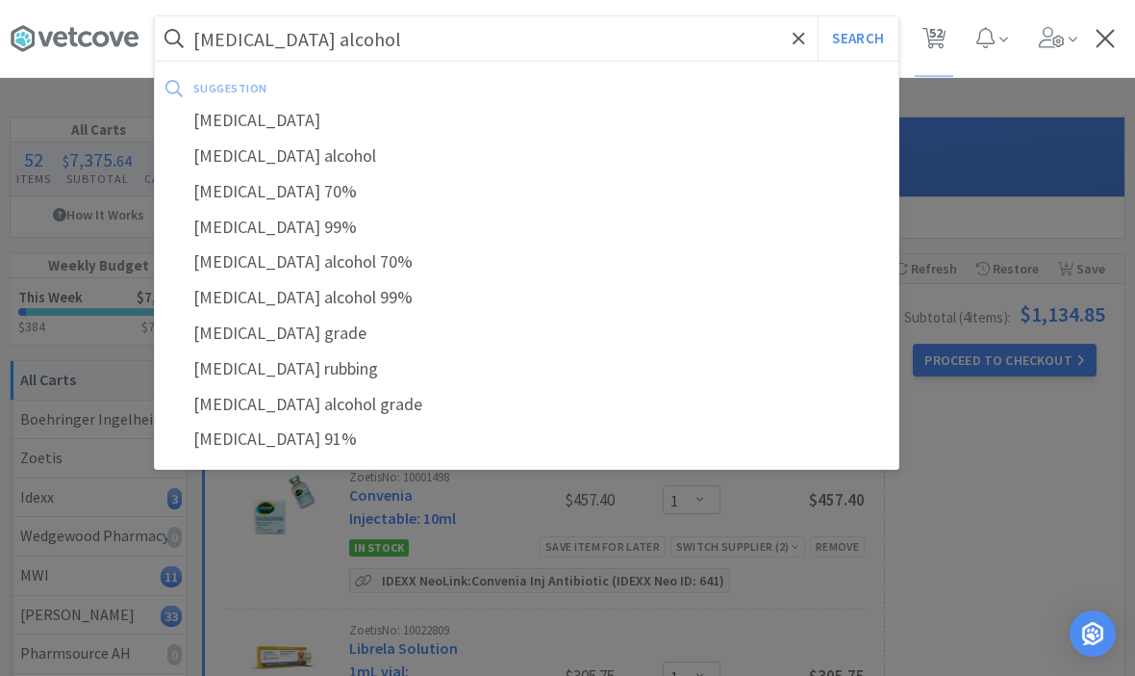
select select "8"
select select "3"
select select "2"
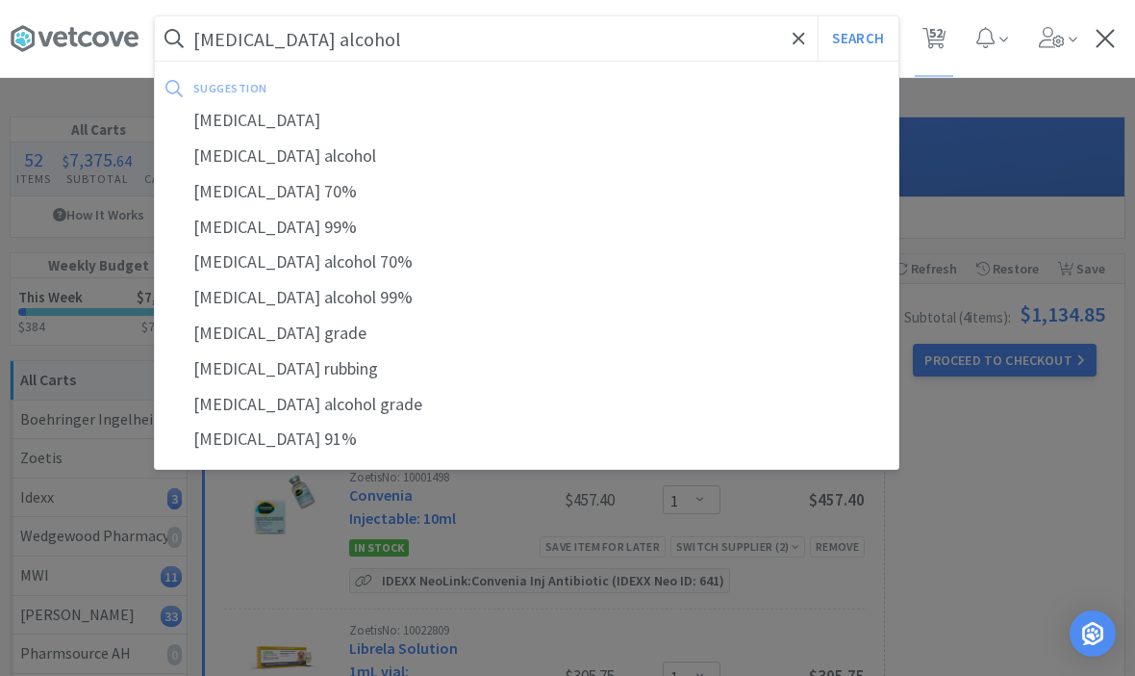
select select "1"
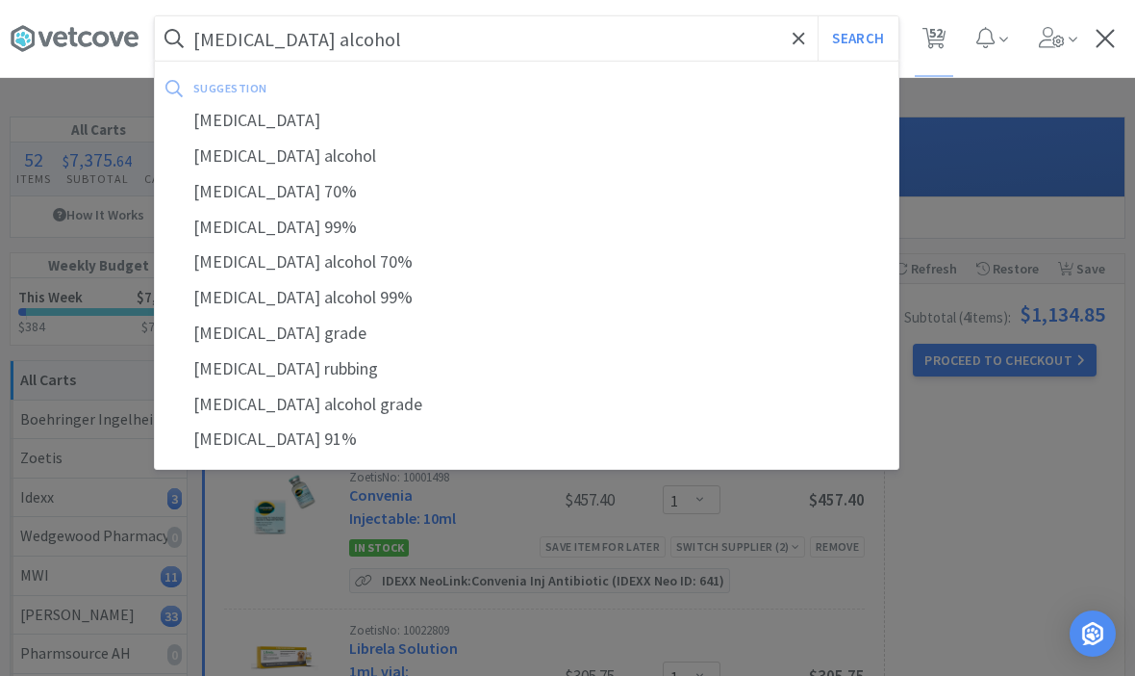
select select "4"
select select "10"
select select "1"
select select "4"
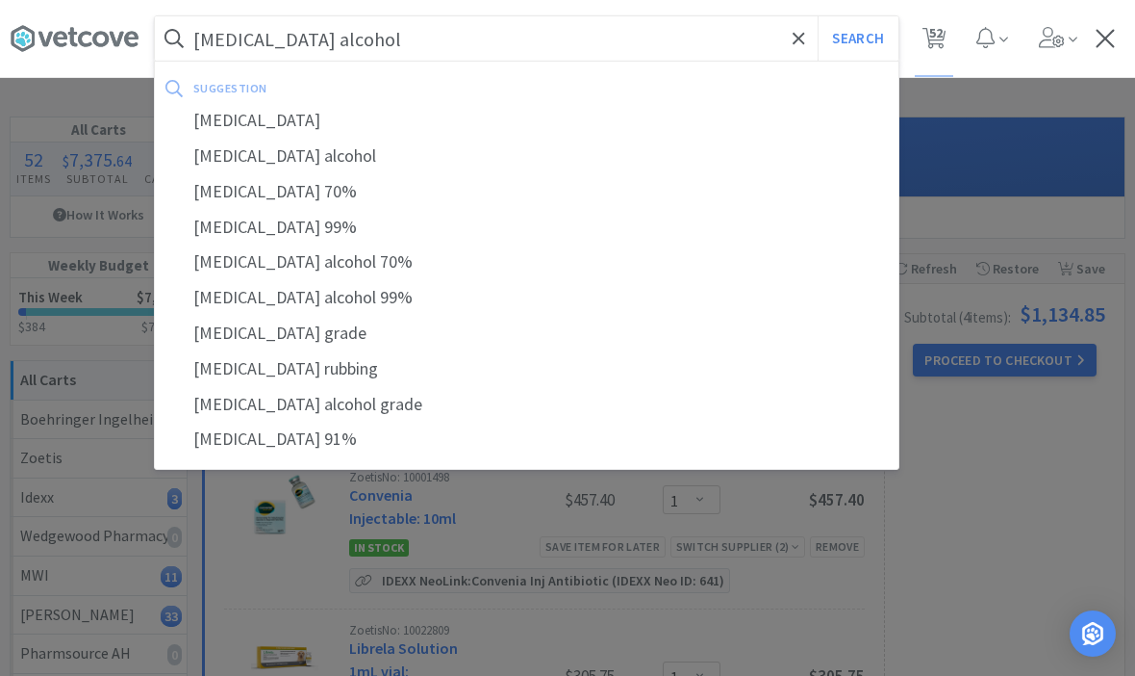
select select "5"
select select "1"
select select "2"
select select "4"
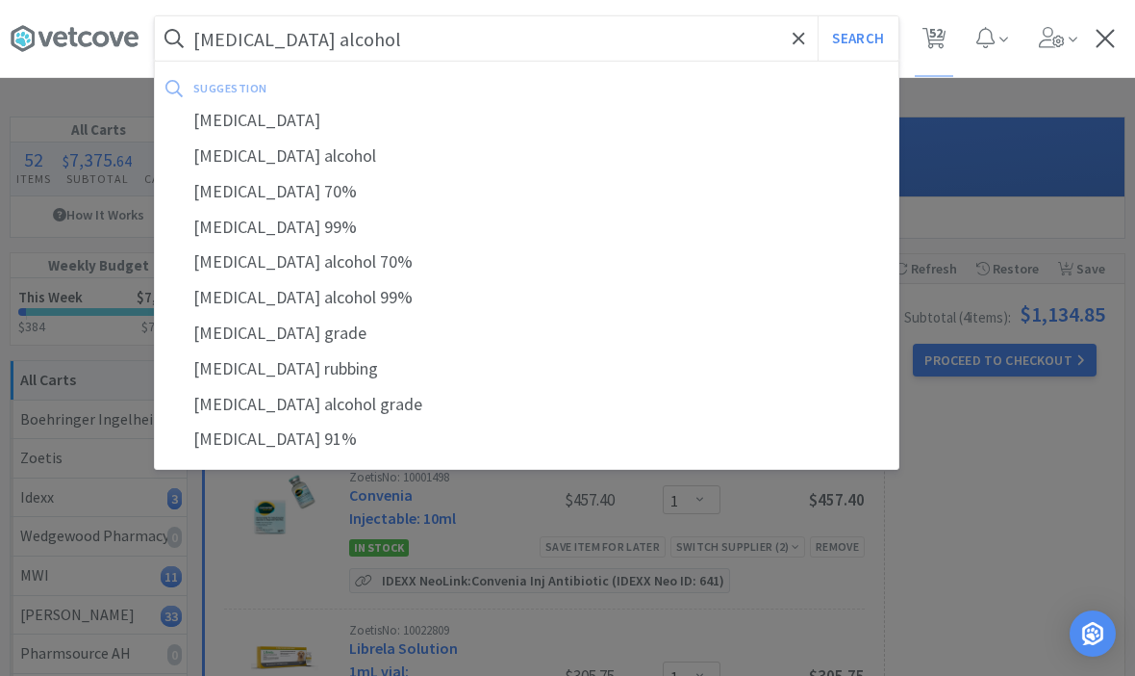
select select "1"
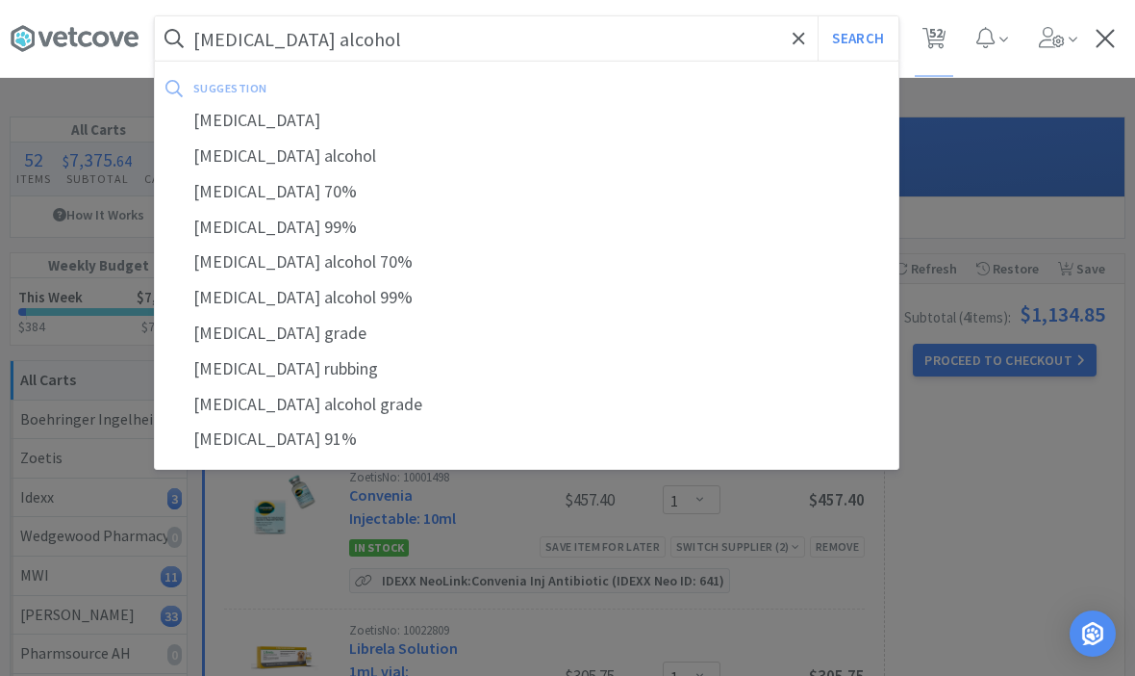
select select "1"
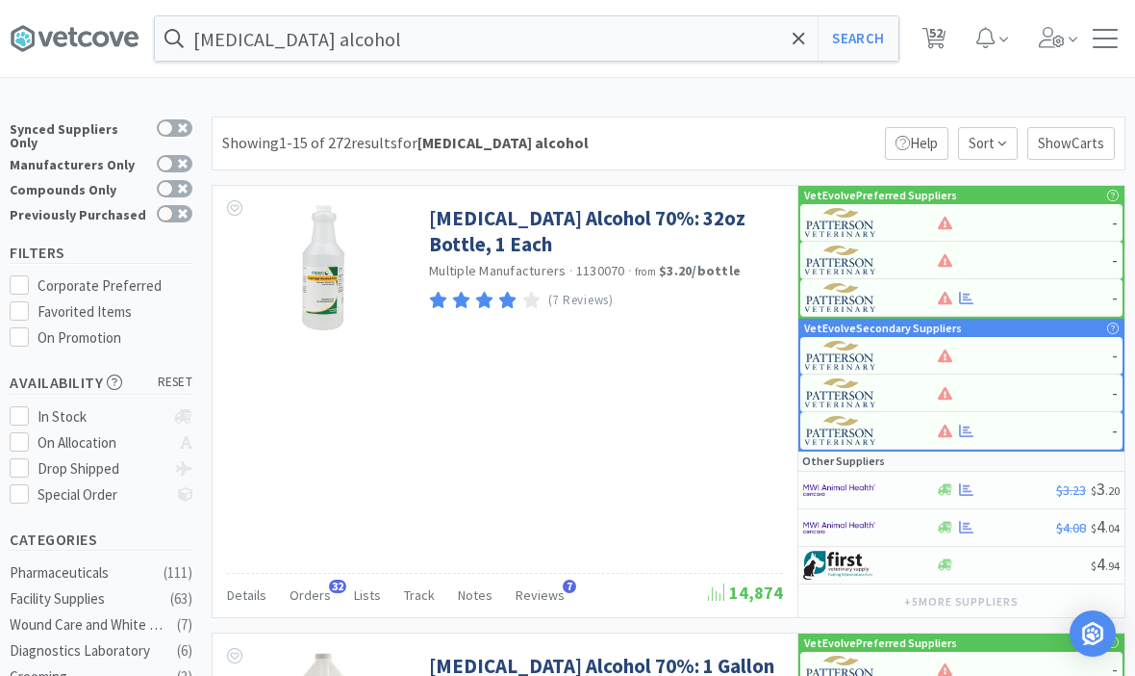
click at [943, 38] on span "52" at bounding box center [936, 32] width 13 height 77
select select "1"
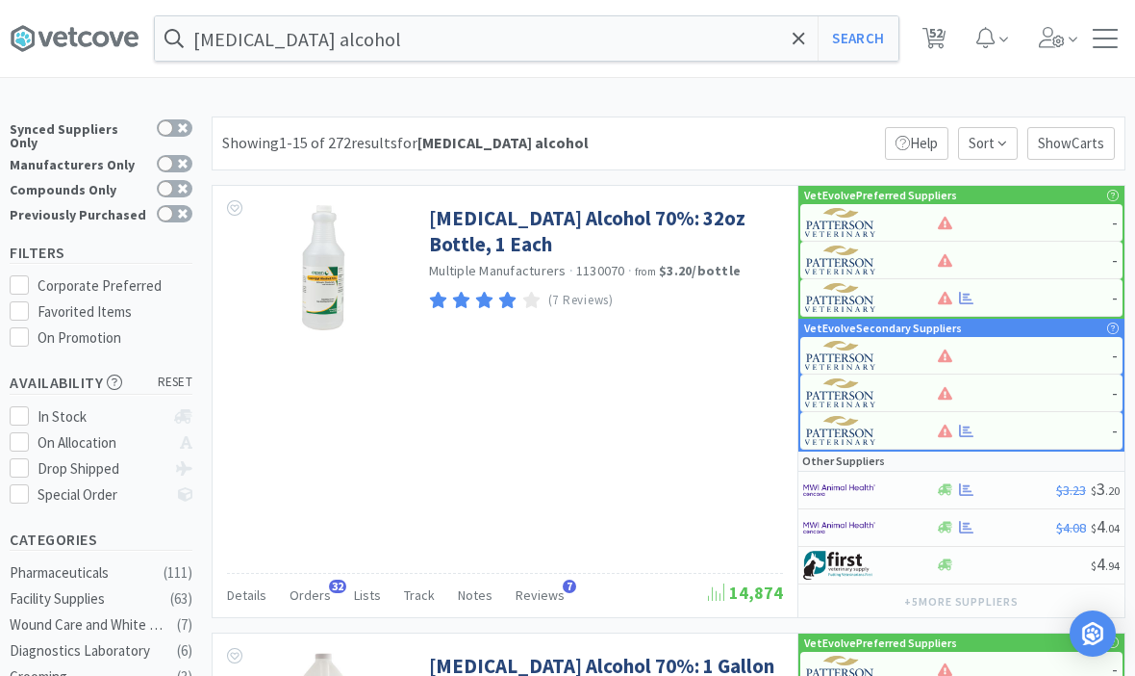
select select "1"
select select "4"
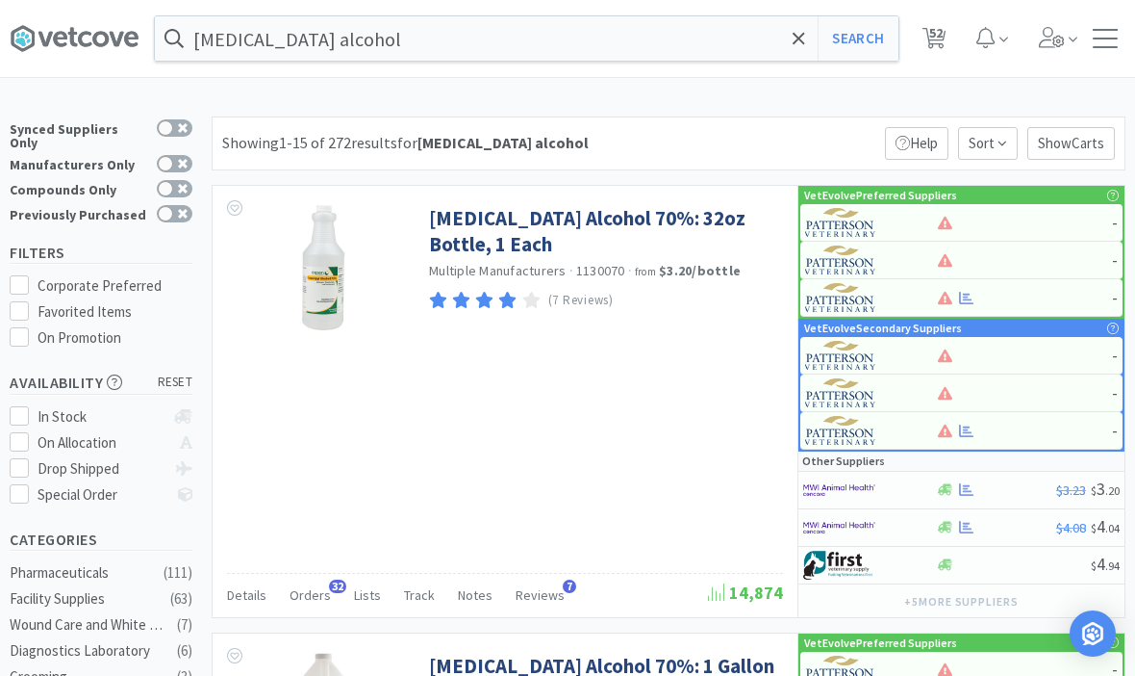
select select "5"
select select "3"
select select "1"
select select "5"
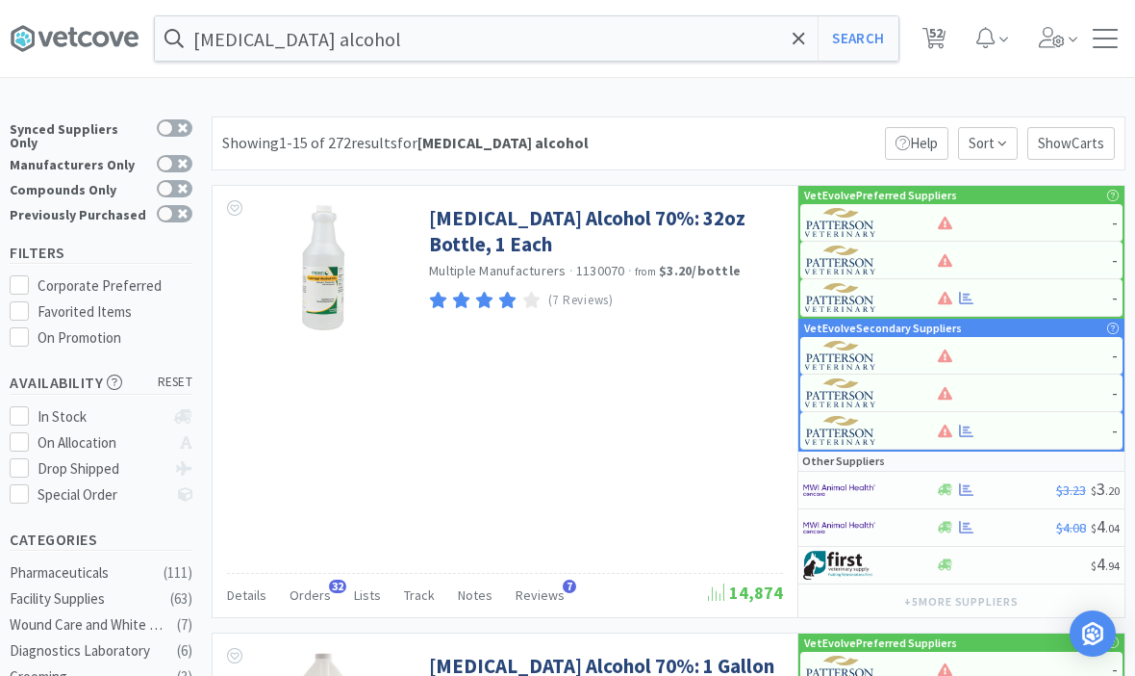
select select "1"
select select "3"
select select "1"
select select "3"
select select "1"
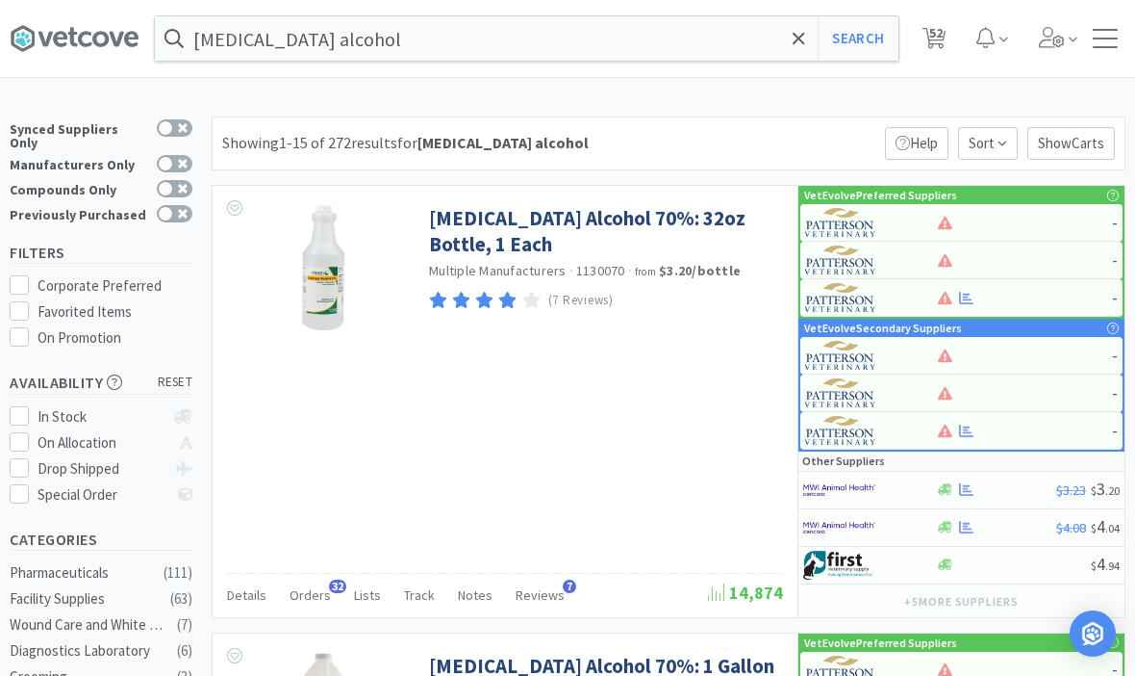
select select "1"
select select "3"
select select "1"
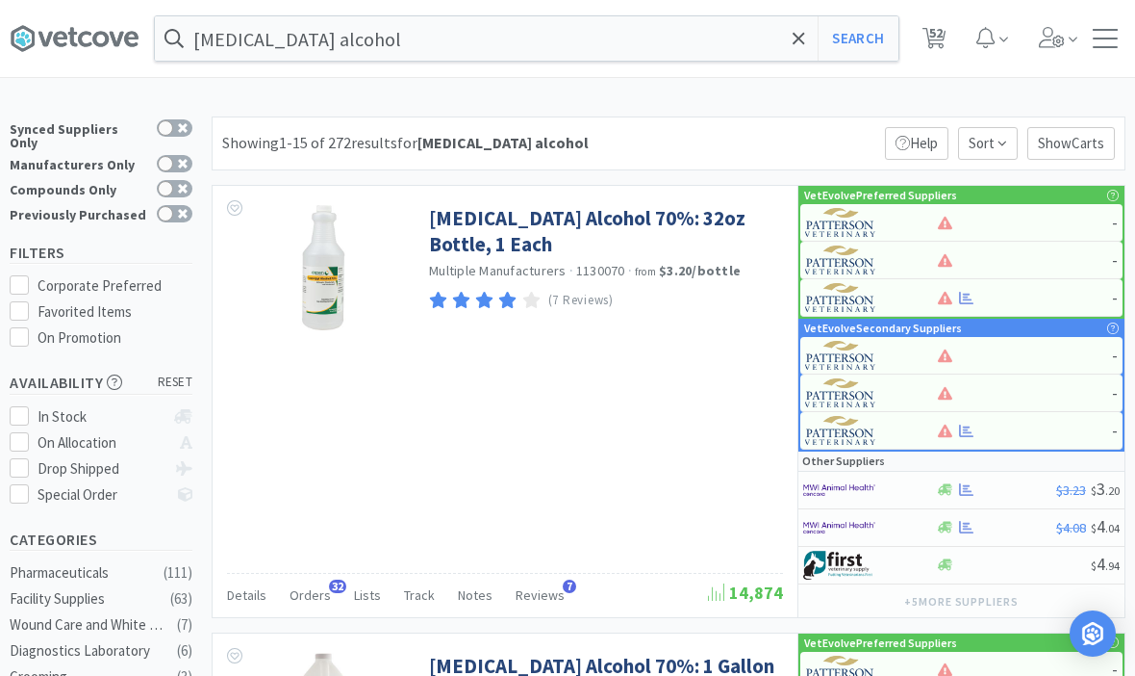
select select "10"
select select "6"
select select "2"
select select "3"
select select "1"
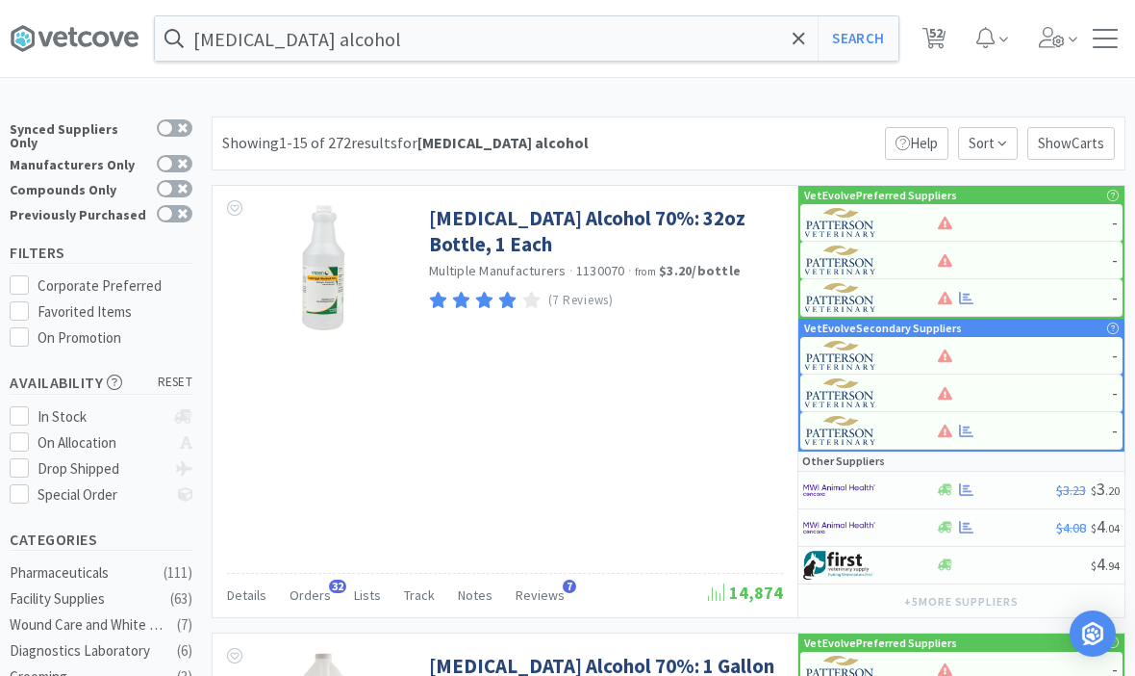
select select "1"
select select "8"
select select "3"
select select "2"
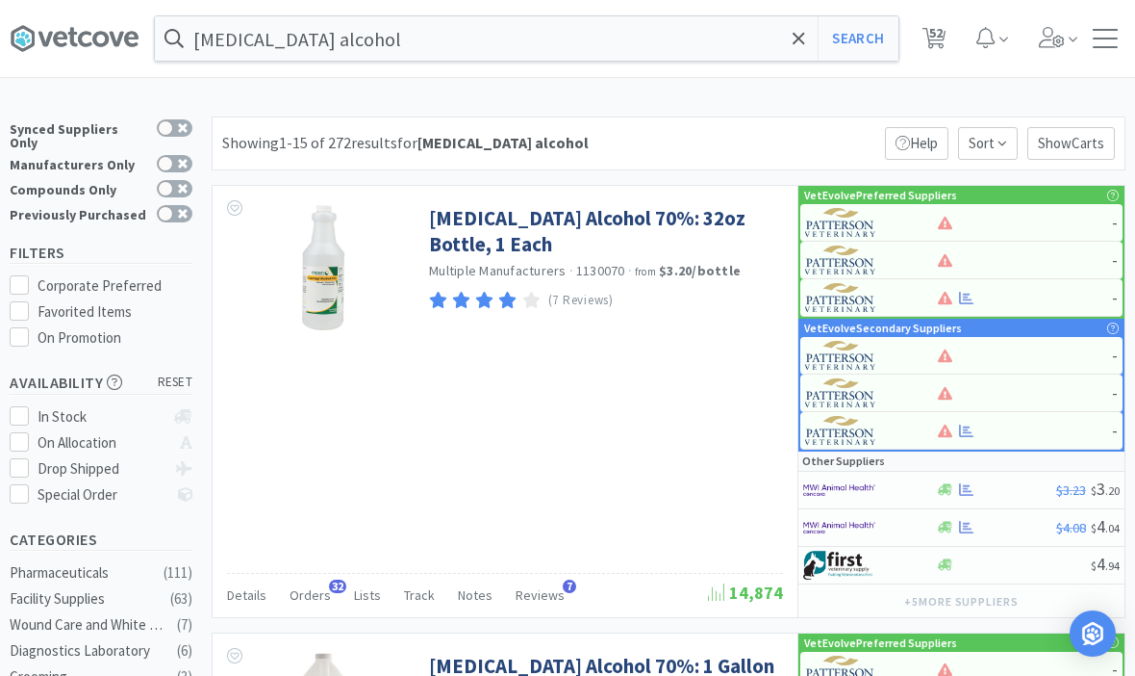
select select "2"
select select "1"
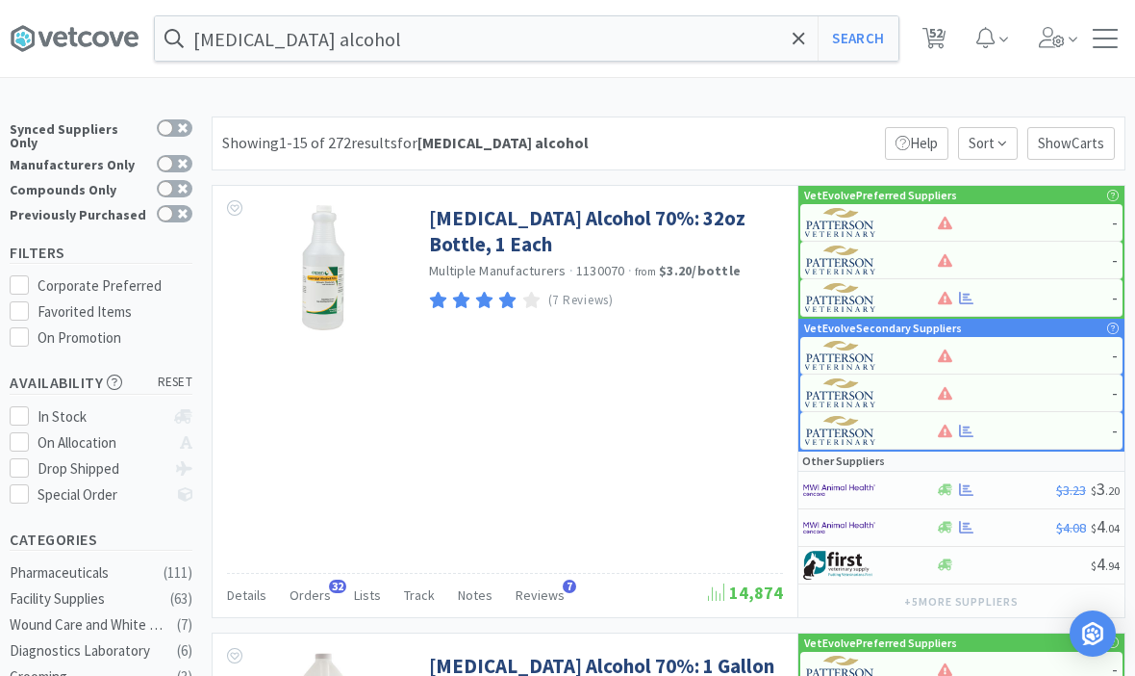
select select "1"
select select "4"
select select "10"
select select "1"
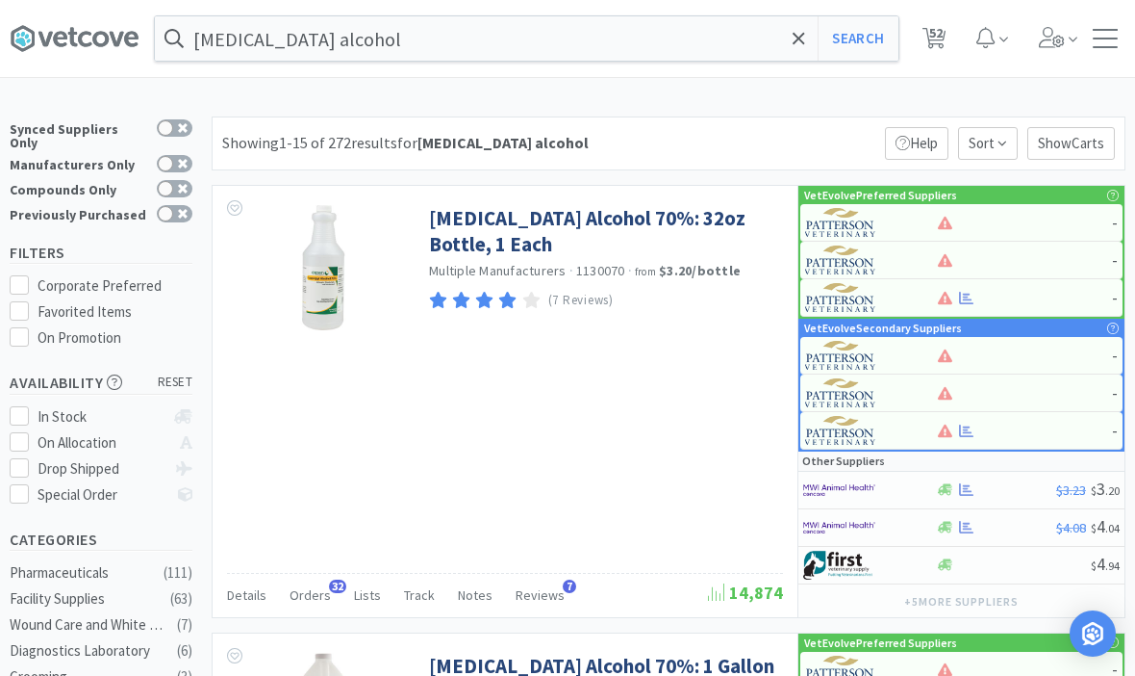
select select "4"
select select "5"
select select "1"
select select "2"
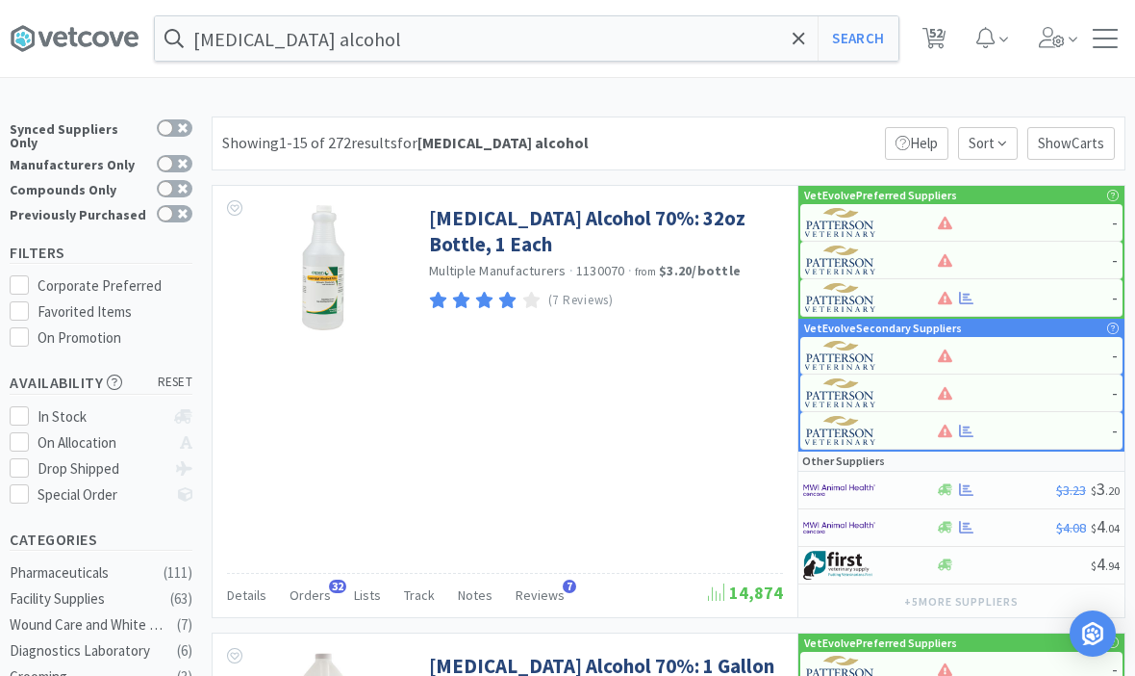
select select "4"
select select "1"
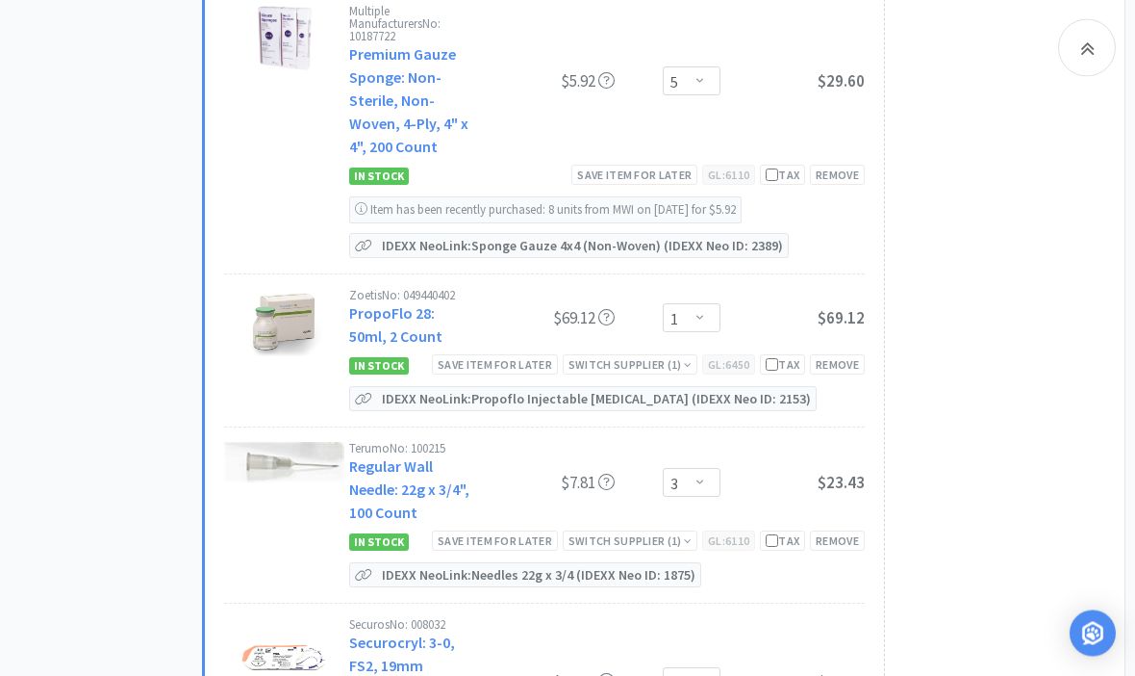
scroll to position [3652, 0]
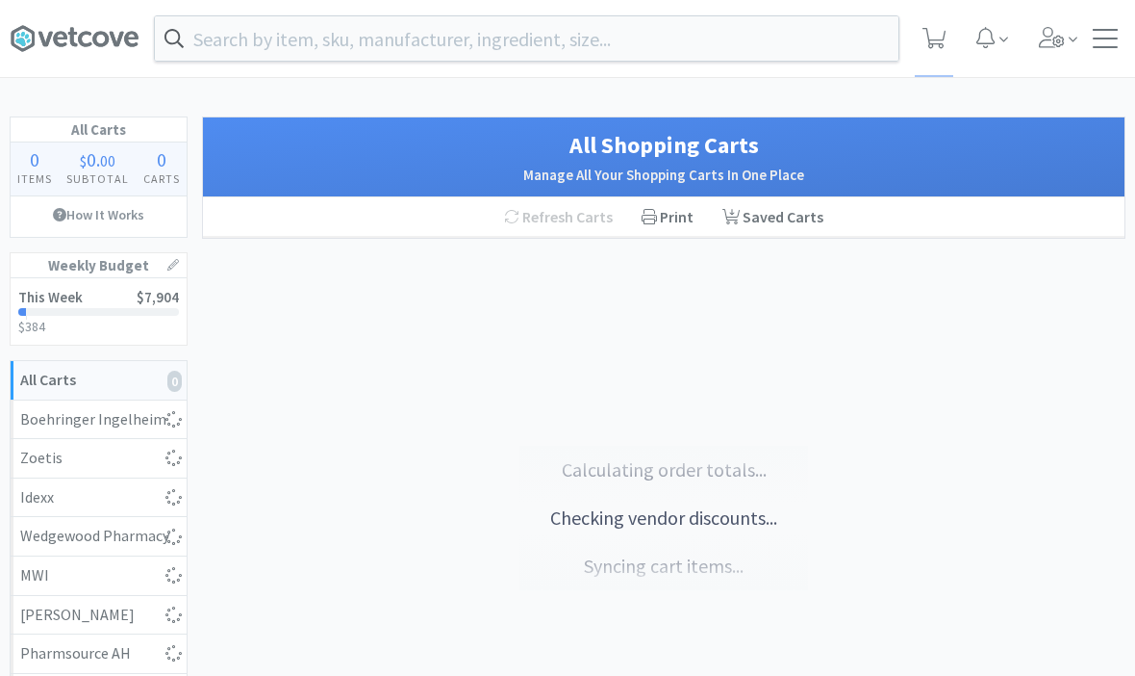
select select "1"
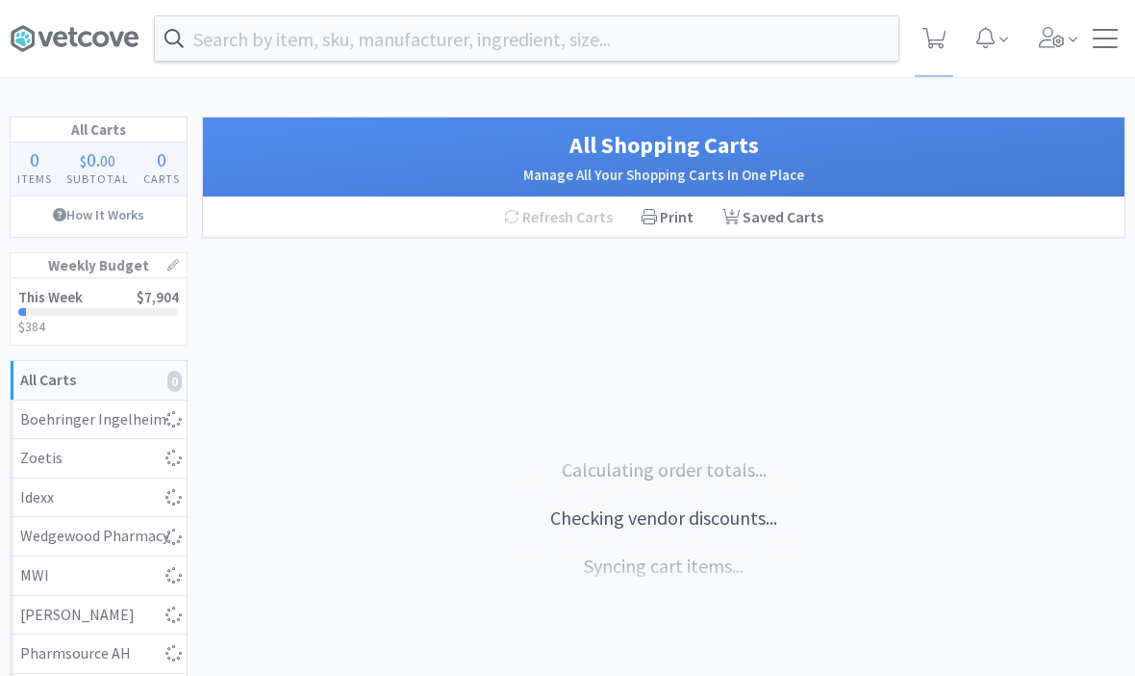
select select "1"
select select "4"
select select "5"
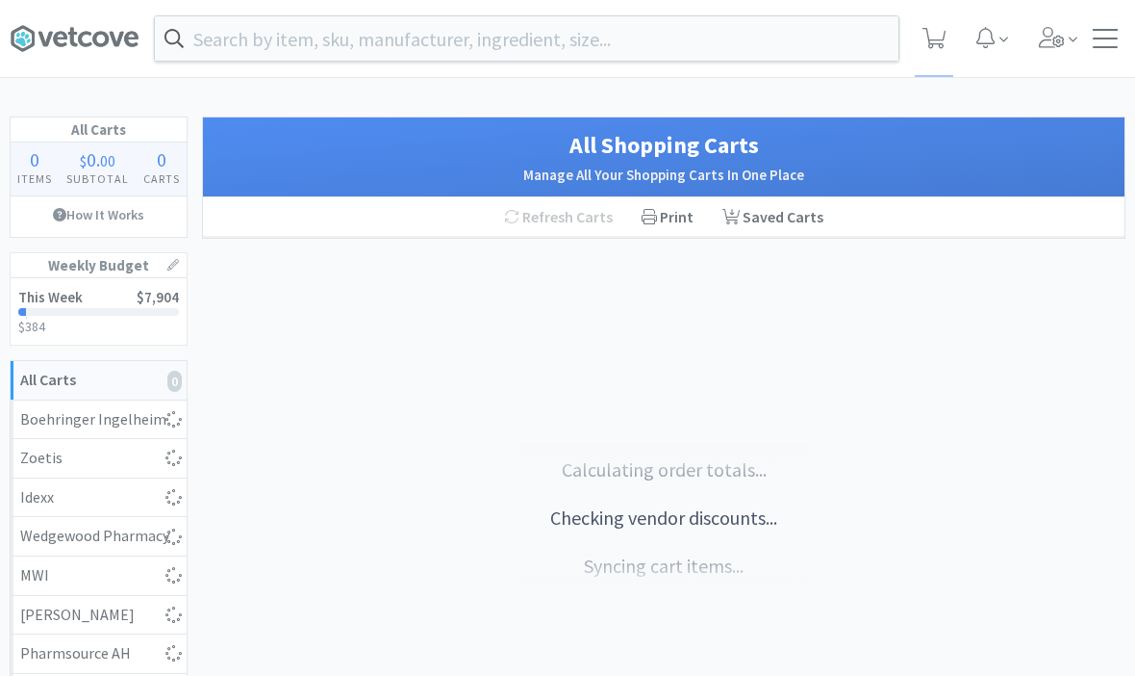
select select "3"
select select "1"
select select "5"
select select "1"
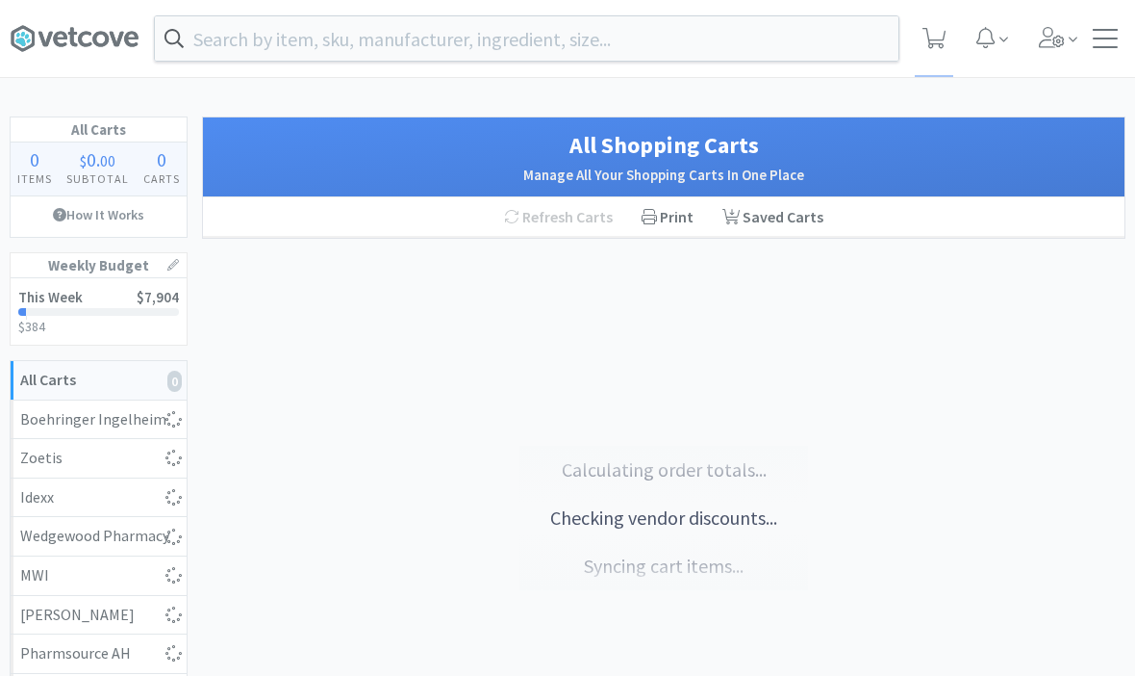
select select "3"
select select "1"
select select "3"
select select "1"
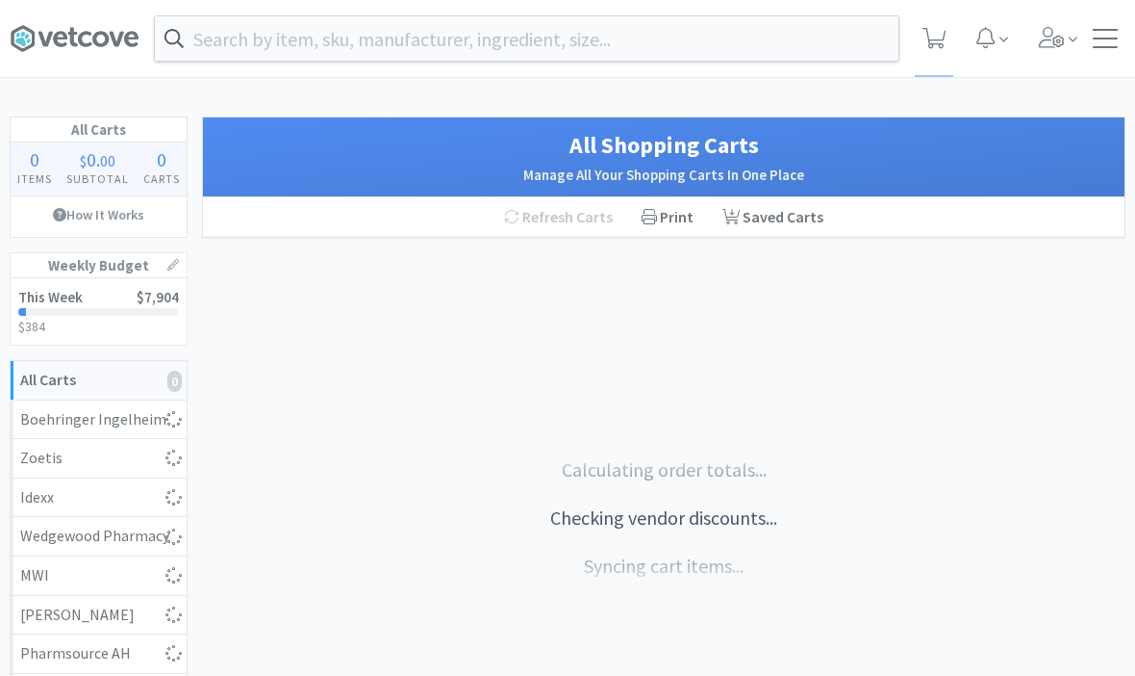
select select "3"
select select "1"
select select "10"
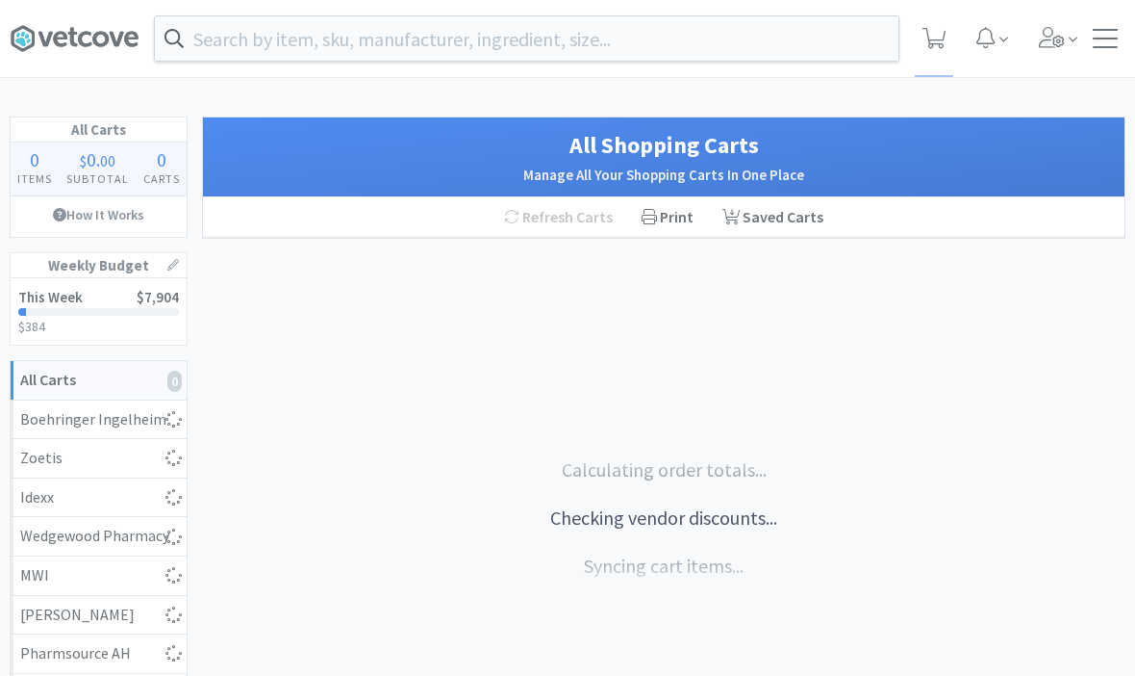
select select "6"
select select "2"
select select "3"
select select "1"
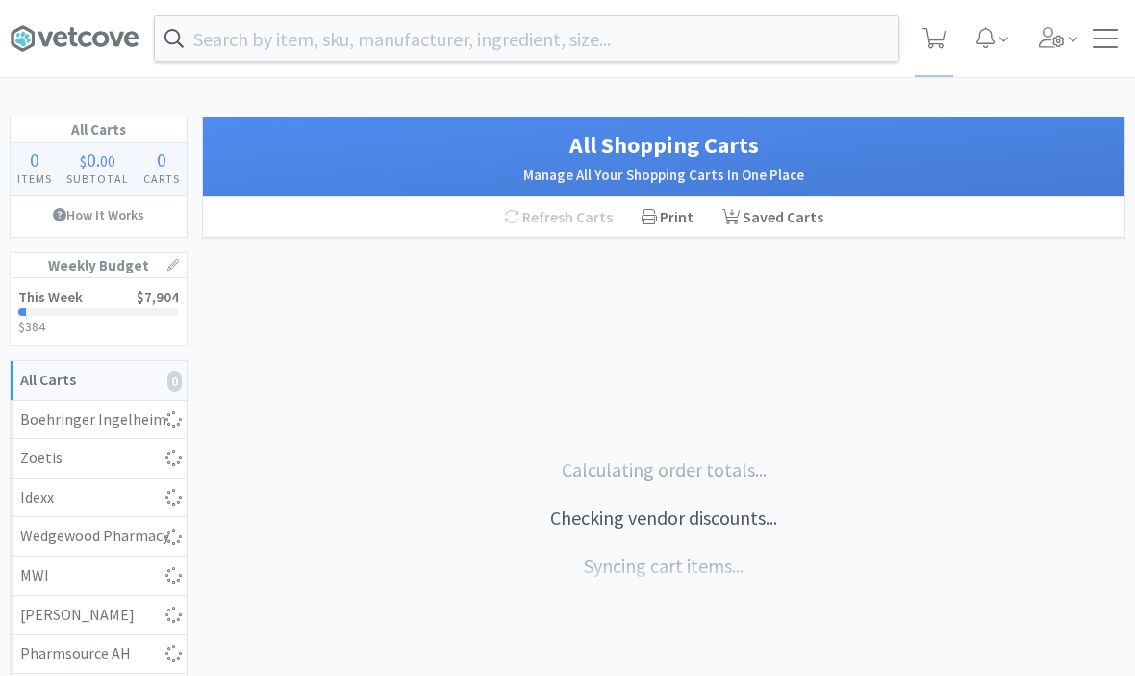
select select "8"
select select "3"
select select "2"
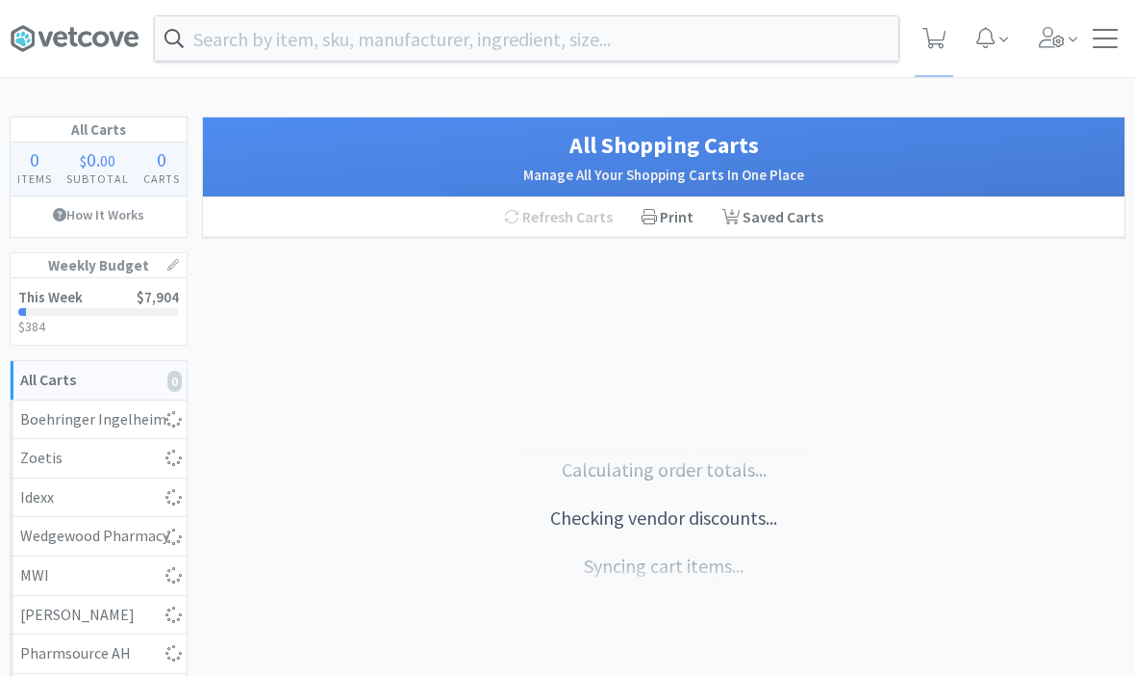
select select "1"
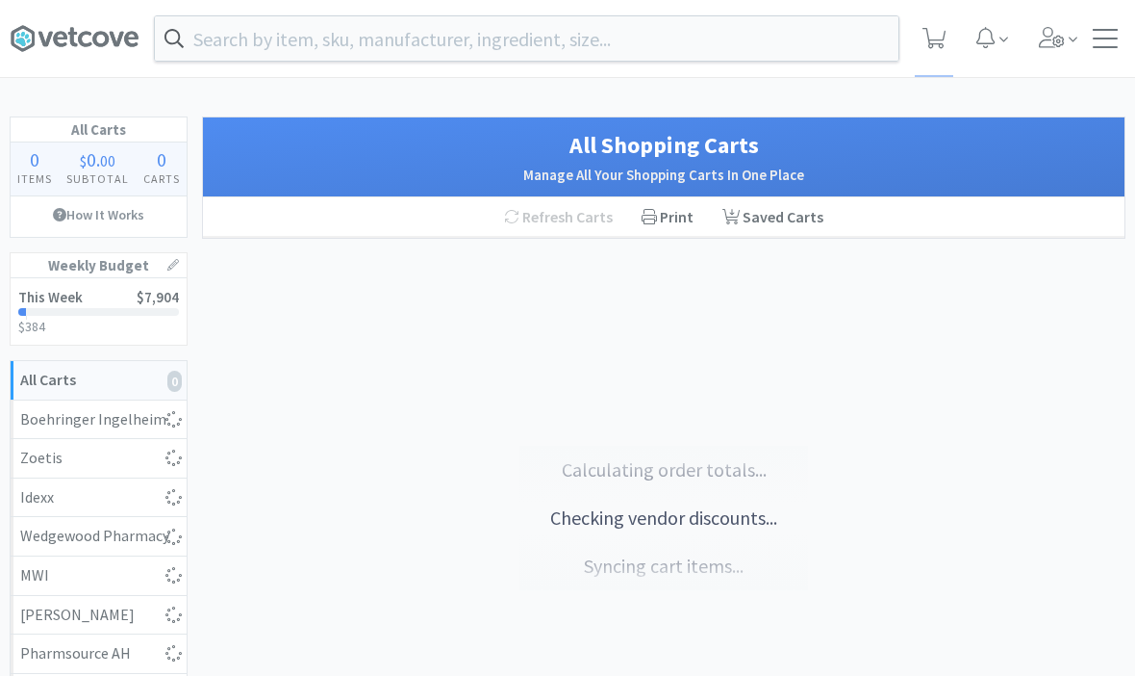
select select "4"
select select "10"
select select "1"
select select "4"
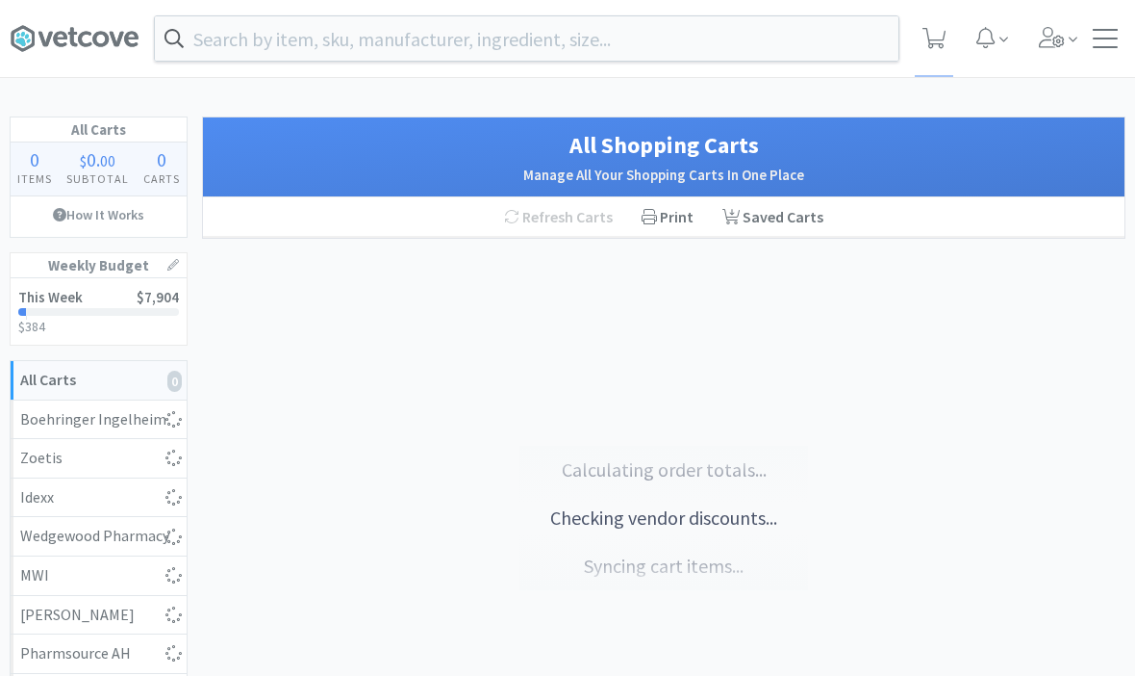
select select "5"
select select "1"
select select "2"
select select "4"
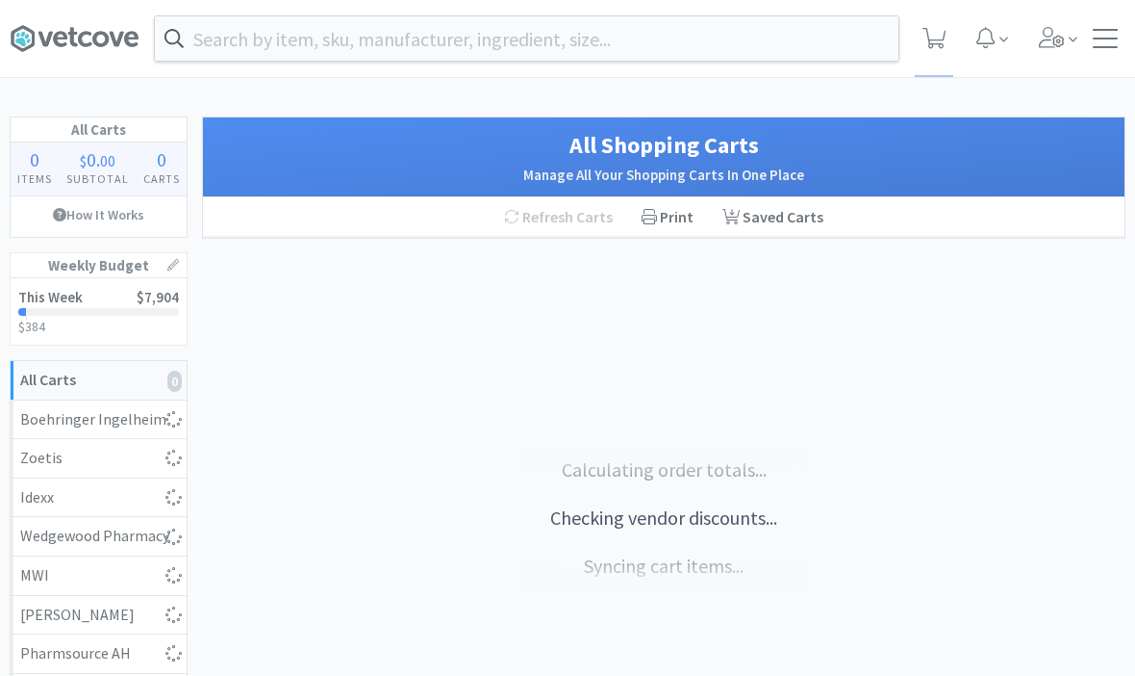
select select "1"
